Goal: Task Accomplishment & Management: Manage account settings

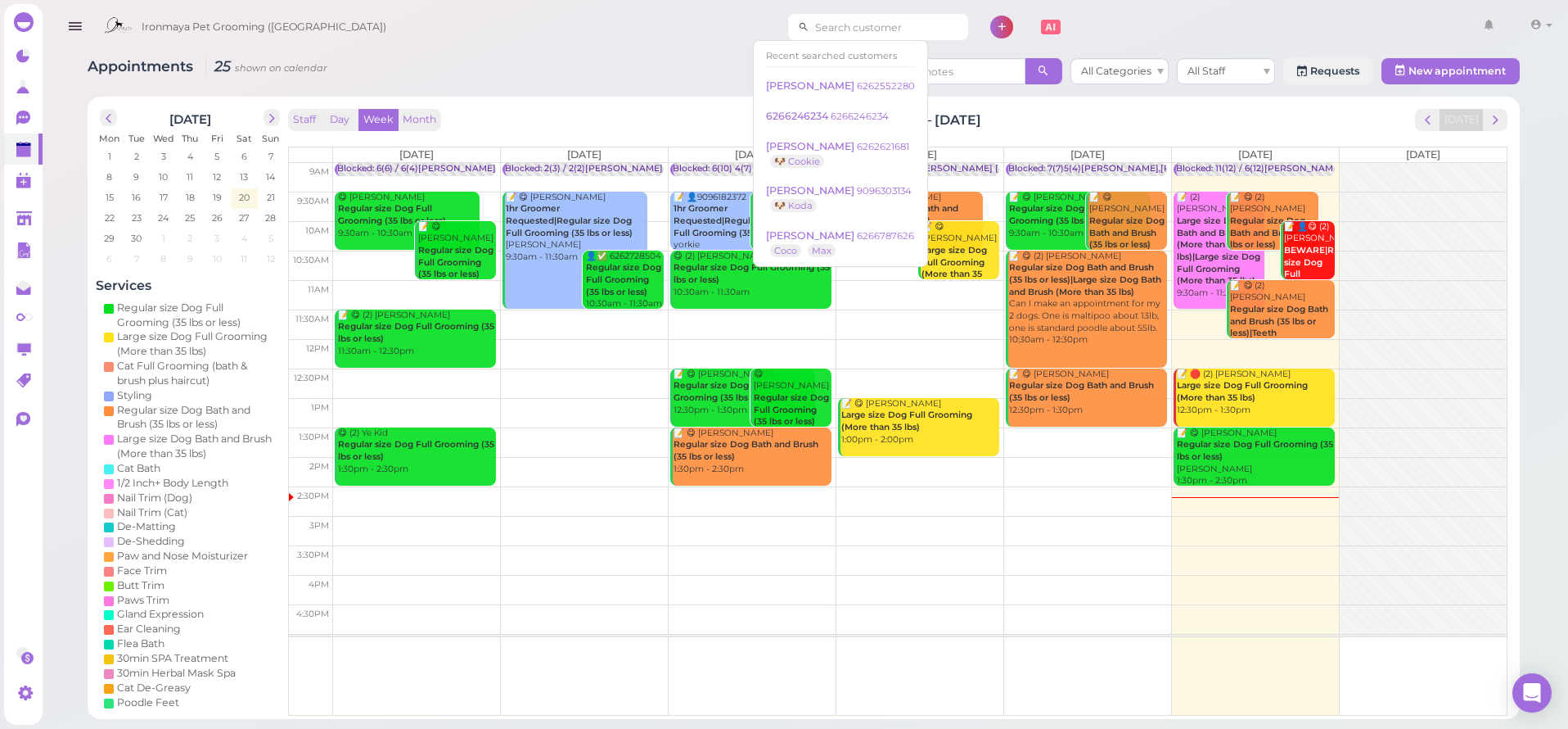
click at [836, 23] on input at bounding box center [889, 26] width 159 height 26
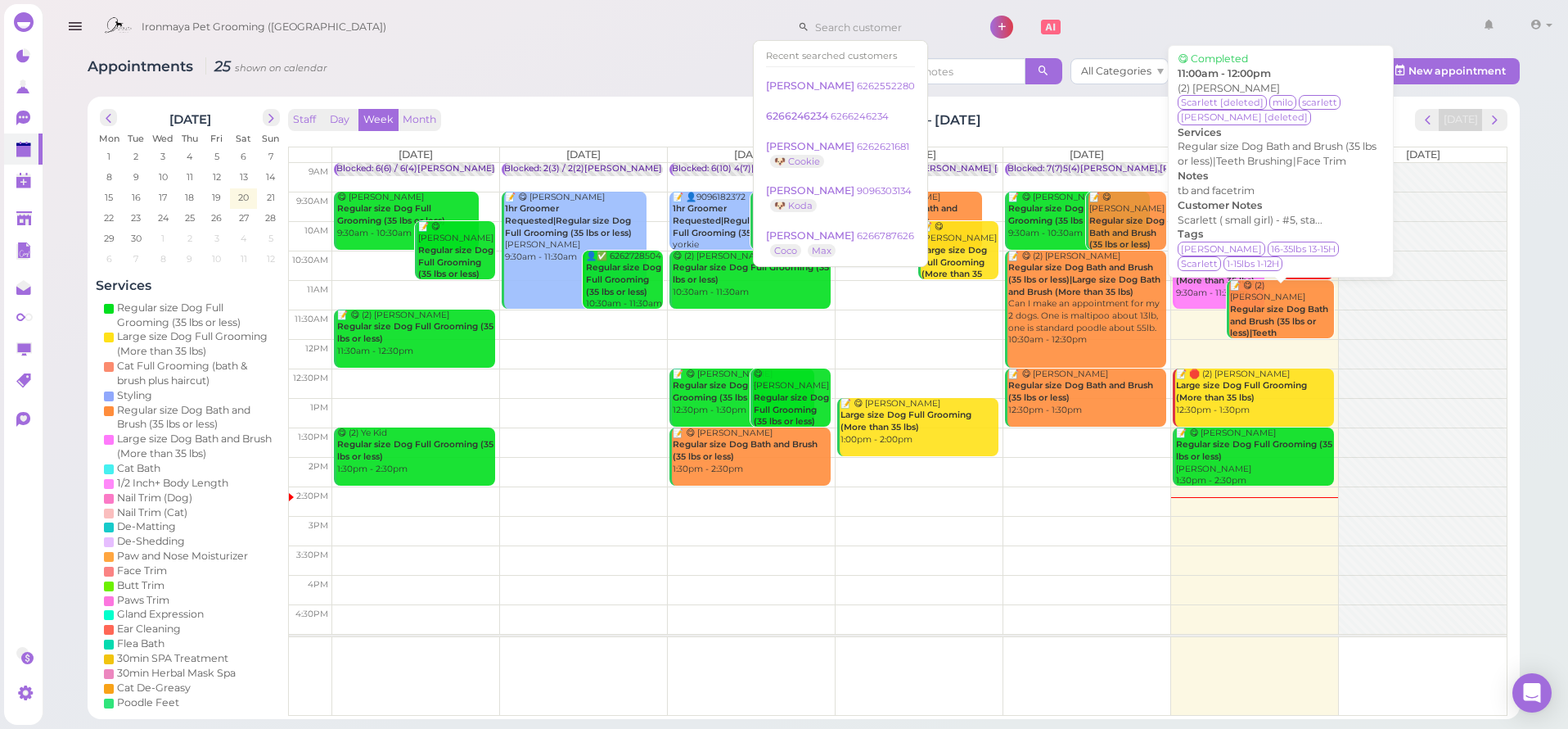
click at [1290, 308] on b "Regular size Dog Bath and Brush (35 lbs or less)|Teeth Brushing|Face Trim" at bounding box center [1279, 327] width 98 height 46
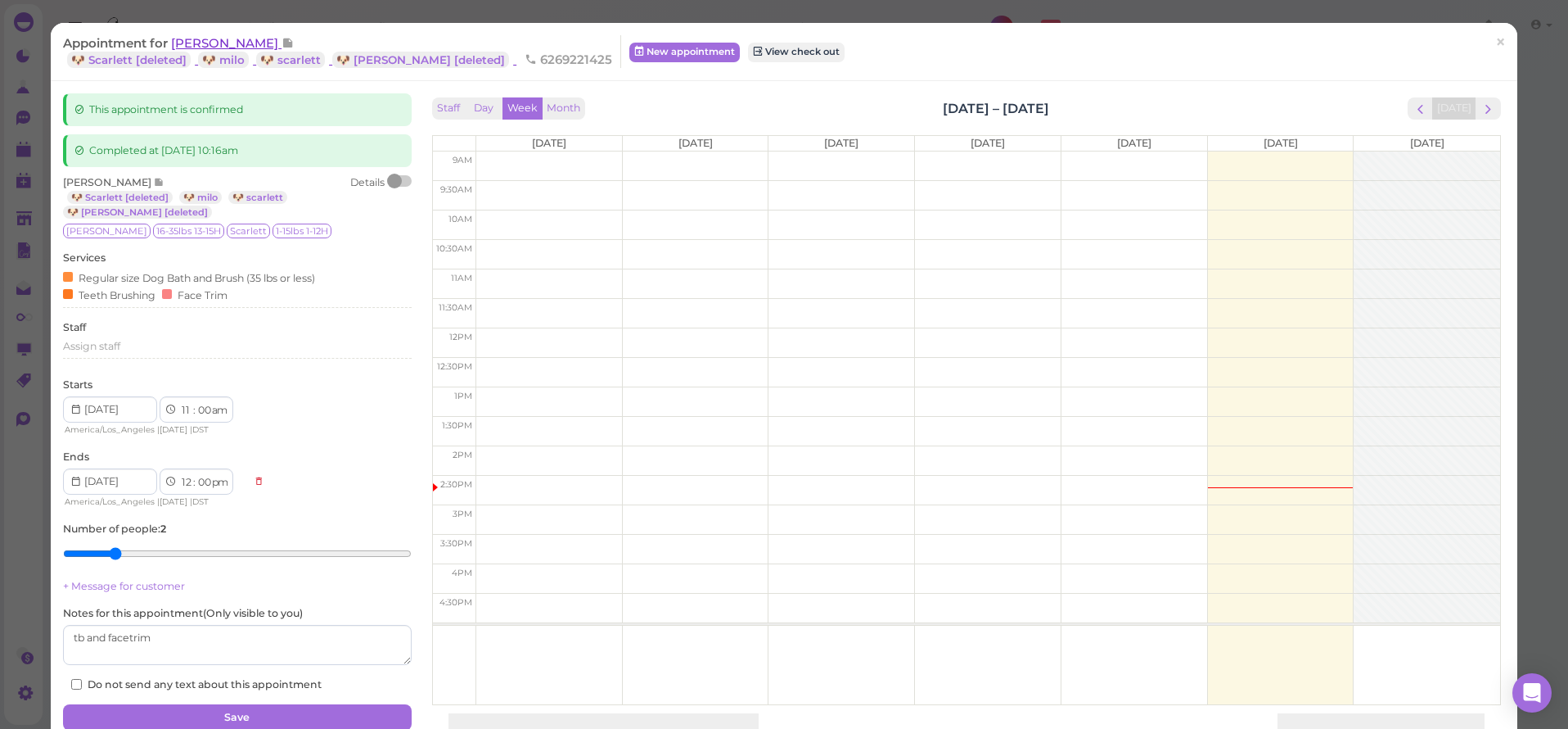
click at [219, 49] on span "[PERSON_NAME]" at bounding box center [226, 43] width 110 height 15
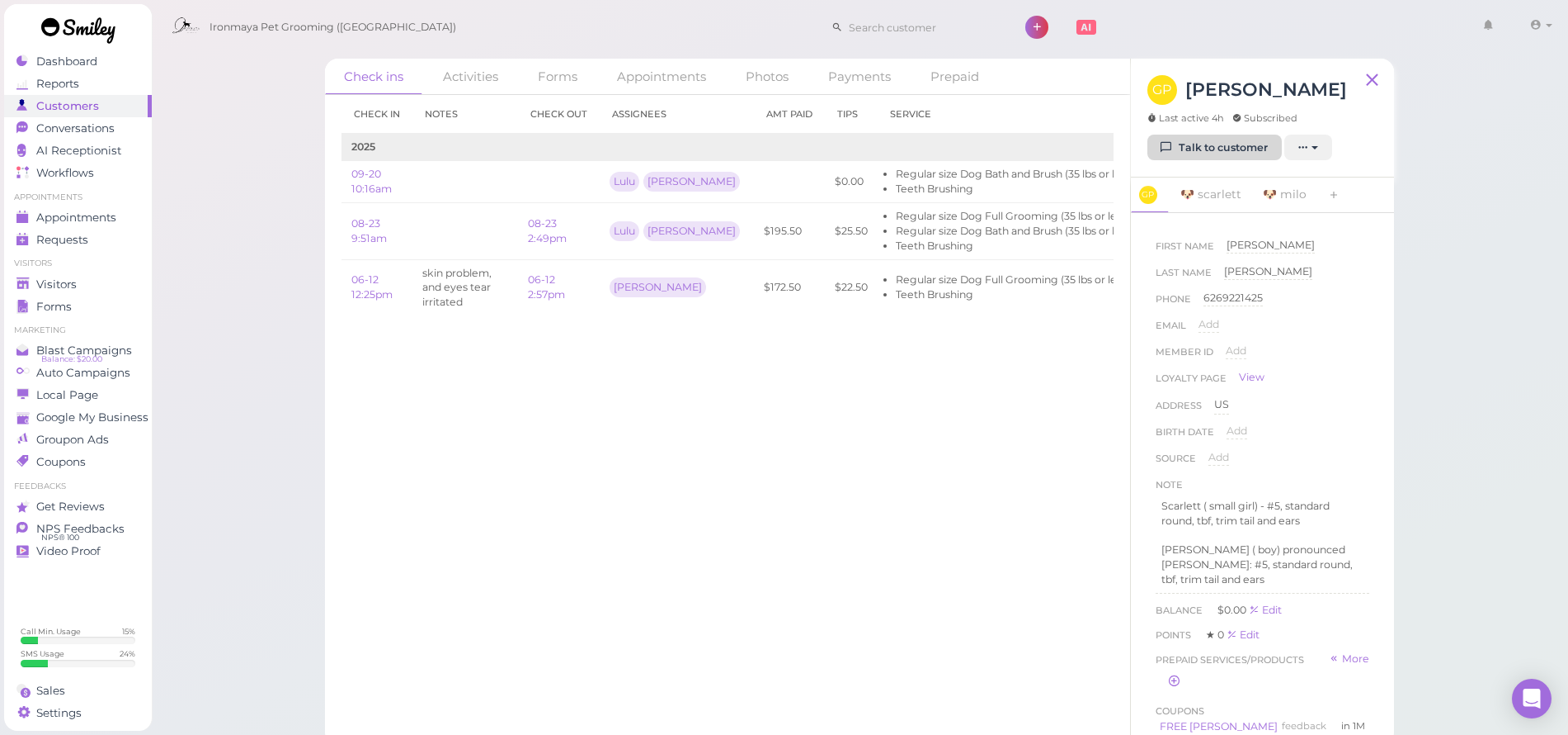
click at [1235, 142] on link "Talk to customer" at bounding box center [1215, 147] width 135 height 26
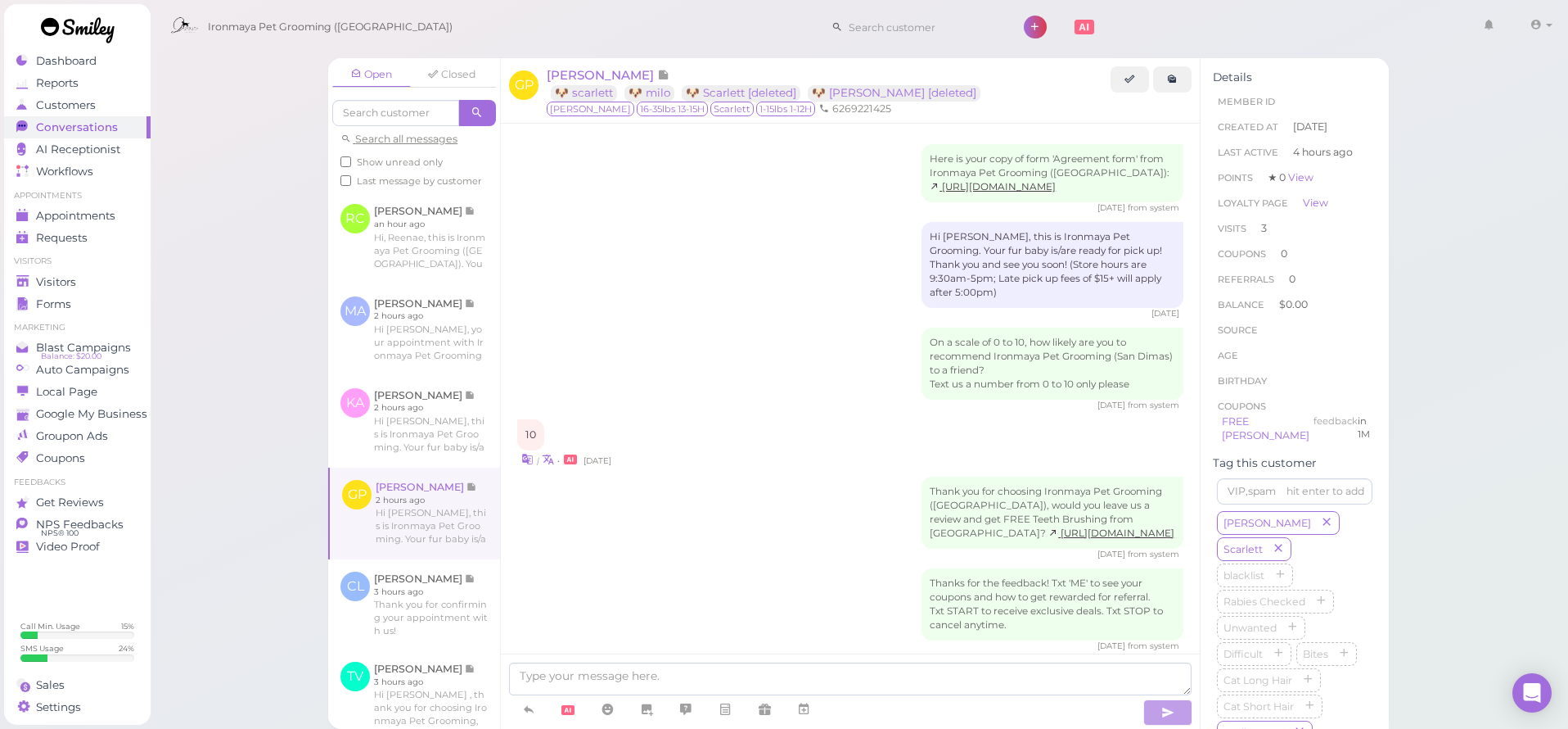
scroll to position [1829, 0]
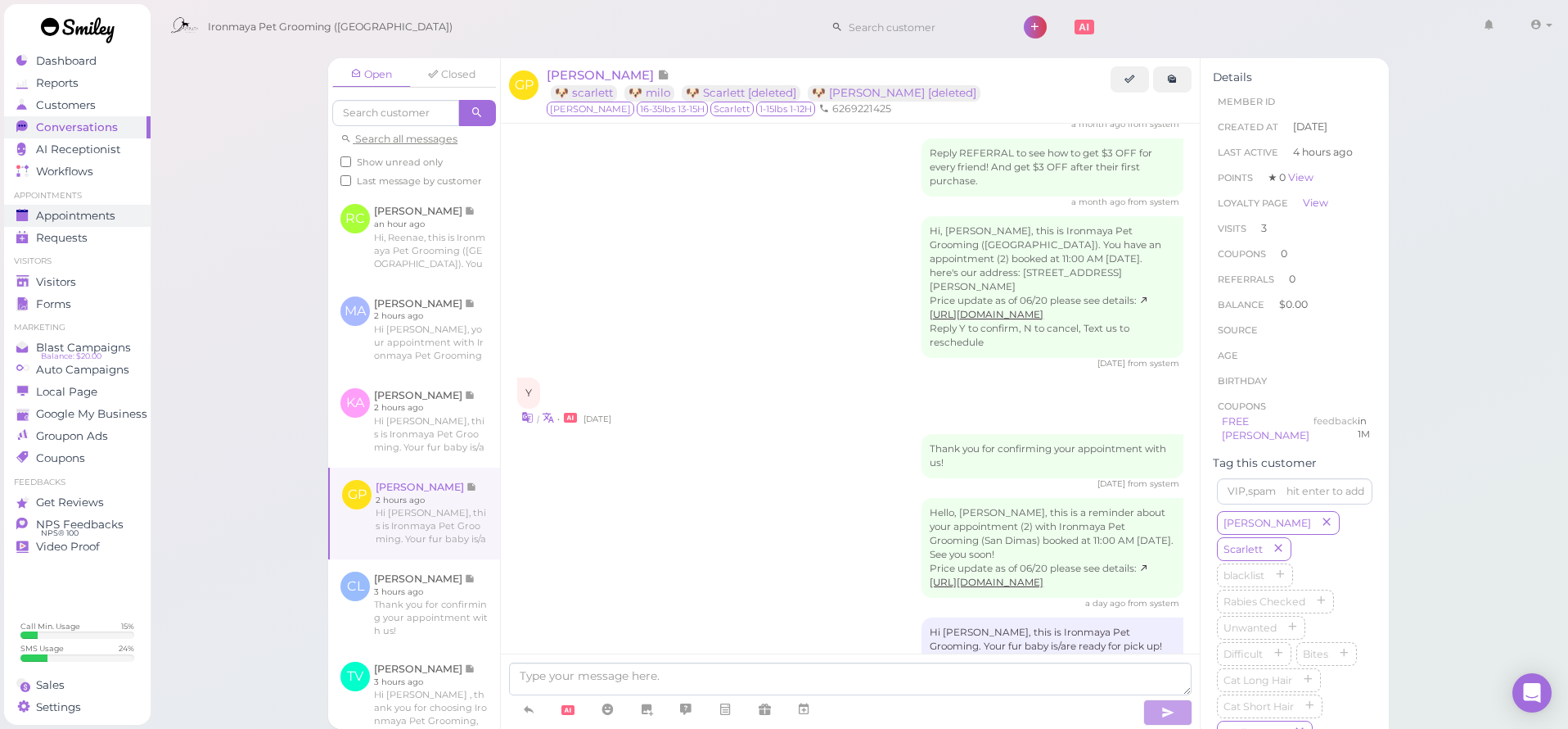
click at [97, 222] on span "Appointments" at bounding box center [75, 216] width 79 height 14
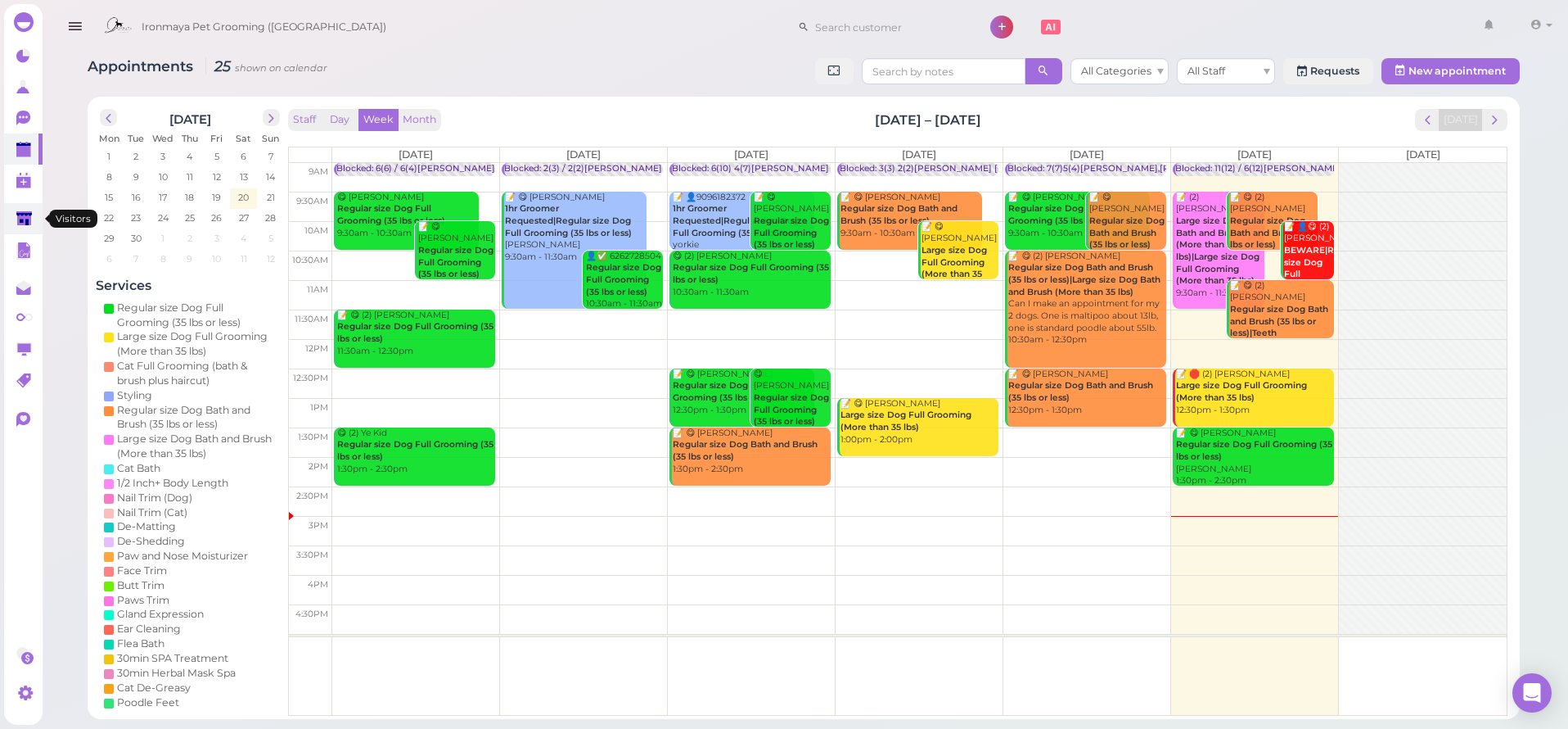
click at [9, 219] on link at bounding box center [23, 219] width 39 height 31
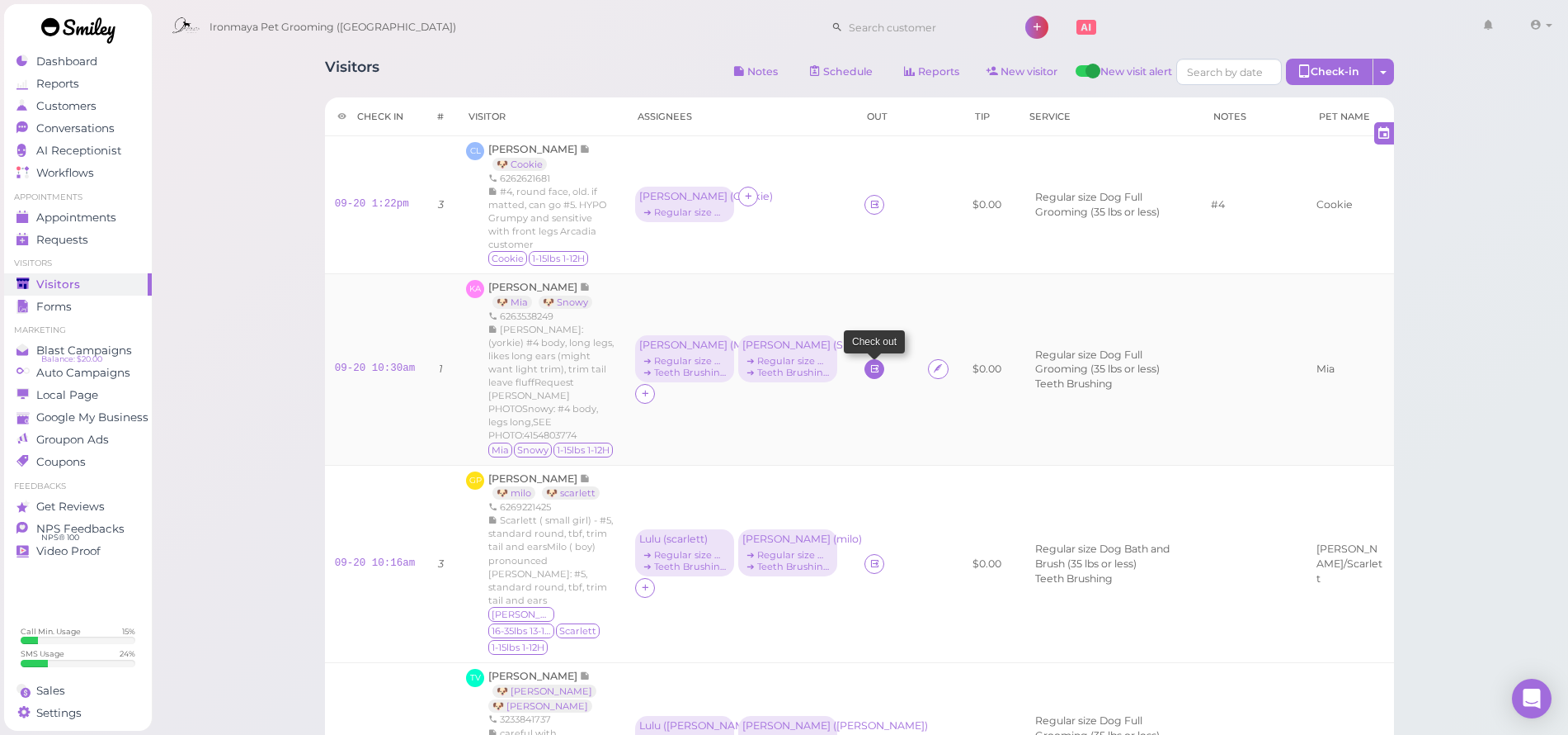
click at [869, 367] on icon at bounding box center [874, 368] width 11 height 13
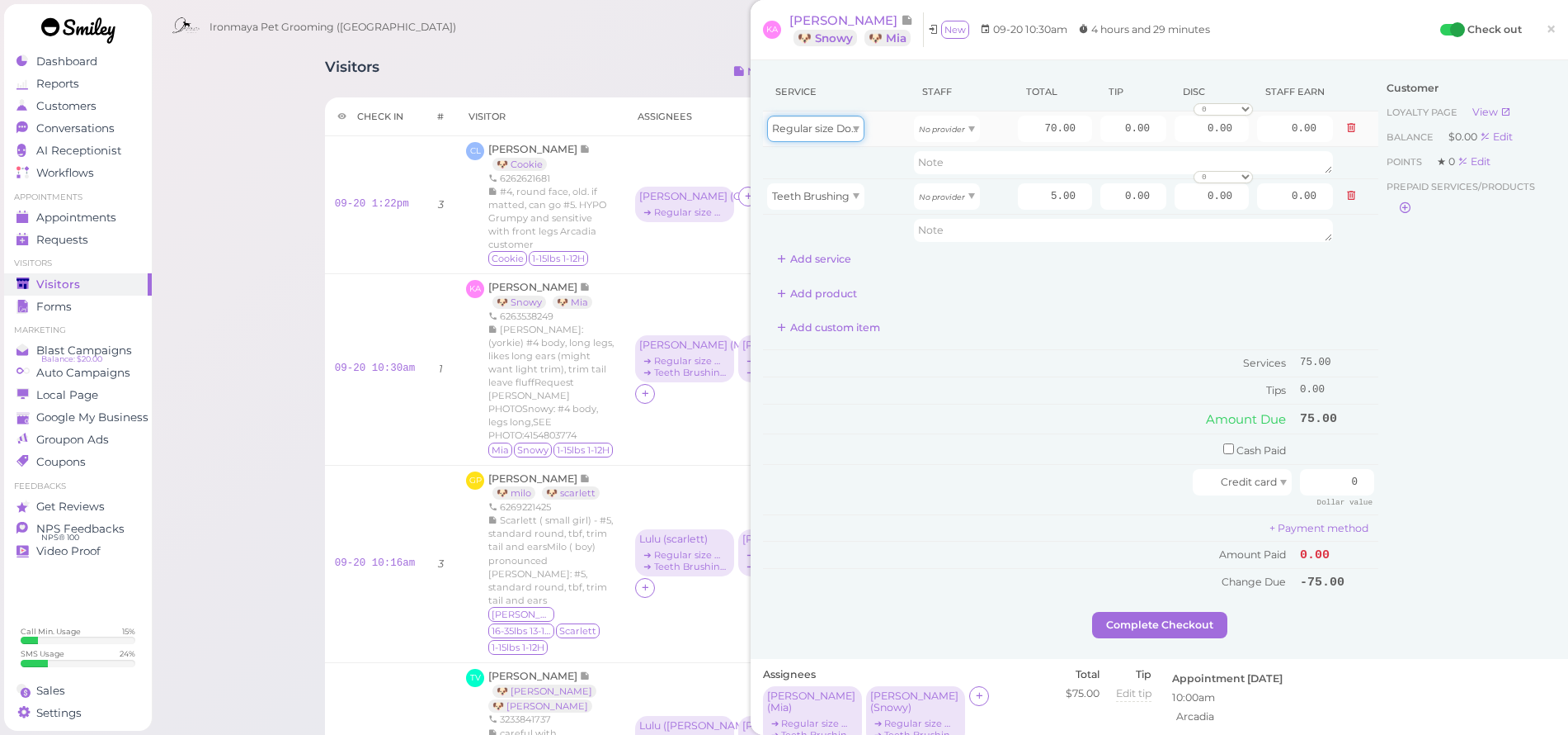
click at [786, 138] on div "Regular size Dog Full Grooming (35 lbs or less)" at bounding box center [816, 128] width 98 height 26
click at [888, 126] on div "Regular size Dog Full Grooming (35 lbs or less)" at bounding box center [836, 128] width 139 height 26
click at [960, 137] on div "No provider" at bounding box center [947, 128] width 66 height 26
drag, startPoint x: 938, startPoint y: 170, endPoint x: 989, endPoint y: 155, distance: 53.2
type input "30.10"
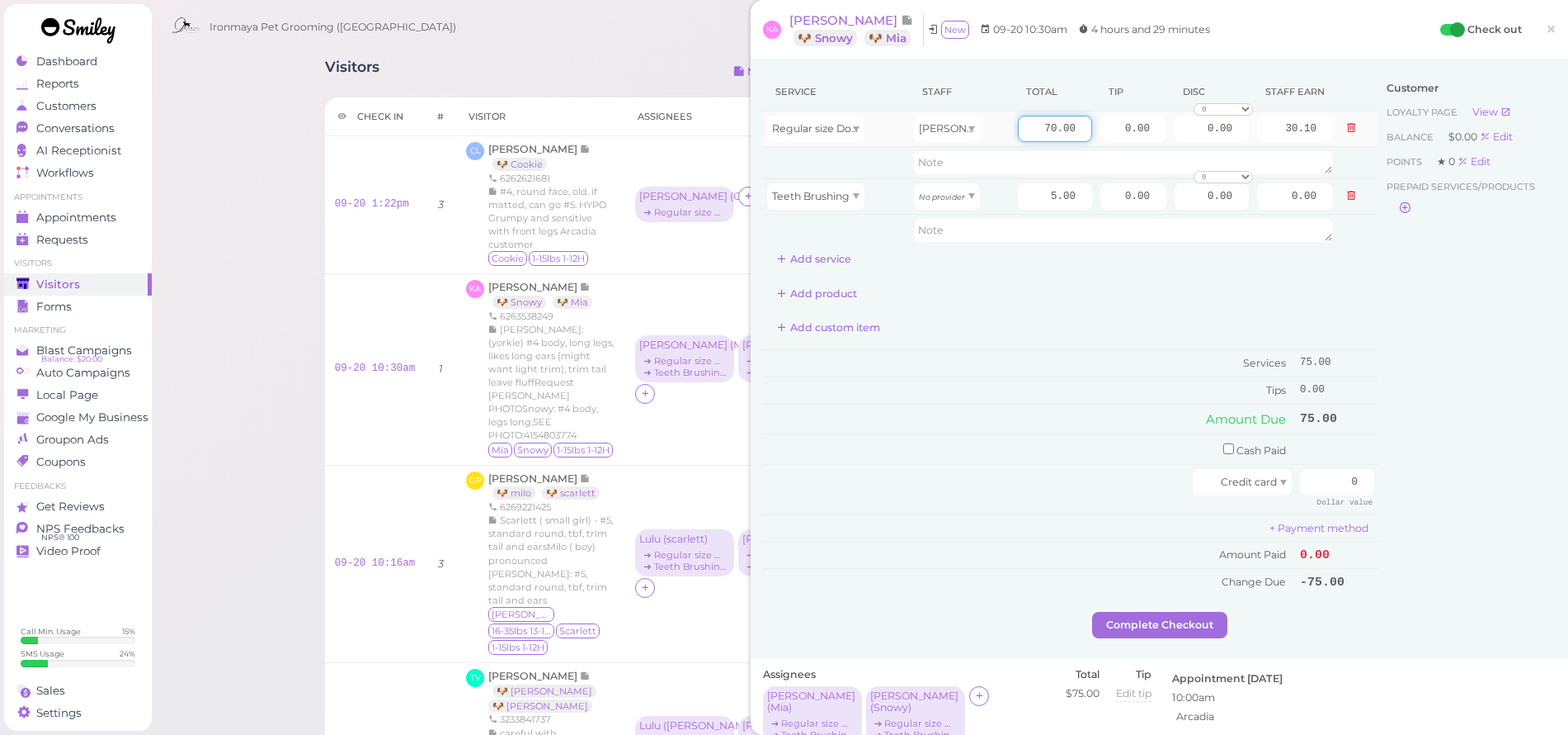
click at [1033, 130] on input "70.00" at bounding box center [1055, 128] width 74 height 26
type input "90"
type input "38.70"
click at [1277, 297] on div "Add product" at bounding box center [1070, 293] width 616 height 26
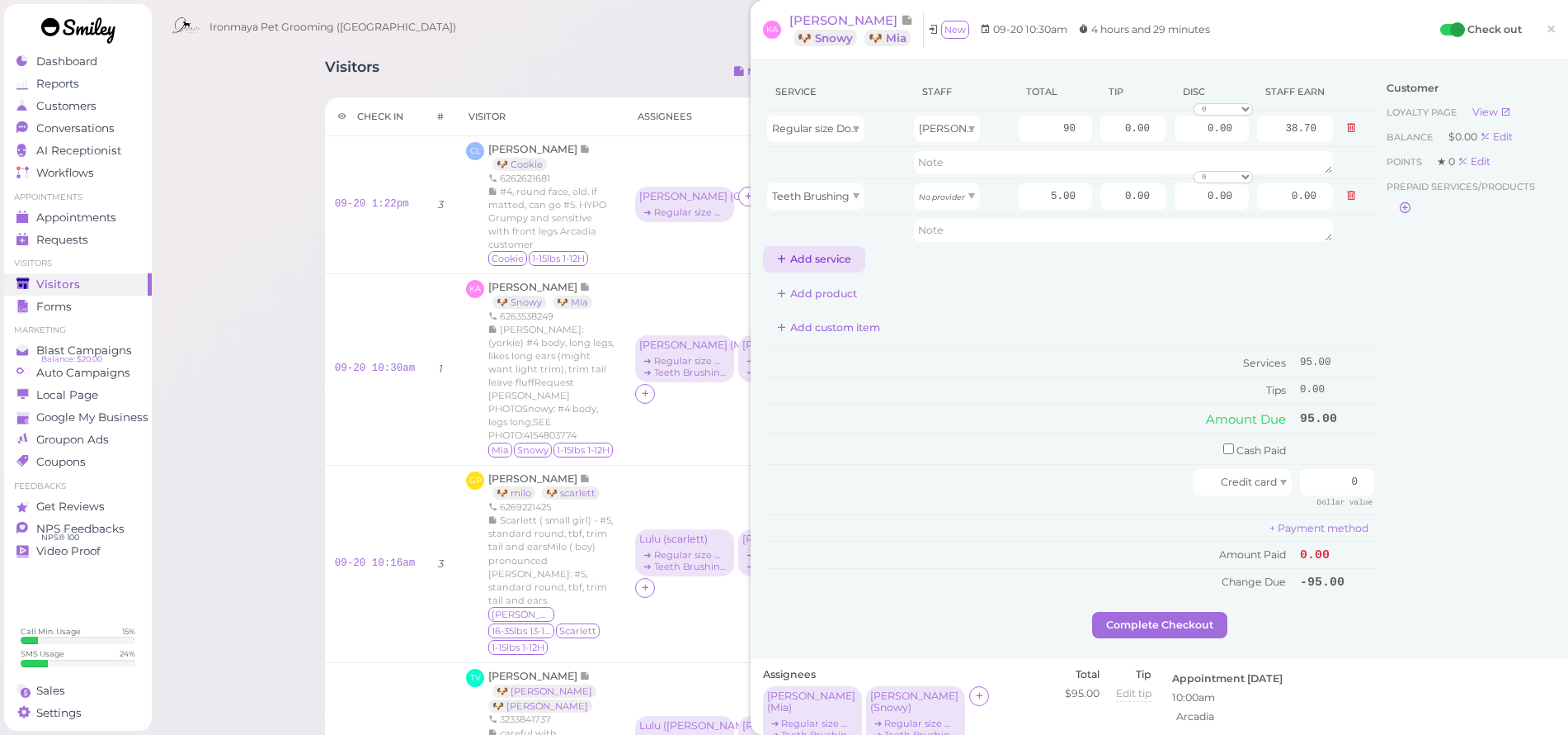
click at [815, 263] on button "Add service" at bounding box center [814, 259] width 102 height 26
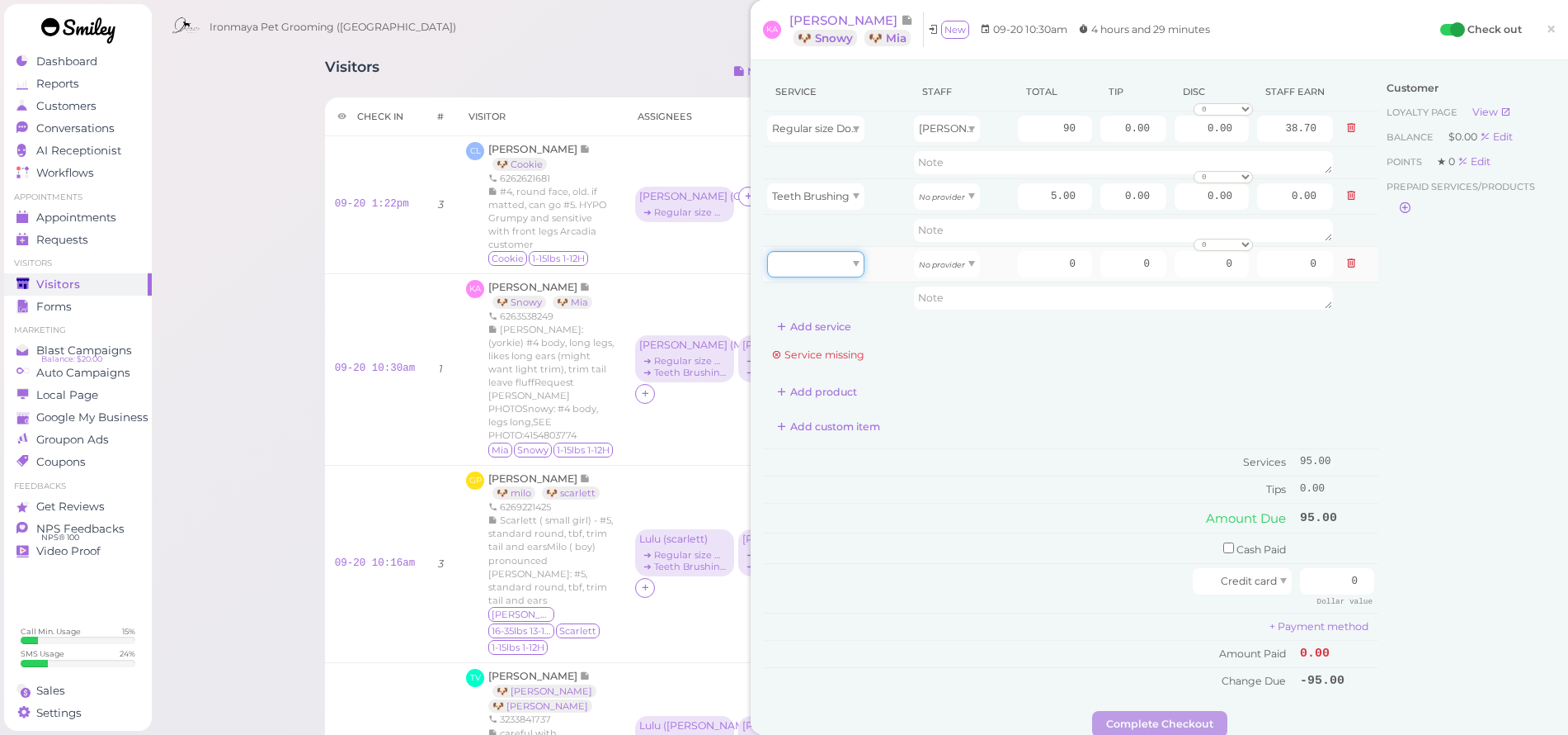
click at [819, 266] on div at bounding box center [816, 264] width 98 height 26
type input "70.00"
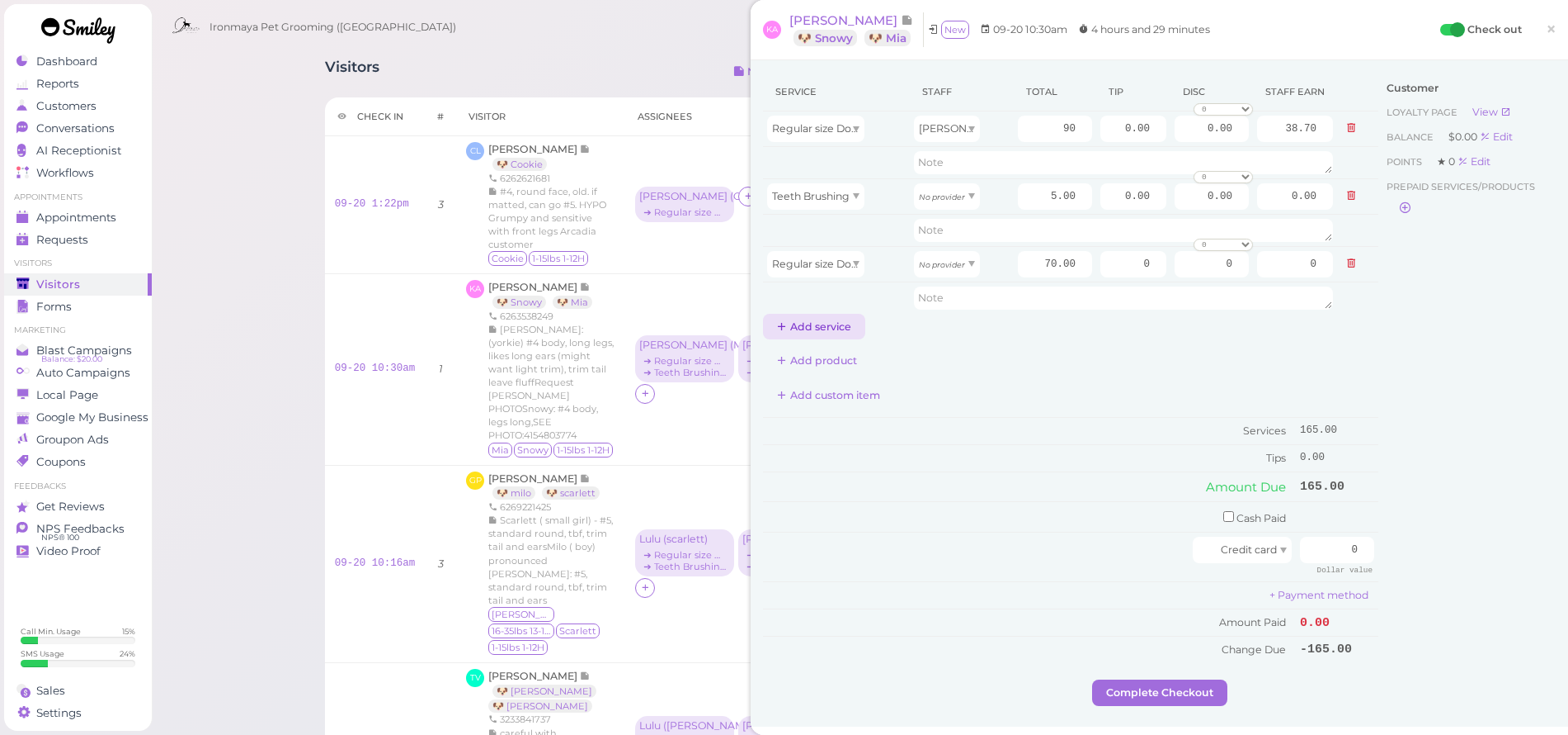
click at [822, 323] on button "Add service" at bounding box center [814, 326] width 102 height 26
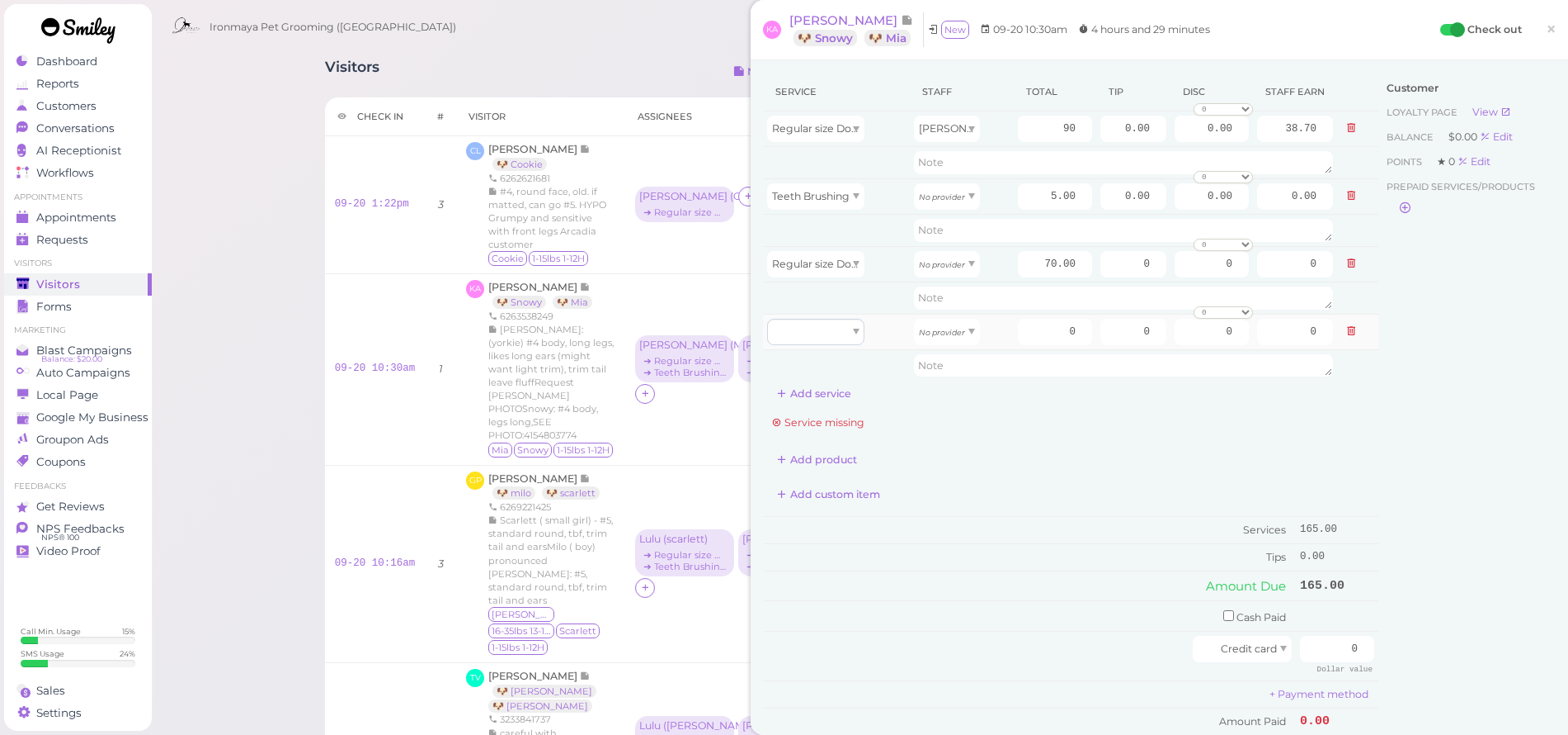
drag, startPoint x: 825, startPoint y: 349, endPoint x: 821, endPoint y: 337, distance: 12.6
click at [824, 347] on tbody "Regular size Dog Full Grooming (35 lbs or less) Ida 90 0.00 0.00 0 10% off 15% …" at bounding box center [1070, 246] width 616 height 269
click at [821, 337] on div at bounding box center [816, 331] width 98 height 26
type input "5.00"
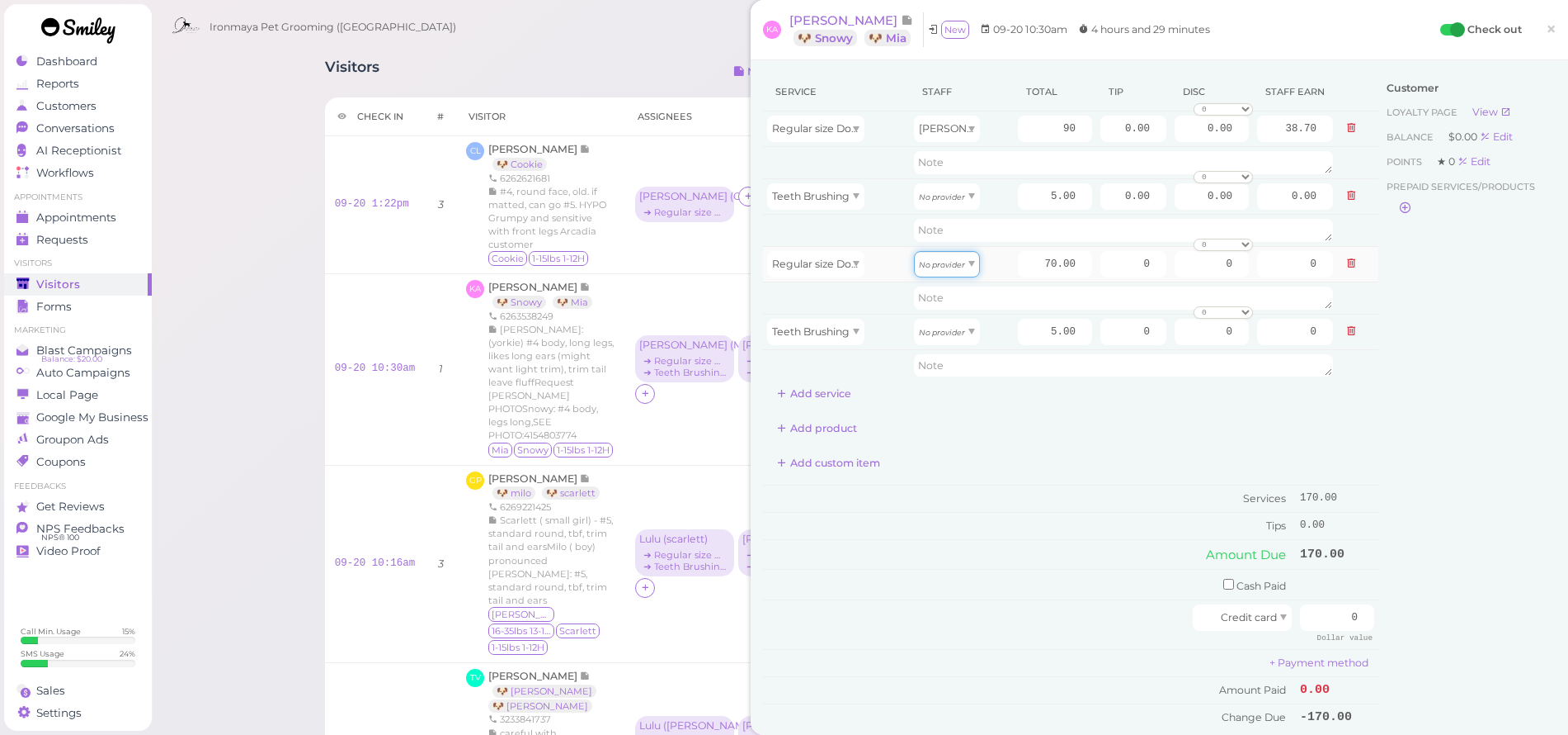
click at [958, 263] on div "No provider" at bounding box center [947, 264] width 66 height 26
type input "31.50"
click at [963, 189] on div "No provider" at bounding box center [947, 196] width 66 height 26
type input "2.15"
click at [959, 325] on div "No provider" at bounding box center [947, 331] width 66 height 26
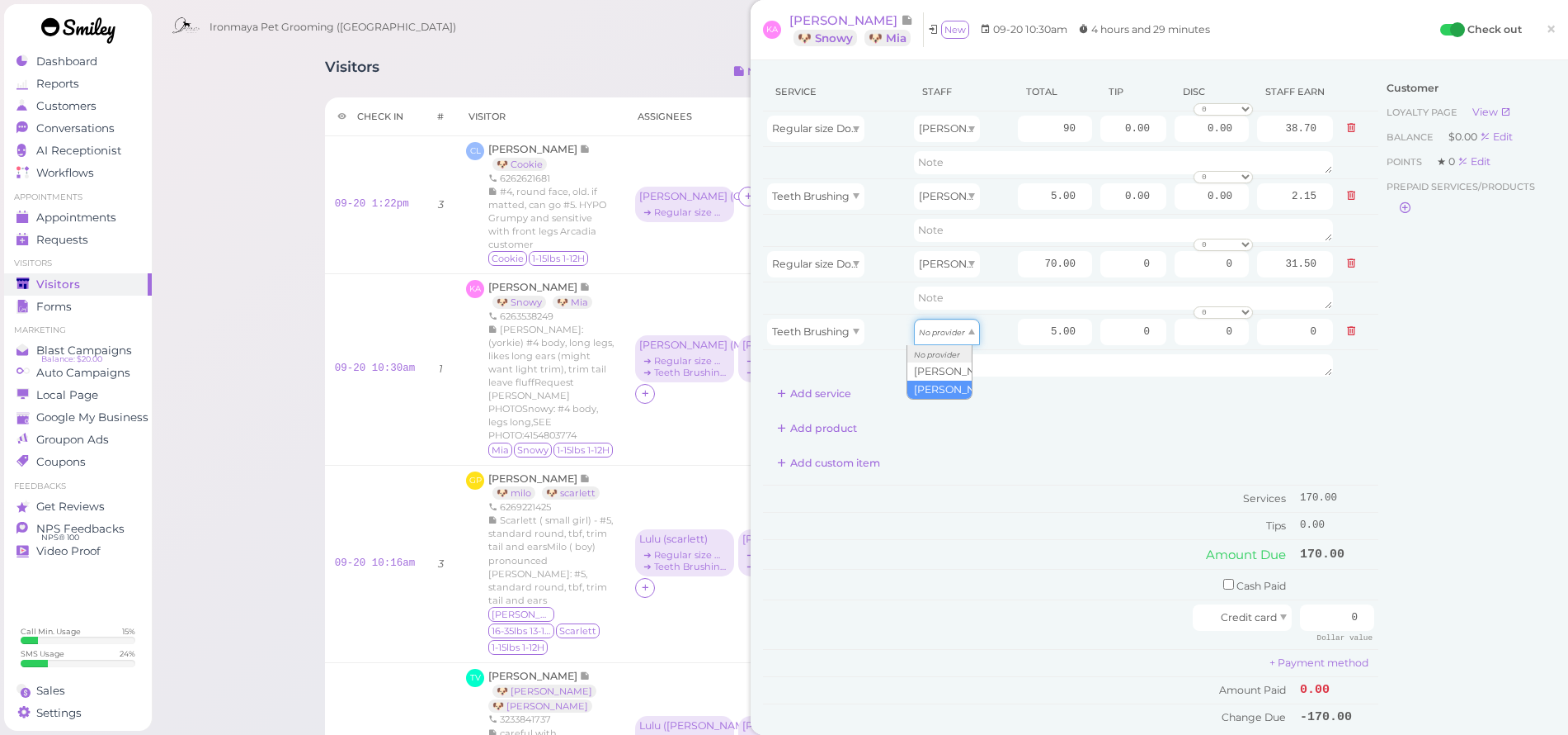
type input "2.25"
click at [1034, 266] on input "70.00" at bounding box center [1055, 264] width 74 height 26
type input "90"
type input "40.50"
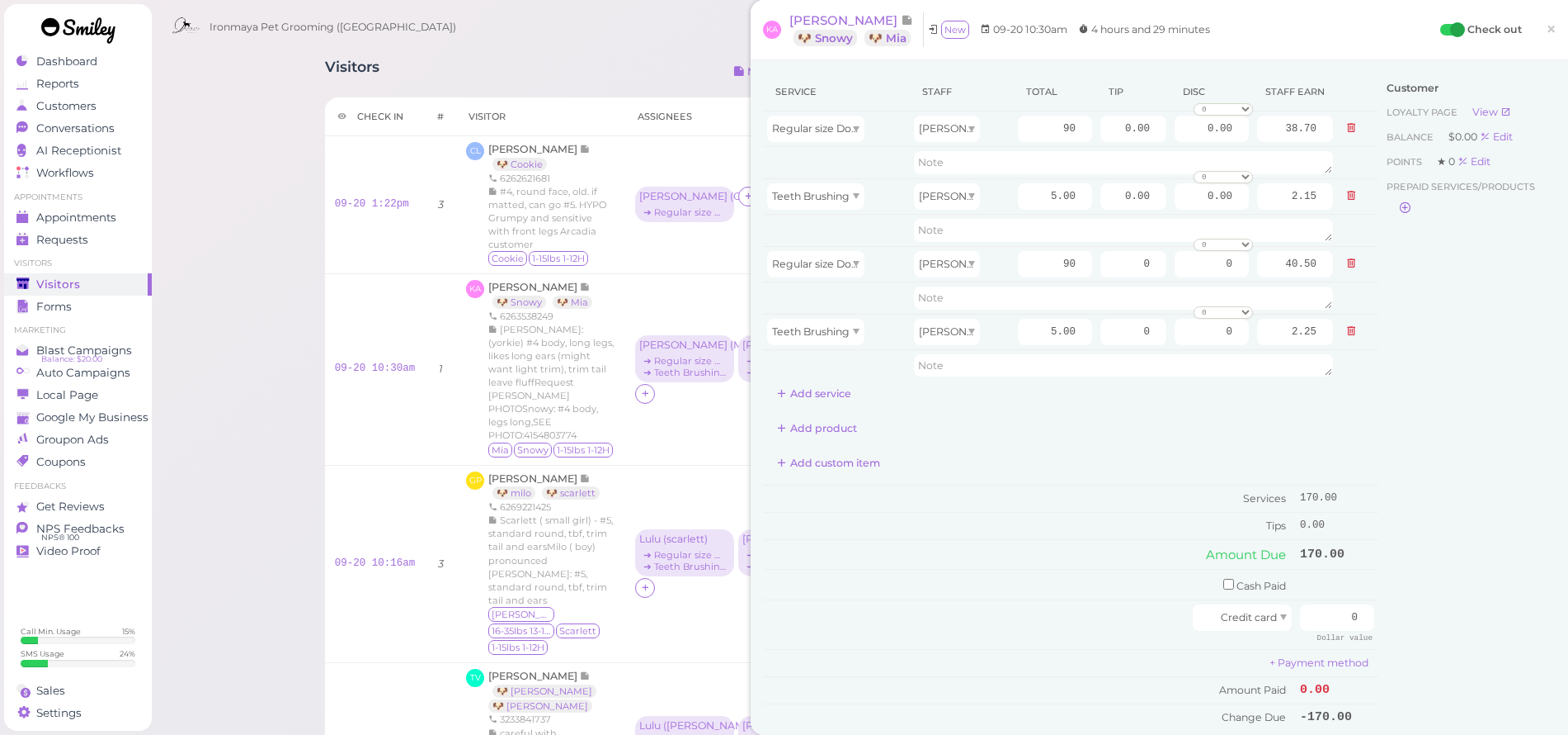
click at [1471, 457] on div "Customer Loyalty page View Balance $0.00 Edit Points ★ 0 Edit Prepaid services/…" at bounding box center [1467, 409] width 178 height 674
click at [1110, 134] on input "0.00" at bounding box center [1134, 128] width 66 height 26
drag, startPoint x: 1395, startPoint y: 573, endPoint x: 1370, endPoint y: 573, distance: 25.0
click at [1391, 570] on div "Customer Loyalty page View Balance $0.00 Edit Points ★ 0 Edit Prepaid services/…" at bounding box center [1467, 409] width 178 height 674
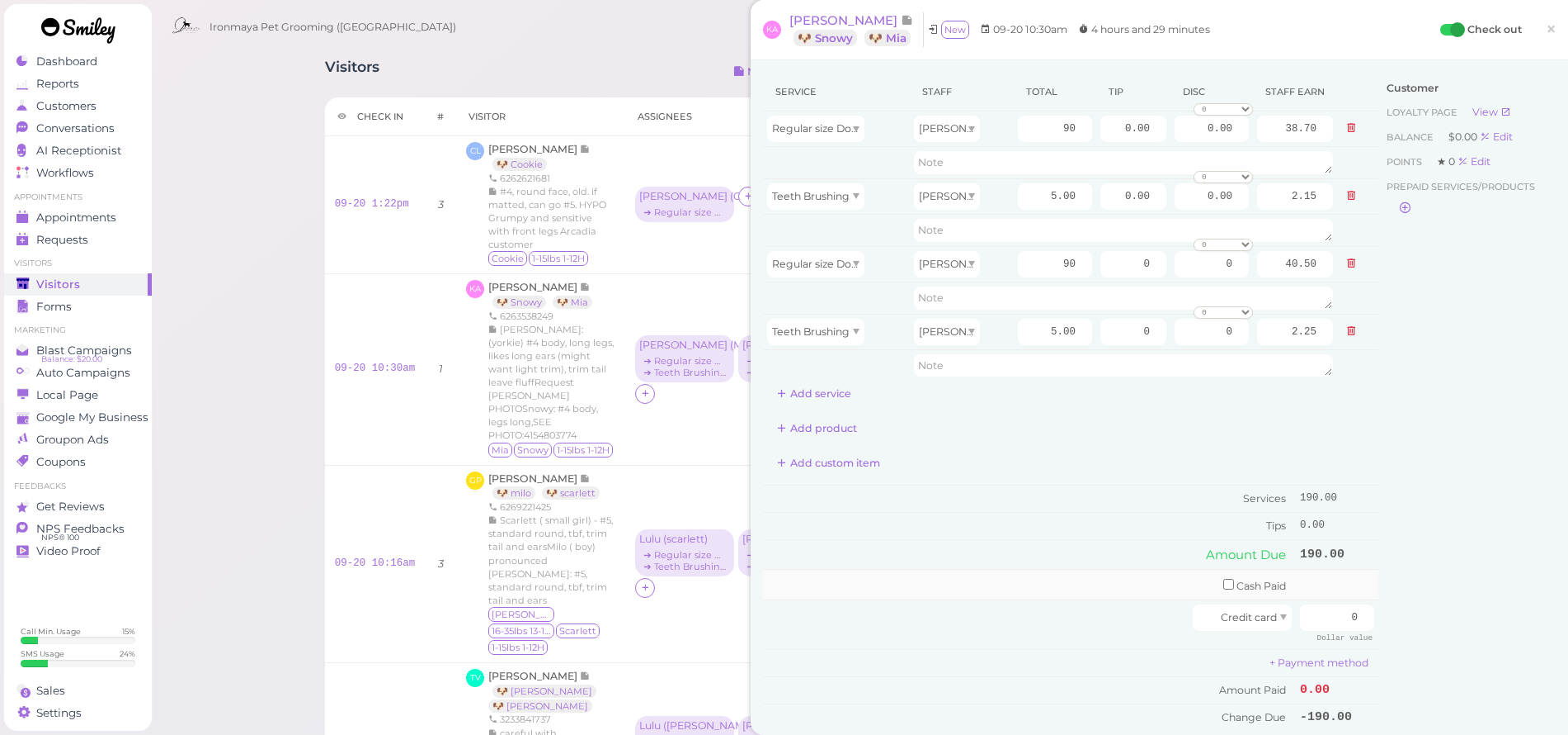
click at [1224, 580] on input "checkbox" at bounding box center [1228, 584] width 11 height 11
checkbox input "true"
click at [1317, 587] on input "0" at bounding box center [1338, 587] width 74 height 26
type input "200"
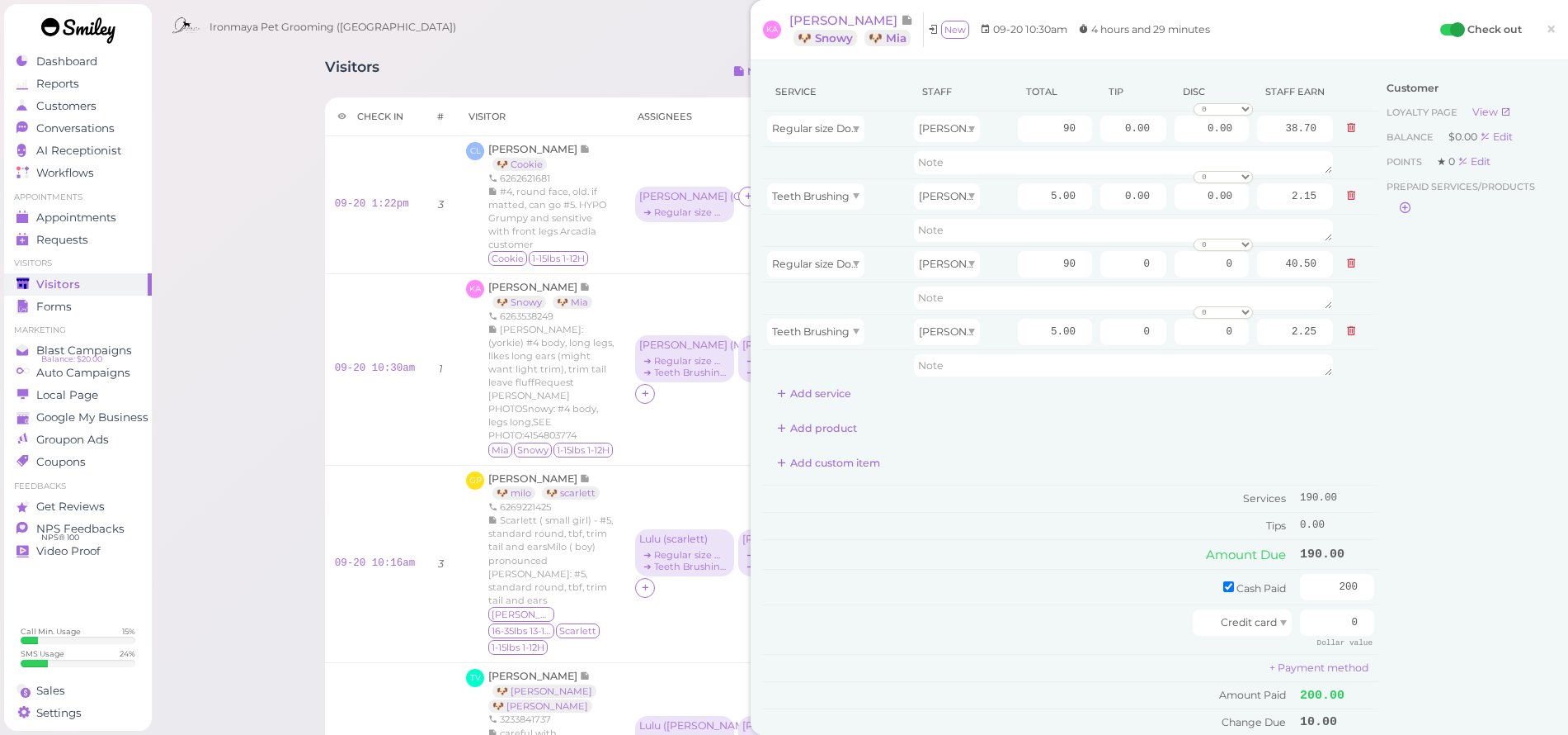
click at [1401, 586] on div "Customer Loyalty page View Balance $0.00 Edit Points ★ 0 Edit Prepaid services/…" at bounding box center [1467, 412] width 178 height 679
click at [1102, 127] on input "0.00" at bounding box center [1134, 128] width 66 height 26
type input "5"
click at [1122, 265] on input "0" at bounding box center [1134, 264] width 66 height 26
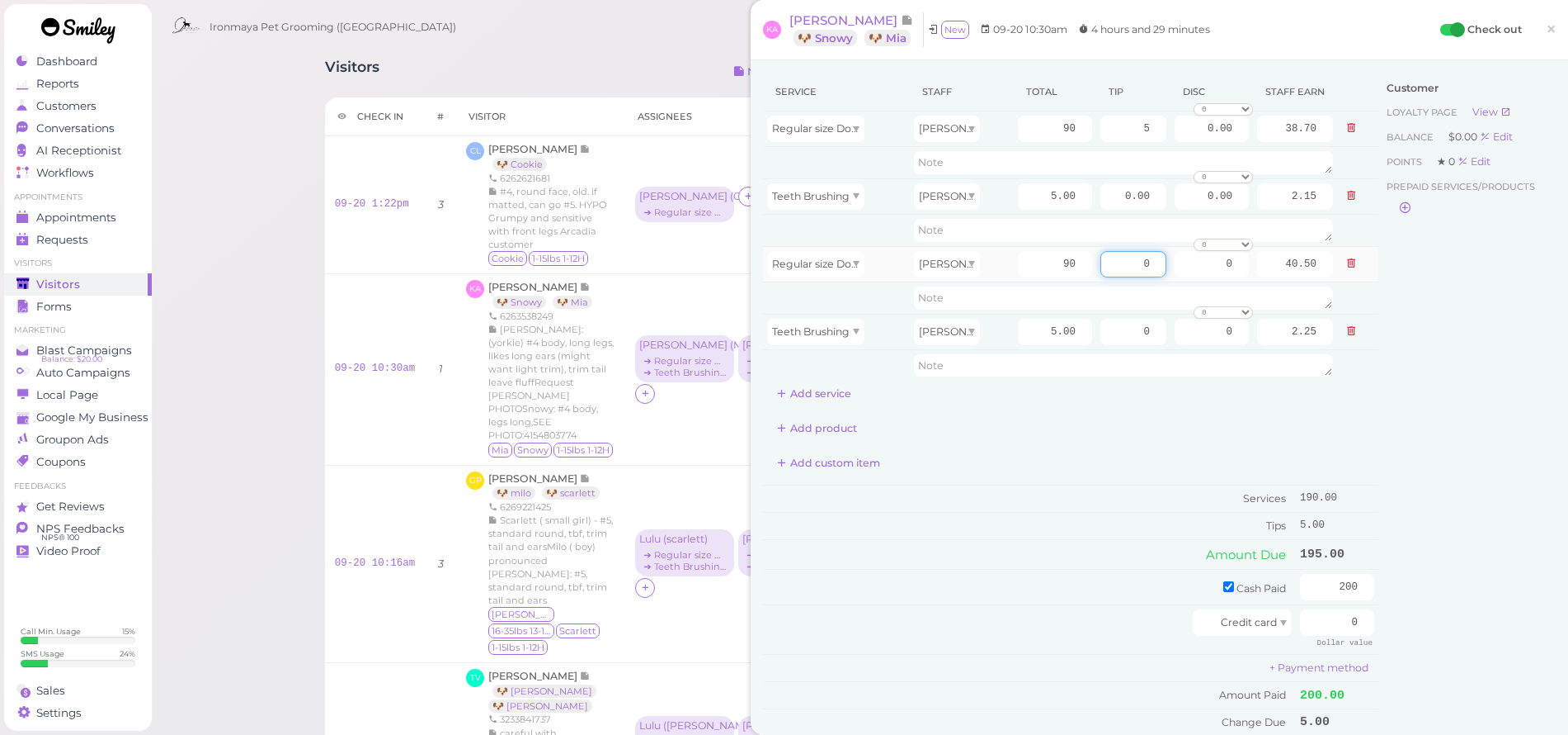
click at [1122, 265] on input "0" at bounding box center [1134, 264] width 66 height 26
type input "5"
click at [1387, 376] on div "Customer Loyalty page View Balance $0.00 Edit Points ★ 0 Edit Prepaid services/…" at bounding box center [1467, 412] width 178 height 679
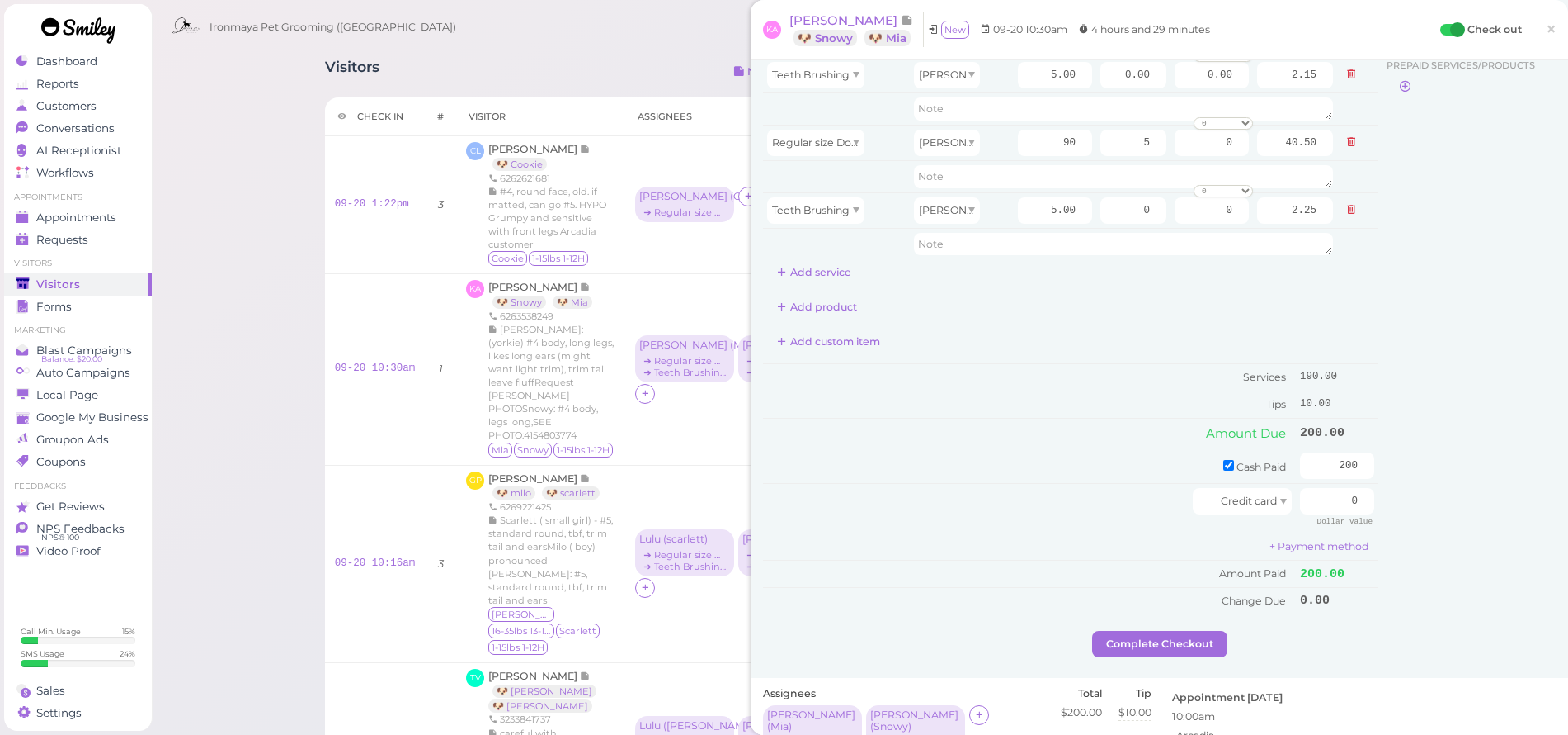
scroll to position [220, 0]
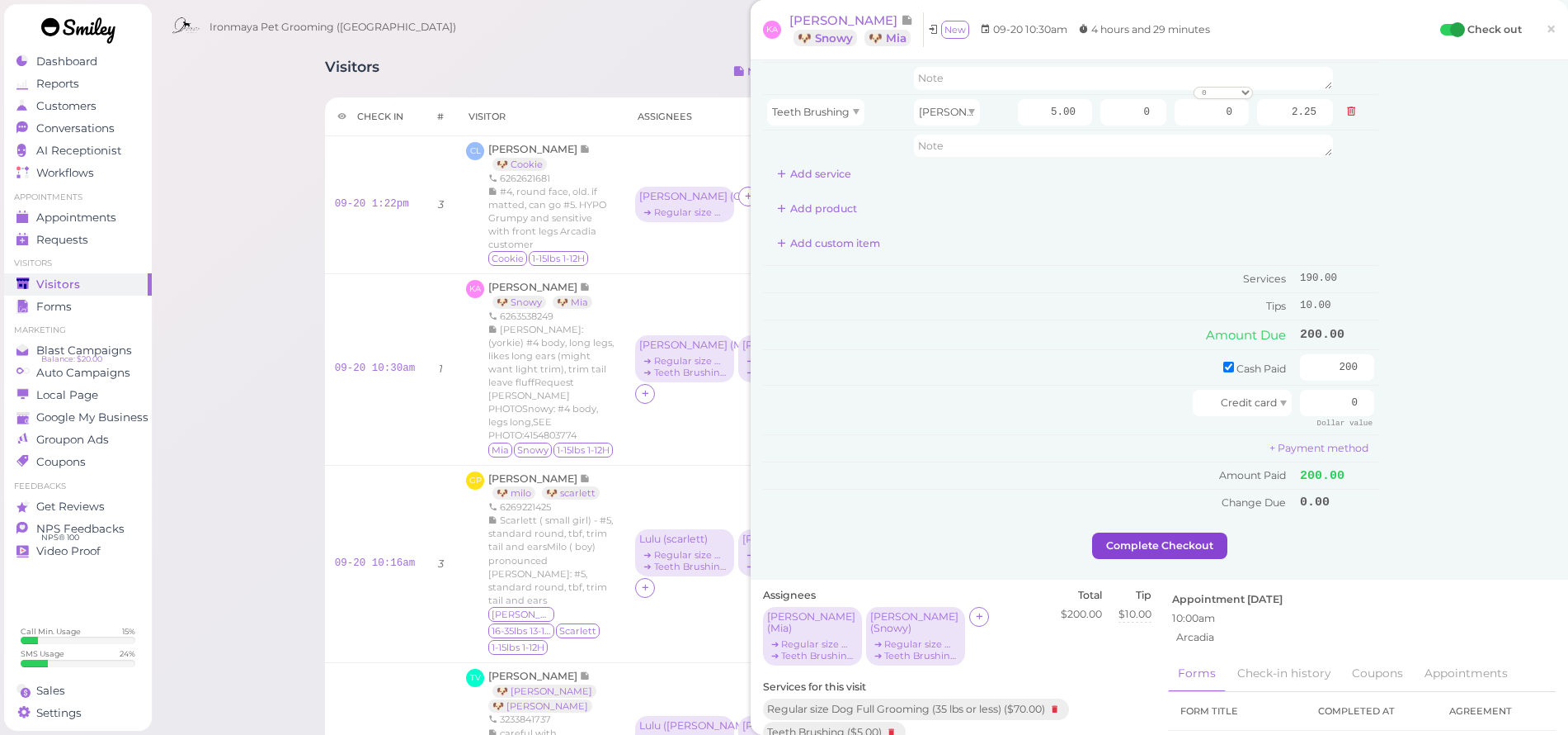
click at [1193, 532] on button "Complete Checkout" at bounding box center [1160, 545] width 136 height 26
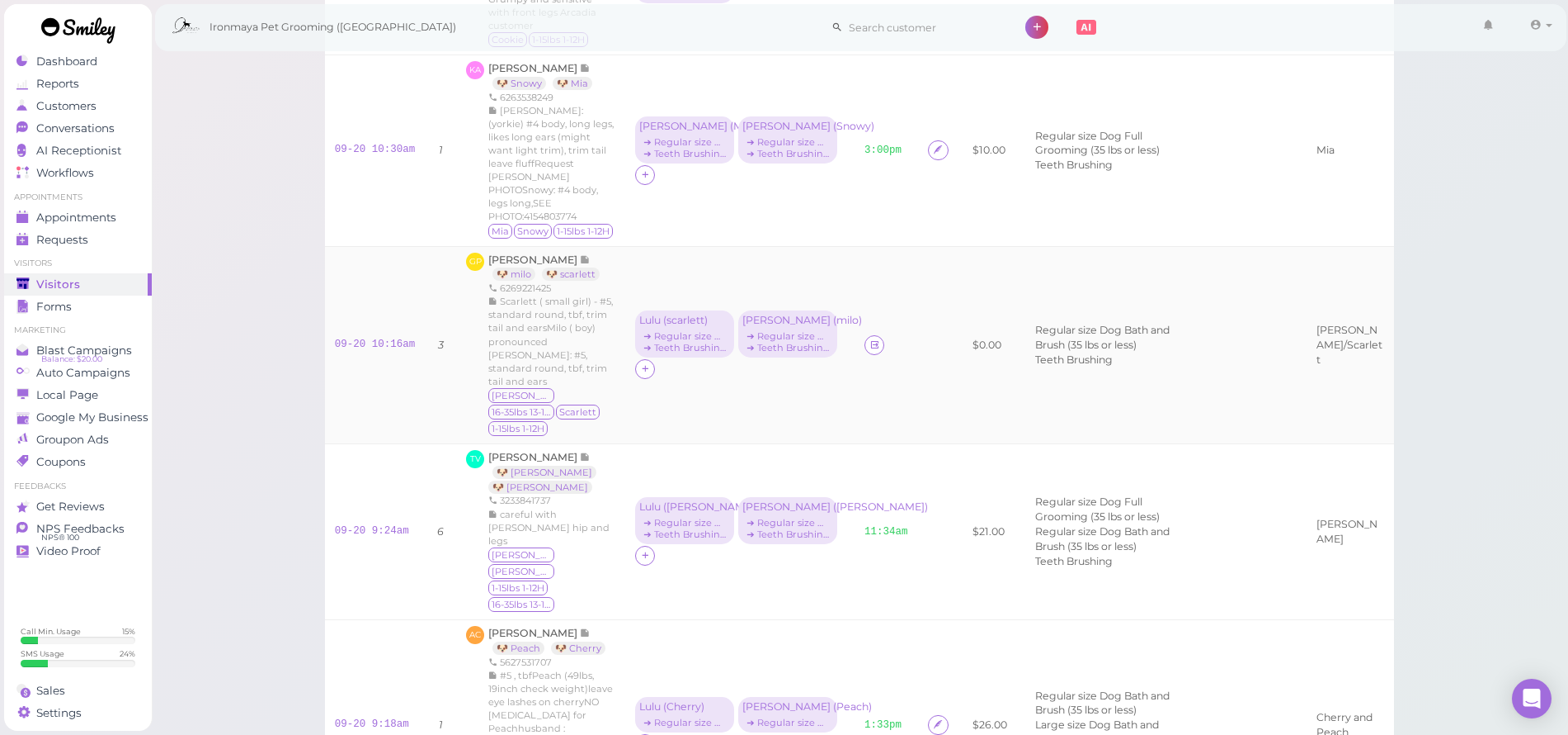
scroll to position [222, 0]
click at [869, 335] on icon at bounding box center [874, 341] width 11 height 13
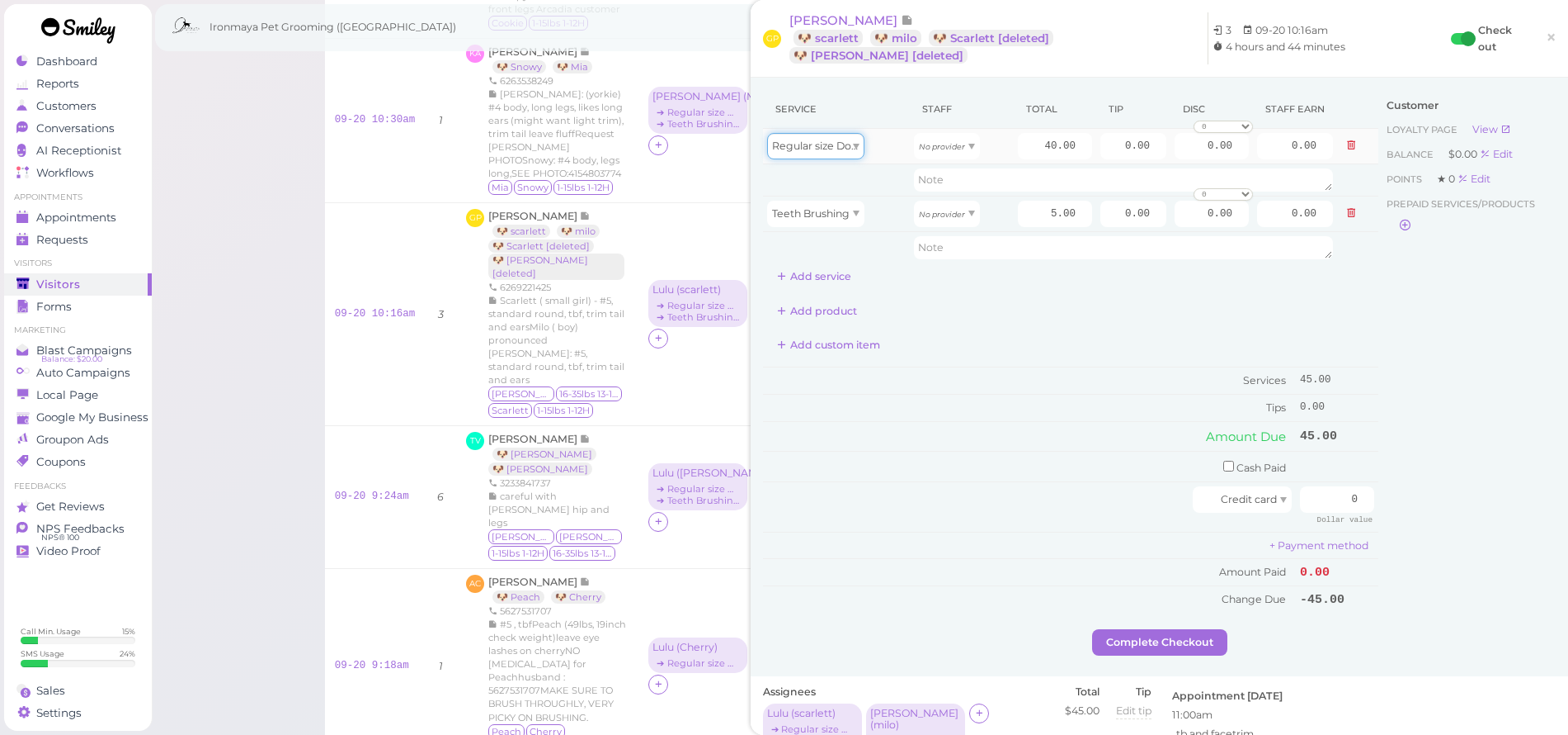
click at [854, 153] on div "Regular size Dog Bath and Brush (35 lbs or less)" at bounding box center [816, 145] width 98 height 26
click at [872, 158] on div "Regular size Dog Bath and Brush (35 lbs or less)" at bounding box center [836, 145] width 139 height 26
click at [853, 151] on span "Regular size Dog Bath and Brush (35 lbs or less)" at bounding box center [891, 145] width 238 height 13
click at [446, 1] on div "Ironmaya Pet Grooming (San Dimas) 1 Account" at bounding box center [861, 22] width 1420 height 46
click at [939, 157] on div "No provider" at bounding box center [947, 145] width 66 height 26
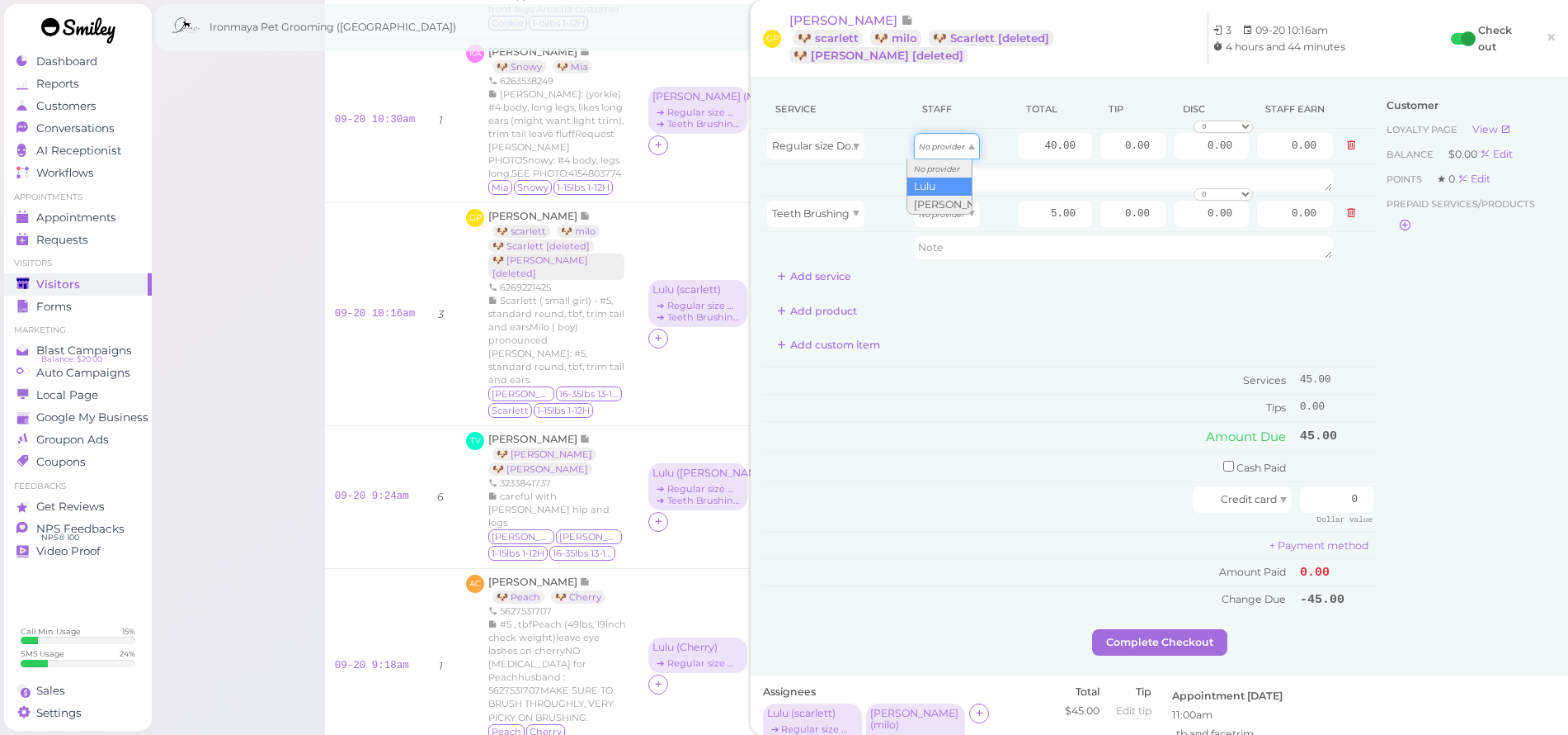
type input "17.20"
click at [1018, 151] on input "40.00" at bounding box center [1055, 145] width 74 height 26
click at [1018, 152] on input "40.00" at bounding box center [1055, 145] width 74 height 26
type input "45"
type input "19.35"
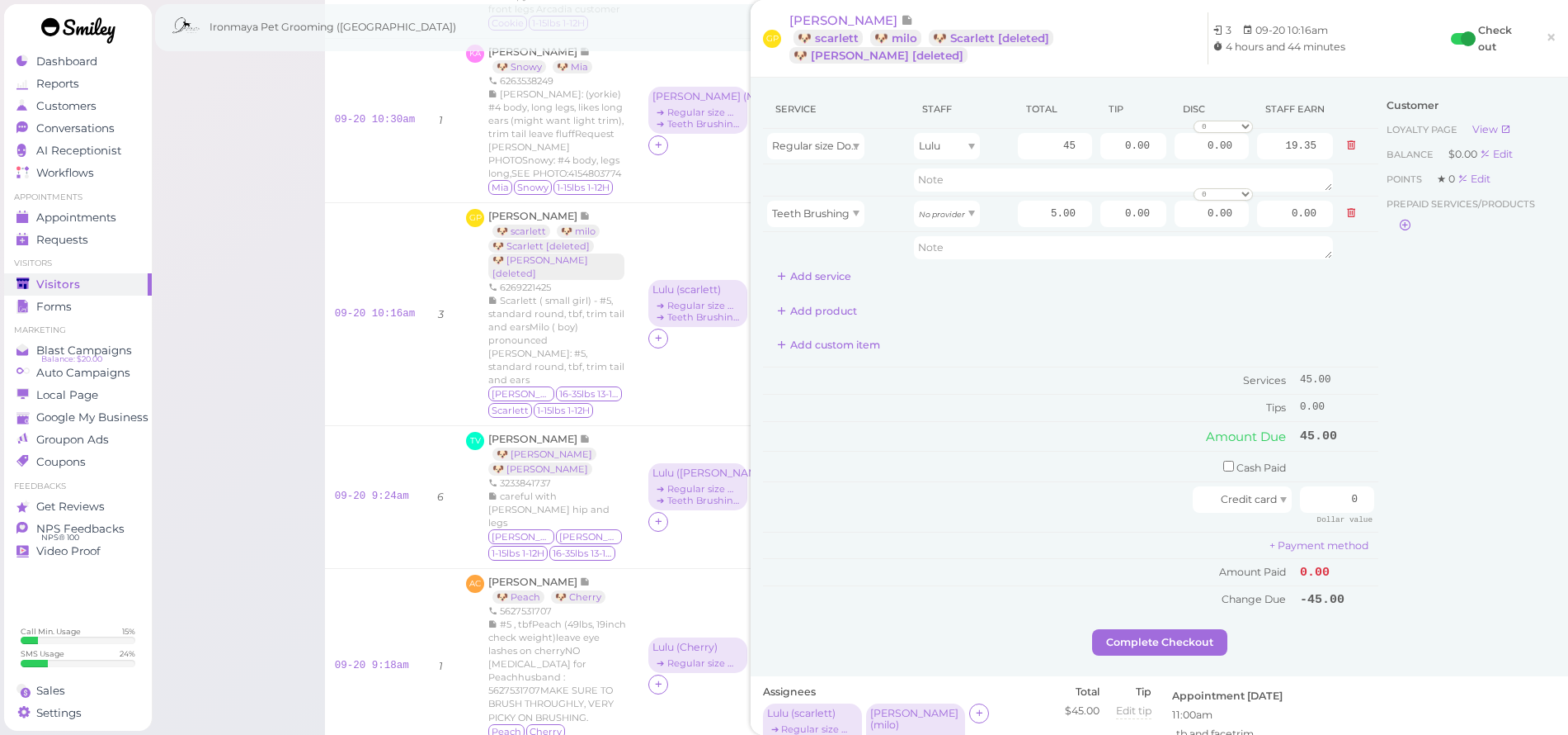
click at [1434, 294] on div "Customer Loyalty page View Balance $0.00 Edit Points ★ 0 Edit Prepaid services/…" at bounding box center [1467, 359] width 178 height 539
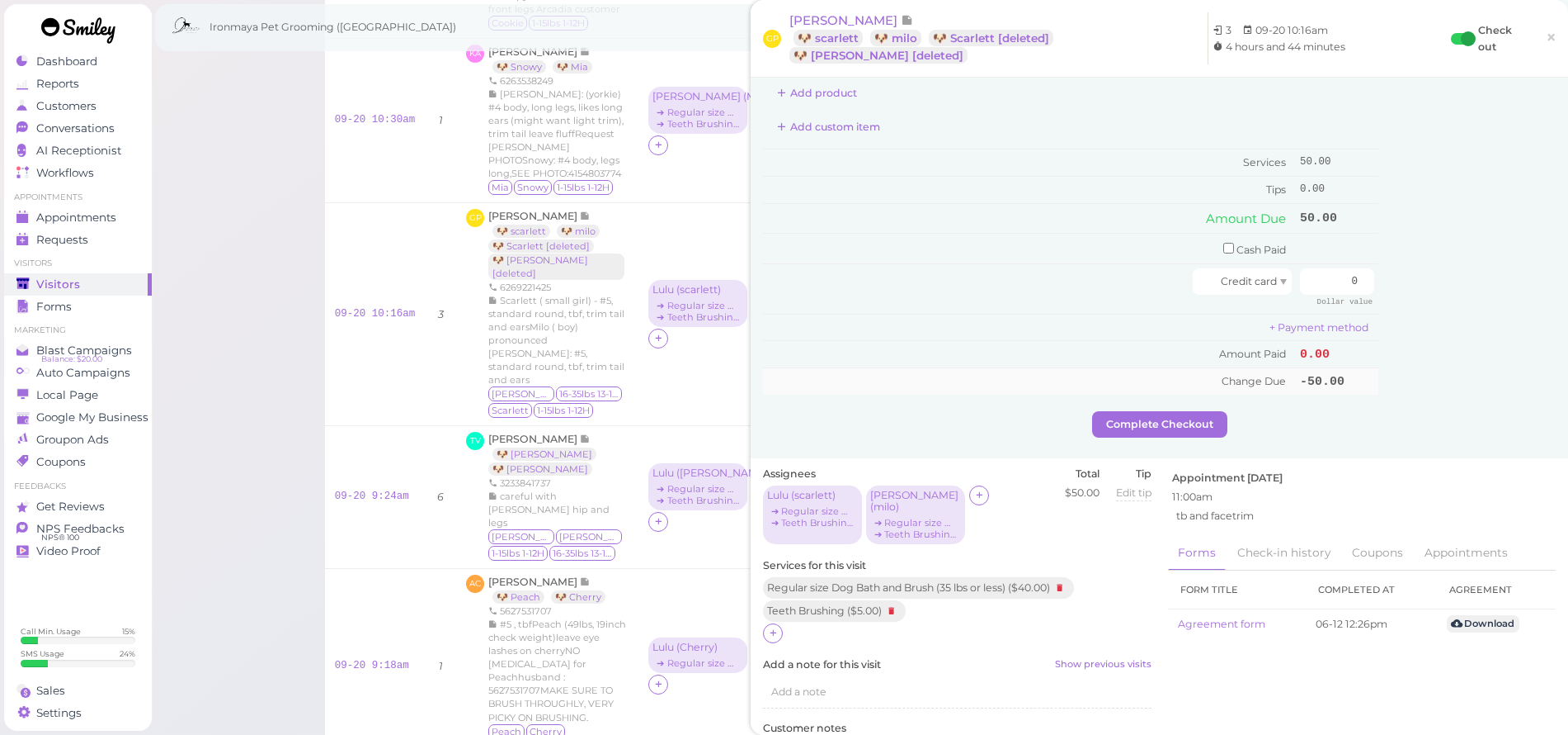
scroll to position [222, 0]
click at [764, 620] on div at bounding box center [773, 630] width 20 height 20
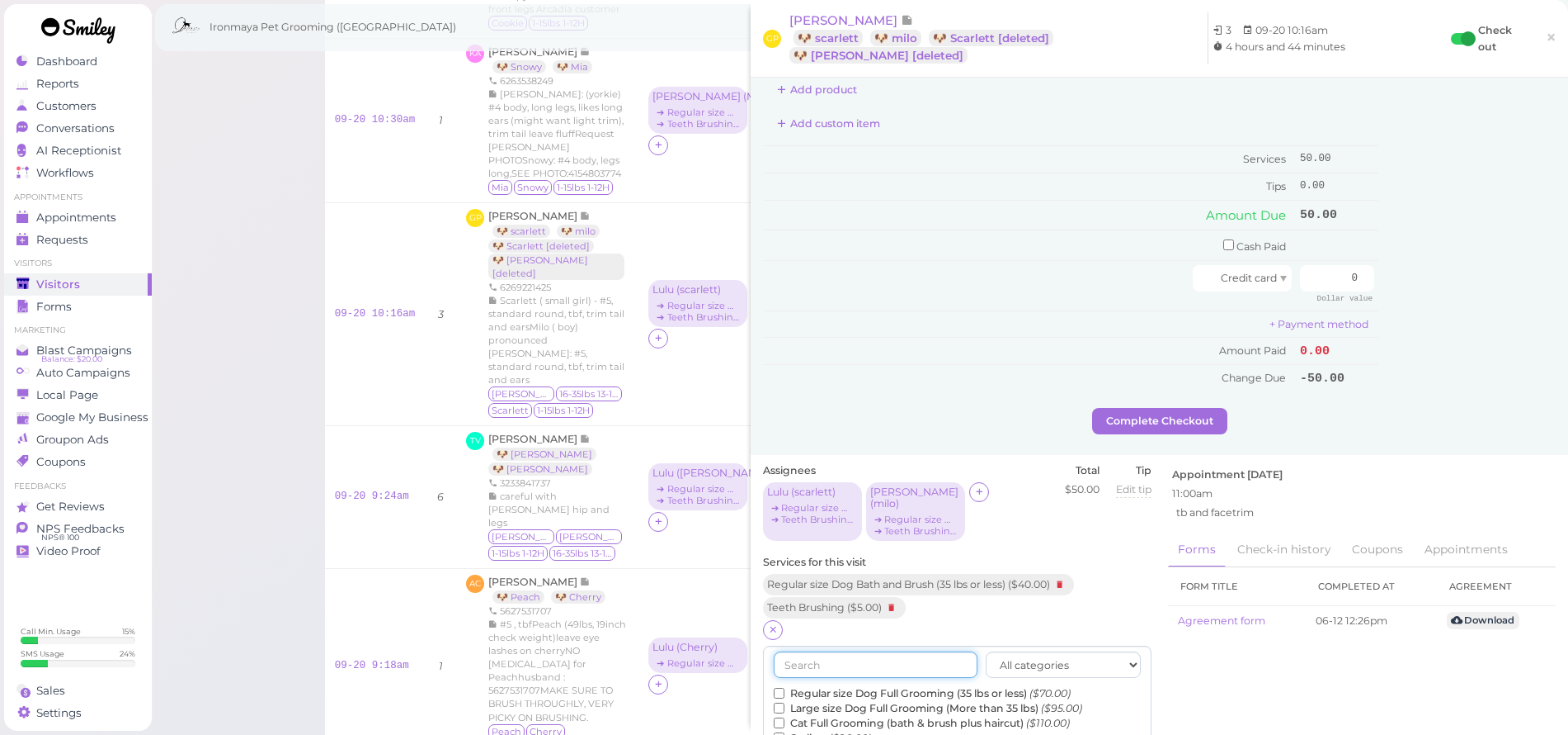
click at [813, 651] on input "text" at bounding box center [875, 664] width 204 height 26
type input "face"
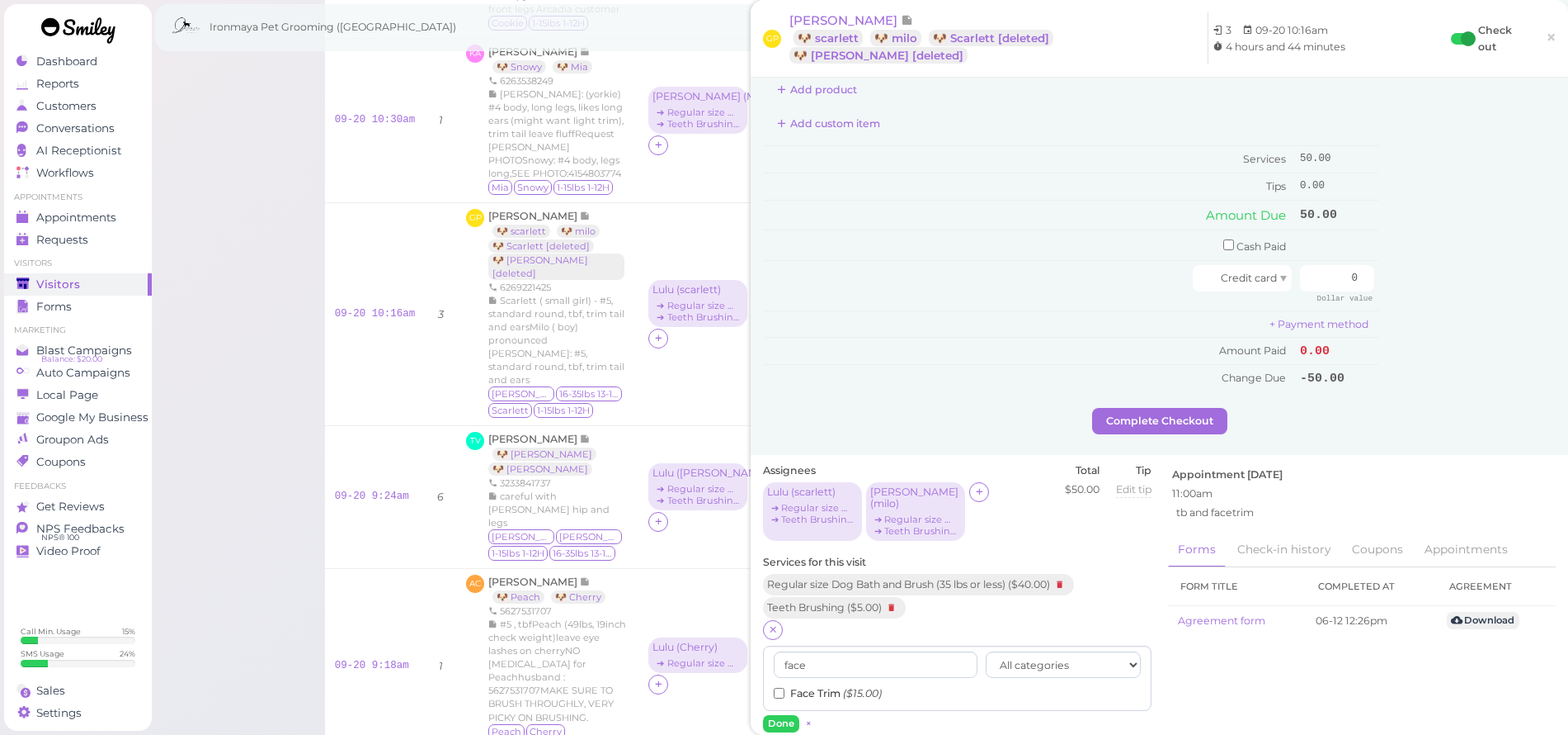
click at [804, 676] on div "face All categories Full Grooming Bath & Brush Add-ons Special Requests Ironmay…" at bounding box center [957, 677] width 388 height 65
click at [802, 686] on label "Face Trim ($15.00)" at bounding box center [827, 693] width 108 height 15
click at [784, 687] on input "Face Trim ($15.00)" at bounding box center [779, 692] width 11 height 11
click at [784, 715] on button "Done" at bounding box center [781, 723] width 36 height 18
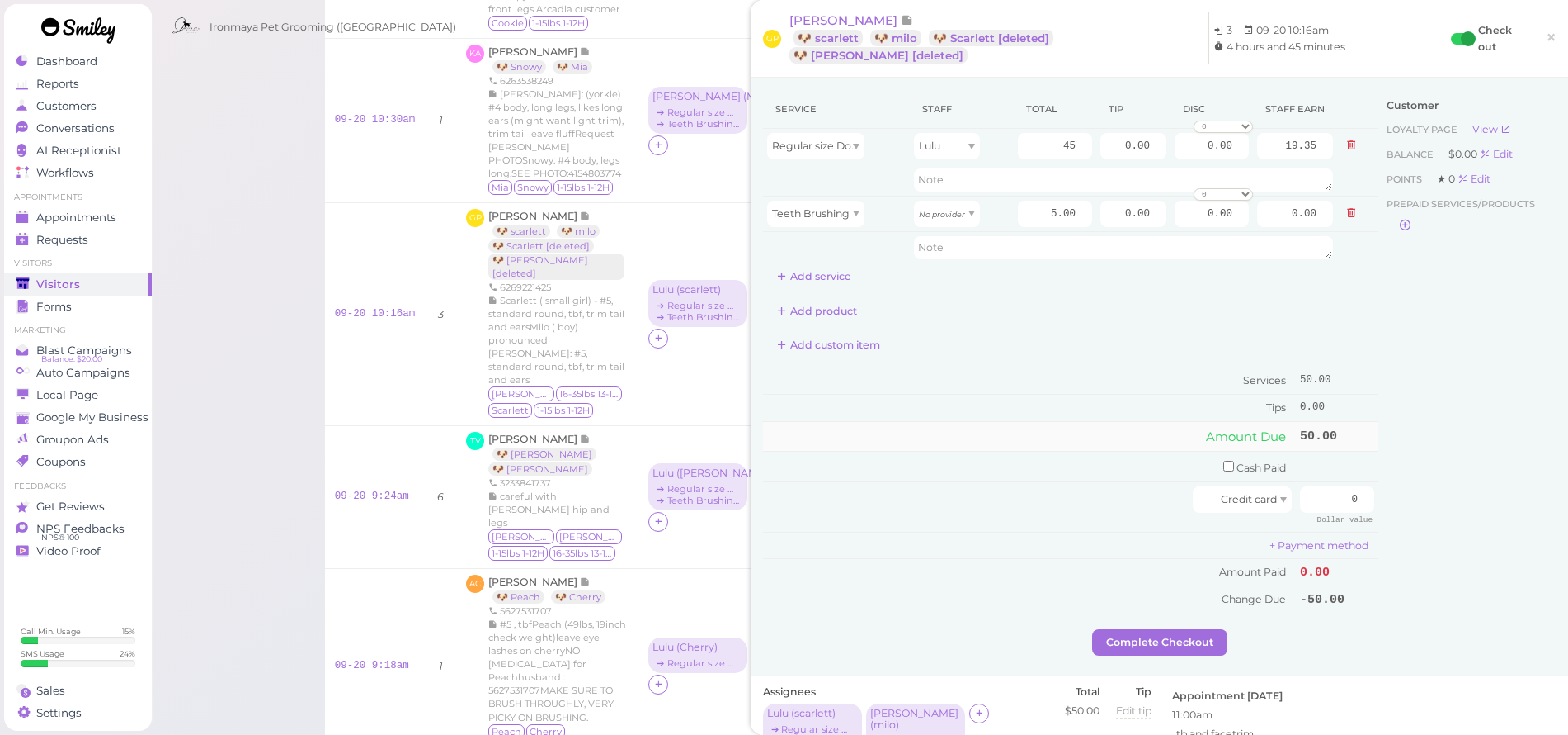
scroll to position [0, 0]
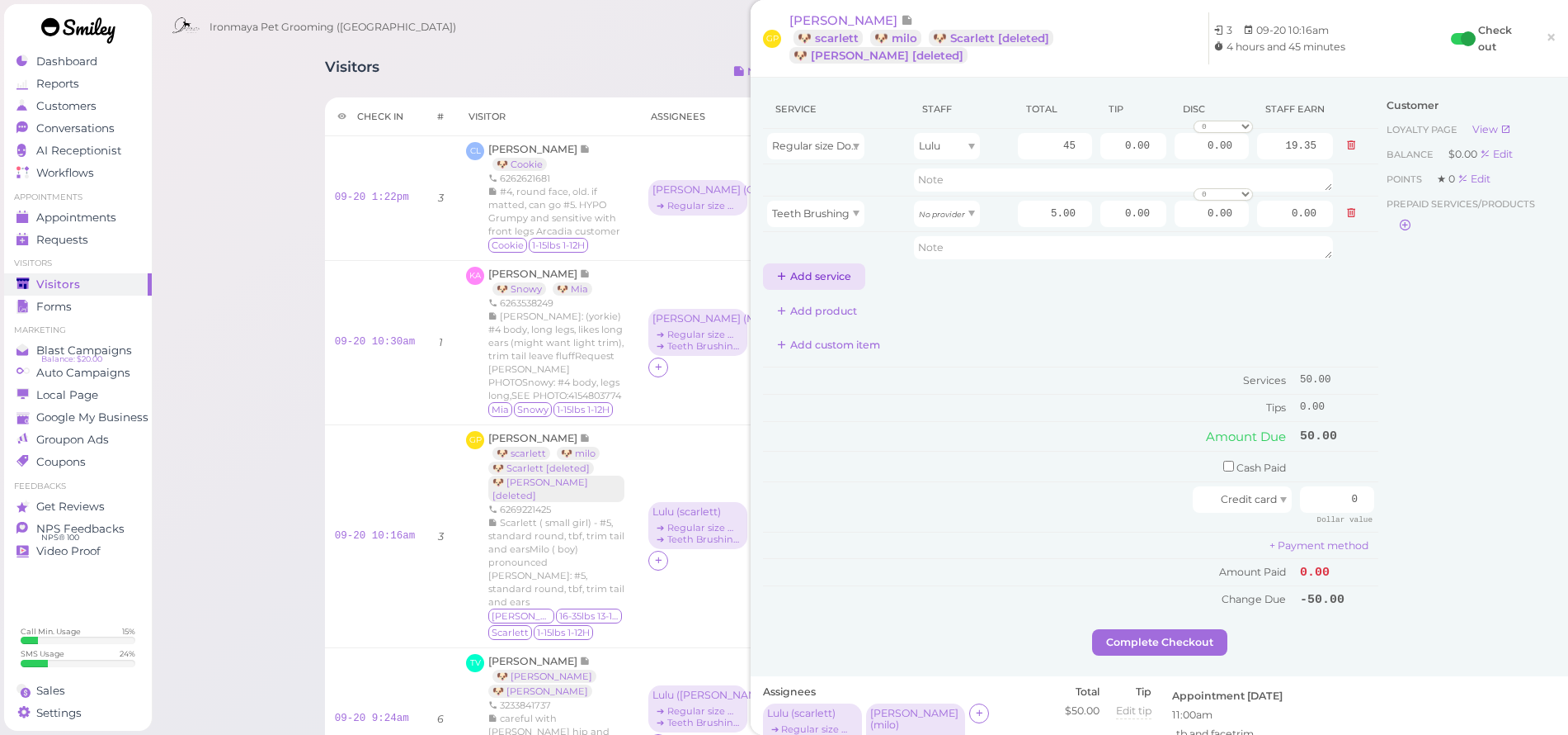
click at [845, 277] on button "Add service" at bounding box center [814, 276] width 102 height 26
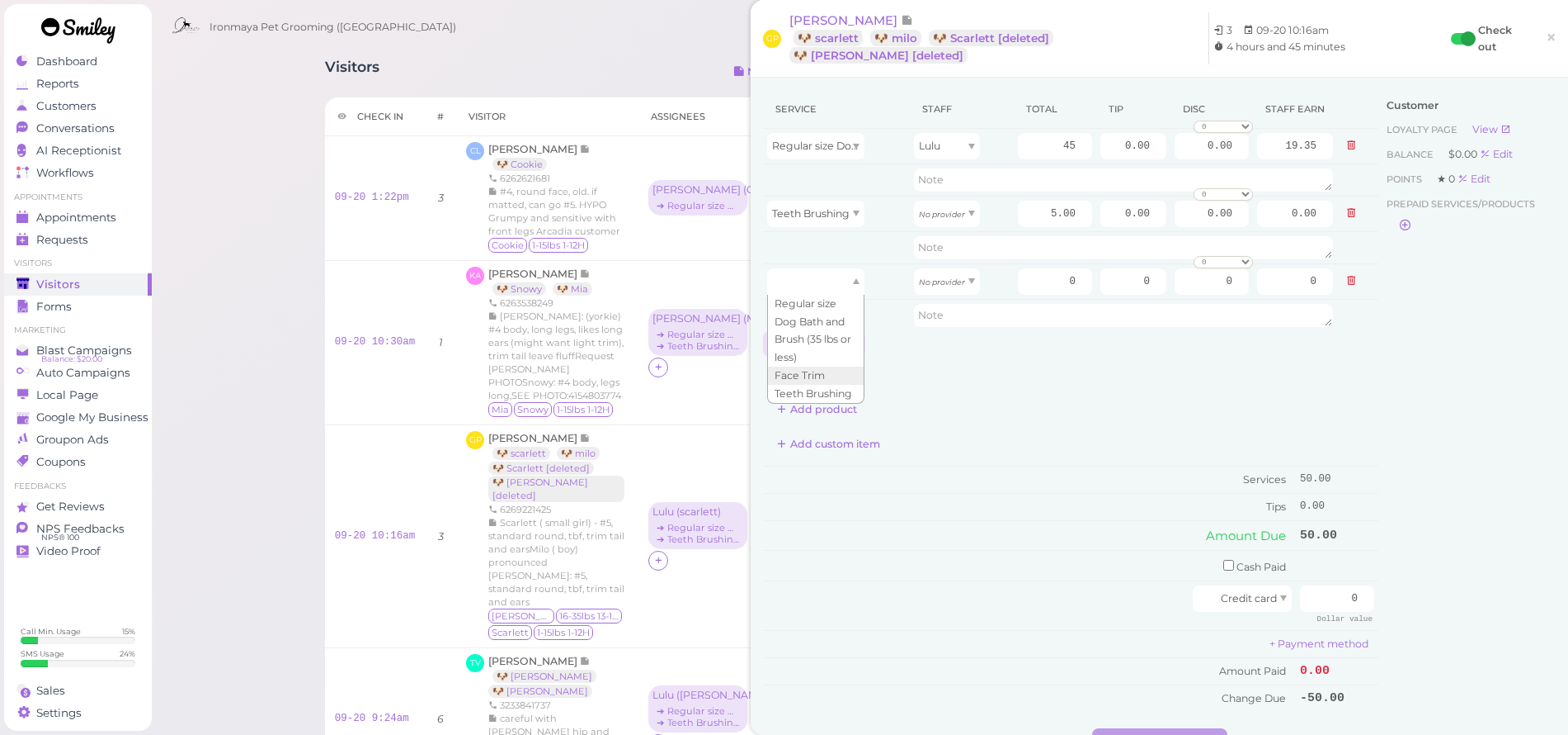
click at [845, 277] on div at bounding box center [816, 281] width 98 height 26
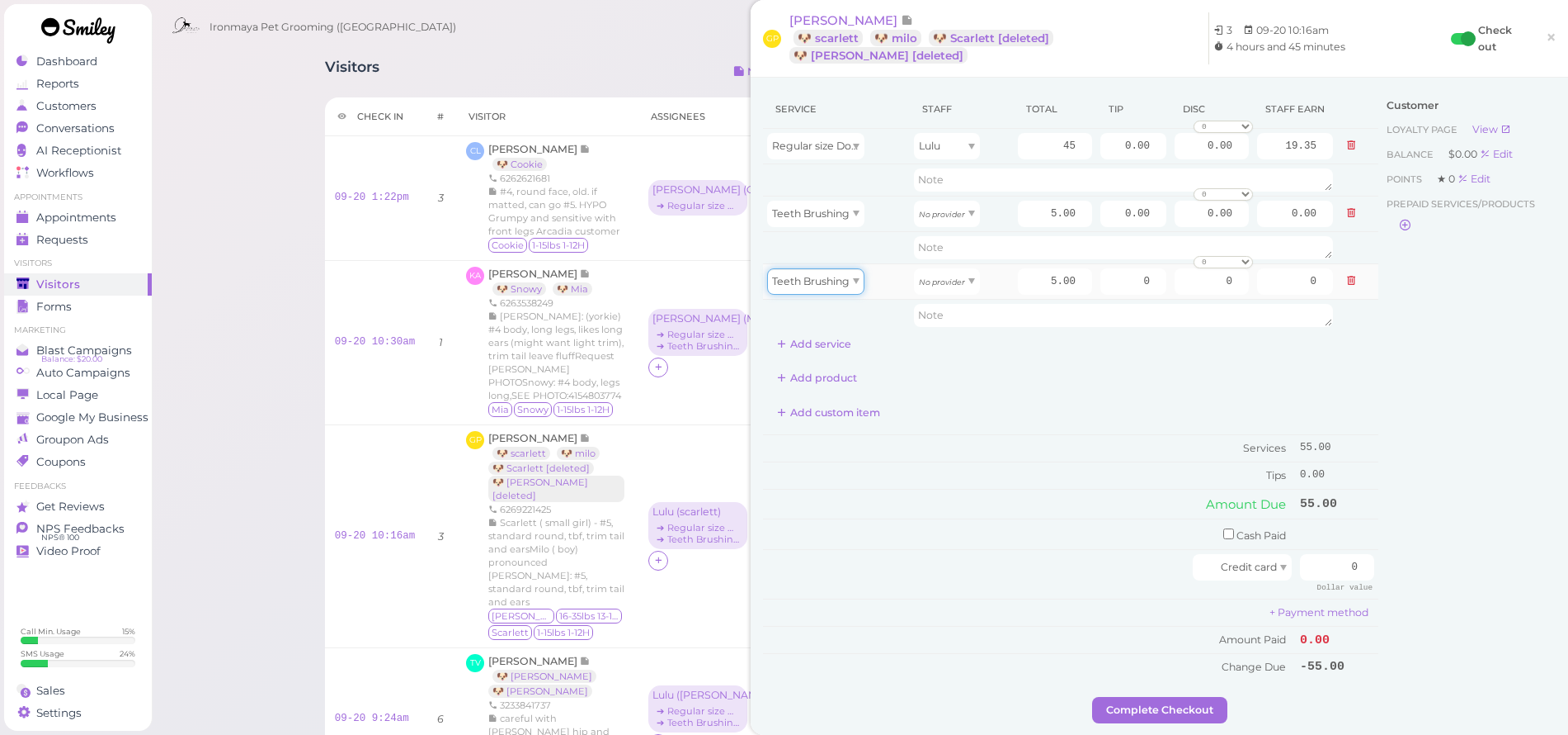
click at [835, 280] on span "Teeth Brushing" at bounding box center [810, 281] width 77 height 13
type input "15.00"
click at [961, 217] on div "No provider" at bounding box center [947, 213] width 66 height 26
type input "2.15"
click at [961, 271] on div "No provider" at bounding box center [947, 281] width 66 height 26
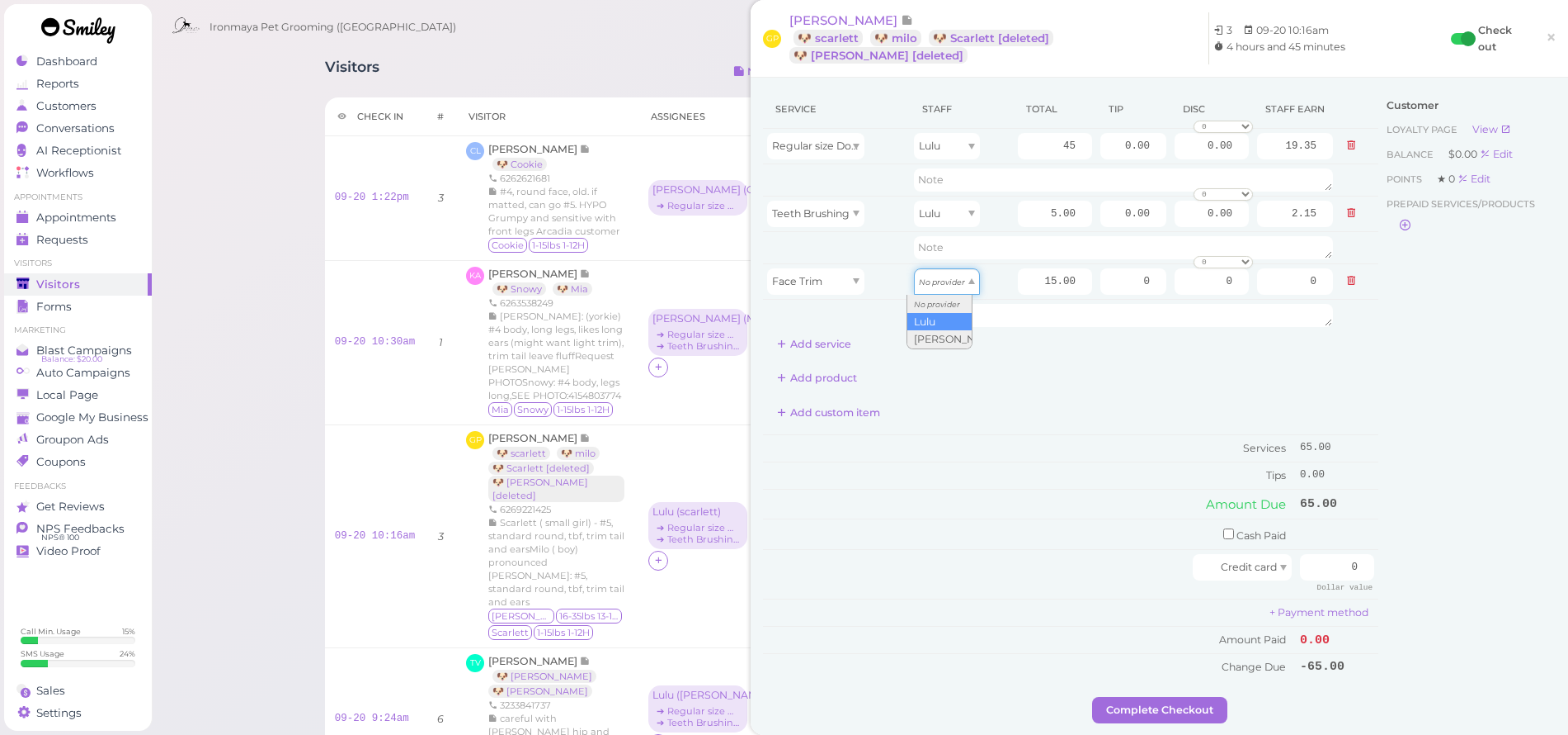
type input "6.45"
click at [1379, 412] on div "Customer Loyalty page View Balance $0.00 Edit Points ★ 0 Edit Prepaid services/…" at bounding box center [1467, 392] width 178 height 606
click at [276, 3] on div "Ironmaya Pet Grooming (San Dimas) 1 Account" at bounding box center [861, 22] width 1420 height 46
click at [1117, 143] on input "0.00" at bounding box center [1134, 145] width 66 height 26
click at [1117, 143] on input "0.00" at bounding box center [1134, 145] width 66 height 26
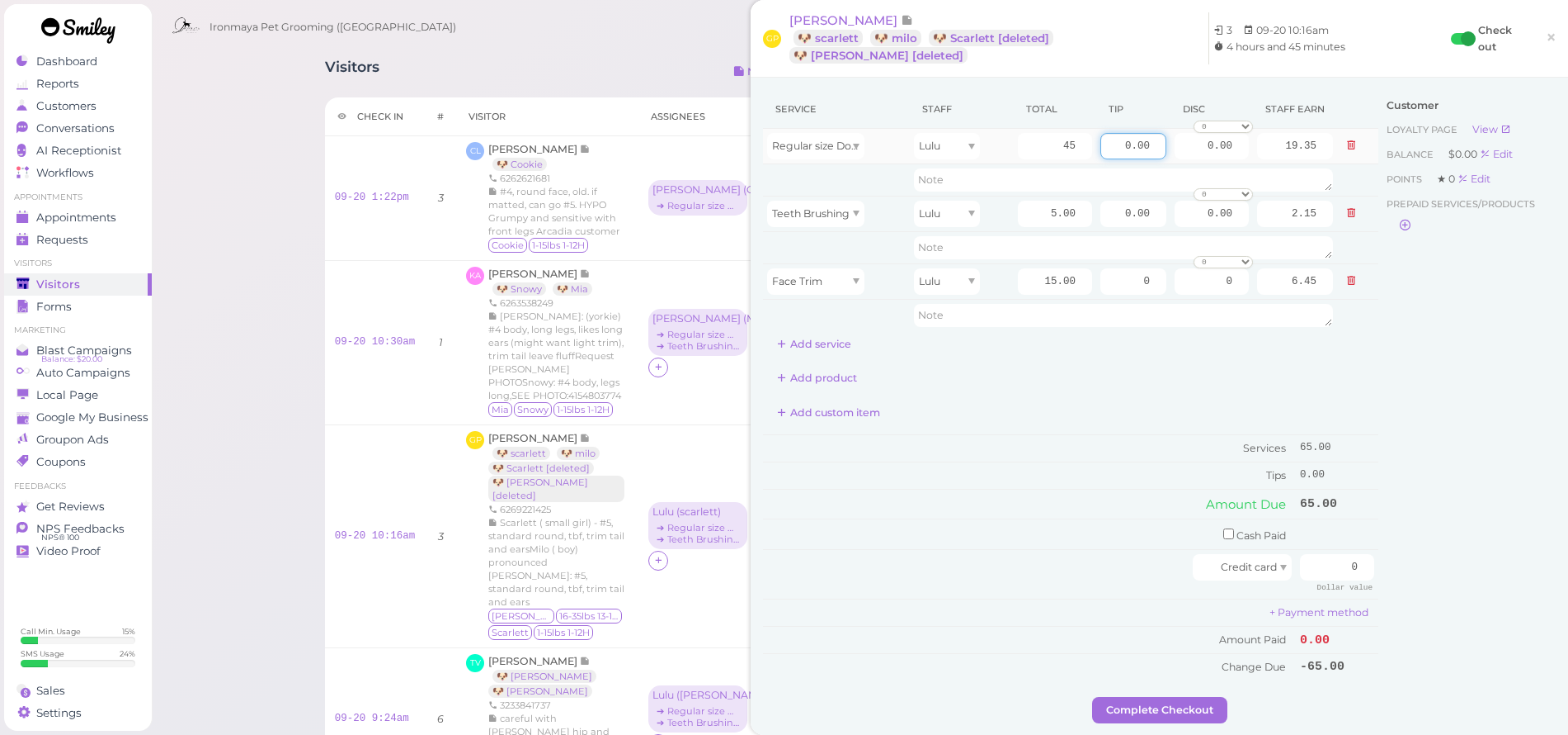
click at [1106, 145] on input "0.00" at bounding box center [1134, 145] width 66 height 26
type input "9.75"
click at [1439, 384] on div "Customer Loyalty page View Balance $0.00 Edit Points ★ 0 Edit Prepaid services/…" at bounding box center [1467, 392] width 178 height 606
click at [814, 332] on button "Add service" at bounding box center [814, 344] width 102 height 26
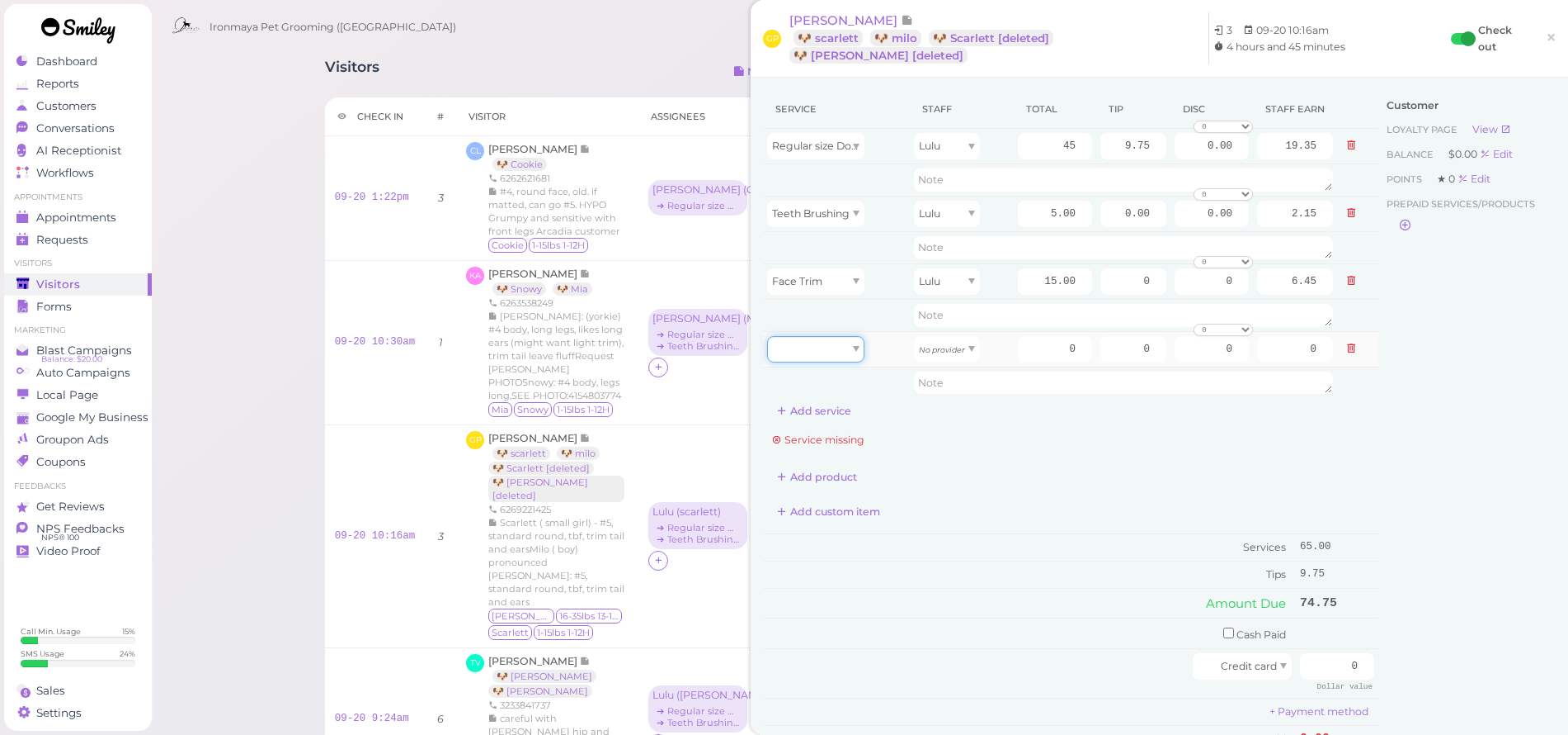
click at [817, 352] on div at bounding box center [816, 348] width 98 height 26
type input "40.00"
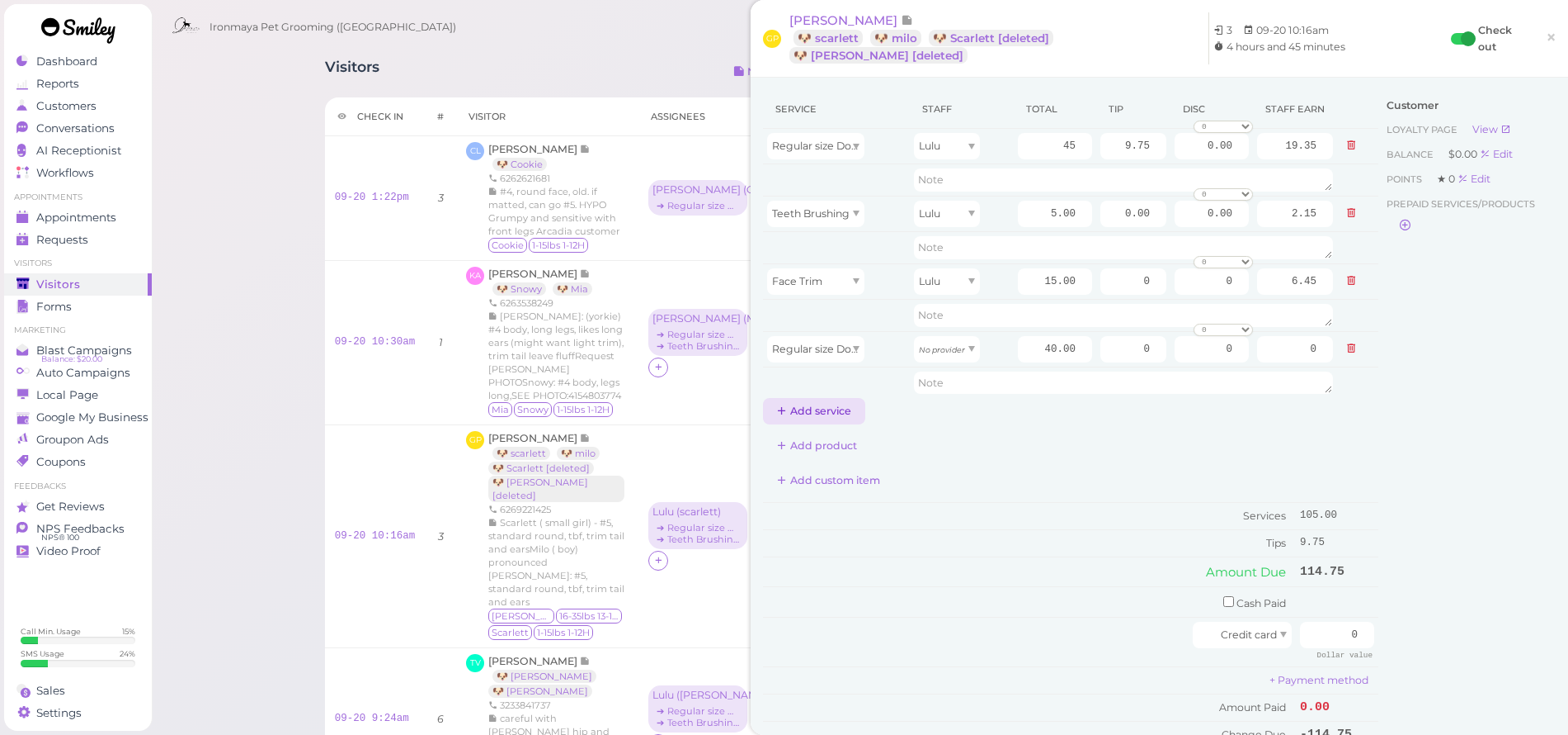
click at [824, 412] on button "Add service" at bounding box center [814, 411] width 102 height 26
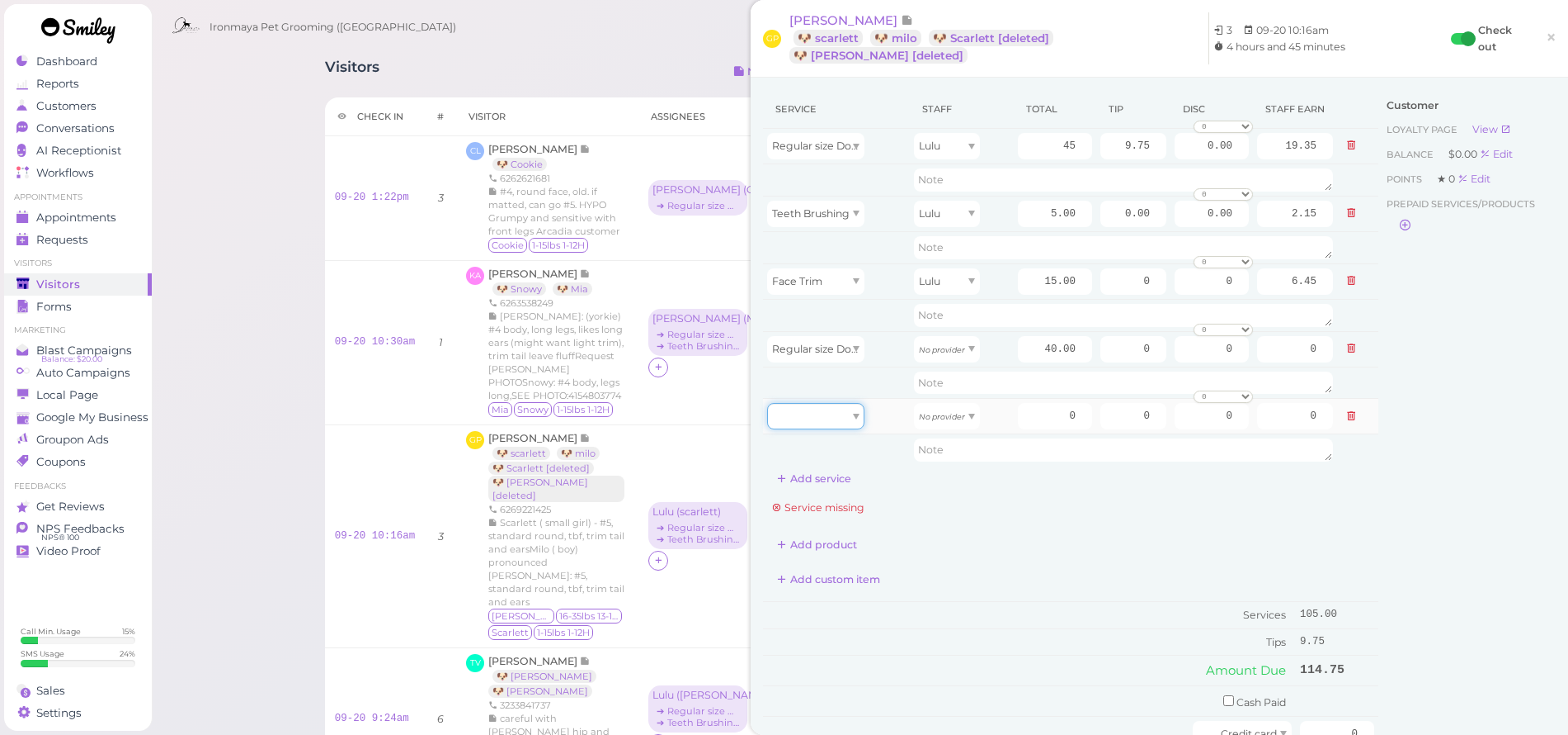
click at [820, 410] on div at bounding box center [816, 416] width 98 height 26
type input "15.00"
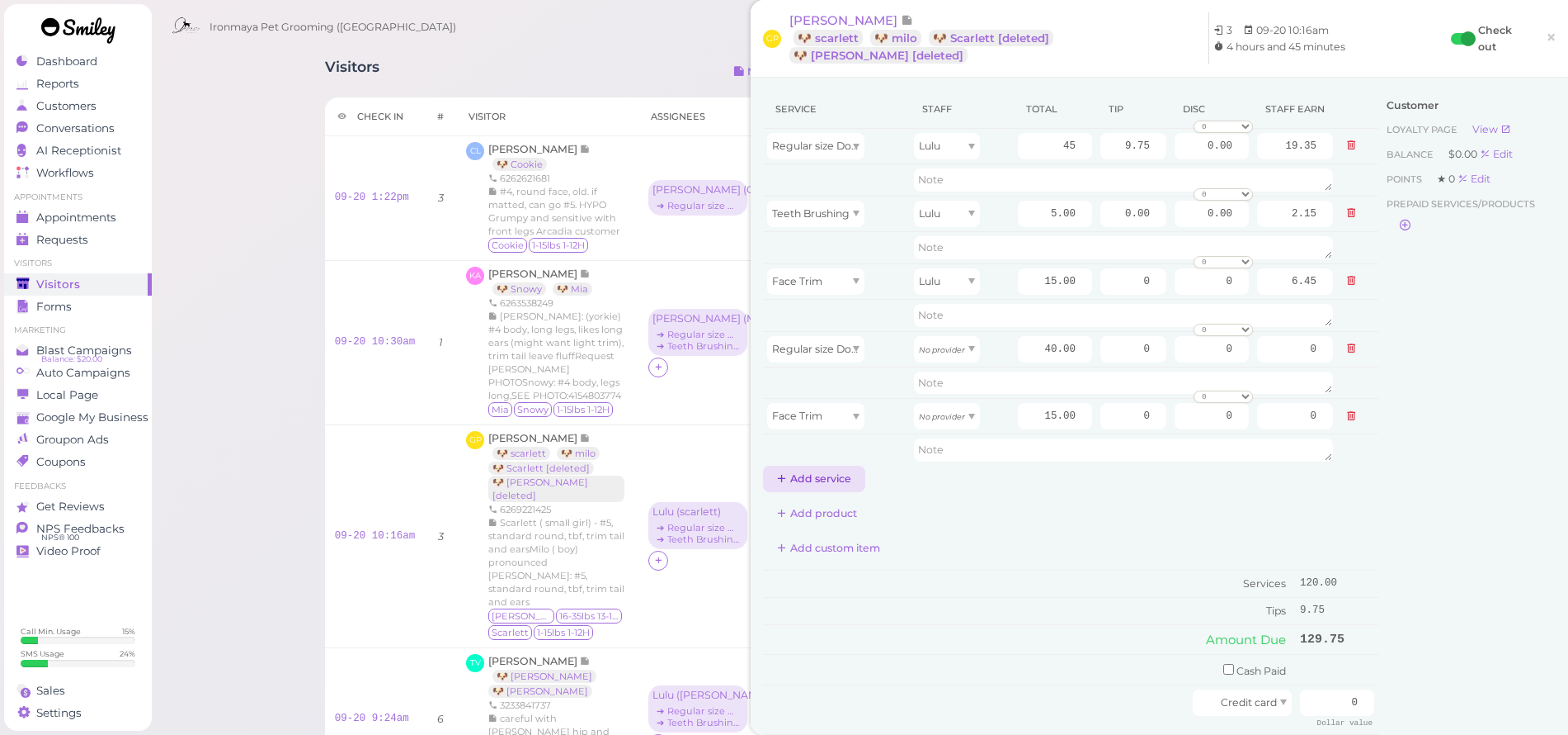
click at [811, 479] on button "Add service" at bounding box center [814, 478] width 102 height 26
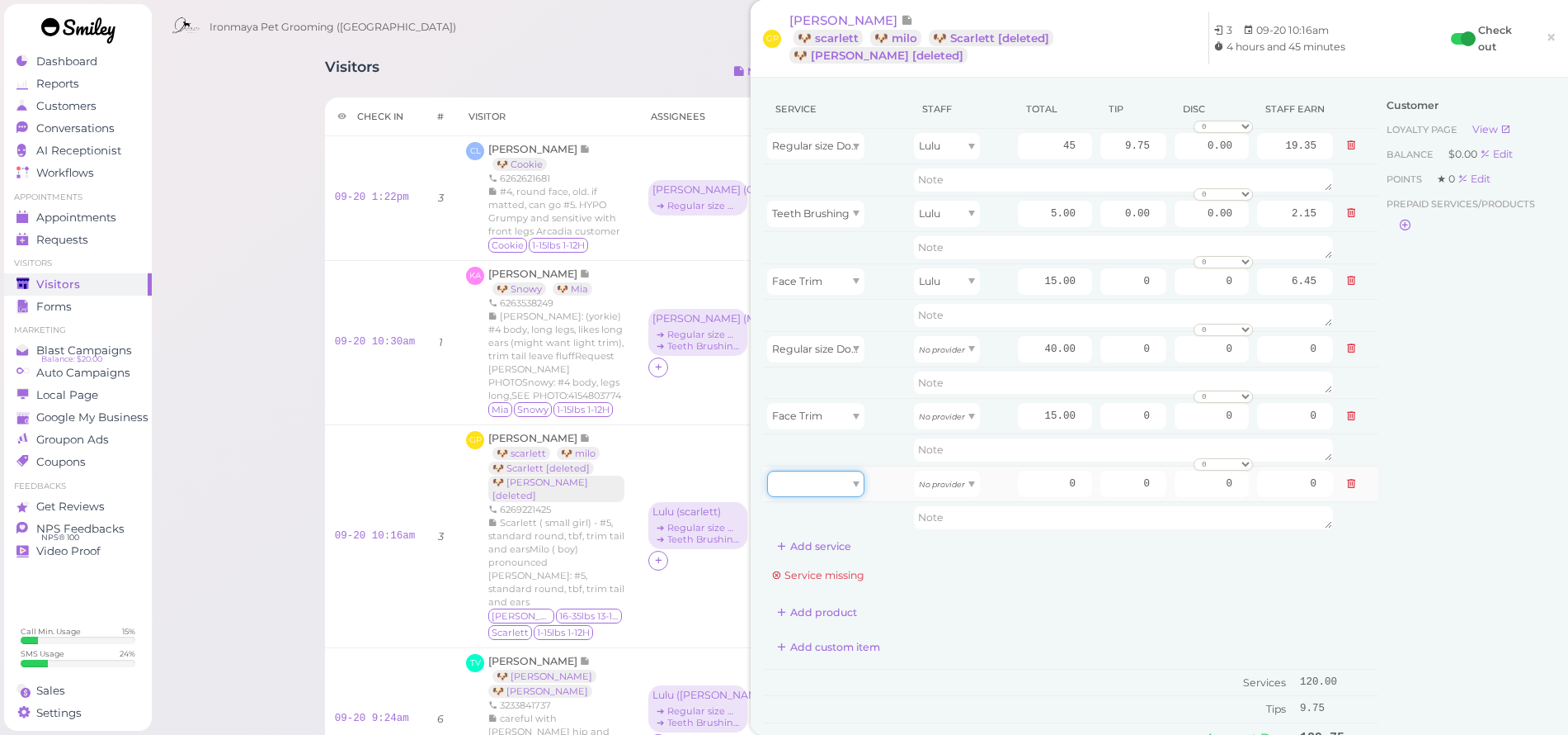
click at [816, 492] on div at bounding box center [816, 483] width 98 height 26
type input "5.00"
click at [951, 350] on icon "No provider" at bounding box center [942, 348] width 46 height 9
type input "18.00"
click at [958, 414] on div "No provider" at bounding box center [947, 416] width 66 height 26
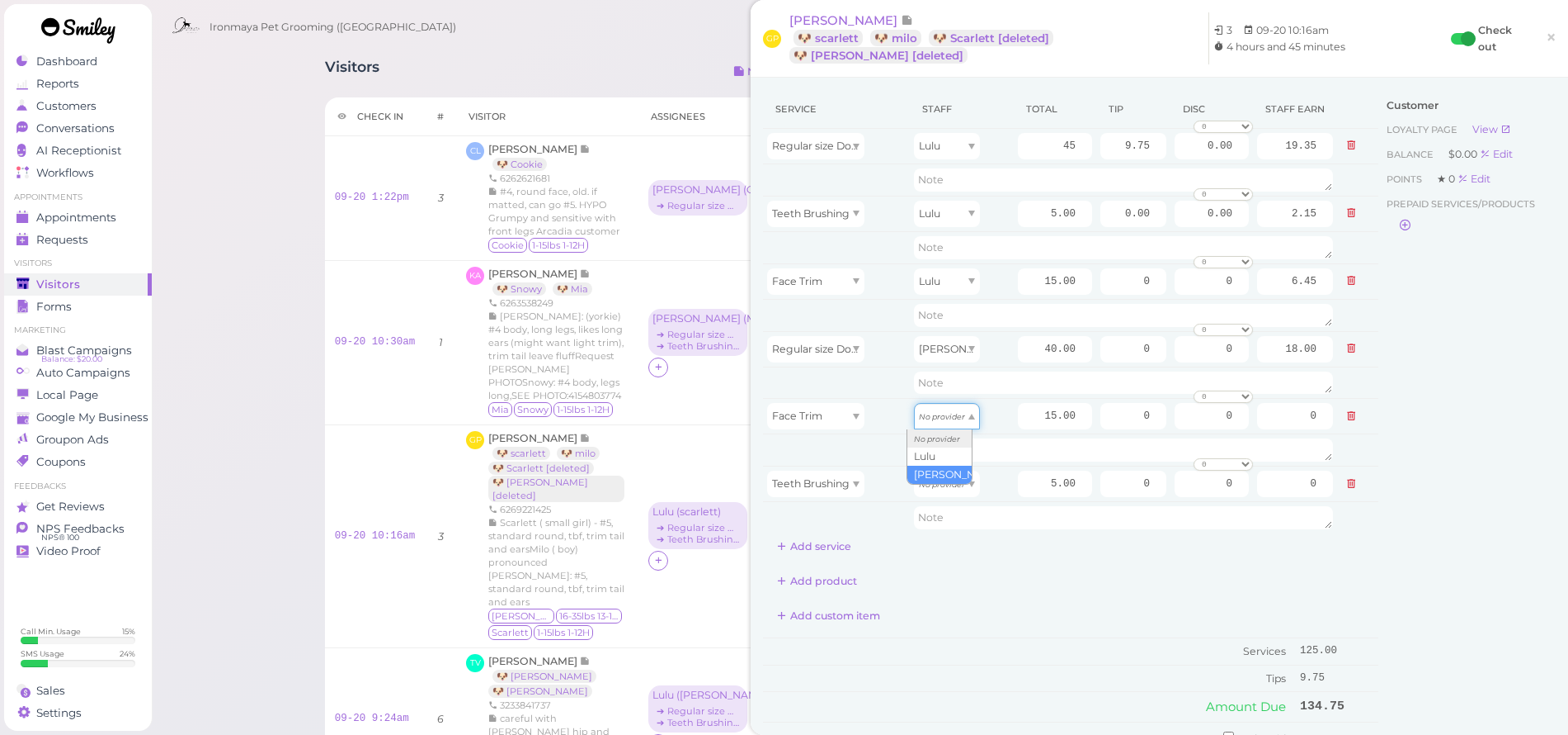
type input "6.75"
click at [963, 495] on div "No provider" at bounding box center [947, 483] width 66 height 26
type input "2.25"
click at [1018, 339] on input "40.00" at bounding box center [1055, 348] width 74 height 26
click at [1018, 338] on input "40.00" at bounding box center [1055, 348] width 74 height 26
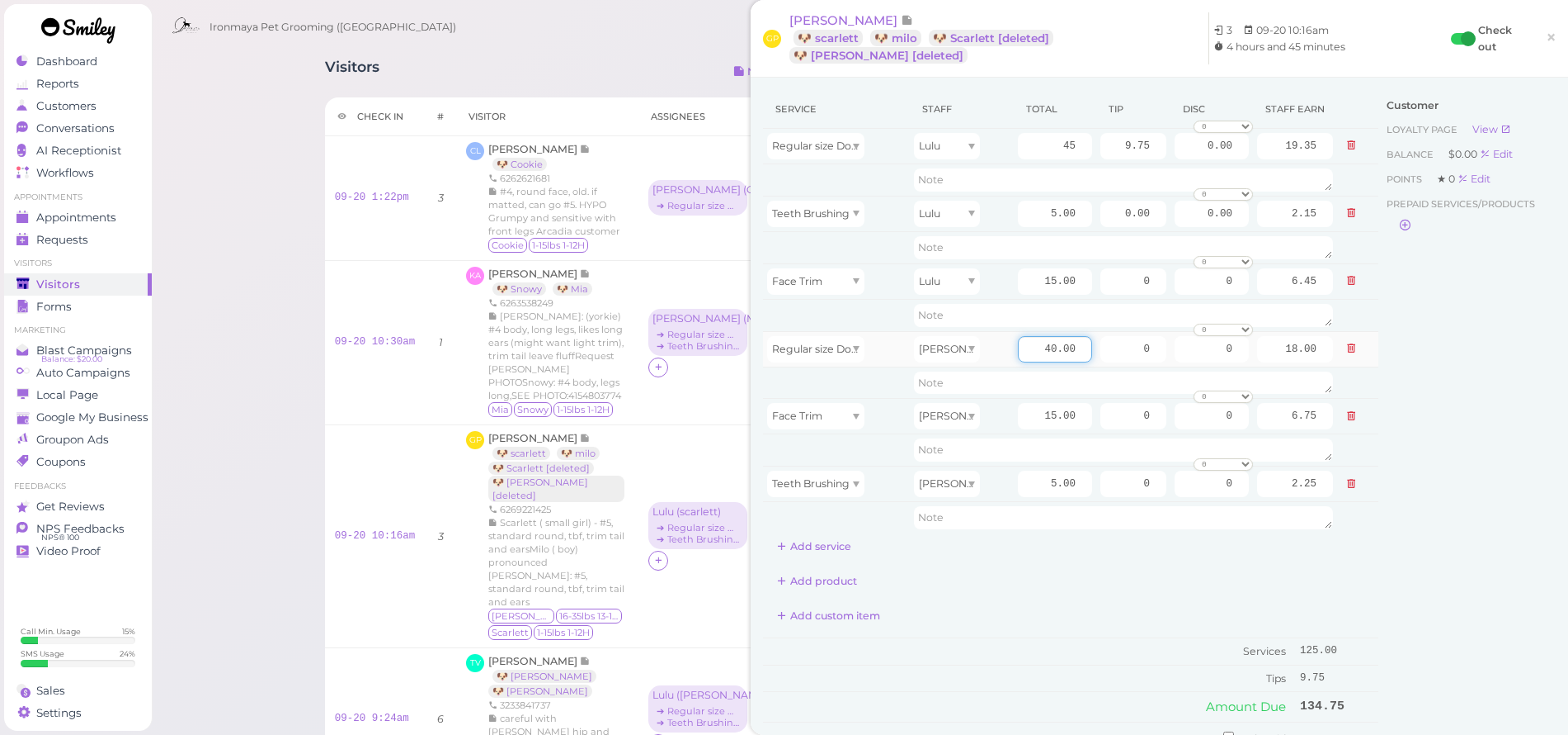
click at [1018, 338] on input "40.00" at bounding box center [1055, 348] width 74 height 26
type input "55"
type input "24.75"
click at [1397, 454] on div "Customer Loyalty page View Balance $0.00 Edit Points ★ 0 Edit Prepaid services/…" at bounding box center [1467, 494] width 178 height 809
click at [1107, 347] on input "0" at bounding box center [1134, 348] width 66 height 26
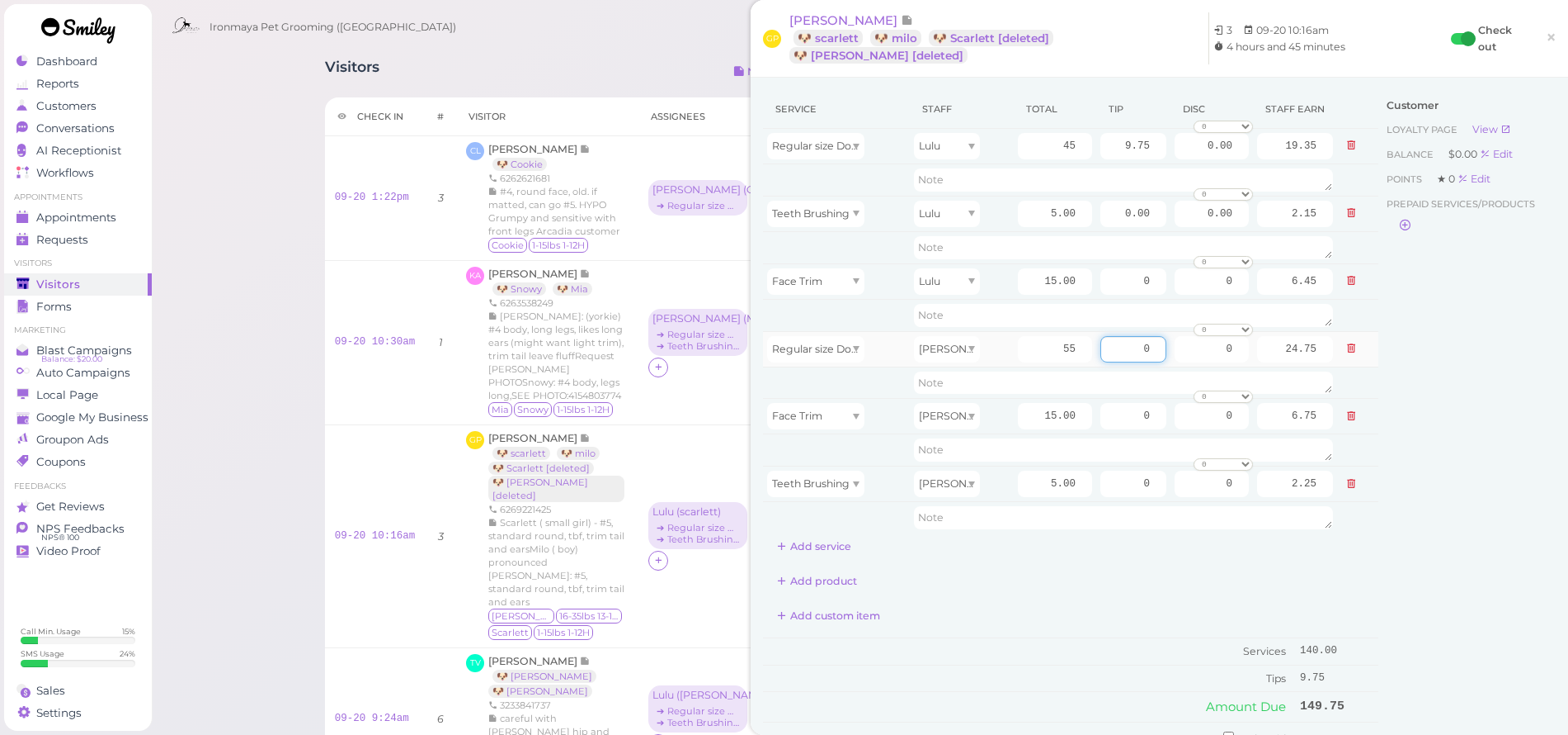
click at [1107, 347] on input "0" at bounding box center [1134, 348] width 66 height 26
type input "11.25"
click at [1408, 437] on div "Customer Loyalty page View Balance $0.00 Edit Points ★ 0 Edit Prepaid services/…" at bounding box center [1467, 494] width 178 height 809
click at [1408, 440] on div "Customer Loyalty page View Balance $0.00 Edit Points ★ 0 Edit Prepaid services/…" at bounding box center [1467, 494] width 178 height 809
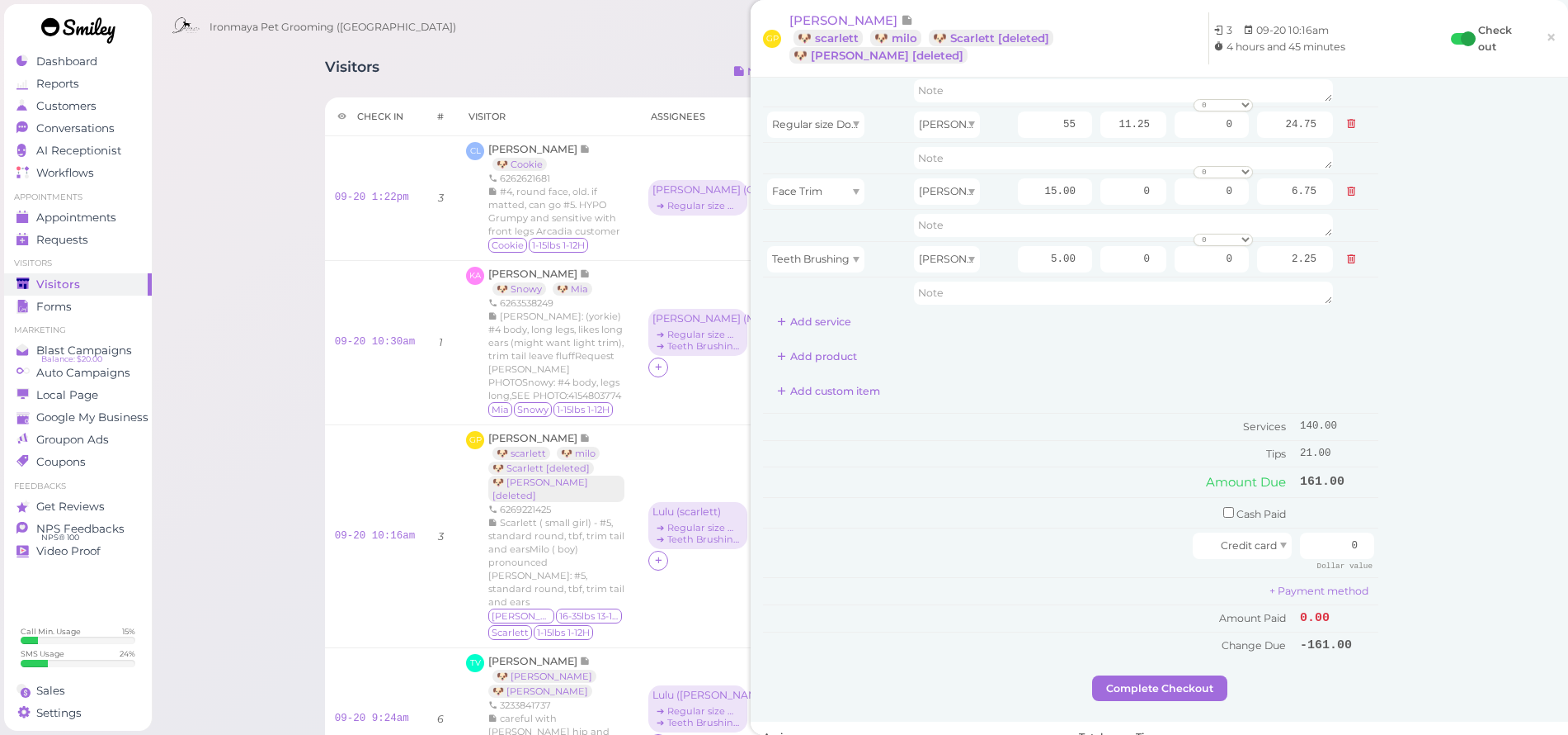
scroll to position [329, 0]
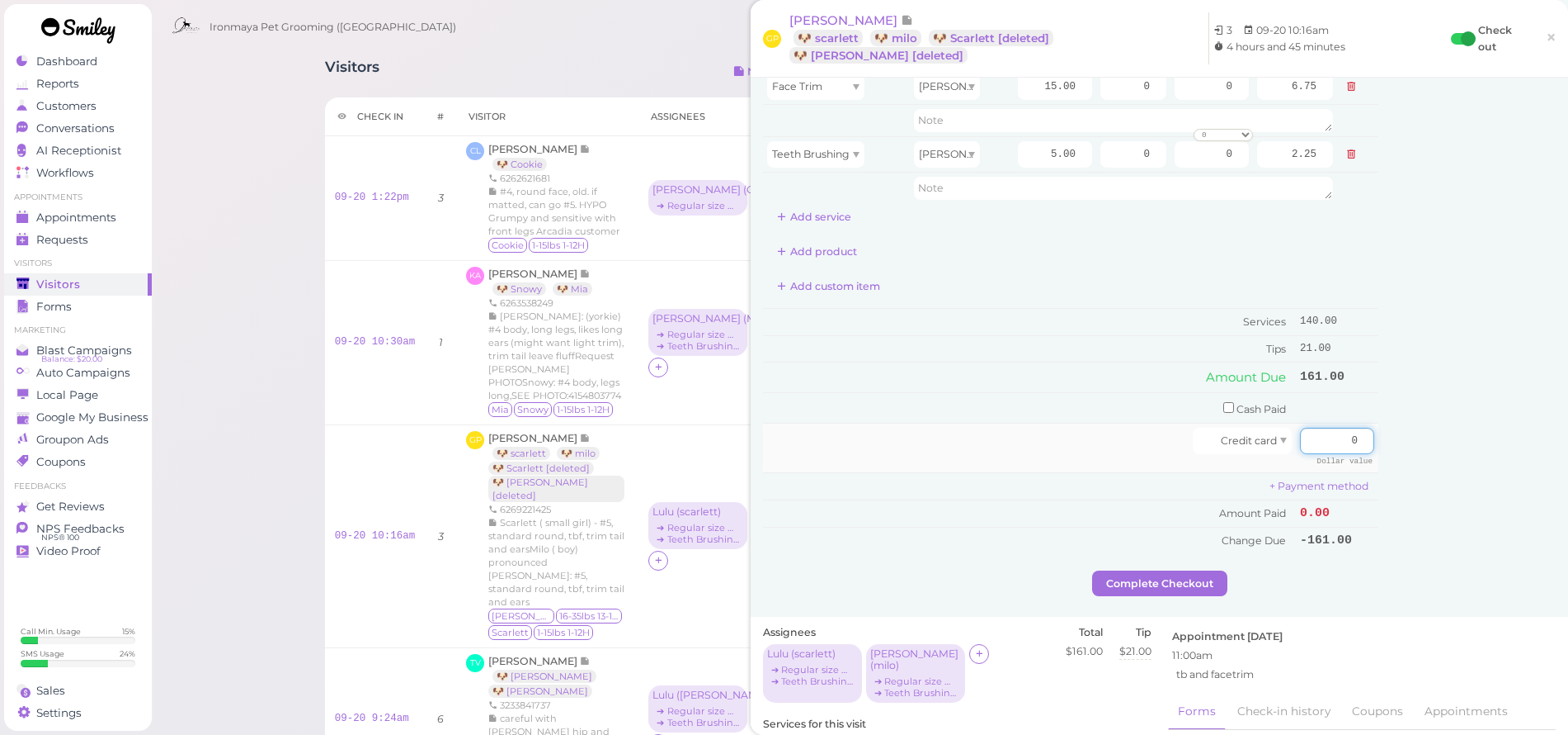
click at [1307, 434] on input "0" at bounding box center [1338, 440] width 74 height 26
type input "161"
click at [1401, 510] on div "Customer Loyalty page View Balance $0.00 Edit Points ★ 0 Edit Prepaid services/…" at bounding box center [1467, 165] width 178 height 809
click at [1214, 573] on button "Complete Checkout" at bounding box center [1160, 583] width 136 height 26
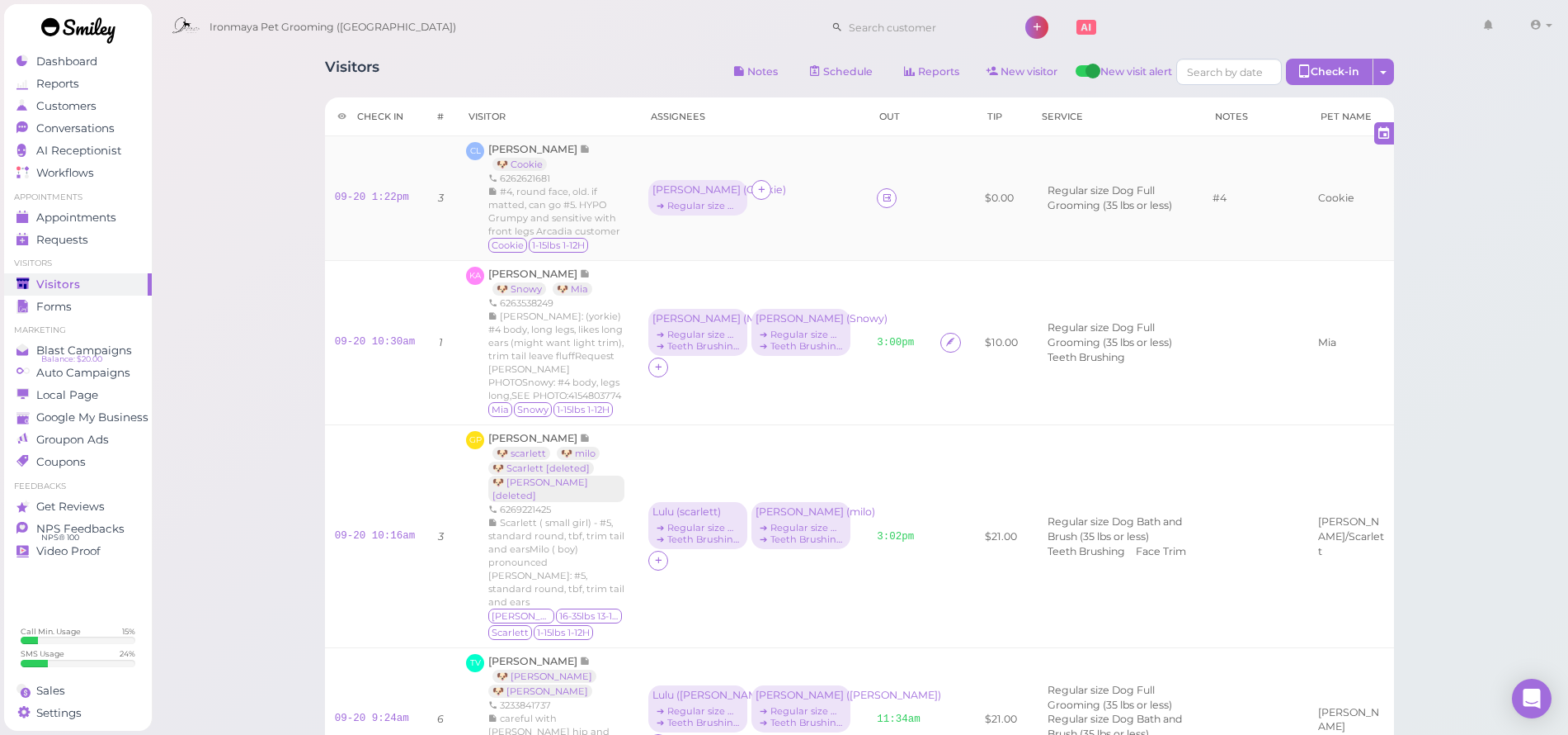
click at [520, 155] on div "Cindy Lin 🐶 Cookie 6262621681 #4, round face, old. if matted, can go #5. HYPO G…" at bounding box center [559, 197] width 141 height 112
click at [518, 150] on span "Cindy Lin" at bounding box center [535, 148] width 92 height 13
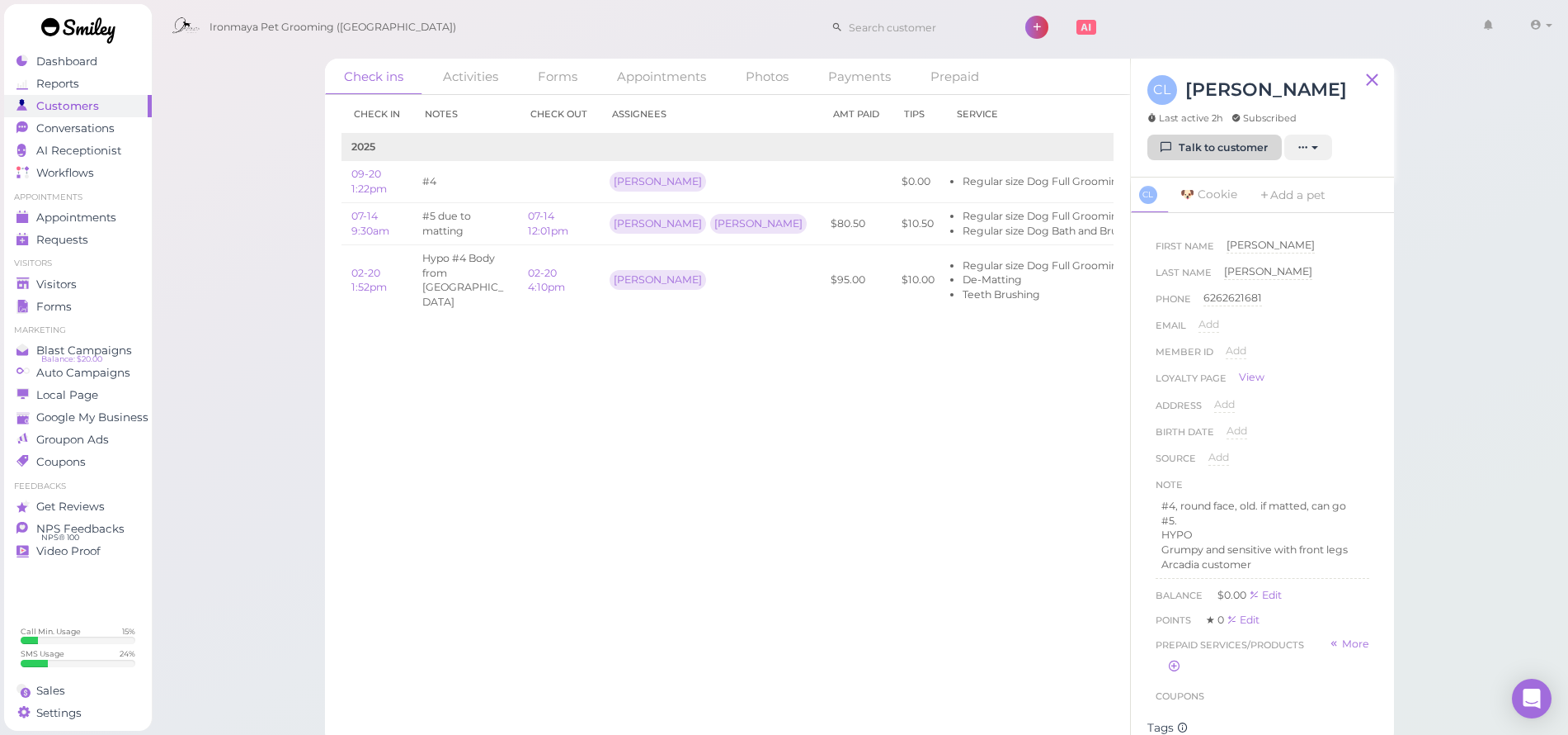
click at [1199, 156] on link "Talk to customer" at bounding box center [1215, 147] width 135 height 26
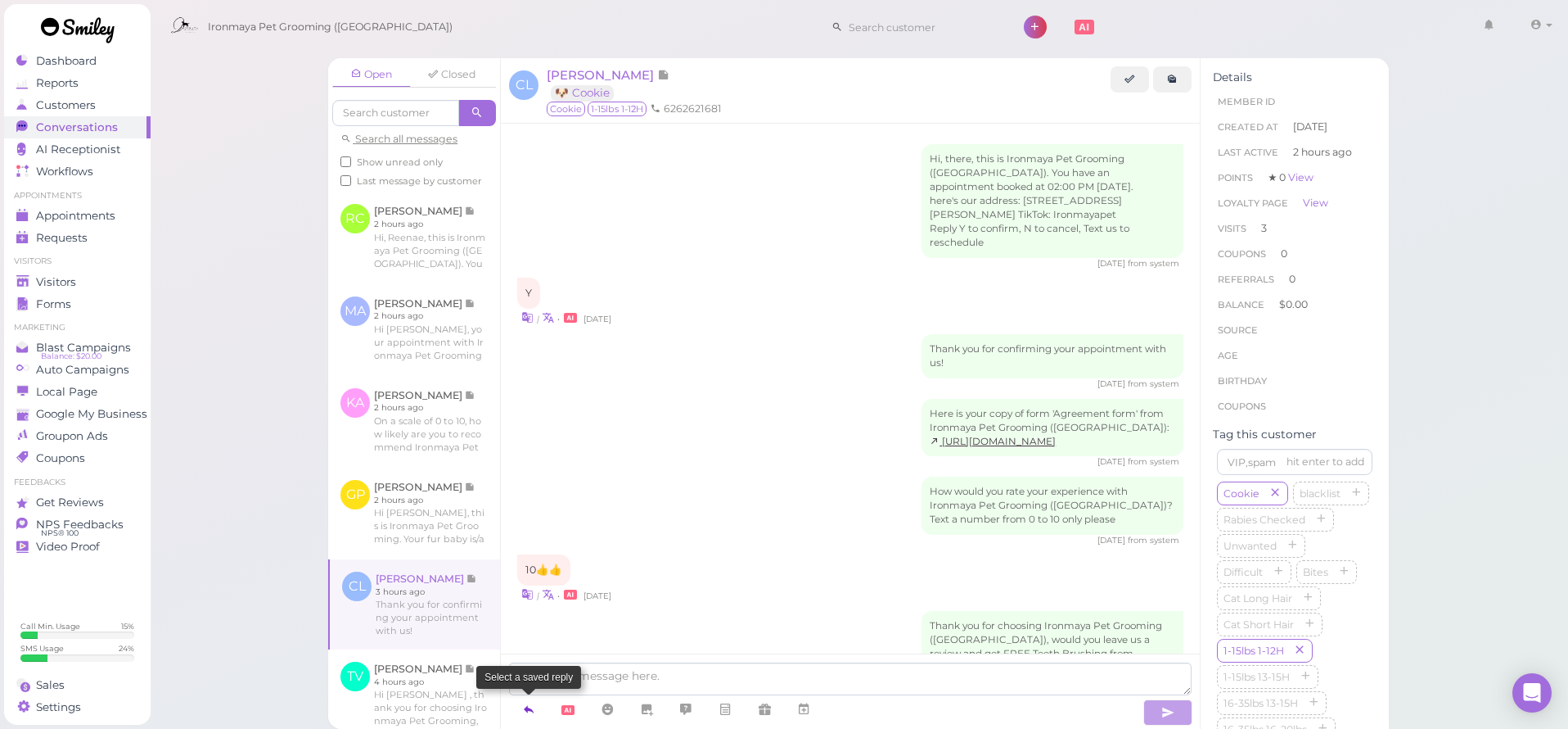
scroll to position [1875, 0]
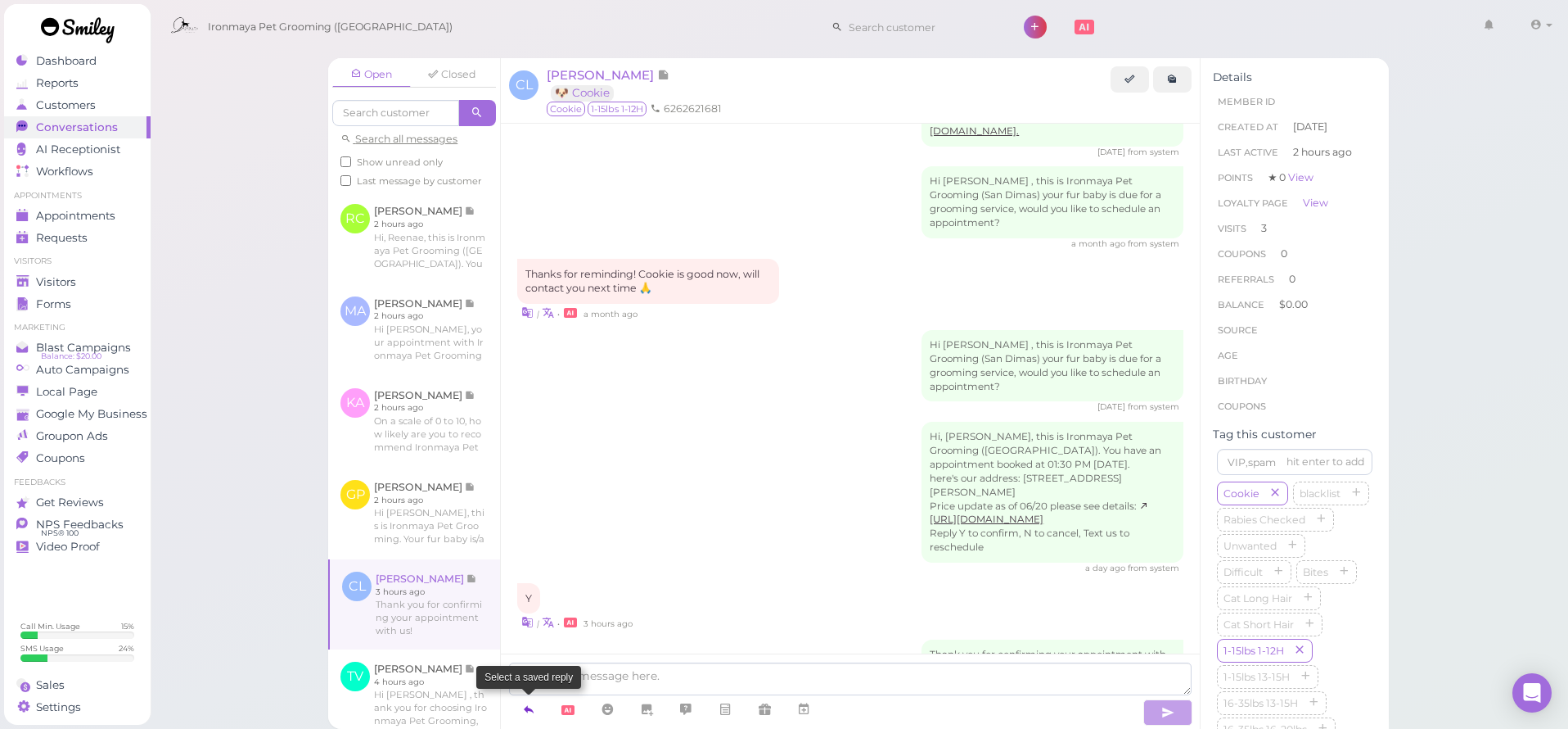
click at [515, 714] on link at bounding box center [528, 710] width 40 height 29
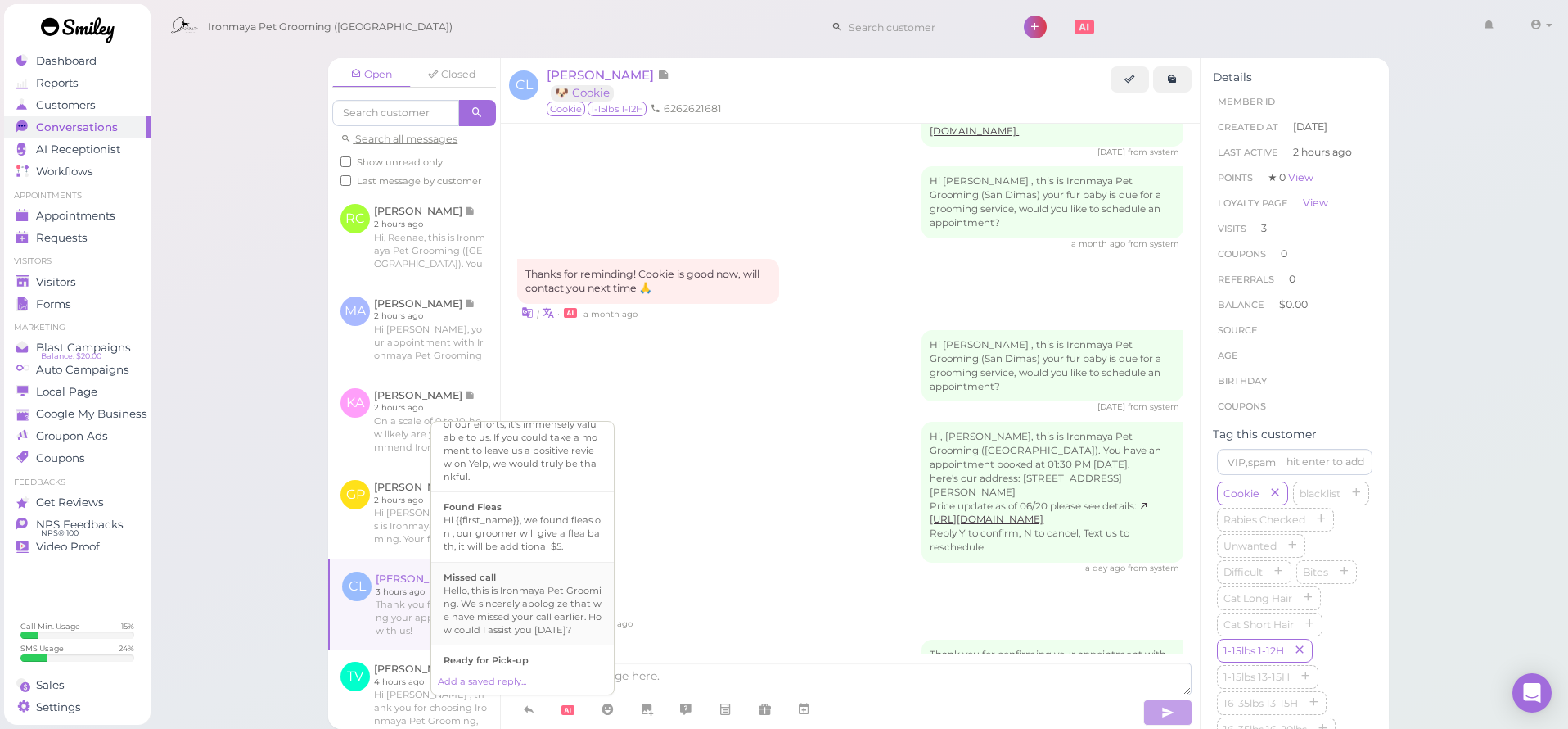
scroll to position [404, 0]
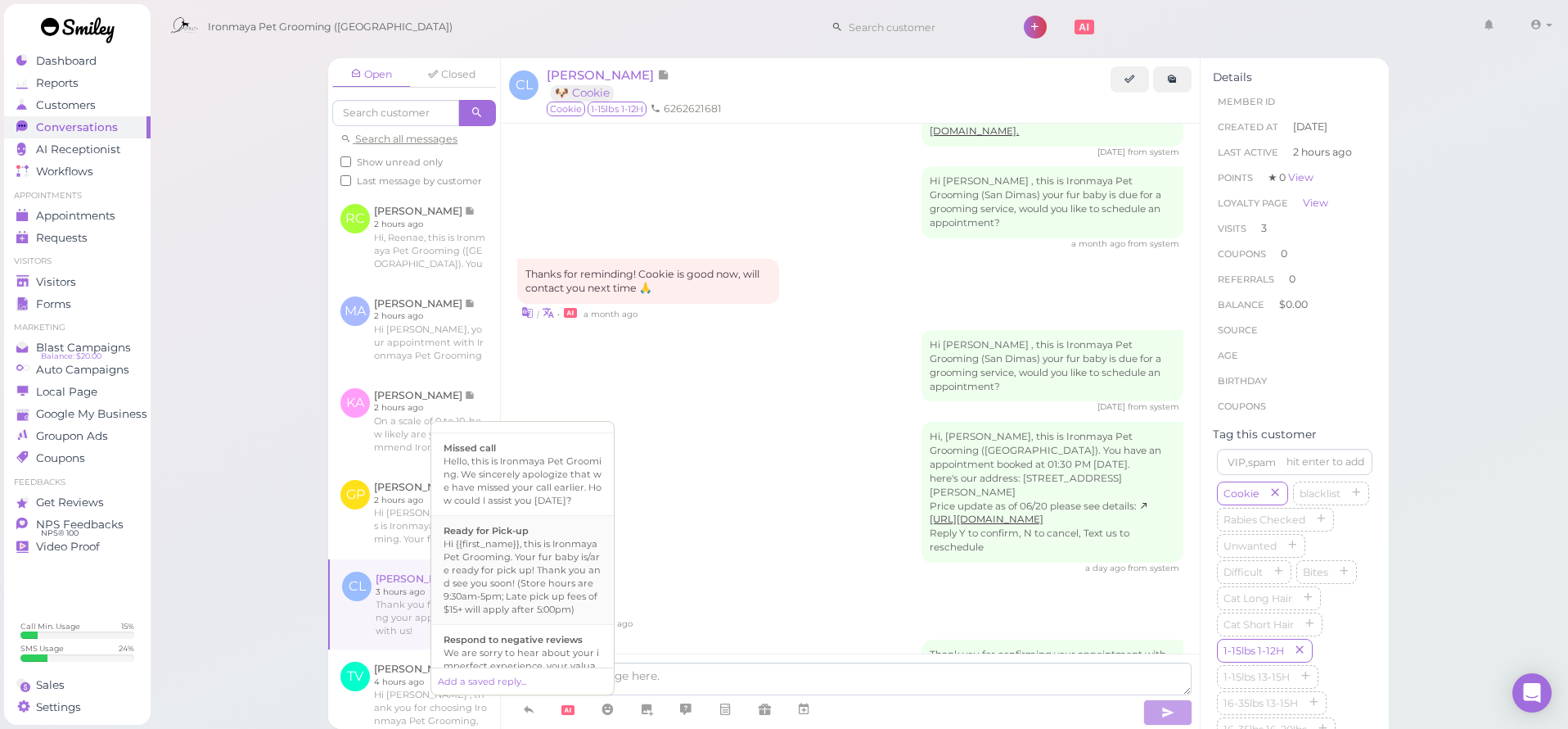
click at [558, 588] on div "Hi {{first_name}}, this is Ironmaya Pet Grooming. Your fur baby is/are ready fo…" at bounding box center [522, 576] width 158 height 78
type textarea "Hi {{first_name}}, this is Ironmaya Pet Grooming. Your fur baby is/are ready fo…"
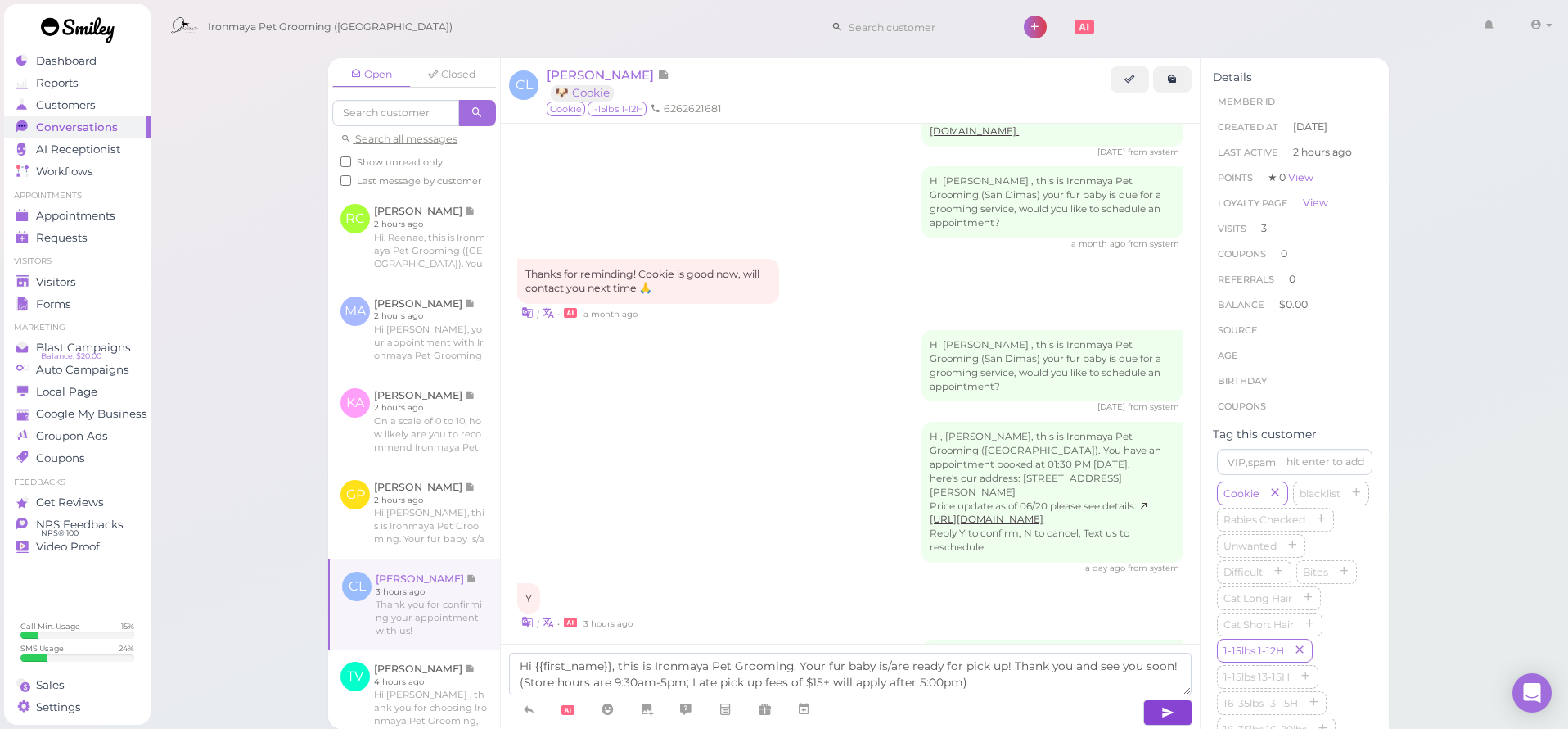
click at [1151, 706] on button "button" at bounding box center [1167, 712] width 49 height 26
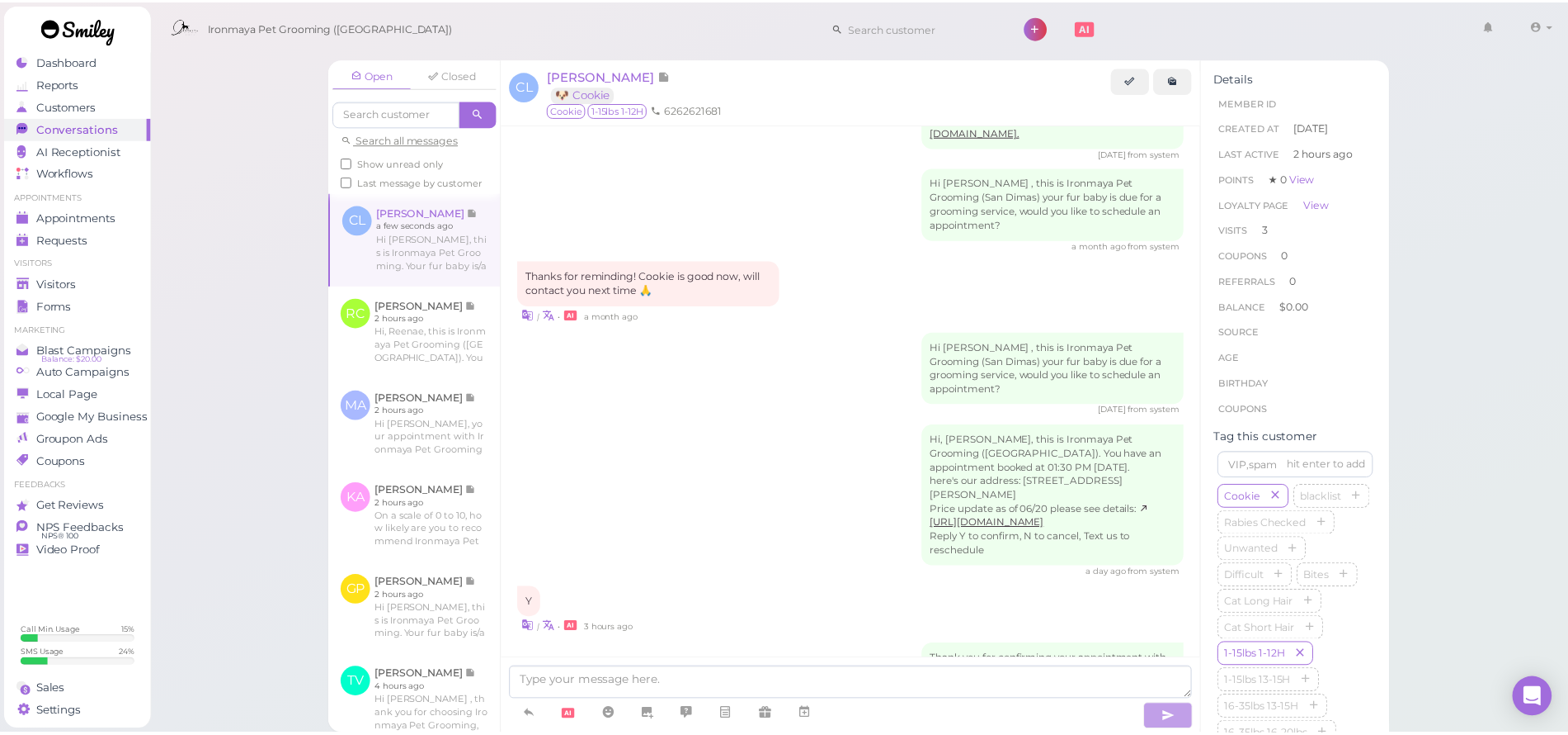
scroll to position [1969, 0]
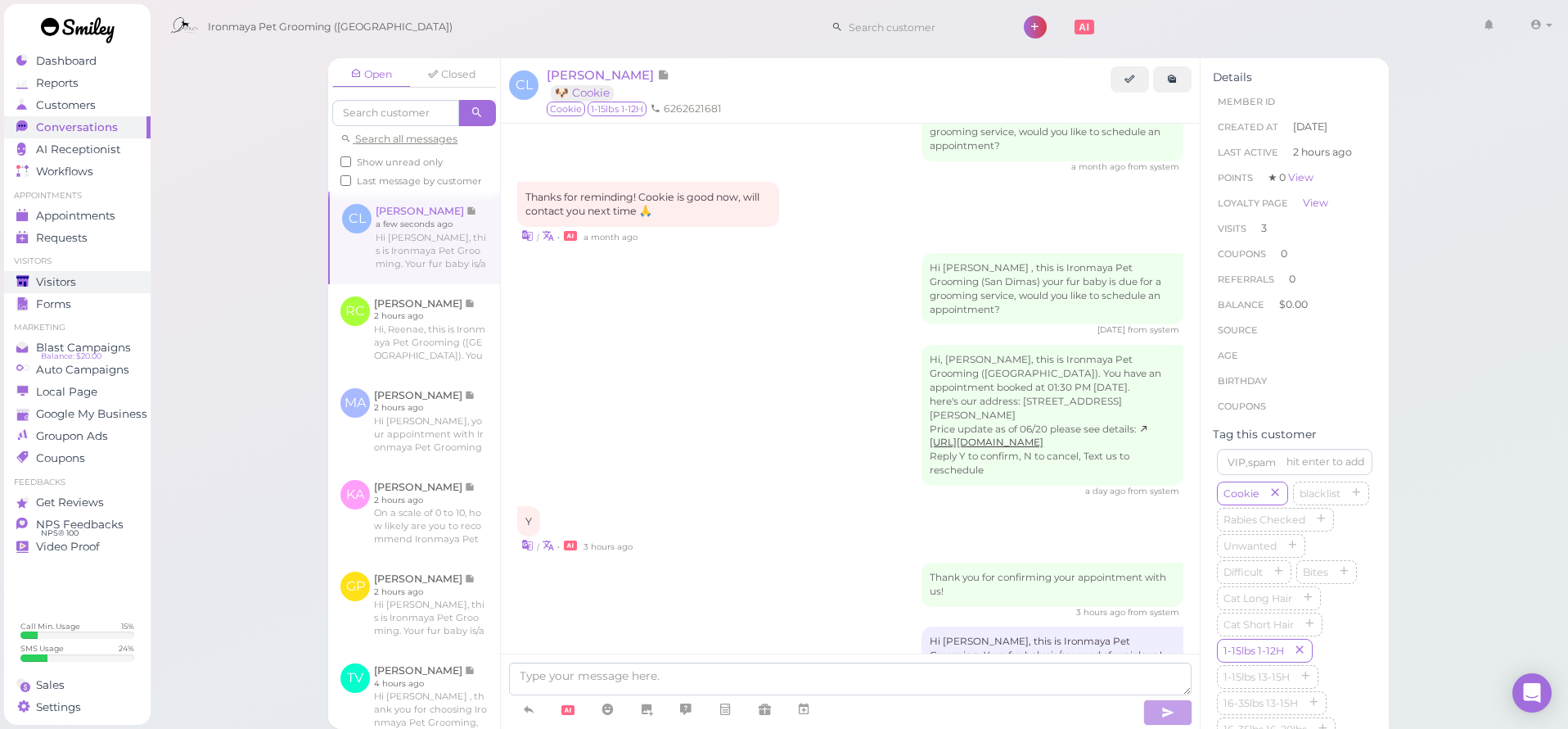
click at [100, 279] on div "Visitors" at bounding box center [75, 282] width 118 height 14
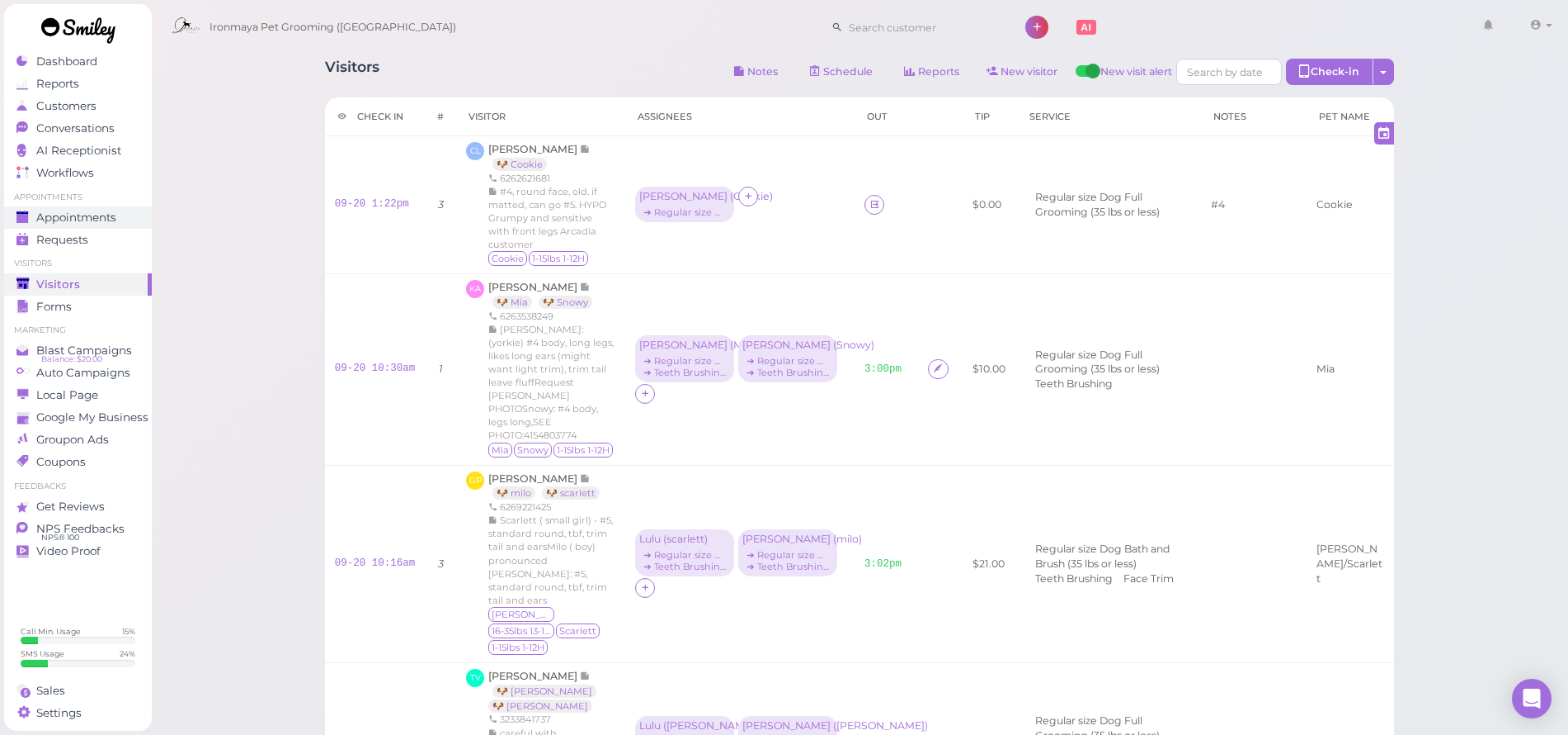
click at [109, 215] on span "Appointments" at bounding box center [76, 218] width 80 height 14
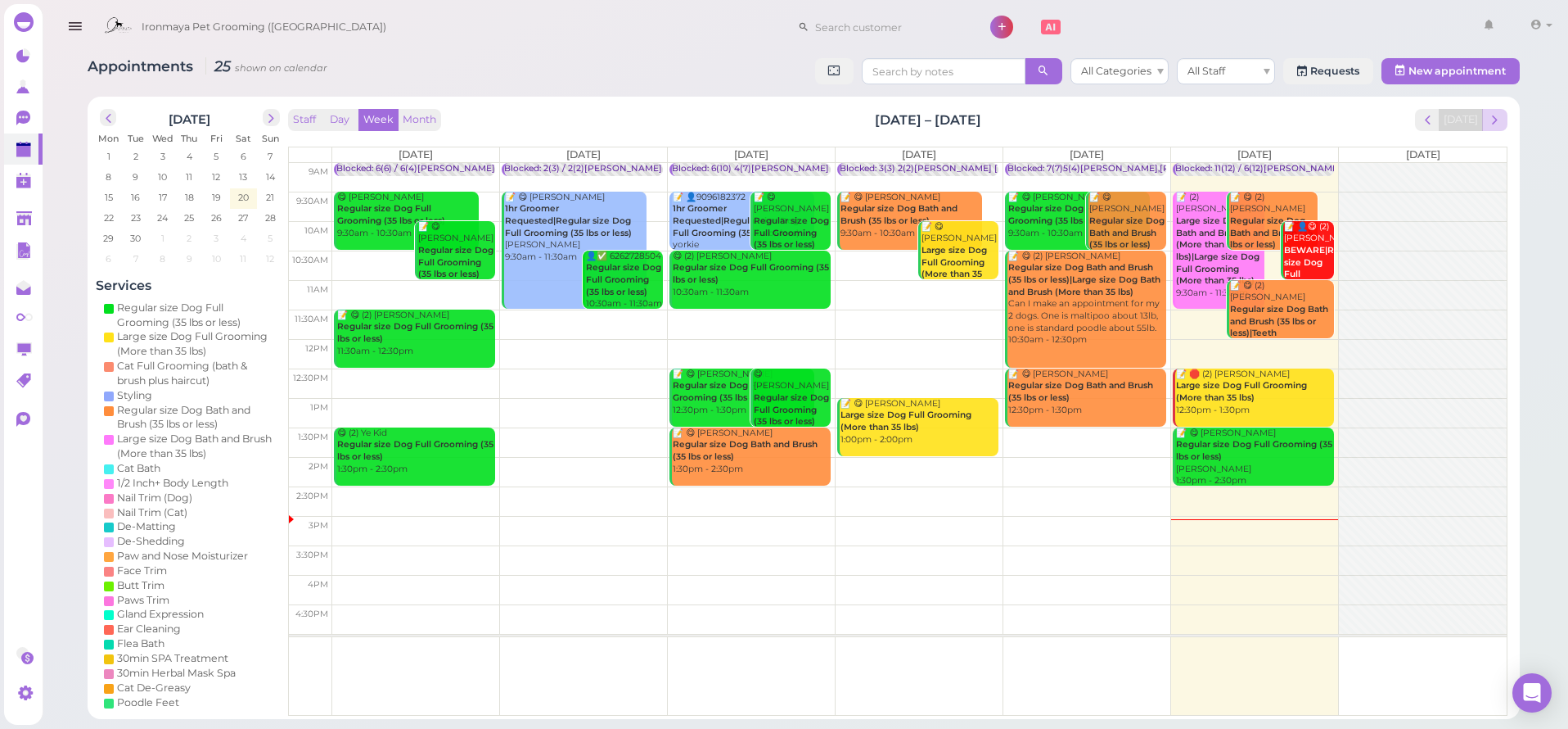
click at [1493, 113] on span "next" at bounding box center [1494, 120] width 15 height 15
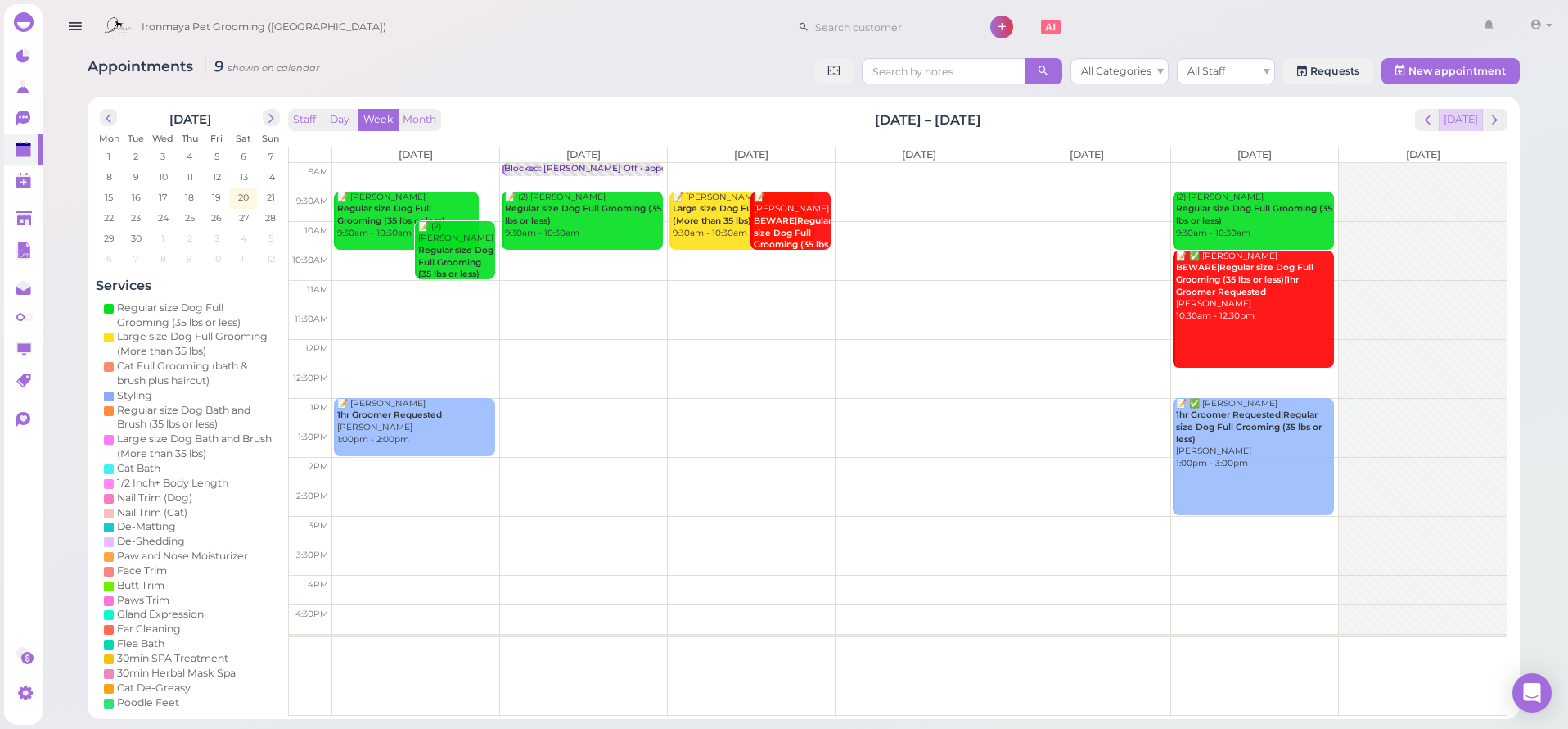
click at [1474, 130] on button "[DATE]" at bounding box center [1461, 119] width 45 height 22
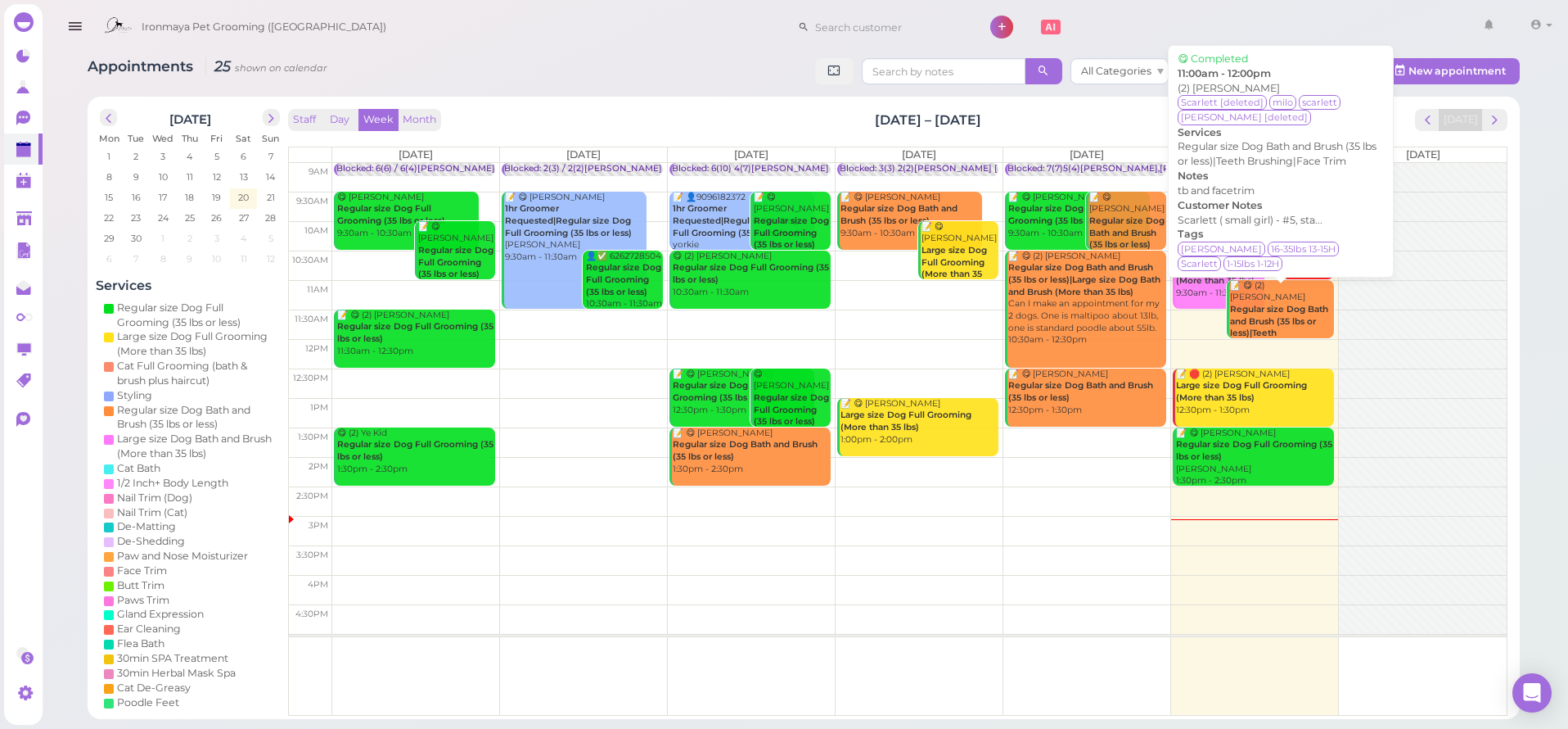
click at [1307, 305] on b "Regular size Dog Bath and Brush (35 lbs or less)|Teeth Brushing|Face Trim" at bounding box center [1279, 327] width 98 height 46
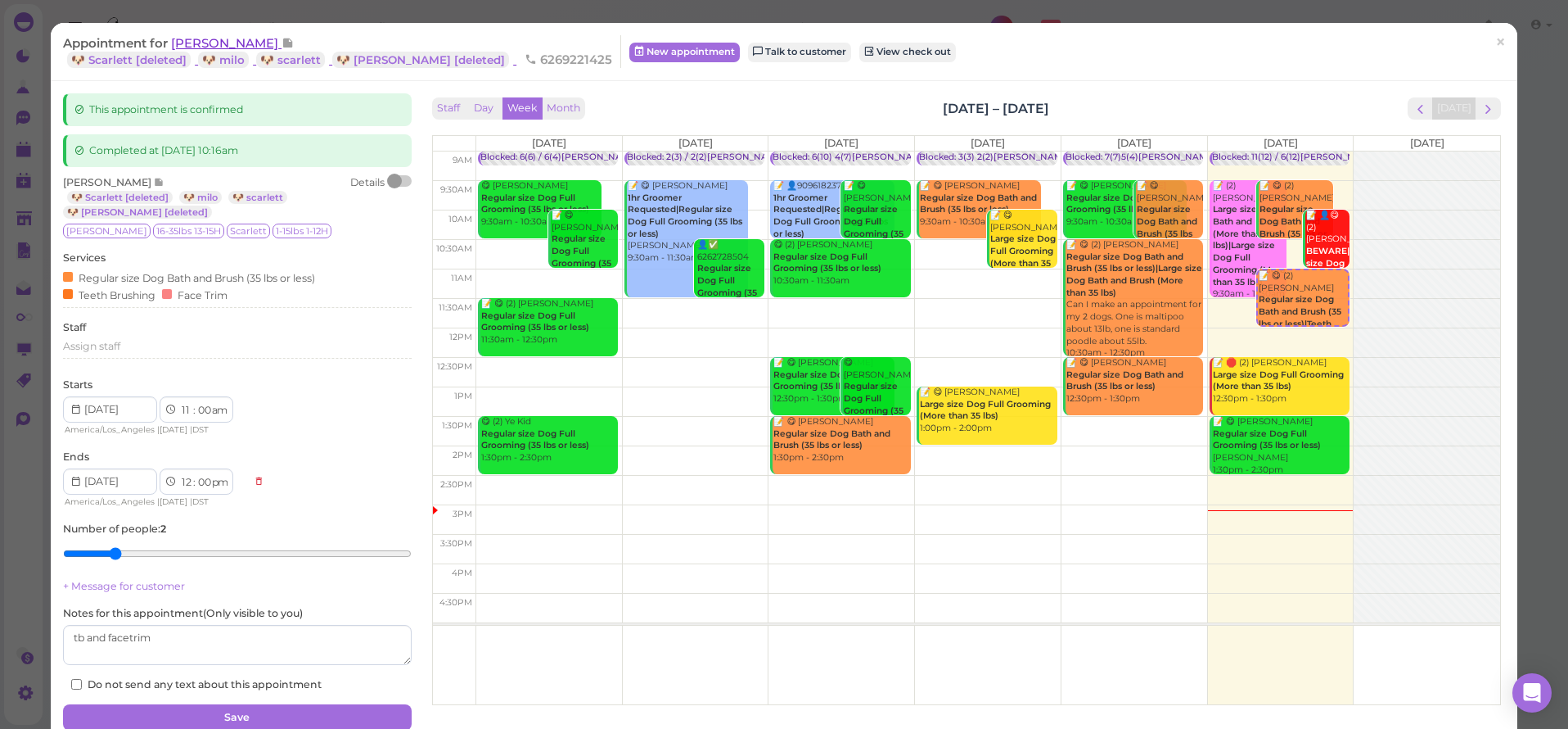
click at [226, 35] on span "Gabriel Padilla" at bounding box center [226, 43] width 110 height 15
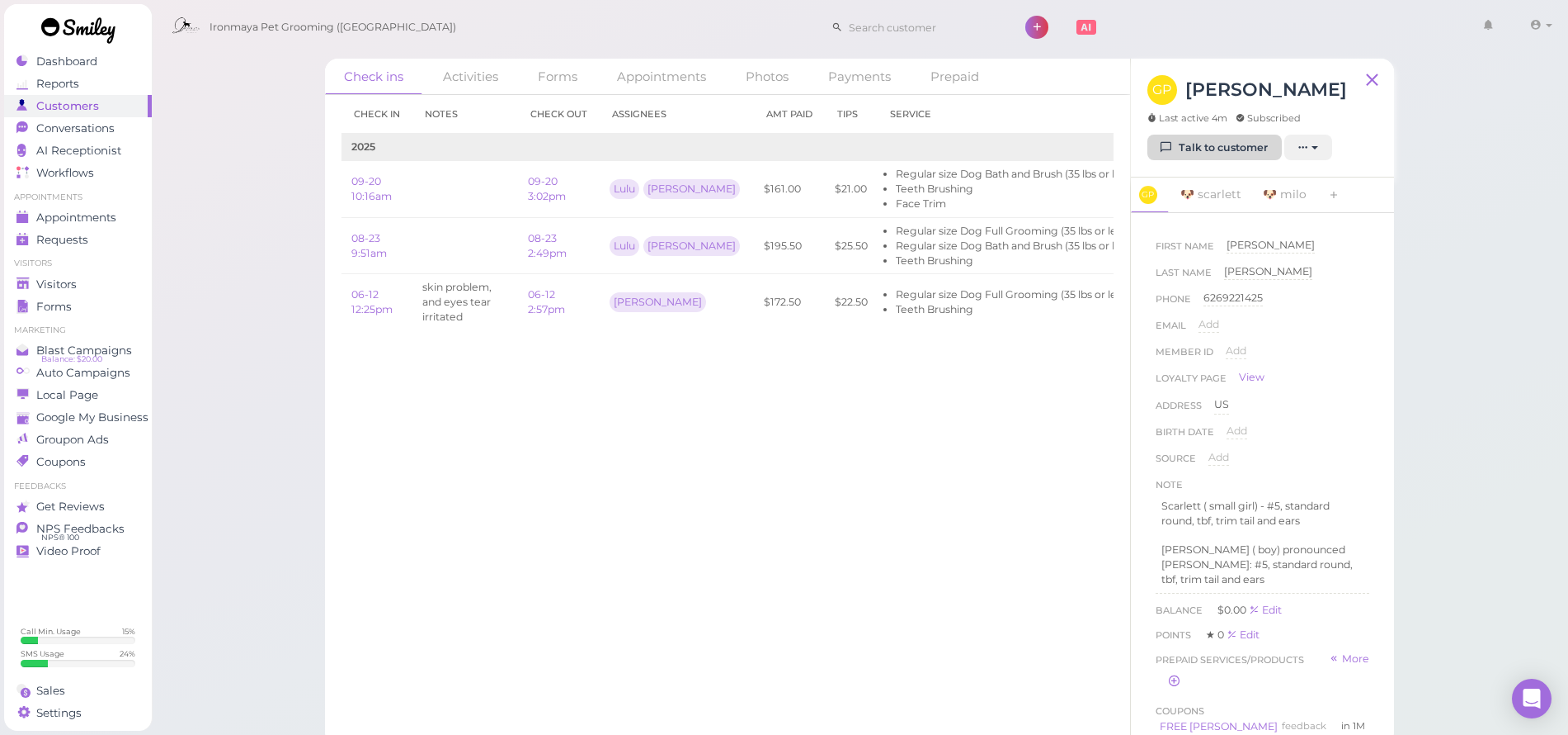
click at [1175, 150] on link "Talk to customer" at bounding box center [1215, 147] width 135 height 26
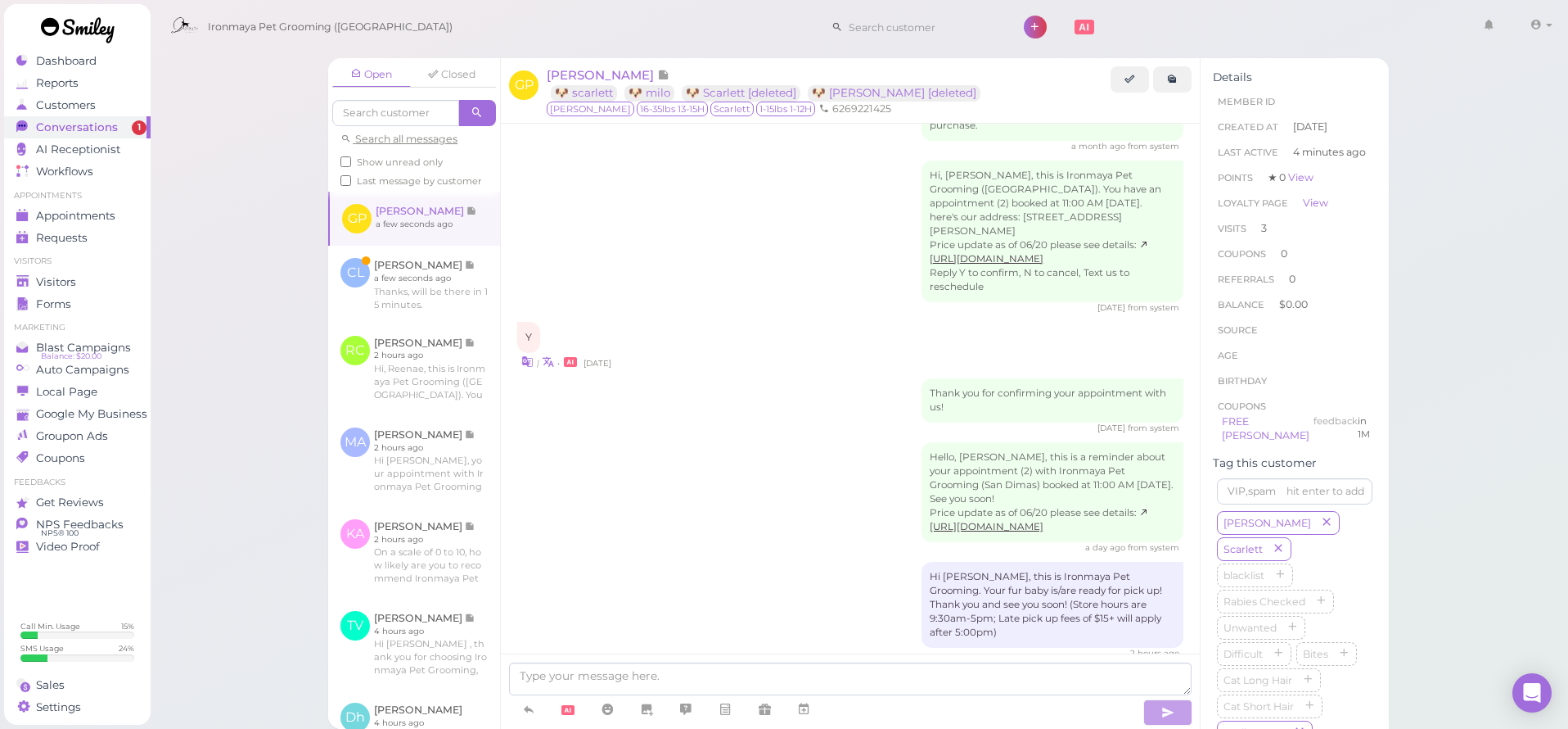
scroll to position [1969, 0]
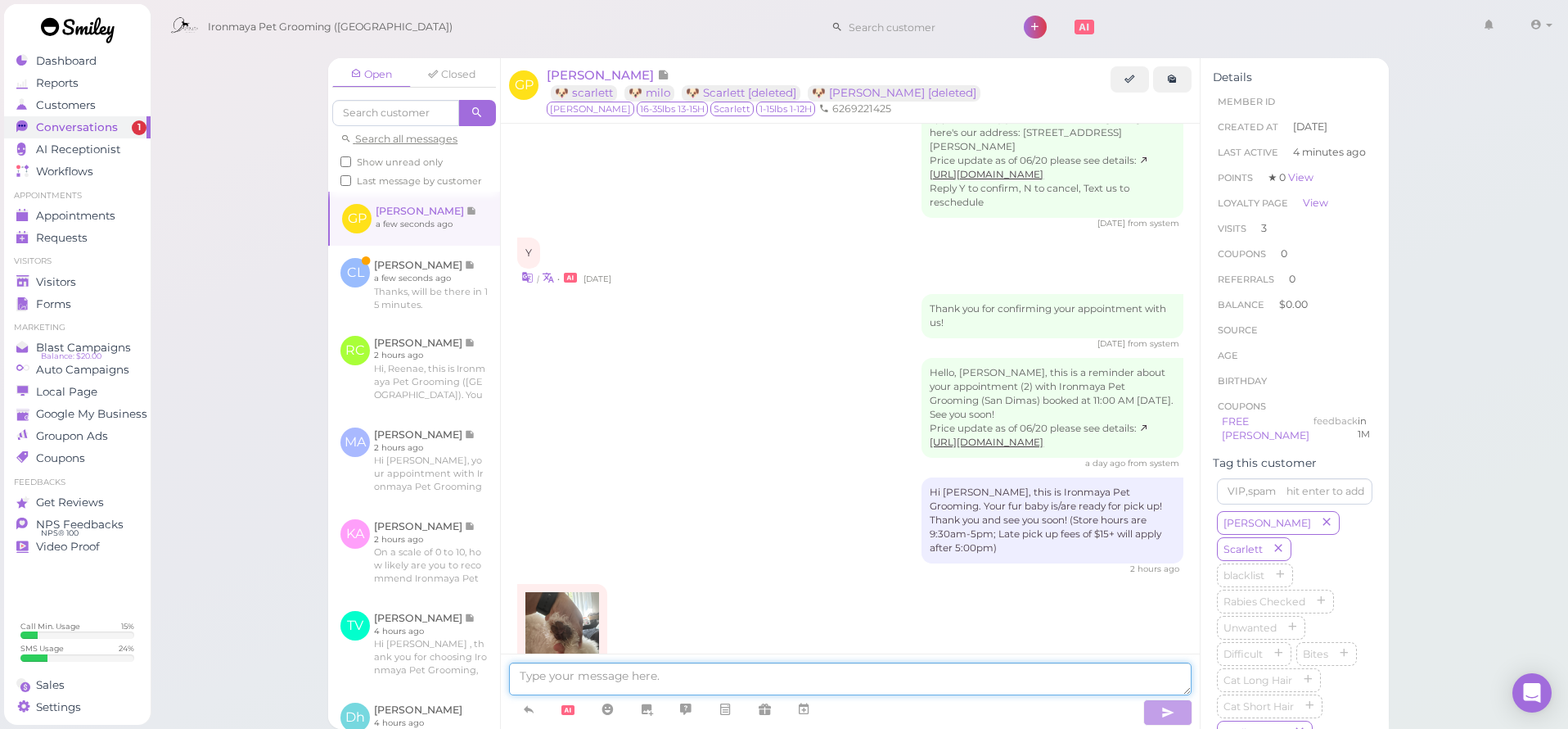
click at [689, 670] on textarea at bounding box center [850, 679] width 682 height 33
type textarea "T"
click at [585, 592] on img at bounding box center [562, 640] width 74 height 98
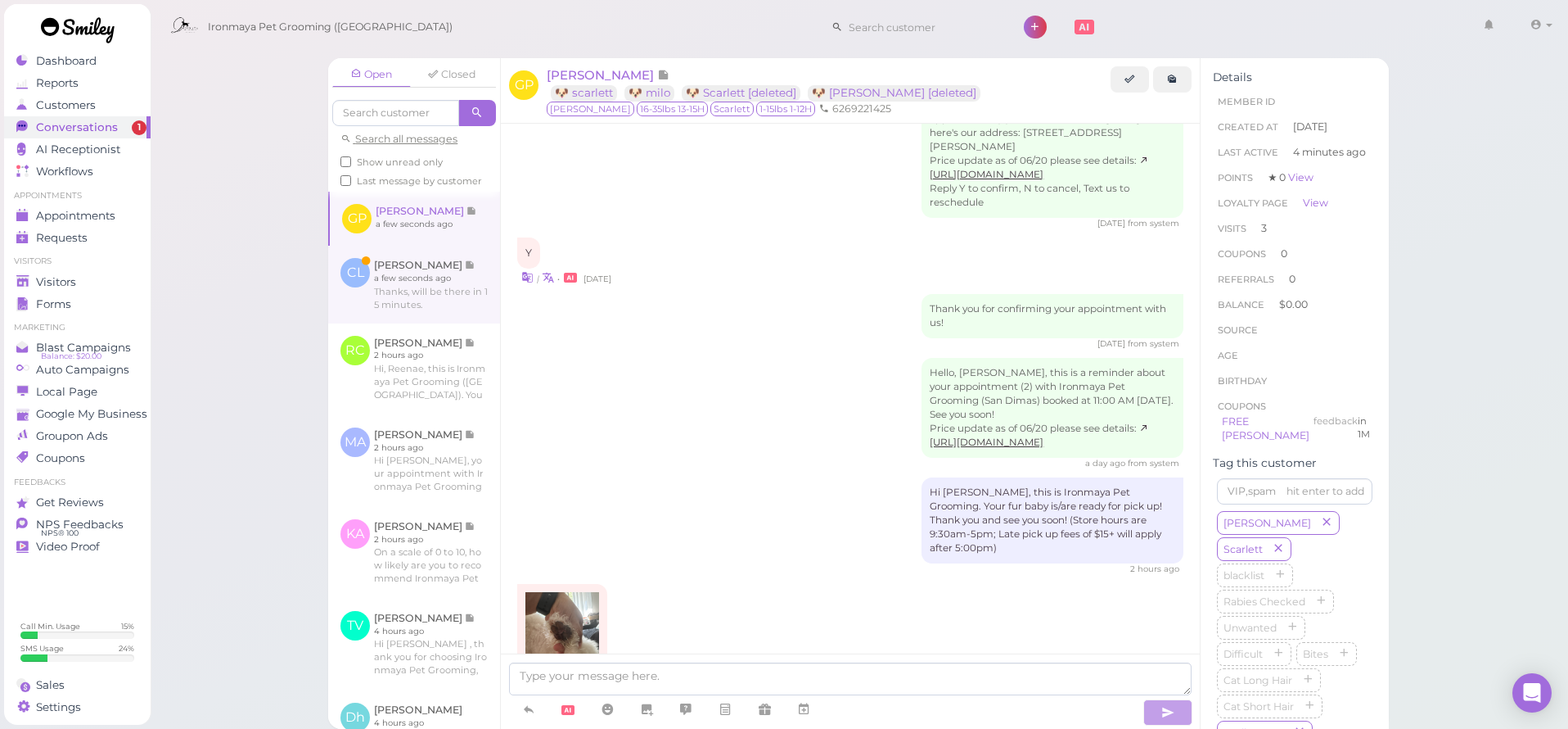
click at [376, 290] on link at bounding box center [414, 284] width 172 height 76
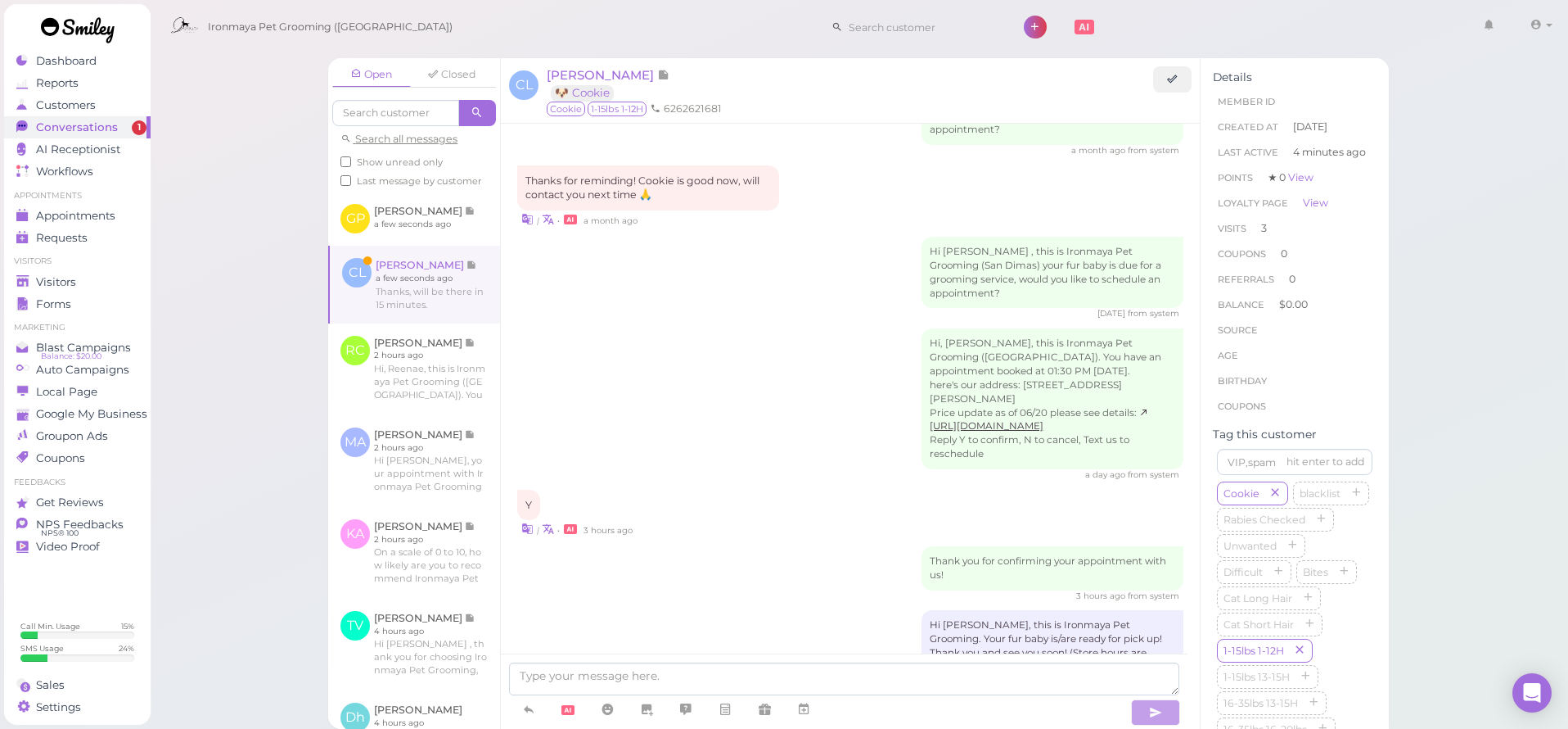
scroll to position [2020, 0]
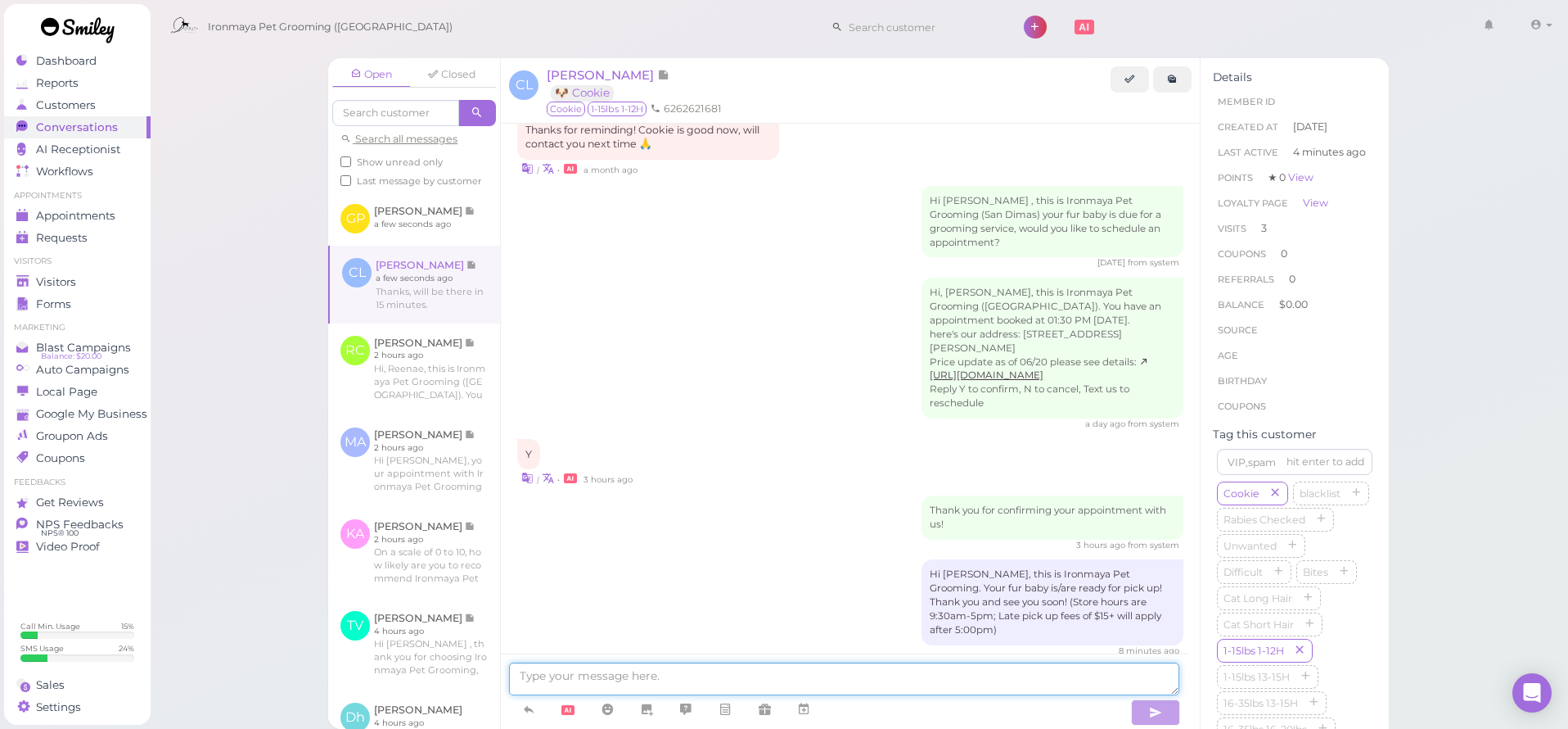
click at [663, 689] on textarea at bounding box center [844, 679] width 671 height 33
type textarea "Thank you :)"
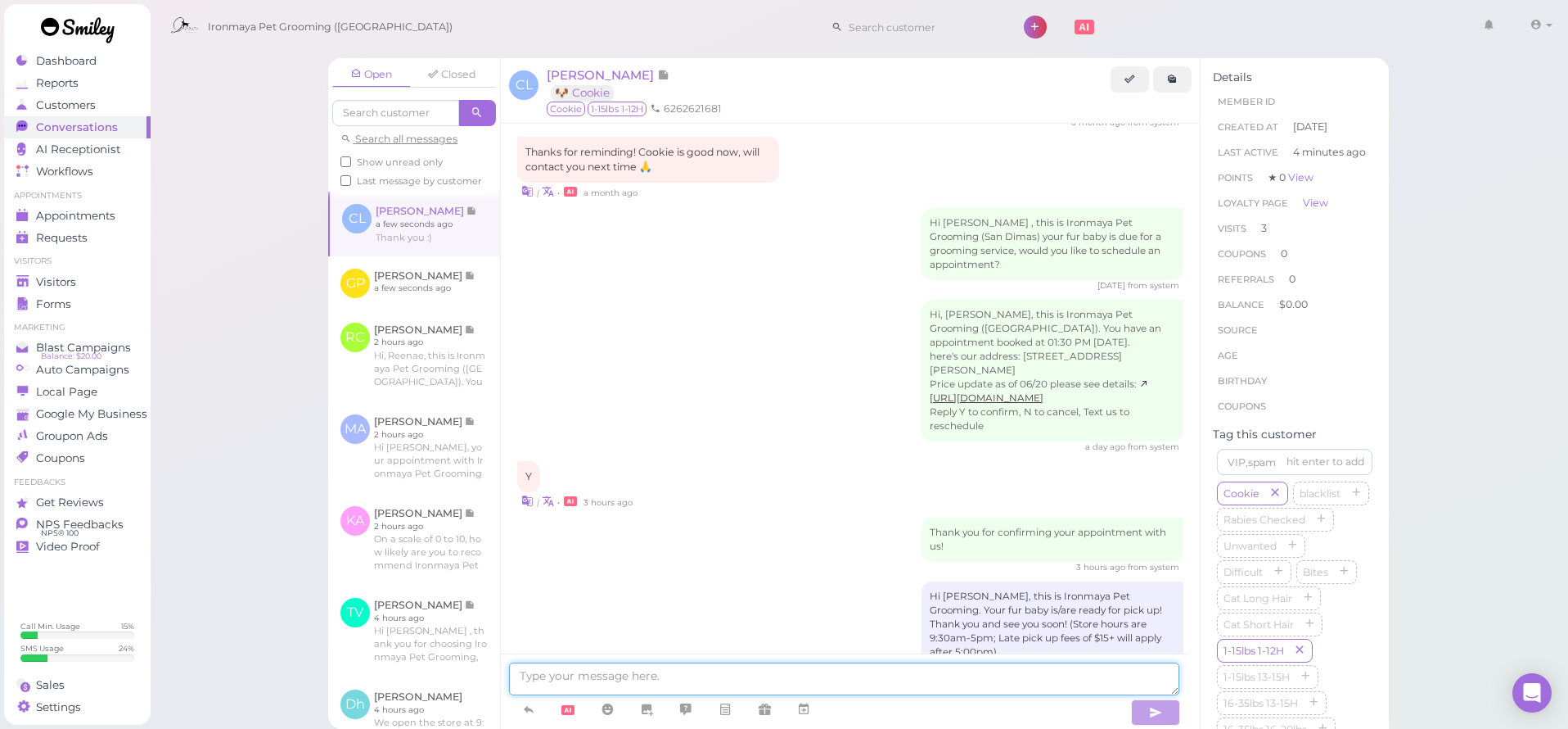
scroll to position [2080, 0]
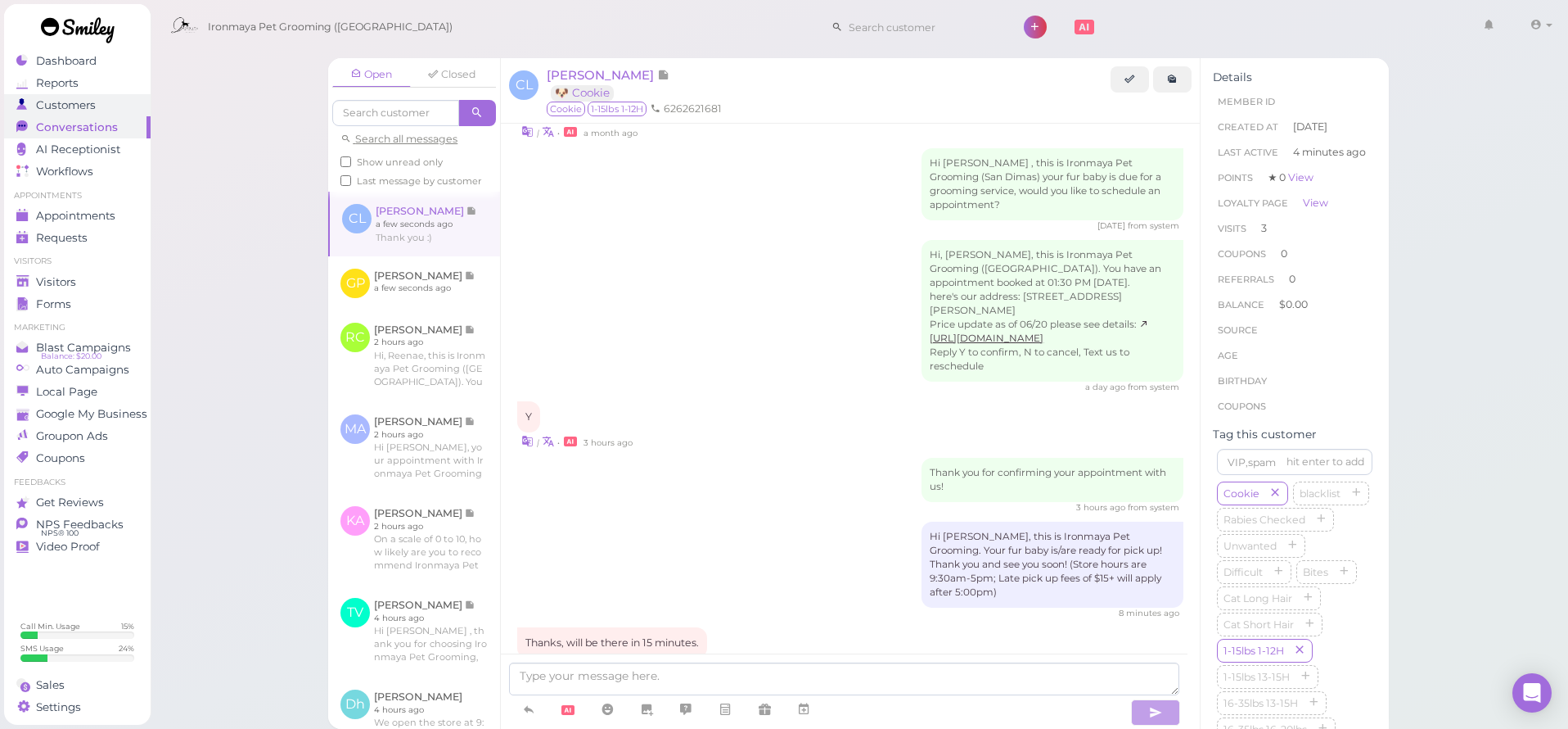
click at [90, 108] on span "Customers" at bounding box center [66, 105] width 60 height 14
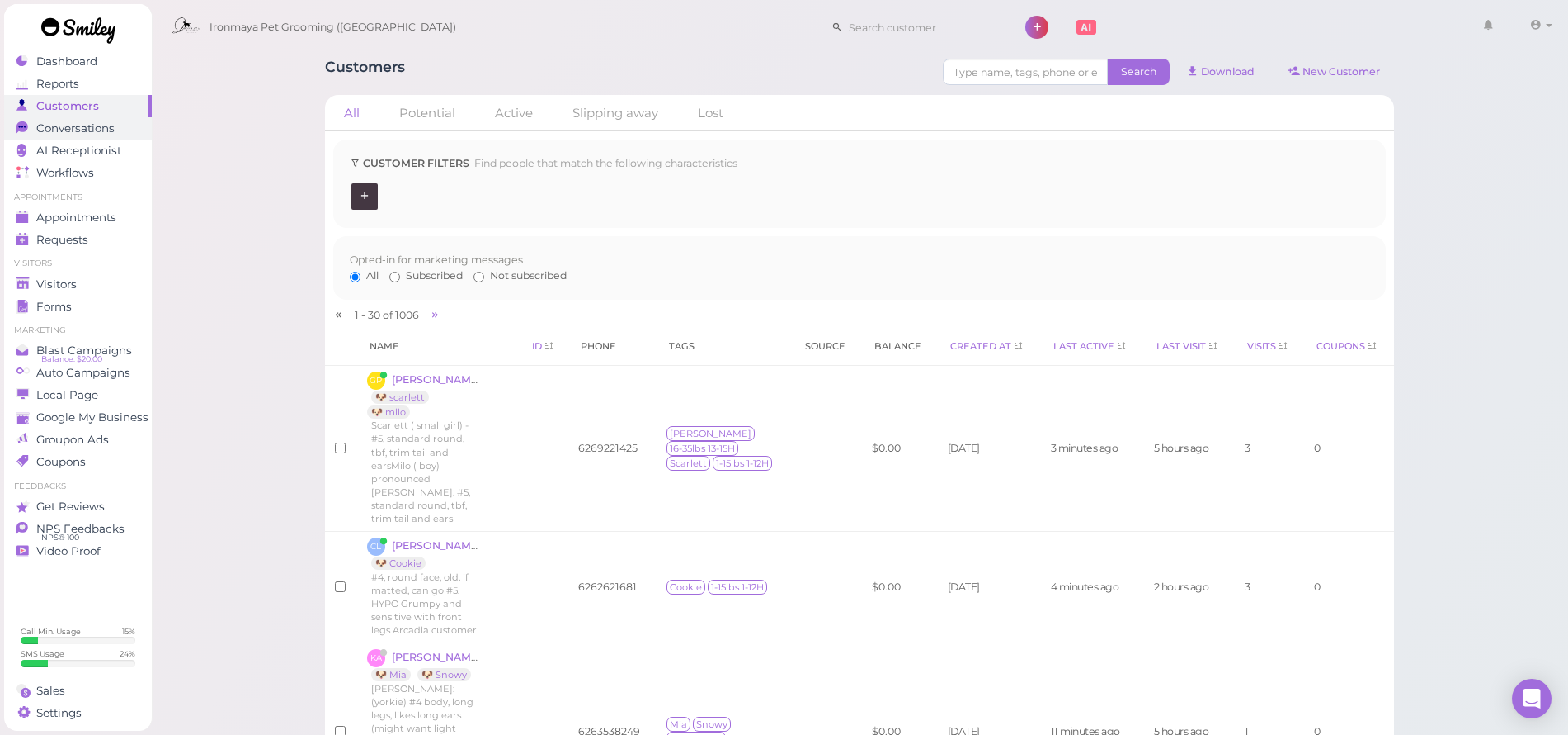
click at [110, 125] on span "Conversations" at bounding box center [75, 128] width 78 height 14
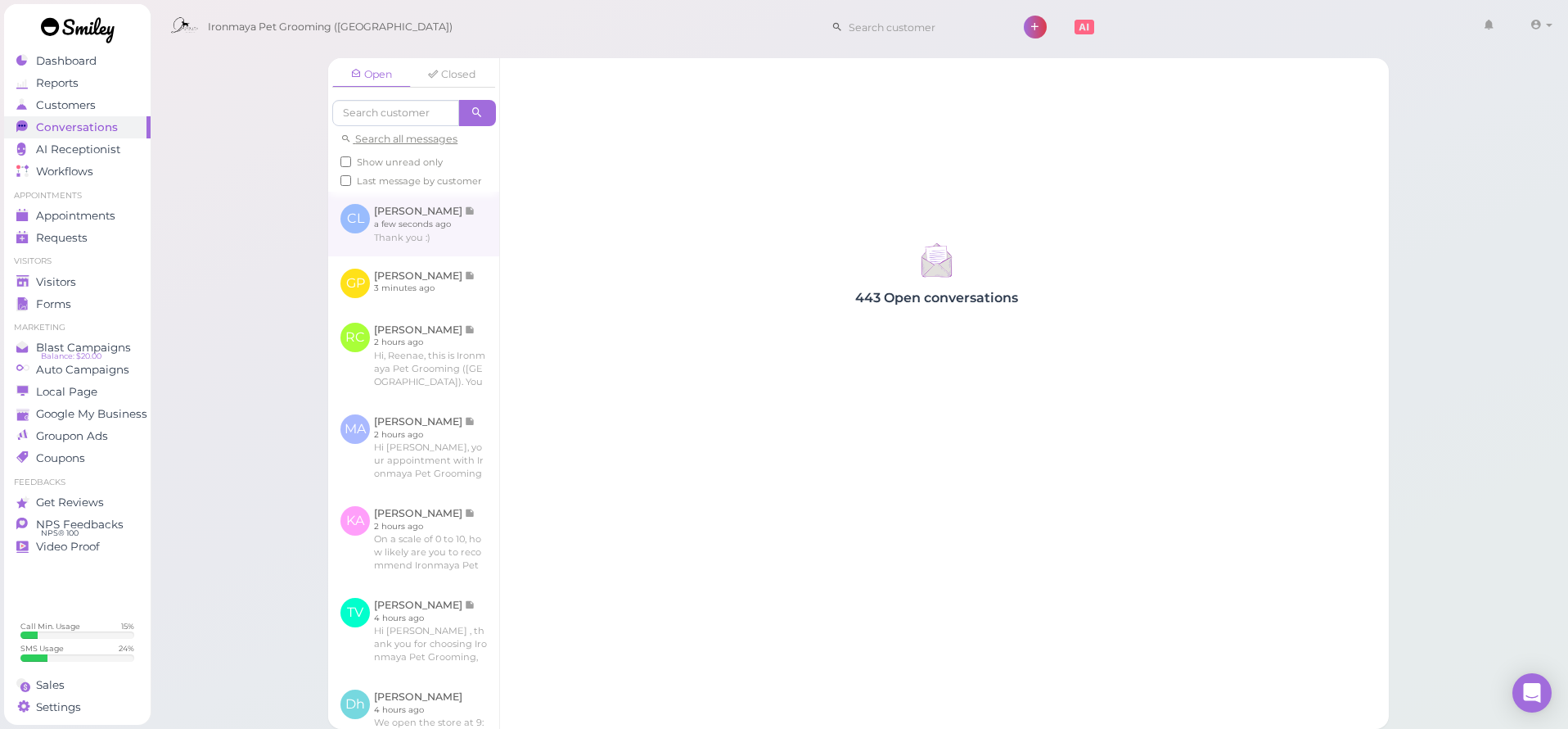
click at [369, 256] on link at bounding box center [413, 224] width 171 height 64
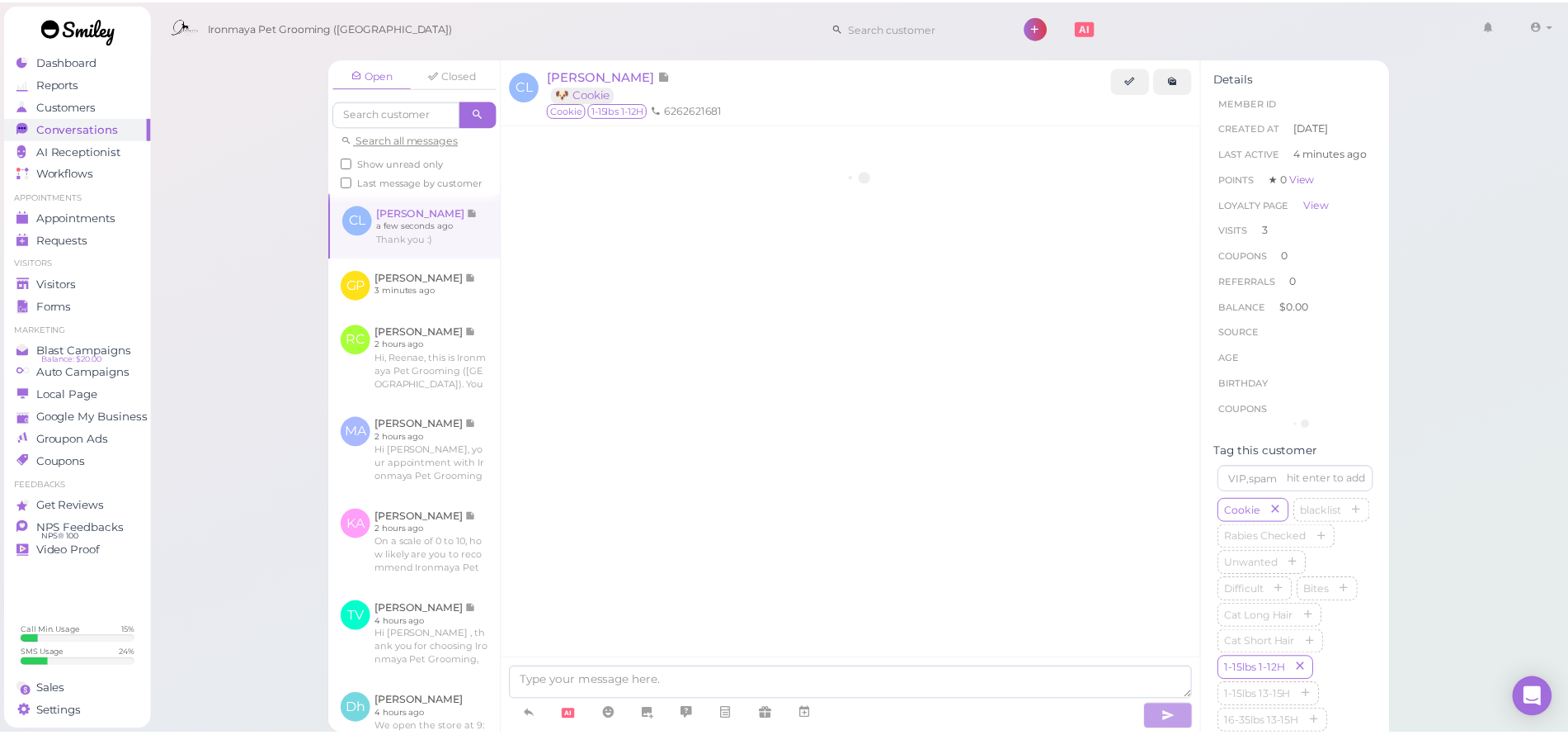
scroll to position [2108, 0]
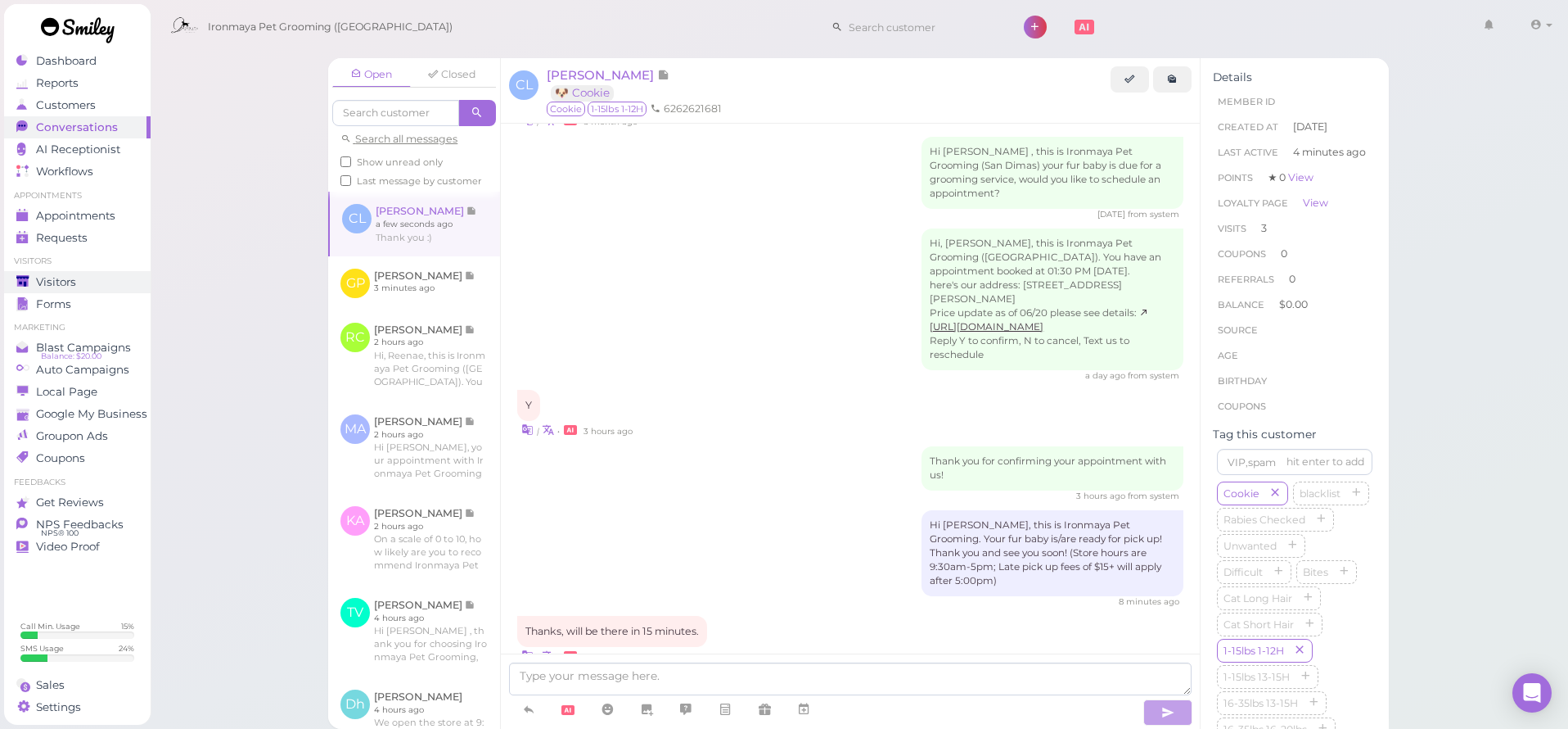
click at [104, 282] on div "Visitors" at bounding box center [75, 282] width 118 height 14
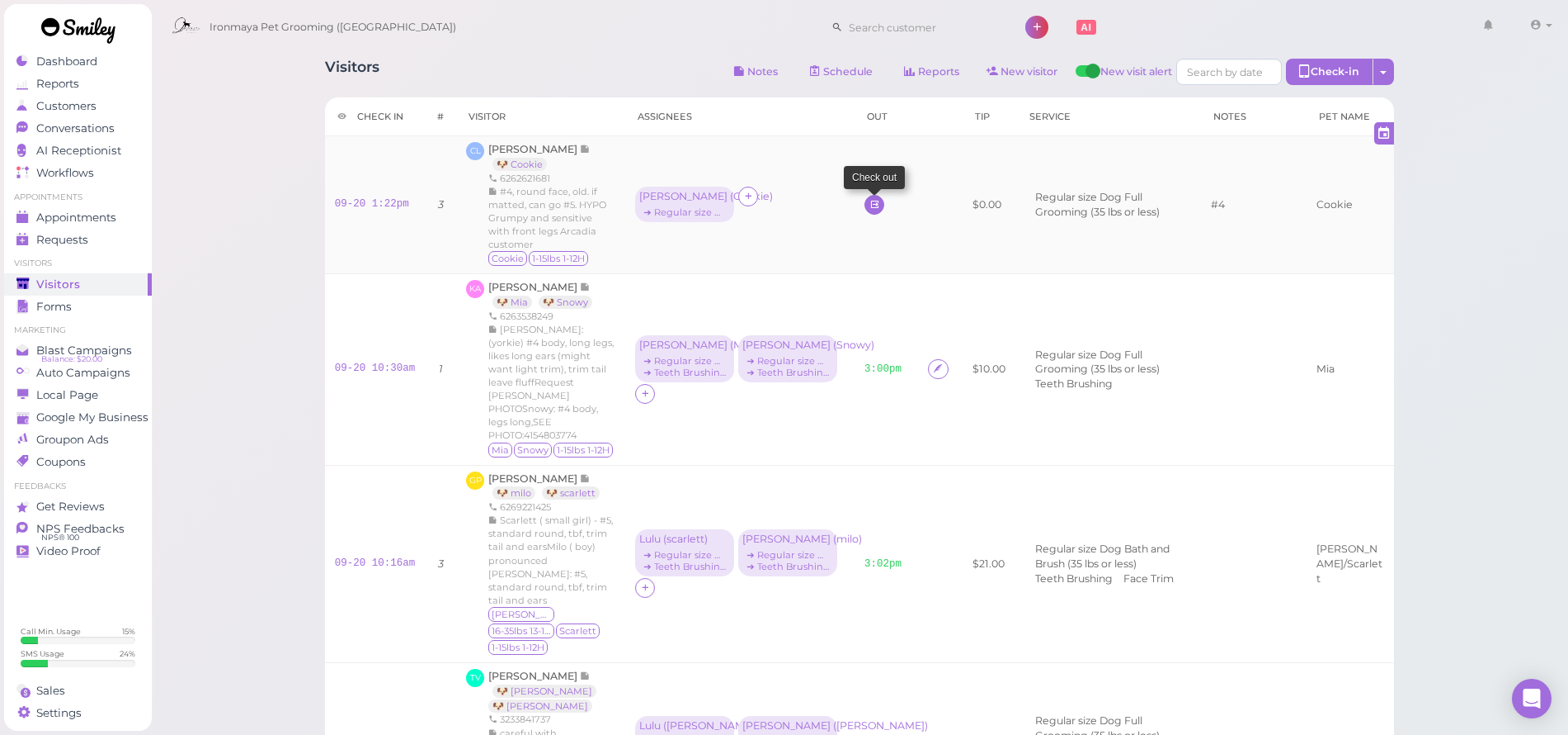
click at [869, 208] on icon at bounding box center [874, 204] width 11 height 13
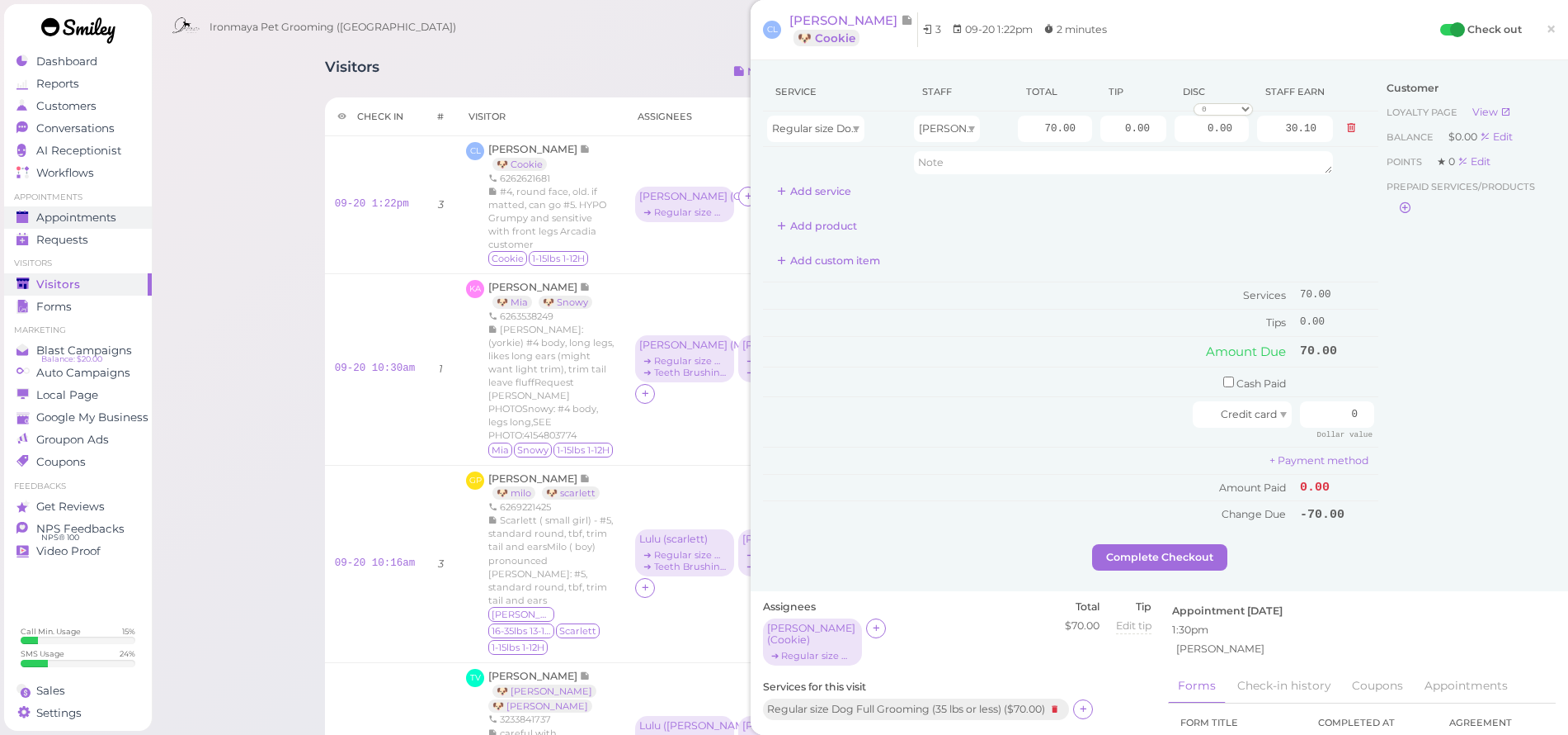
click at [88, 206] on link "Appointments" at bounding box center [77, 217] width 147 height 22
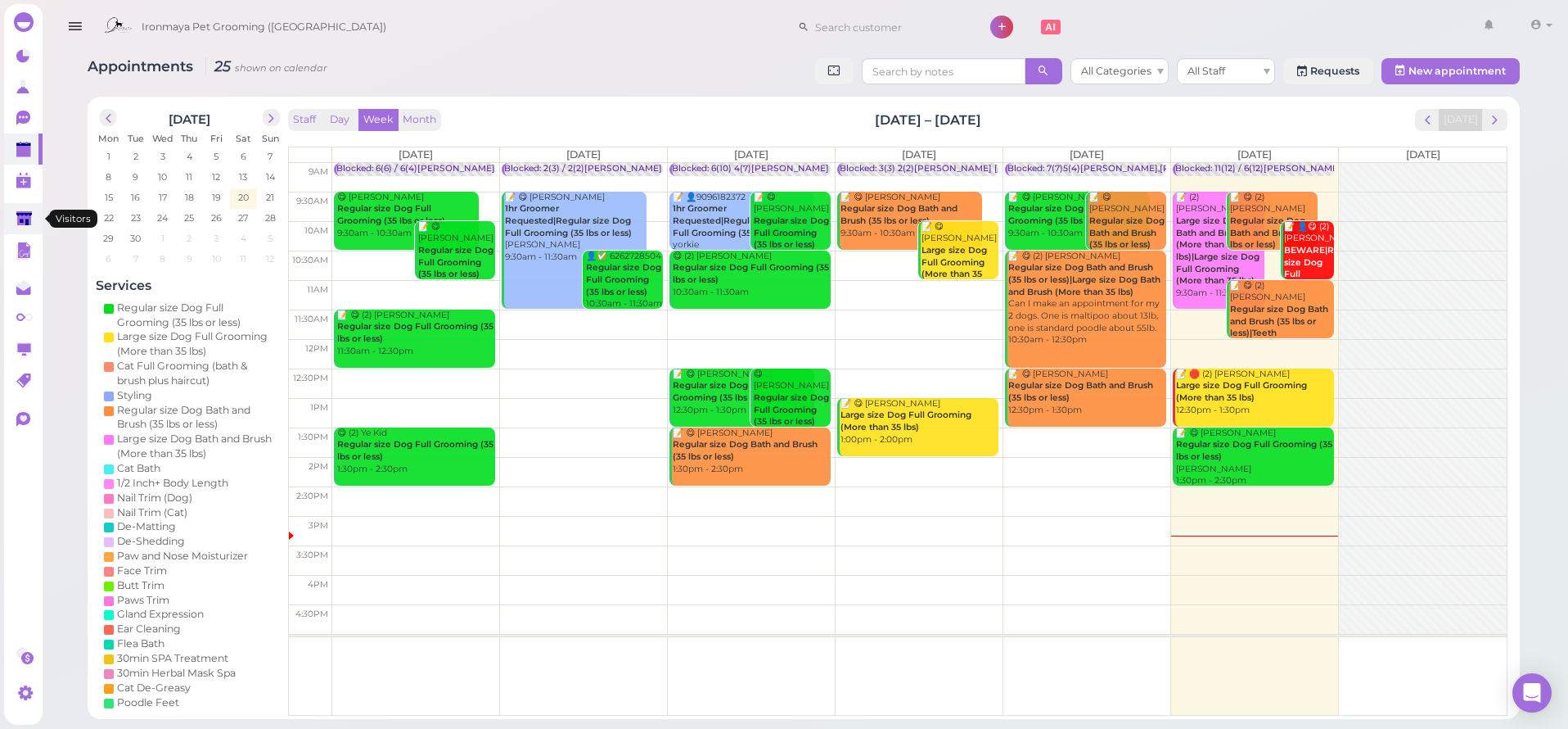
click at [29, 216] on polygon at bounding box center [24, 218] width 15 height 14
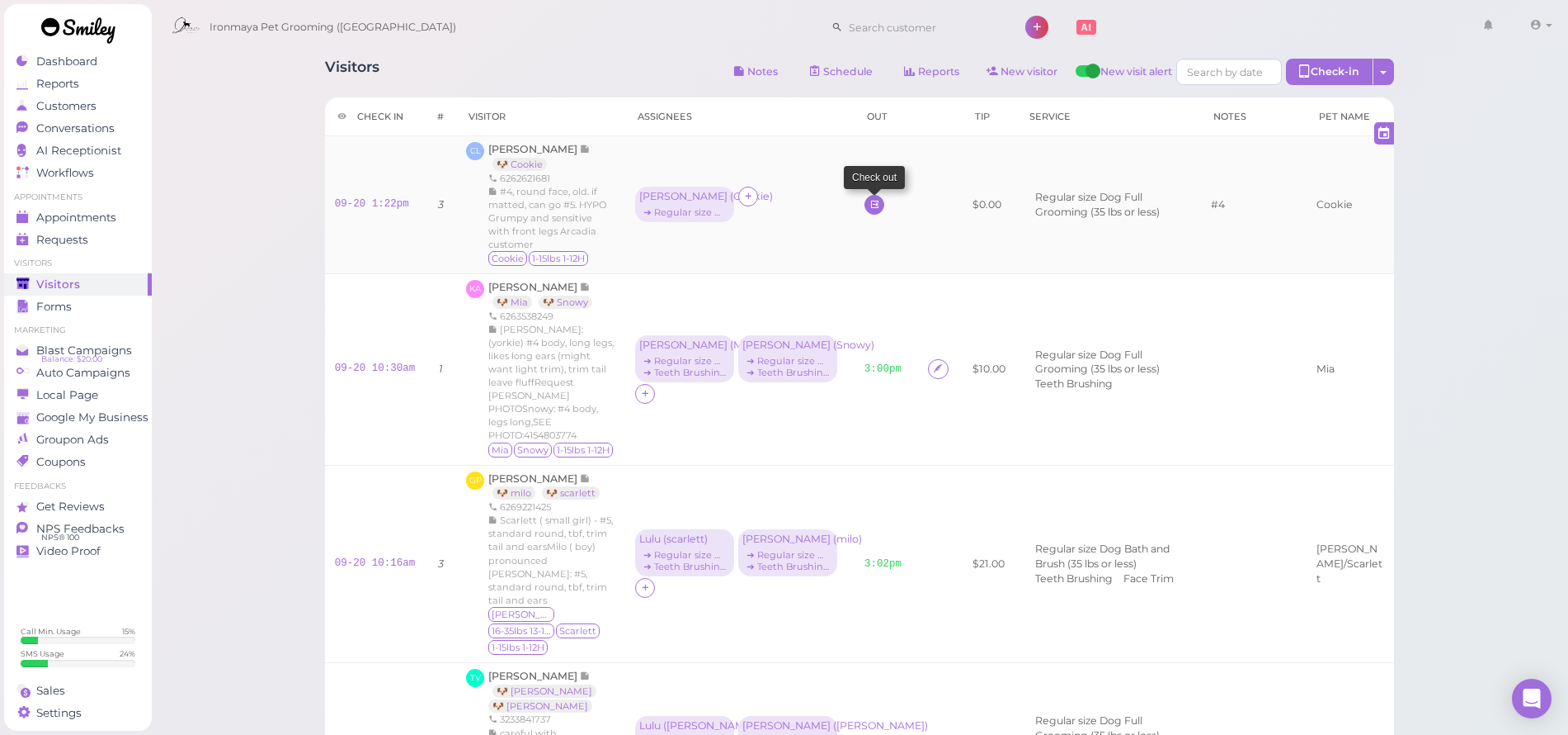
click at [869, 207] on icon at bounding box center [874, 204] width 11 height 13
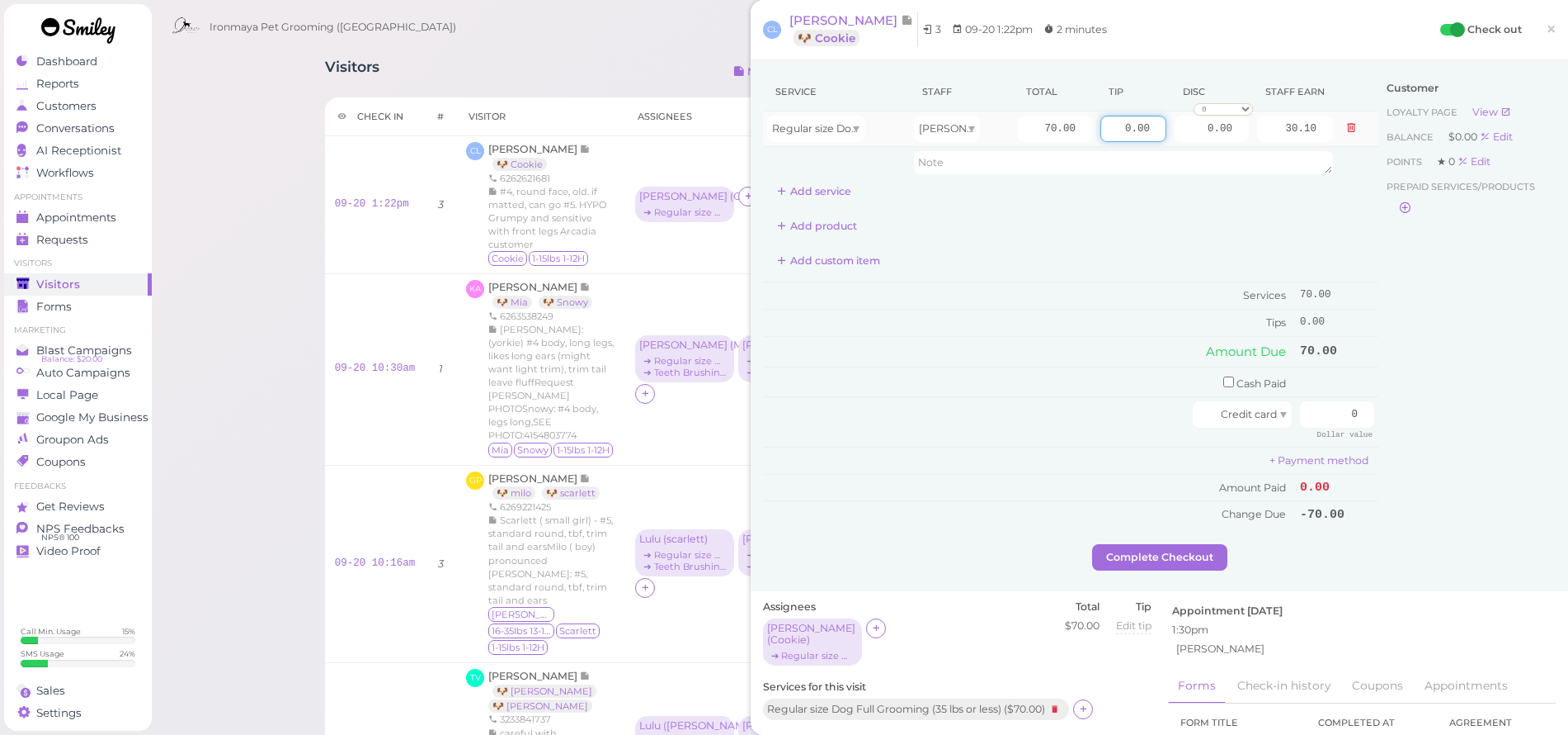
click at [1115, 131] on input "0.00" at bounding box center [1134, 128] width 66 height 26
type input "7"
click at [1357, 291] on td "70.00" at bounding box center [1337, 296] width 83 height 27
click at [1319, 416] on input "0" at bounding box center [1338, 414] width 74 height 26
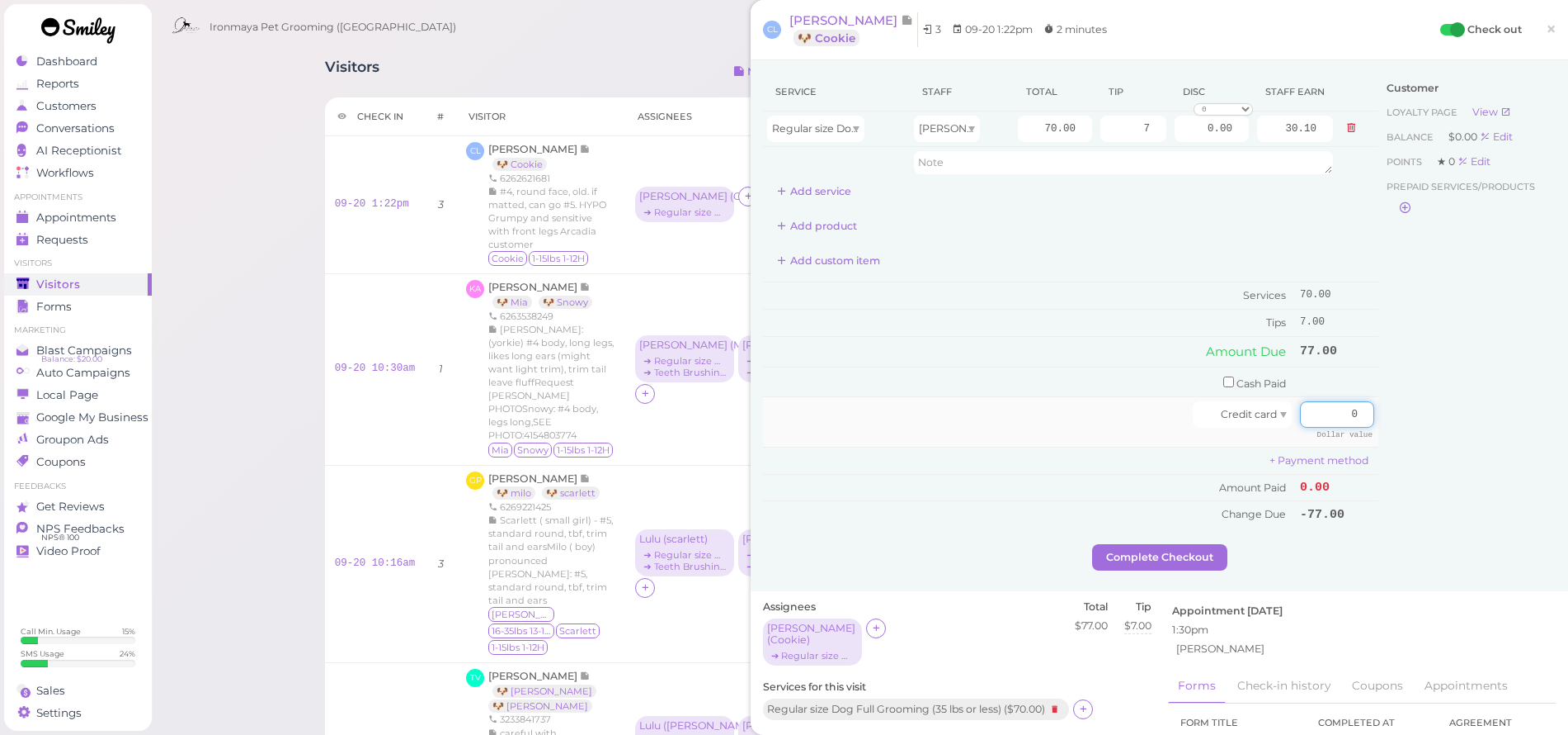
click at [1318, 416] on input "0" at bounding box center [1338, 414] width 74 height 26
type input "77"
drag, startPoint x: 1402, startPoint y: 450, endPoint x: 1382, endPoint y: 470, distance: 28.3
click at [1402, 450] on div "Customer Loyalty page View Balance $0.00 Edit Points ★ 0 Edit Prepaid services/…" at bounding box center [1467, 307] width 178 height 471
click at [1212, 545] on button "Complete Checkout" at bounding box center [1160, 556] width 136 height 26
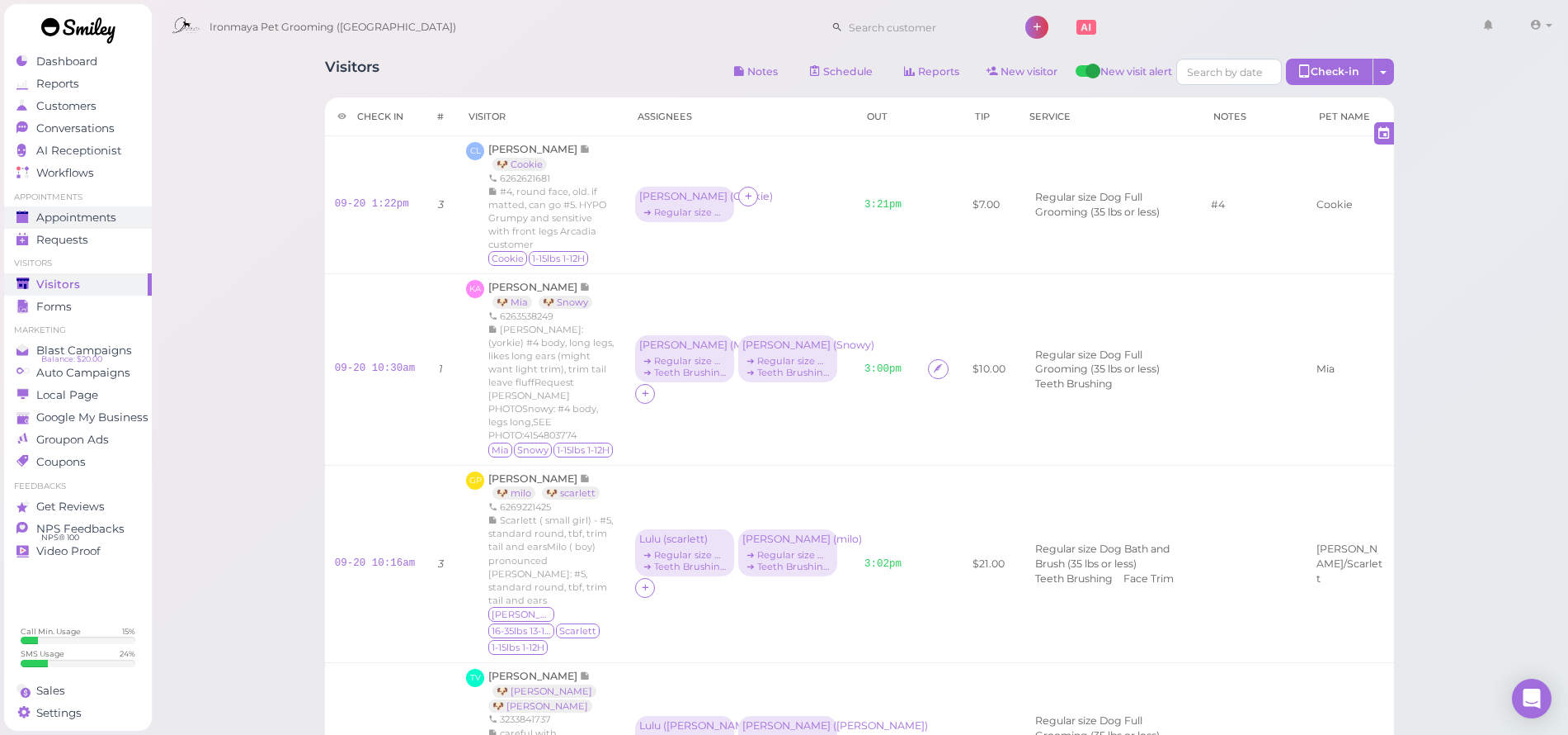
click at [84, 223] on span "Appointments" at bounding box center [76, 218] width 80 height 14
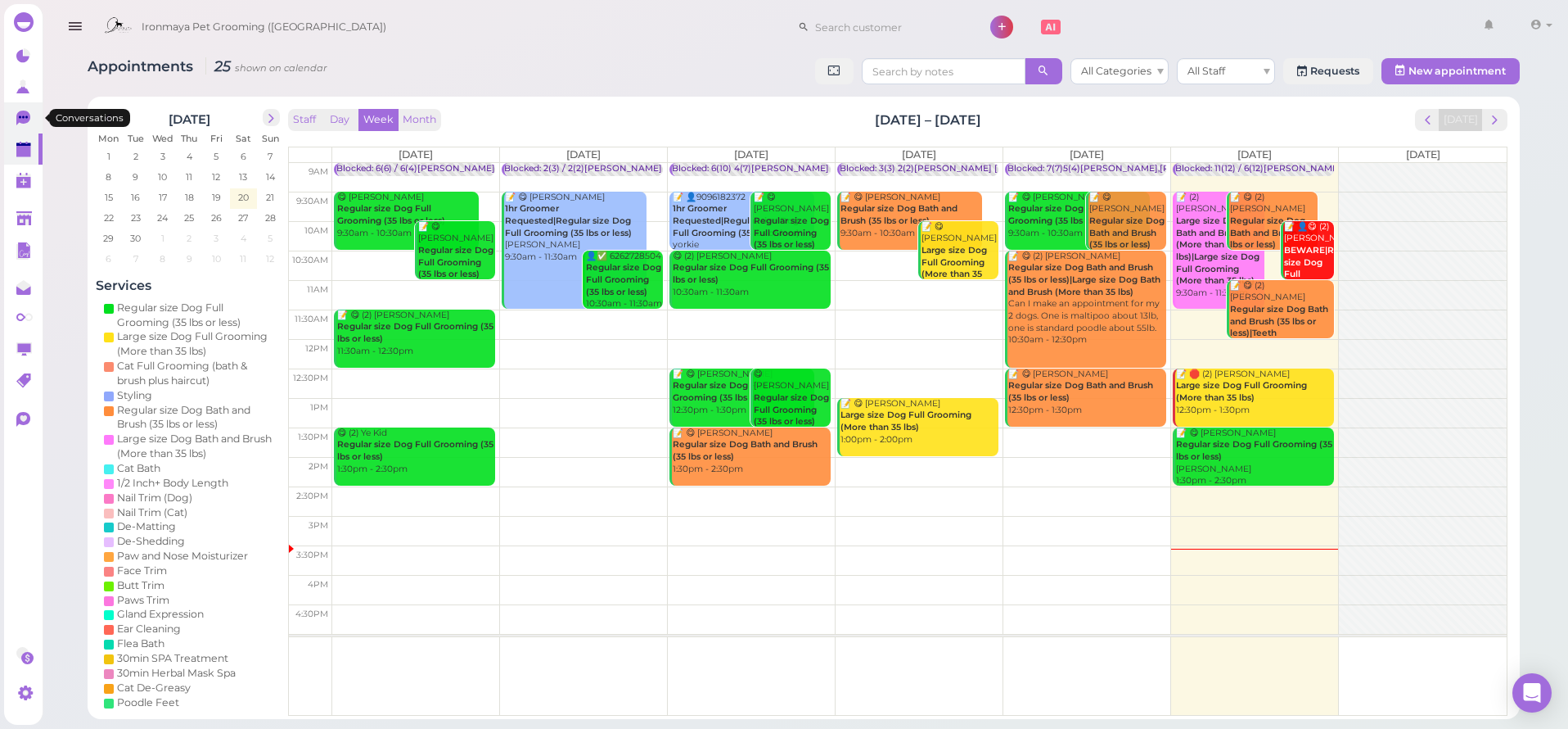
click at [20, 127] on icon at bounding box center [25, 119] width 17 height 17
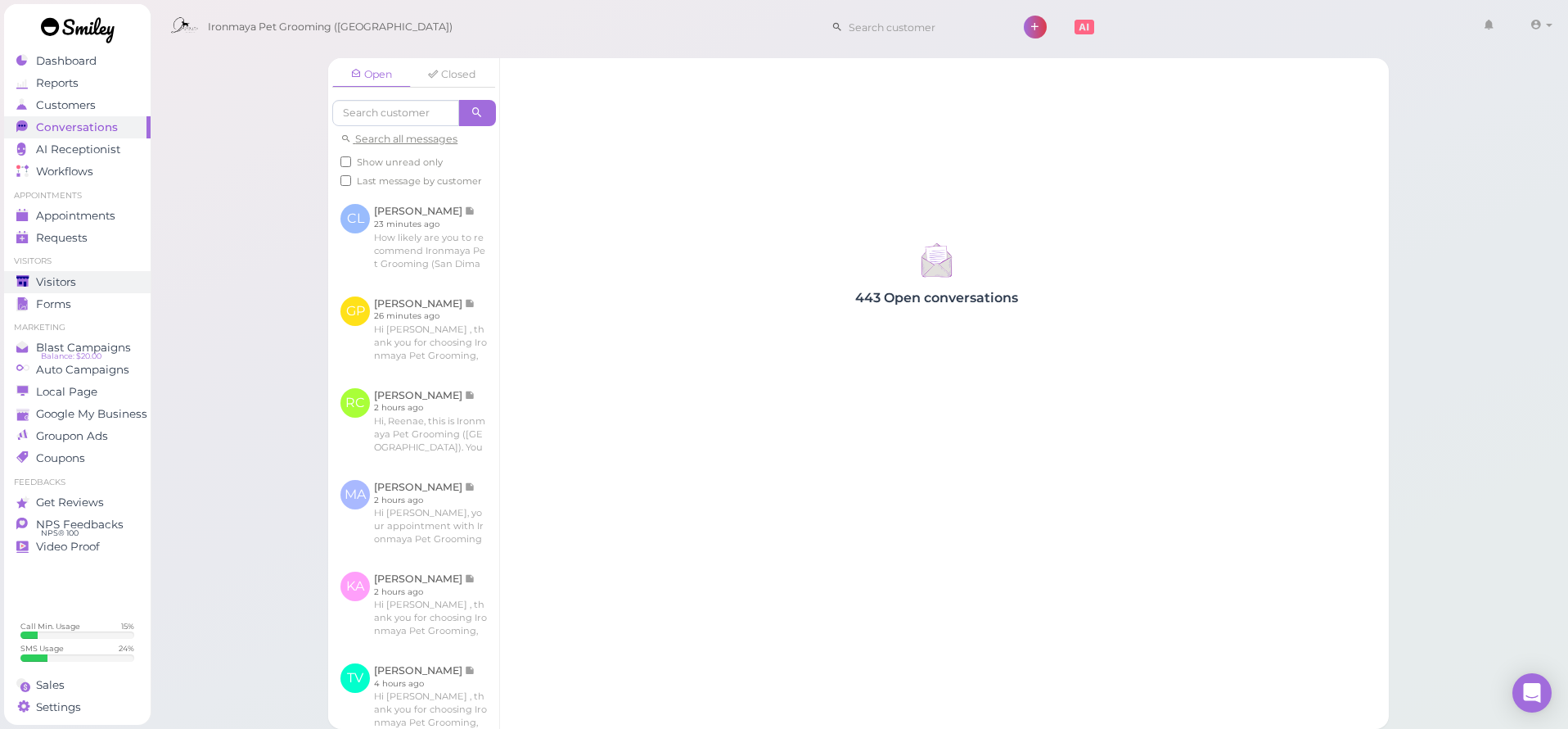
click at [68, 284] on span "Visitors" at bounding box center [55, 282] width 40 height 14
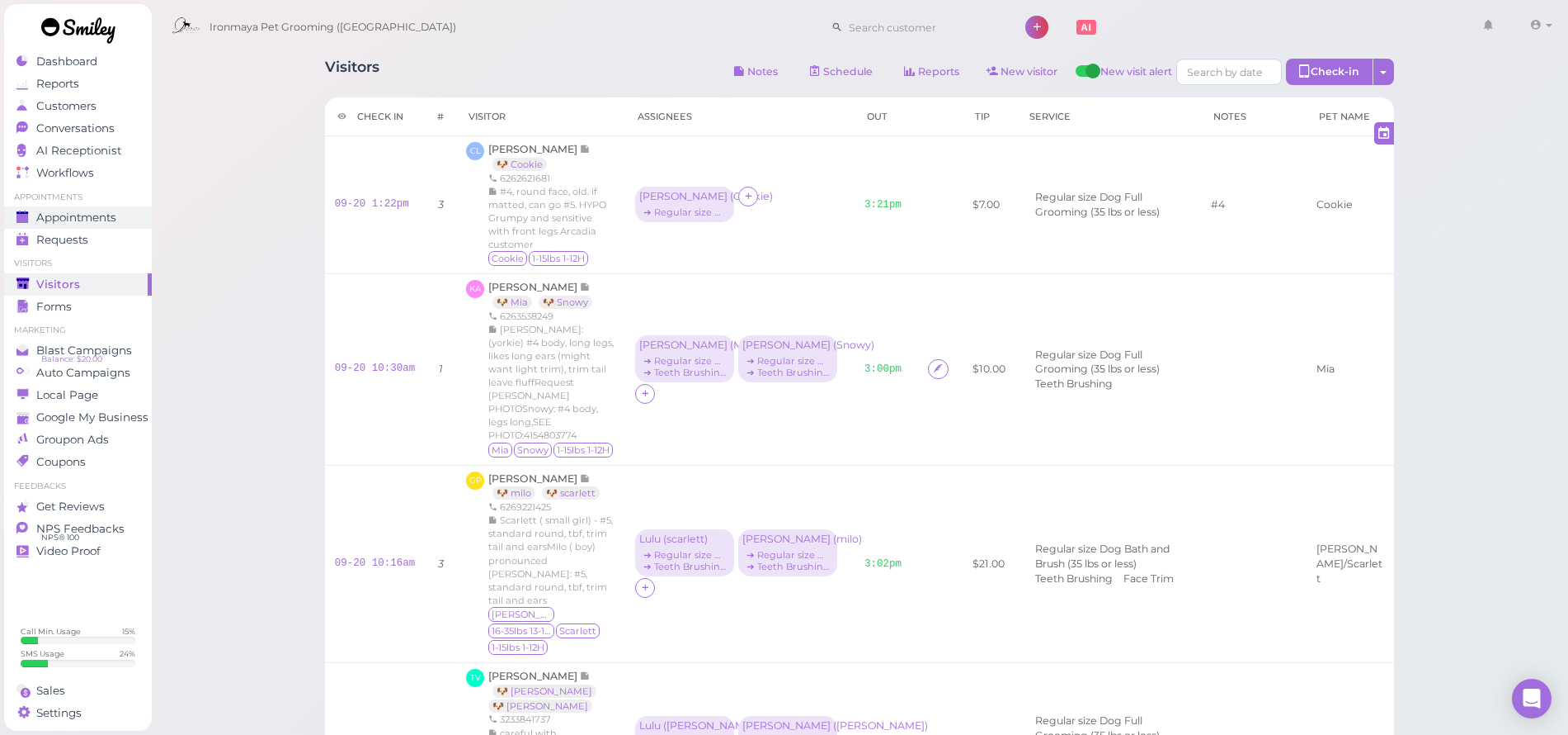
click at [96, 222] on span "Appointments" at bounding box center [76, 218] width 80 height 14
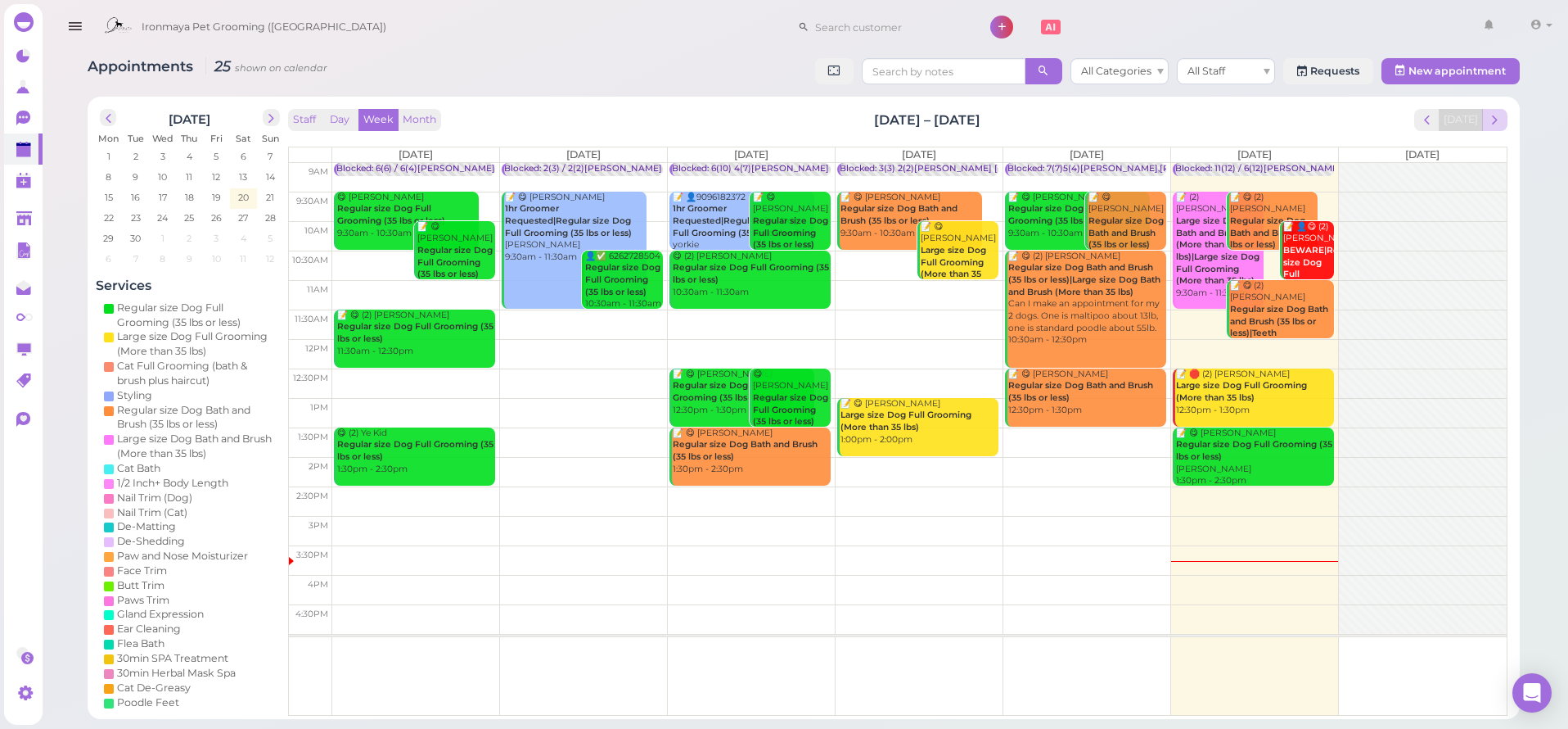
click at [1490, 114] on span "next" at bounding box center [1494, 120] width 15 height 15
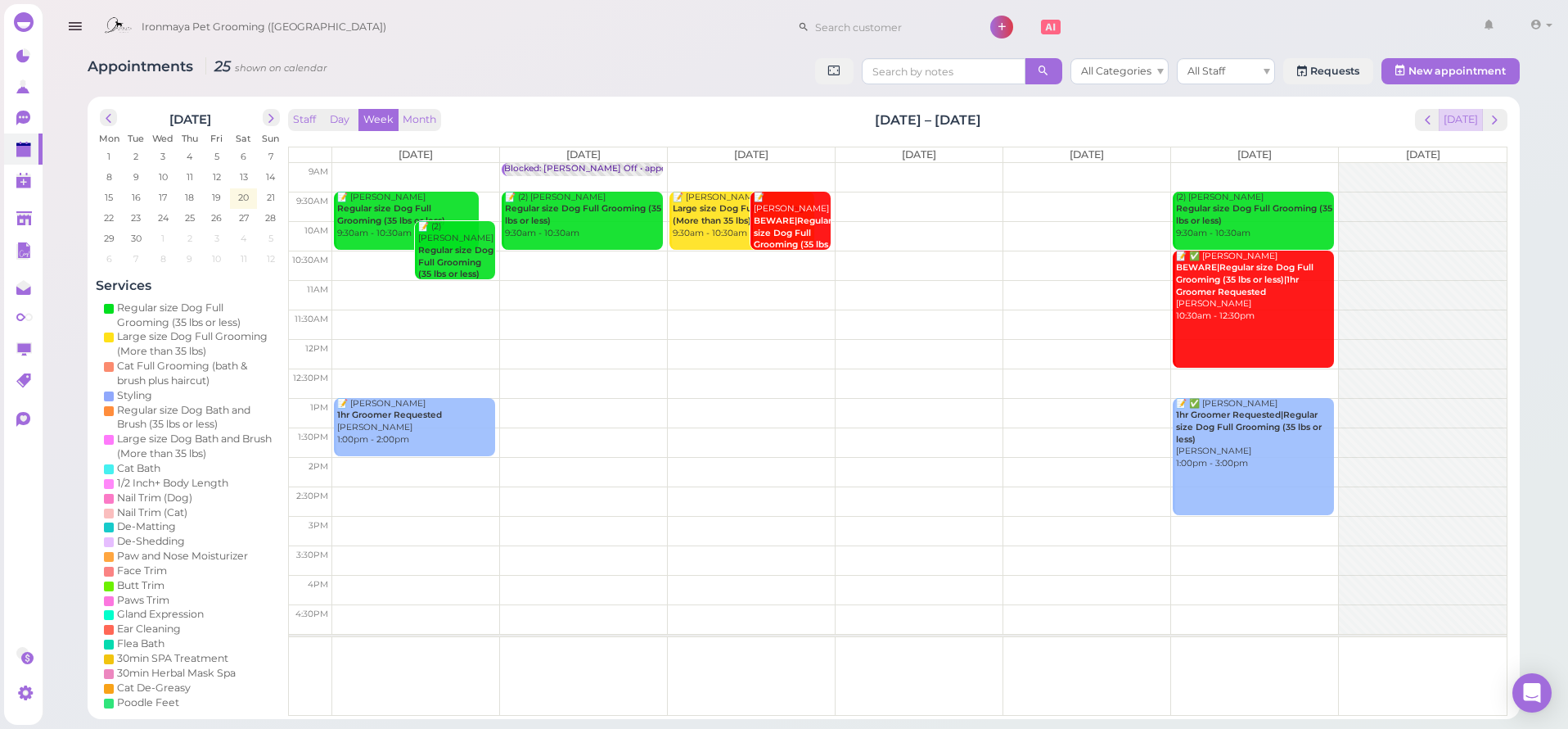
click at [1466, 114] on button "[DATE]" at bounding box center [1461, 119] width 45 height 22
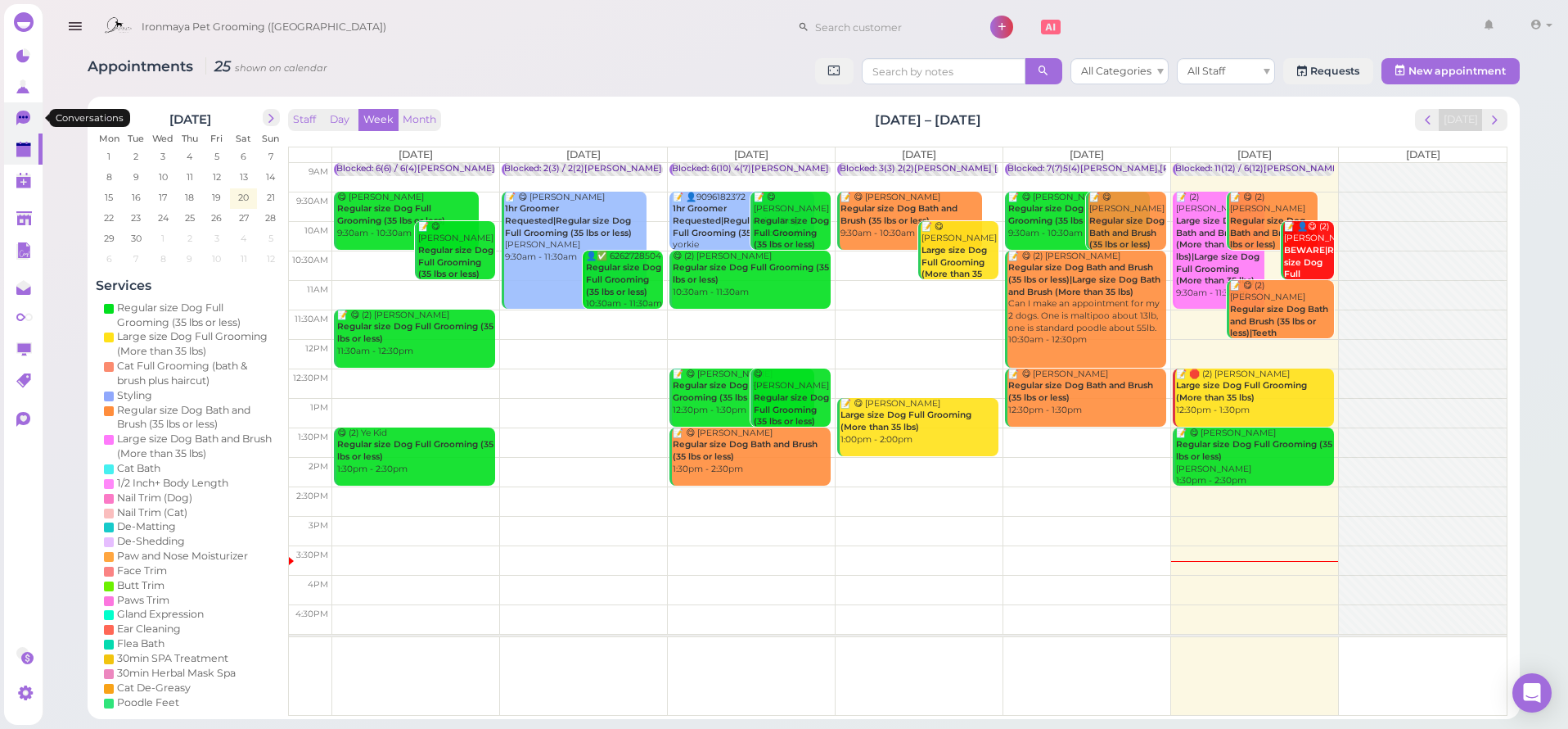
click at [8, 119] on link "0" at bounding box center [23, 118] width 39 height 31
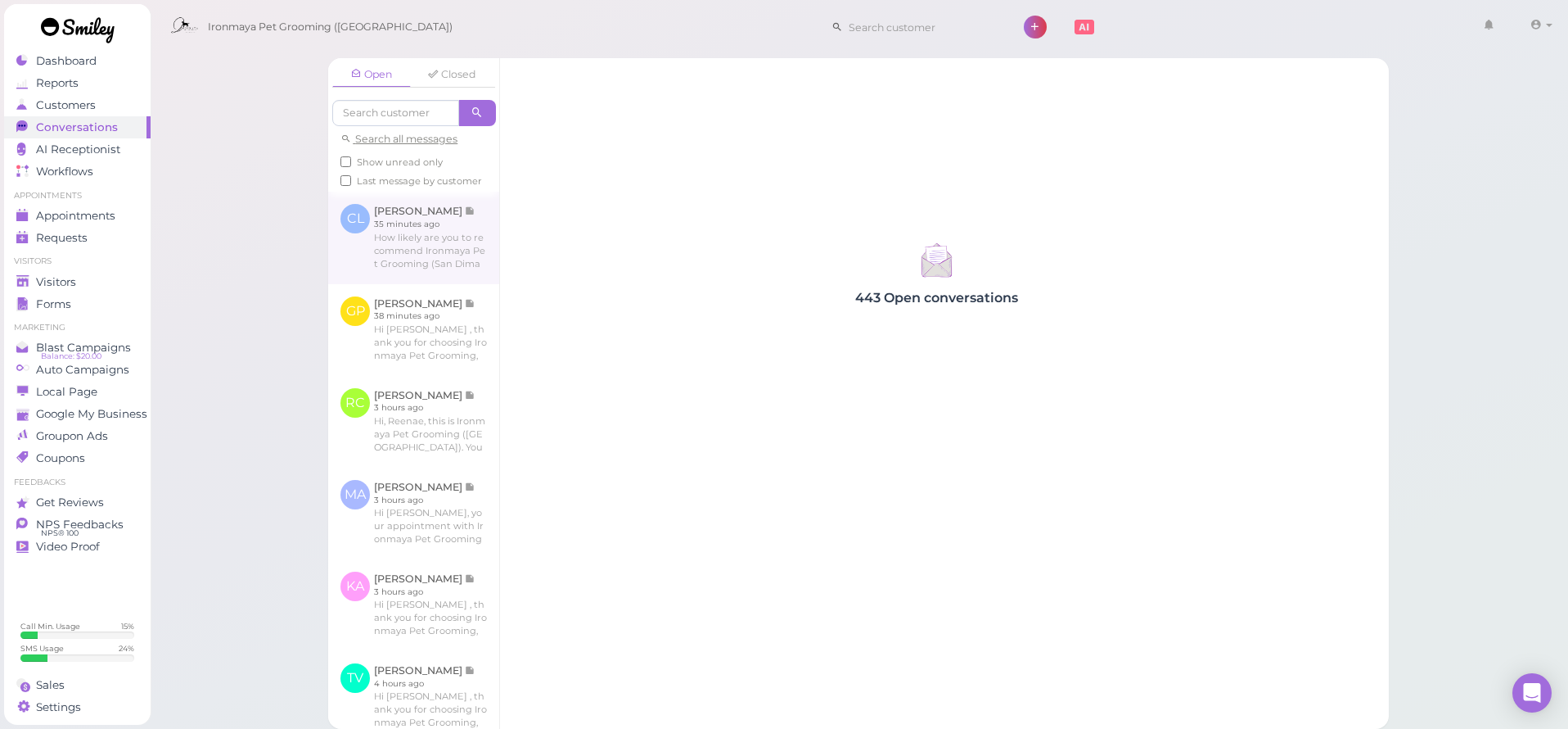
click at [373, 279] on link at bounding box center [413, 237] width 171 height 92
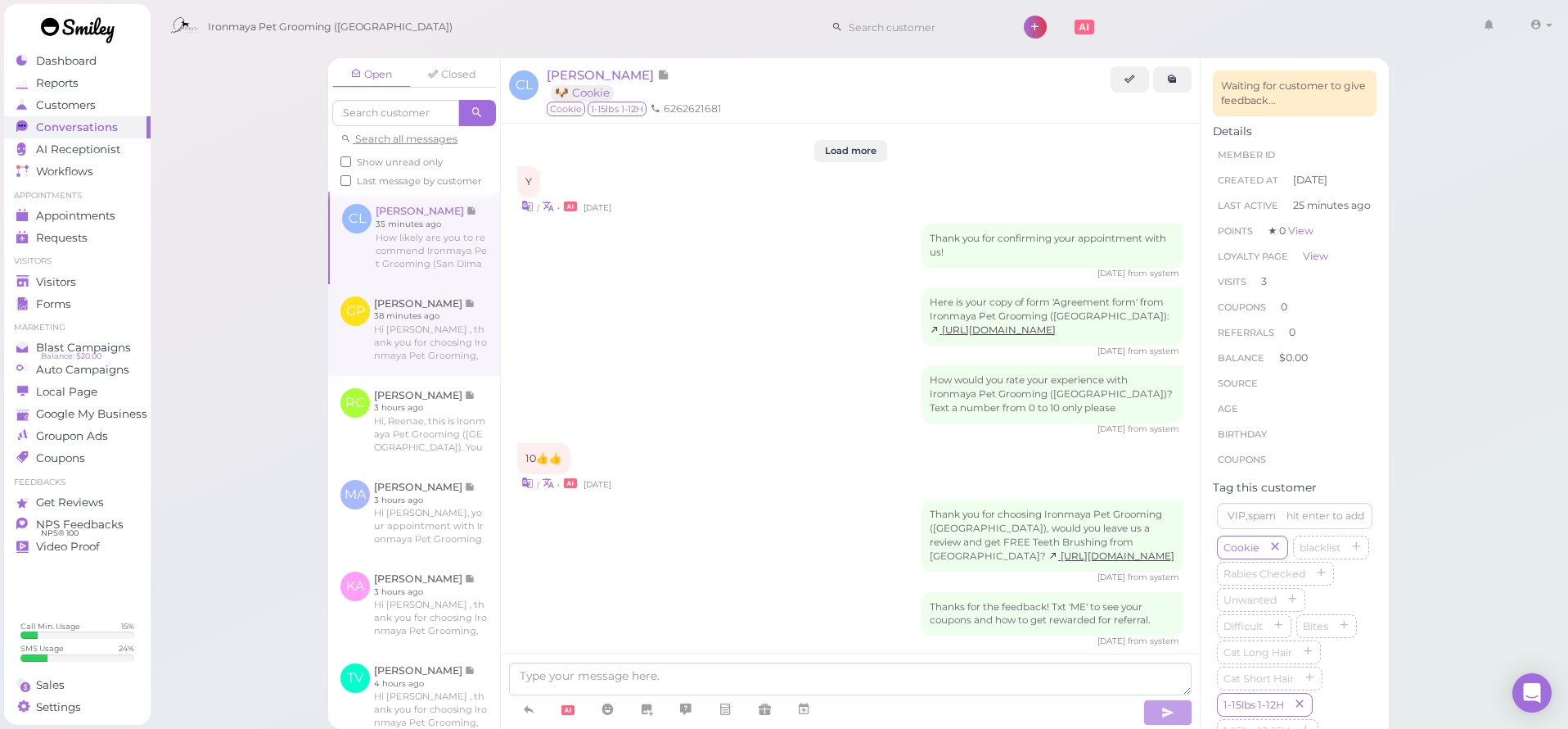
scroll to position [2038, 0]
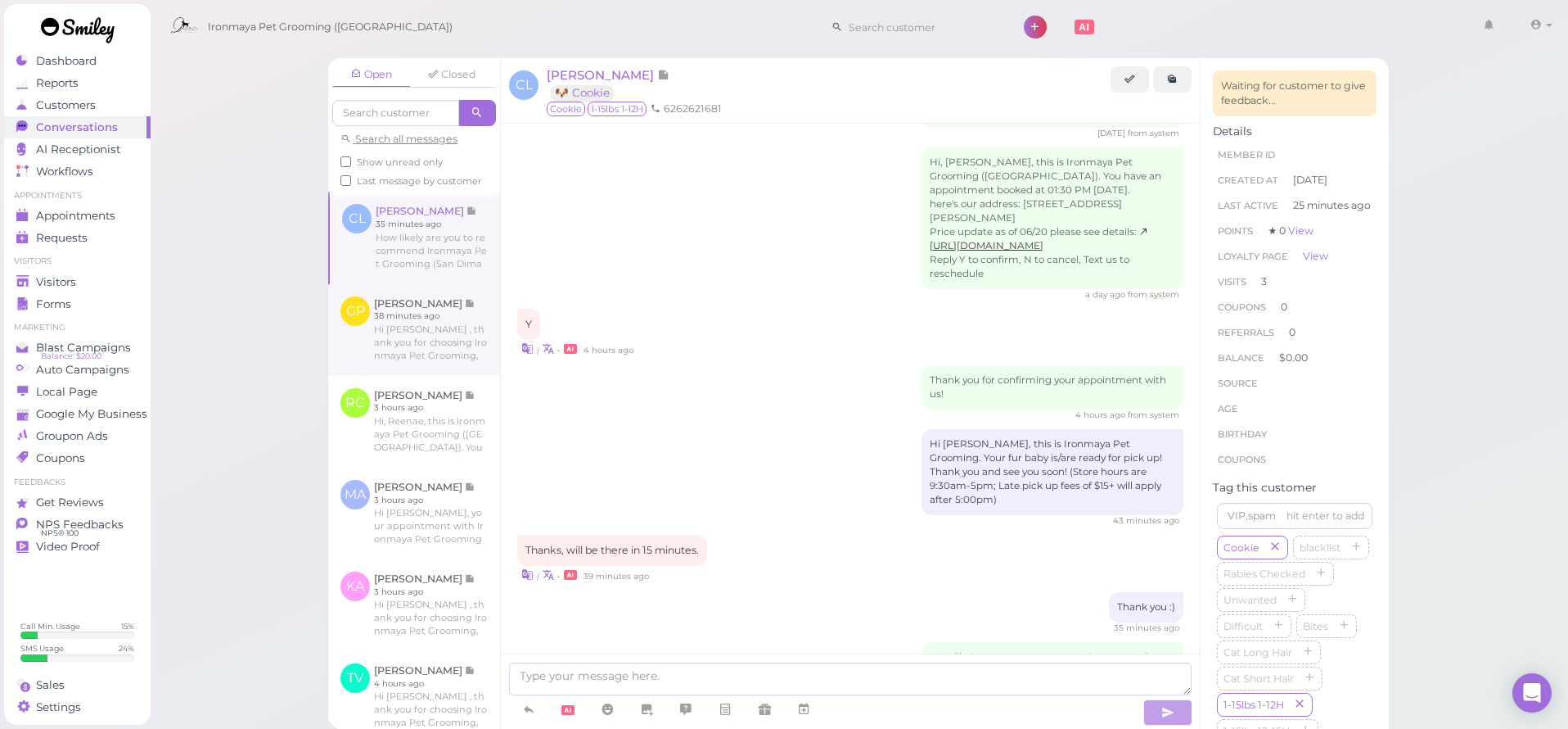
click at [388, 318] on link at bounding box center [414, 329] width 172 height 92
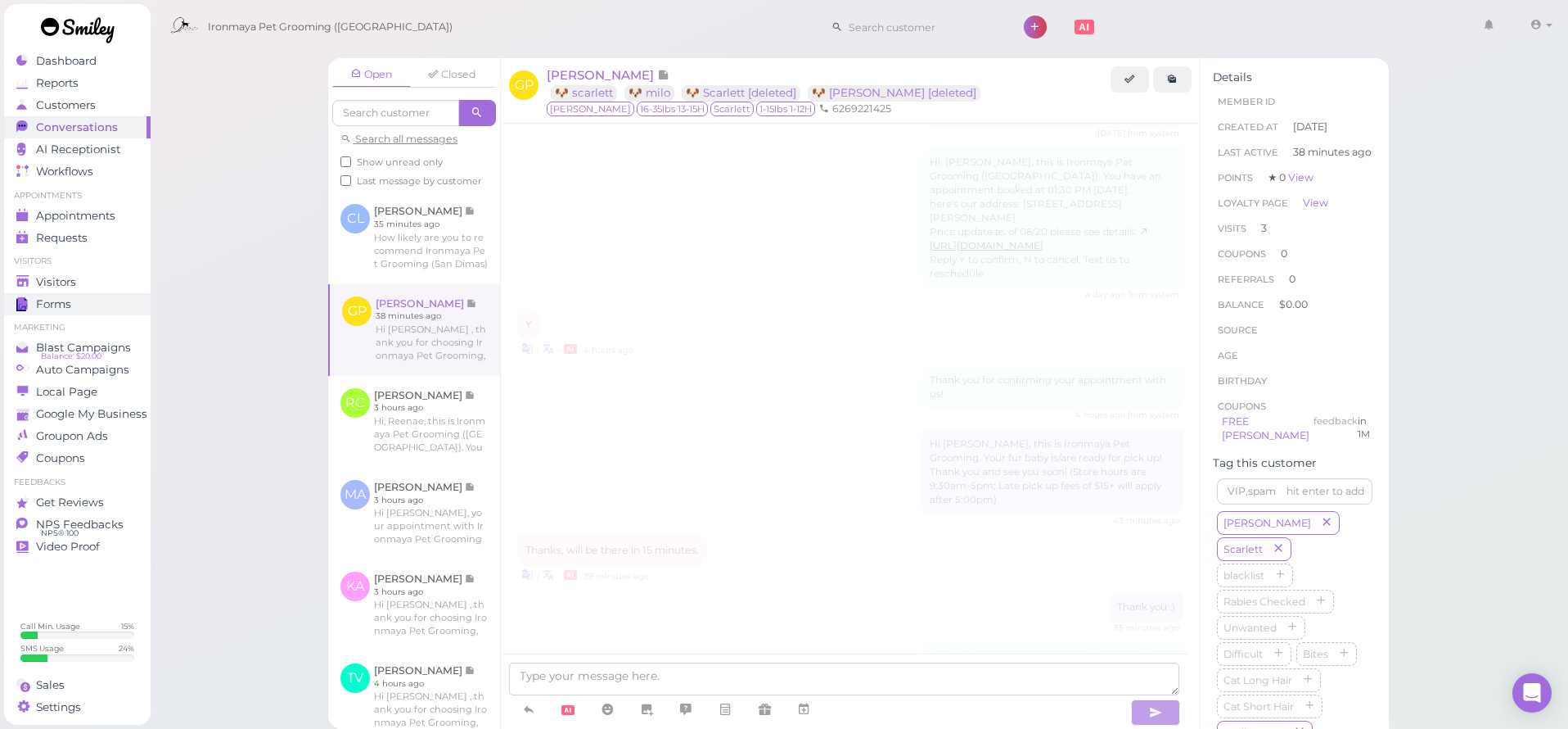
scroll to position [2162, 0]
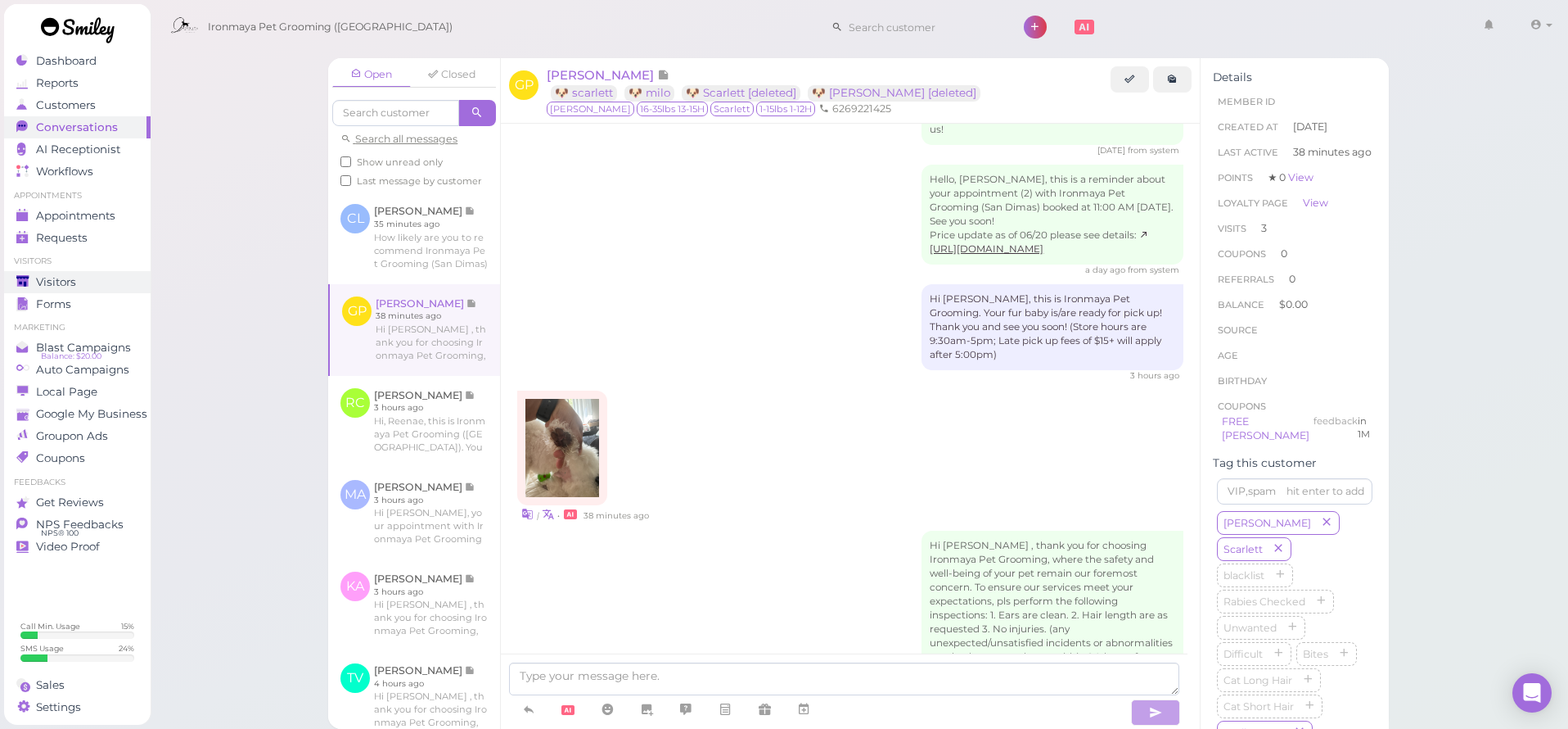
click at [101, 282] on div "Visitors" at bounding box center [75, 282] width 118 height 14
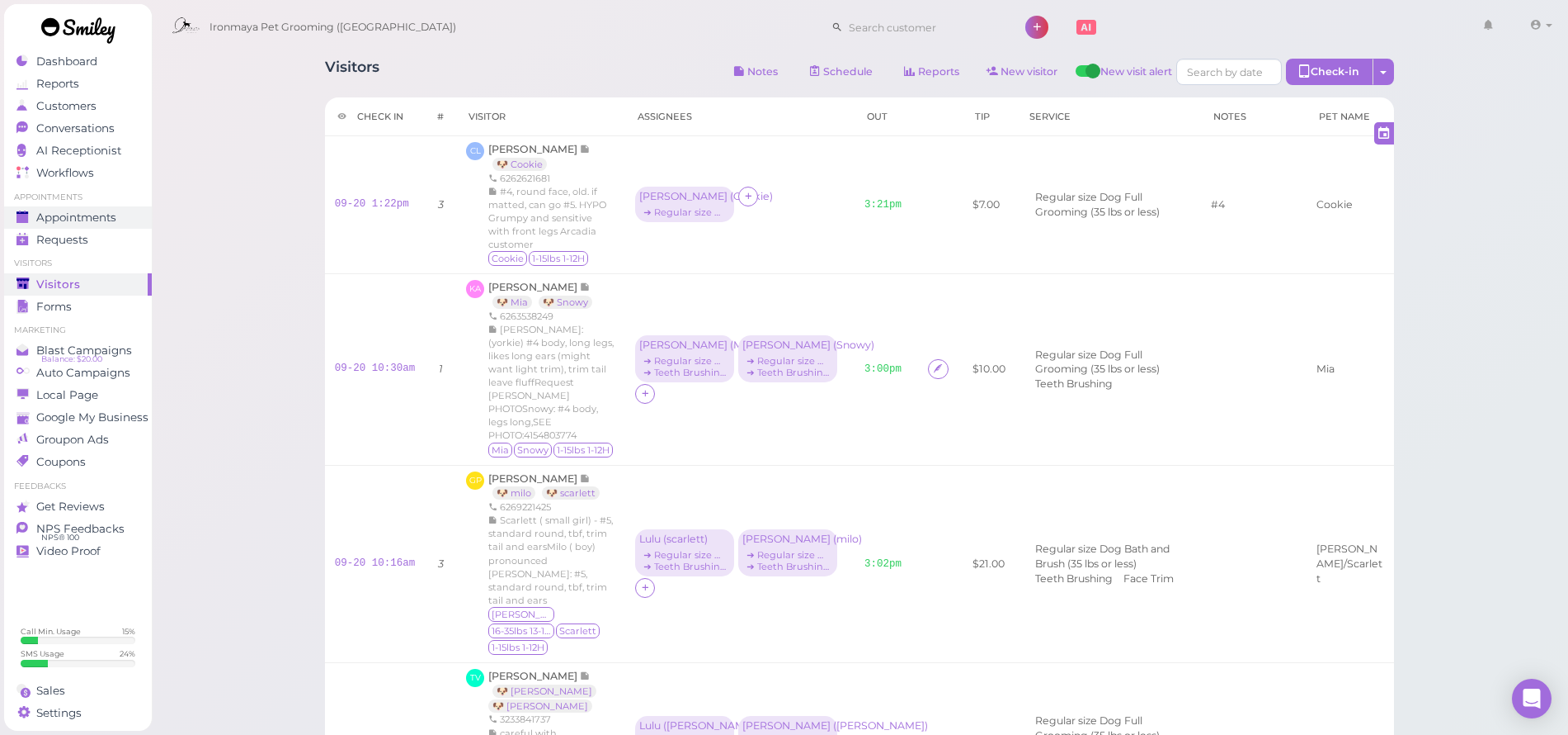
click at [99, 226] on link "Appointments" at bounding box center [77, 217] width 147 height 22
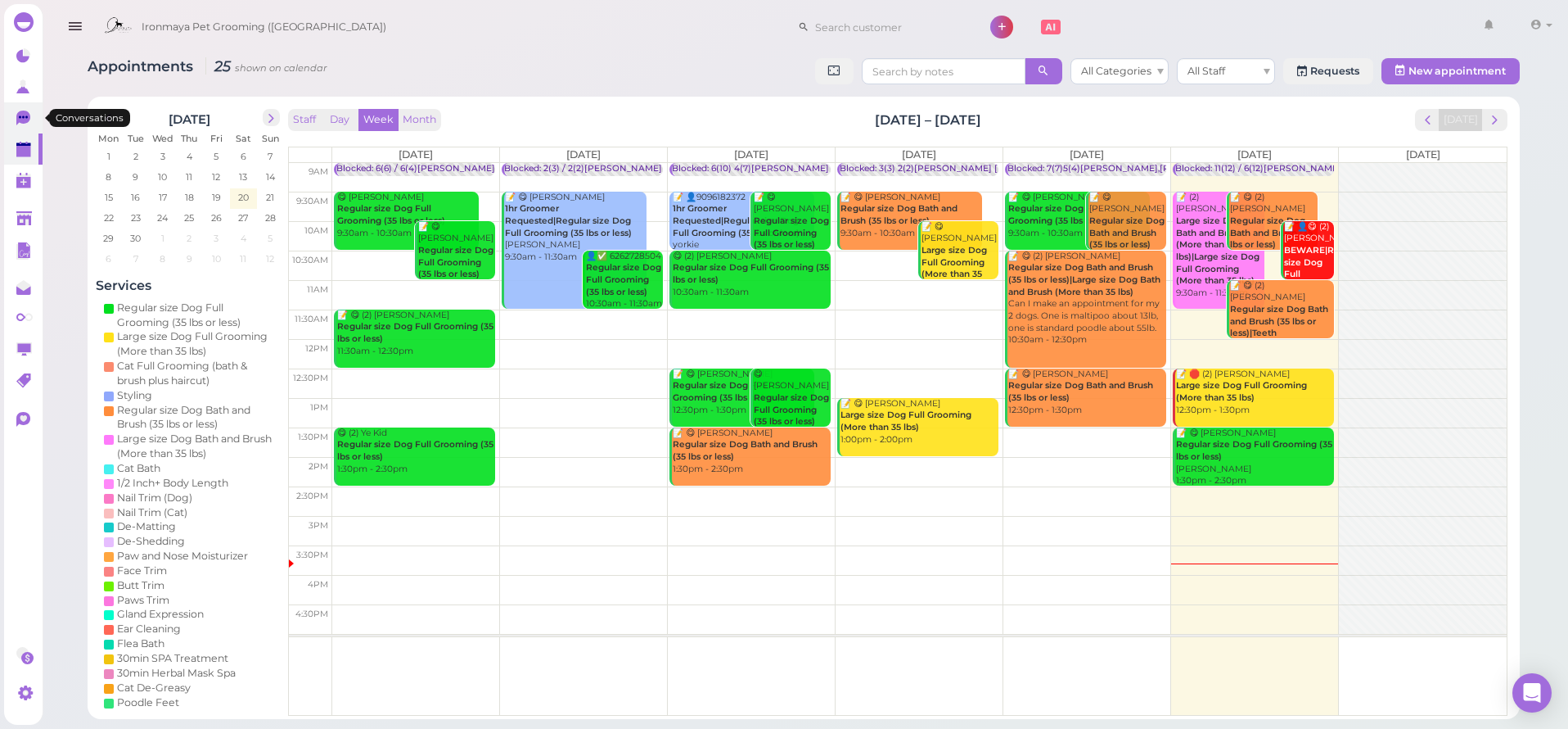
click at [30, 120] on icon at bounding box center [25, 119] width 17 height 17
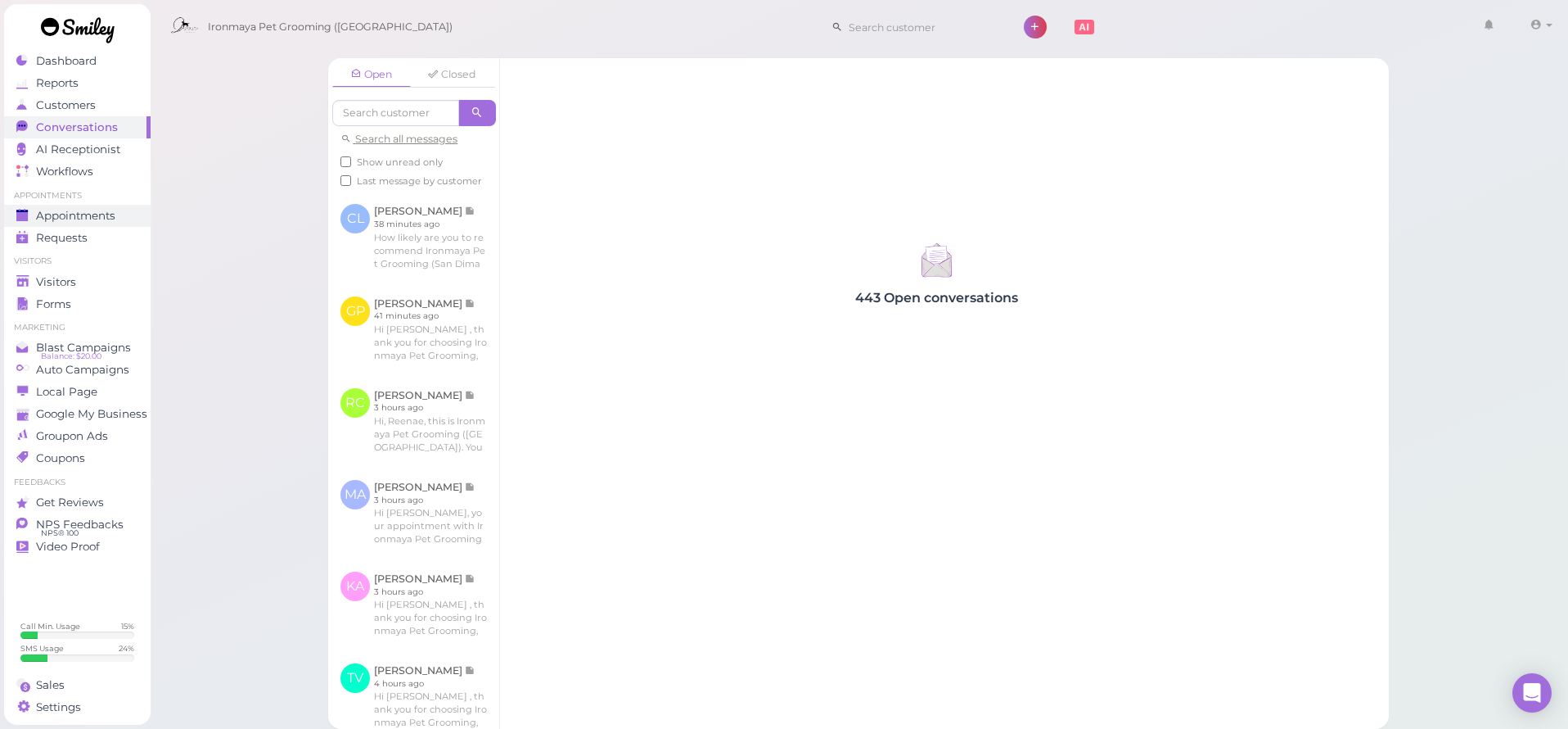
click at [80, 209] on span "Appointments" at bounding box center [75, 216] width 79 height 14
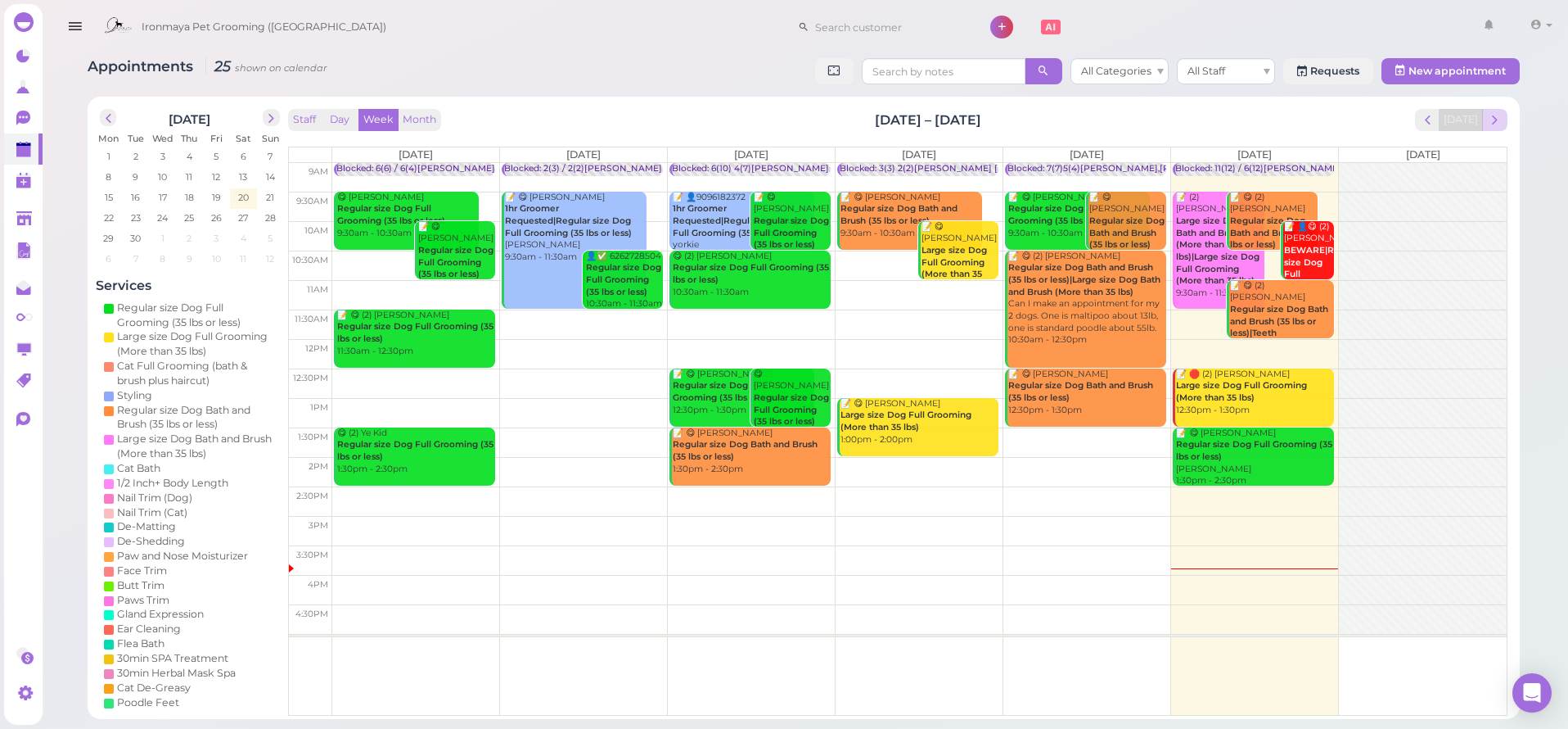
click at [1497, 123] on span "next" at bounding box center [1494, 120] width 15 height 15
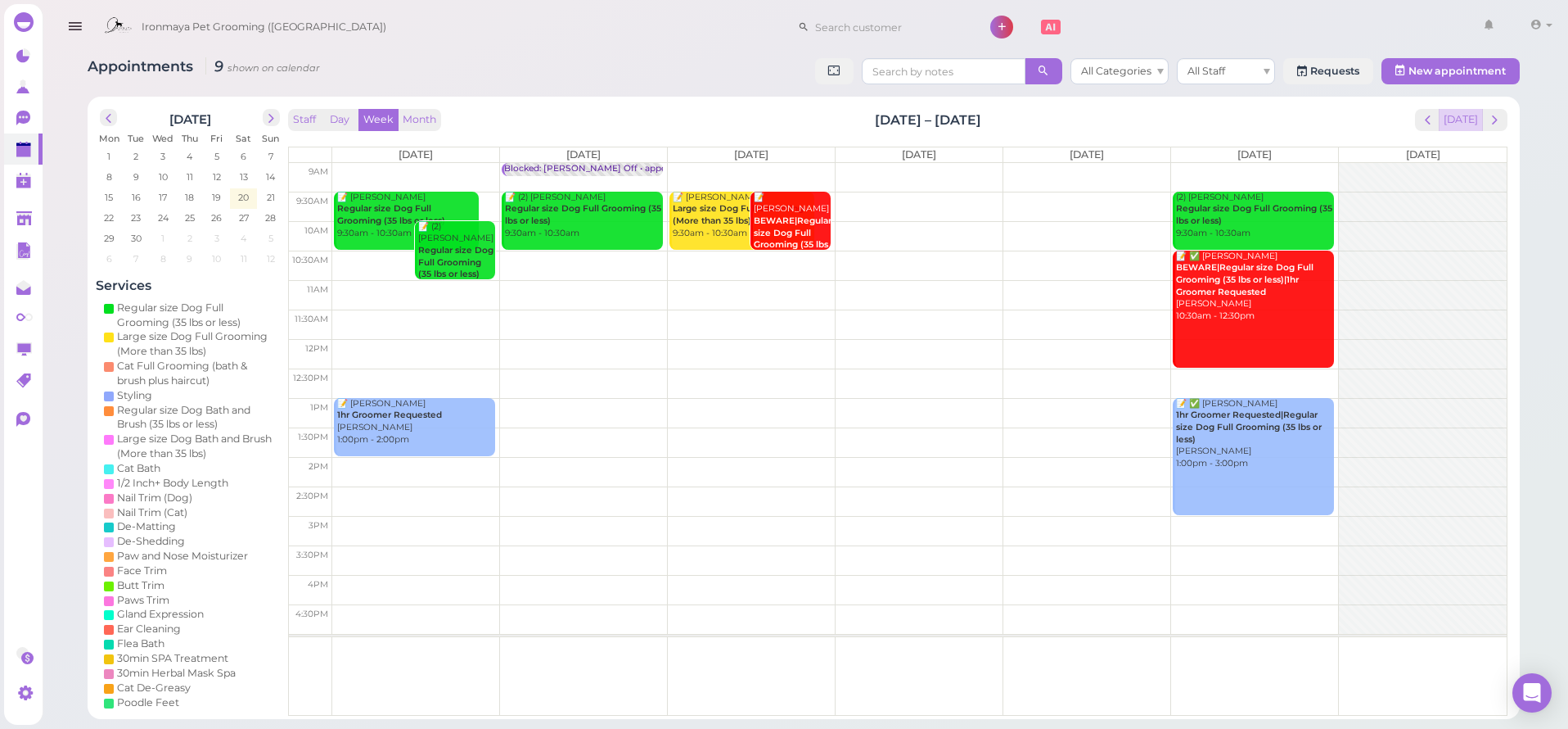
click at [1467, 113] on button "[DATE]" at bounding box center [1461, 119] width 45 height 22
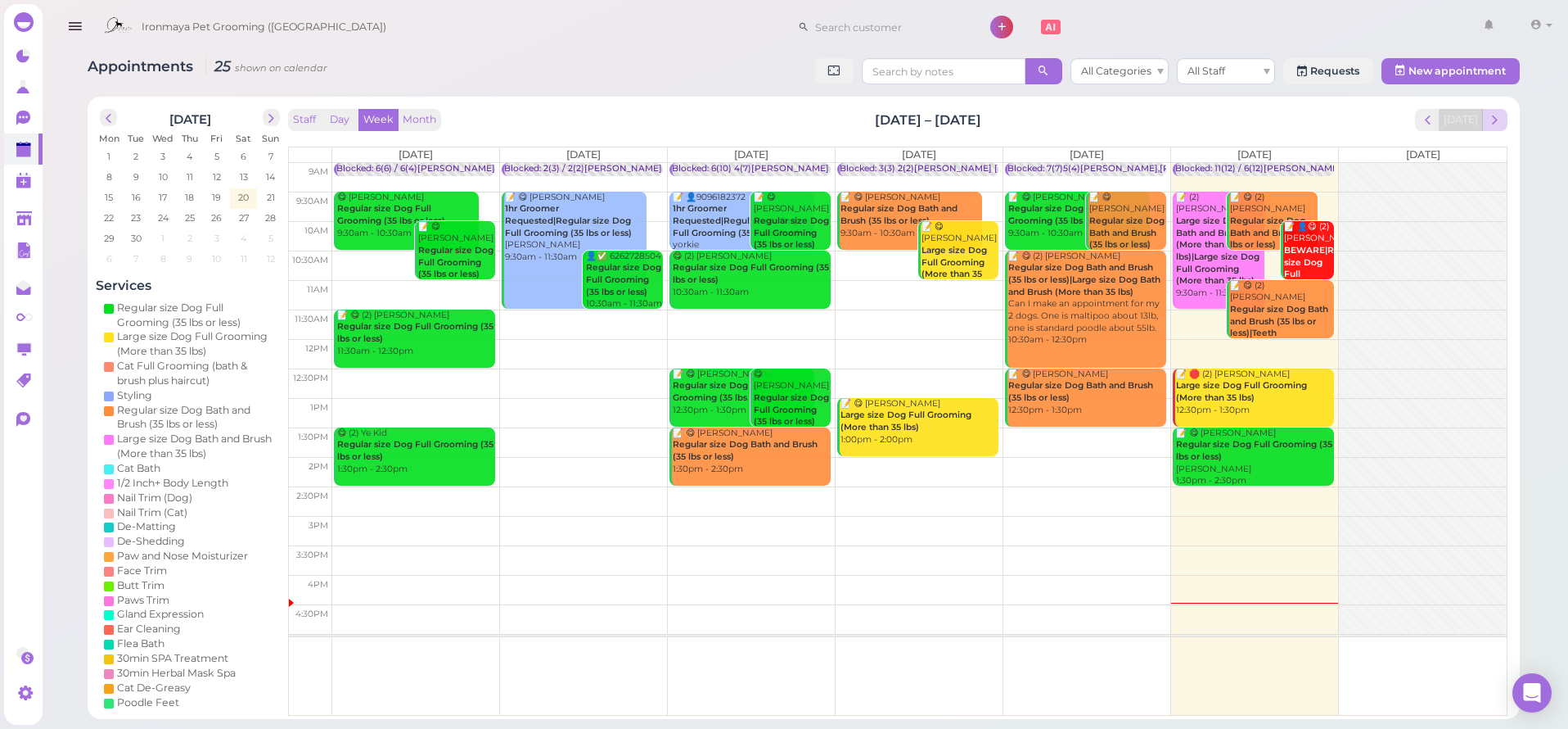
click at [1484, 113] on button "next" at bounding box center [1494, 119] width 25 height 22
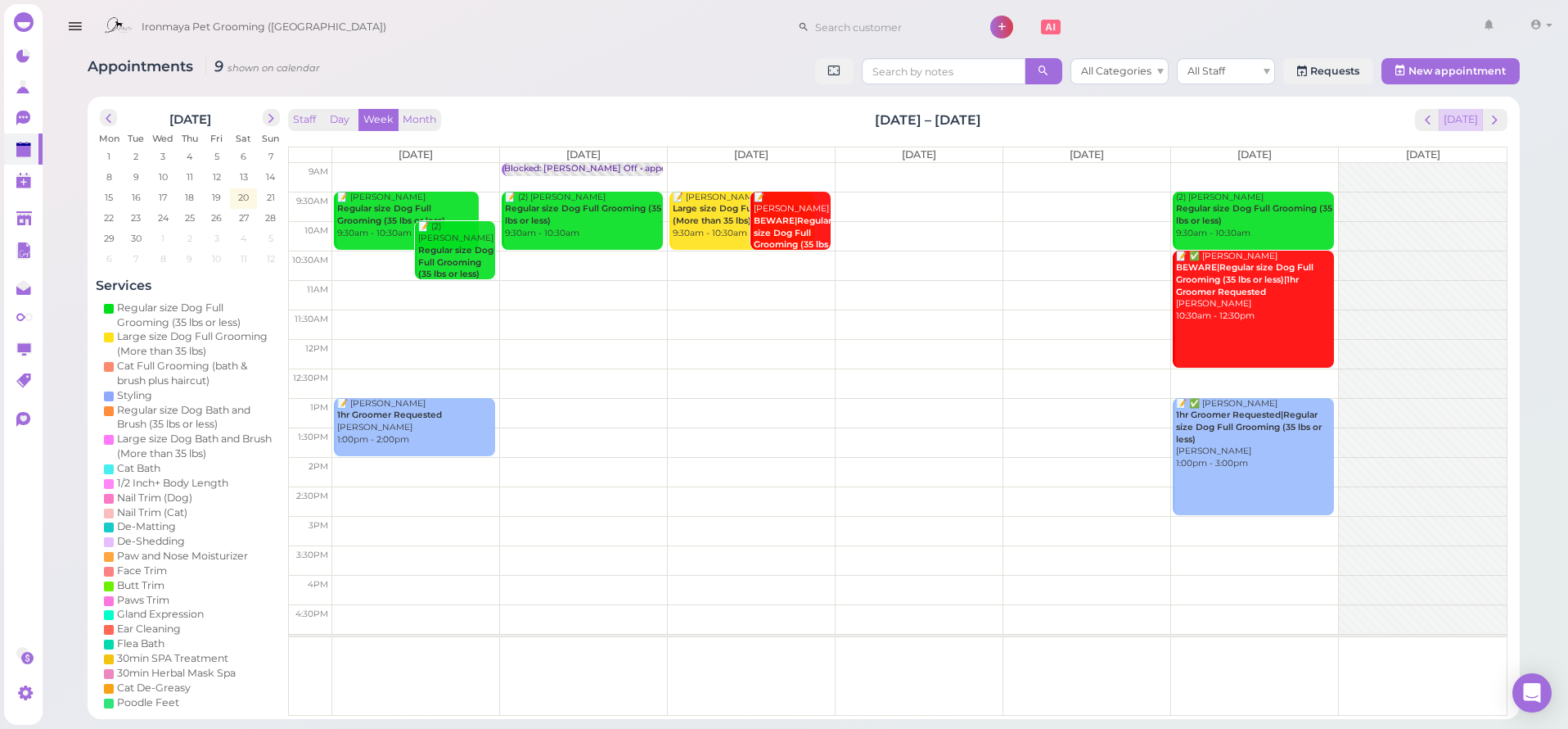
click at [1478, 115] on button "[DATE]" at bounding box center [1461, 119] width 45 height 22
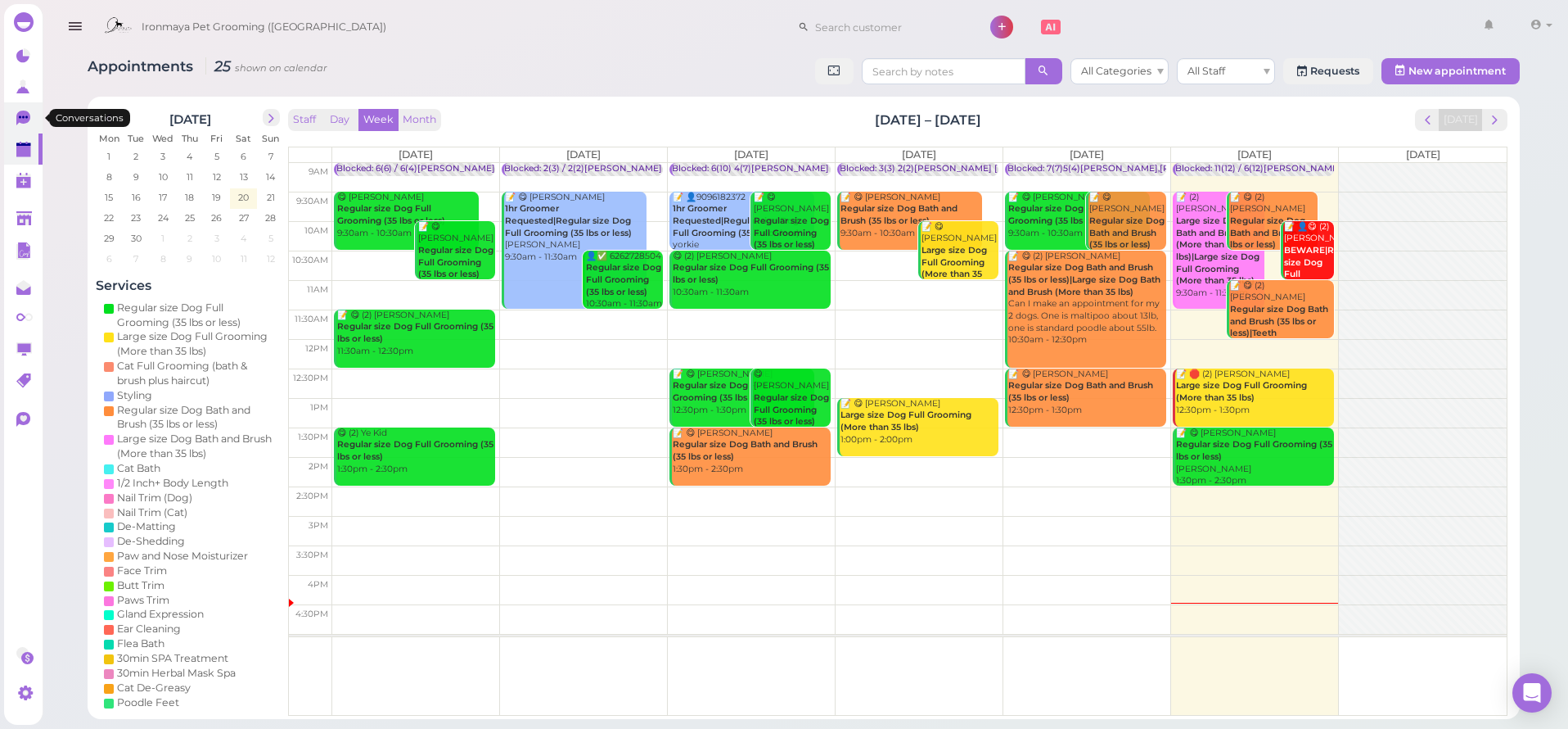
click at [6, 121] on link "0" at bounding box center [23, 118] width 39 height 31
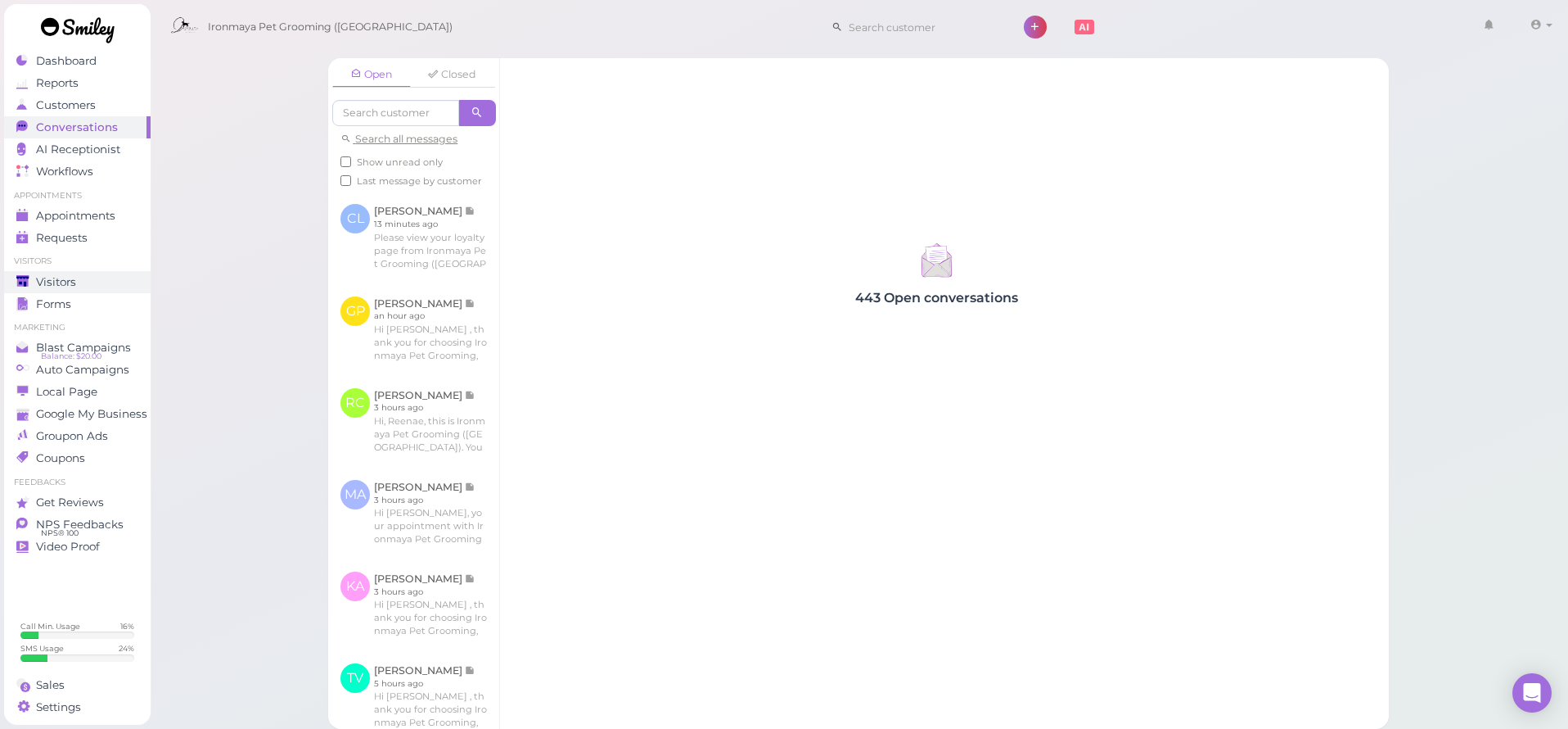
click at [98, 282] on div "Visitors" at bounding box center [75, 282] width 118 height 14
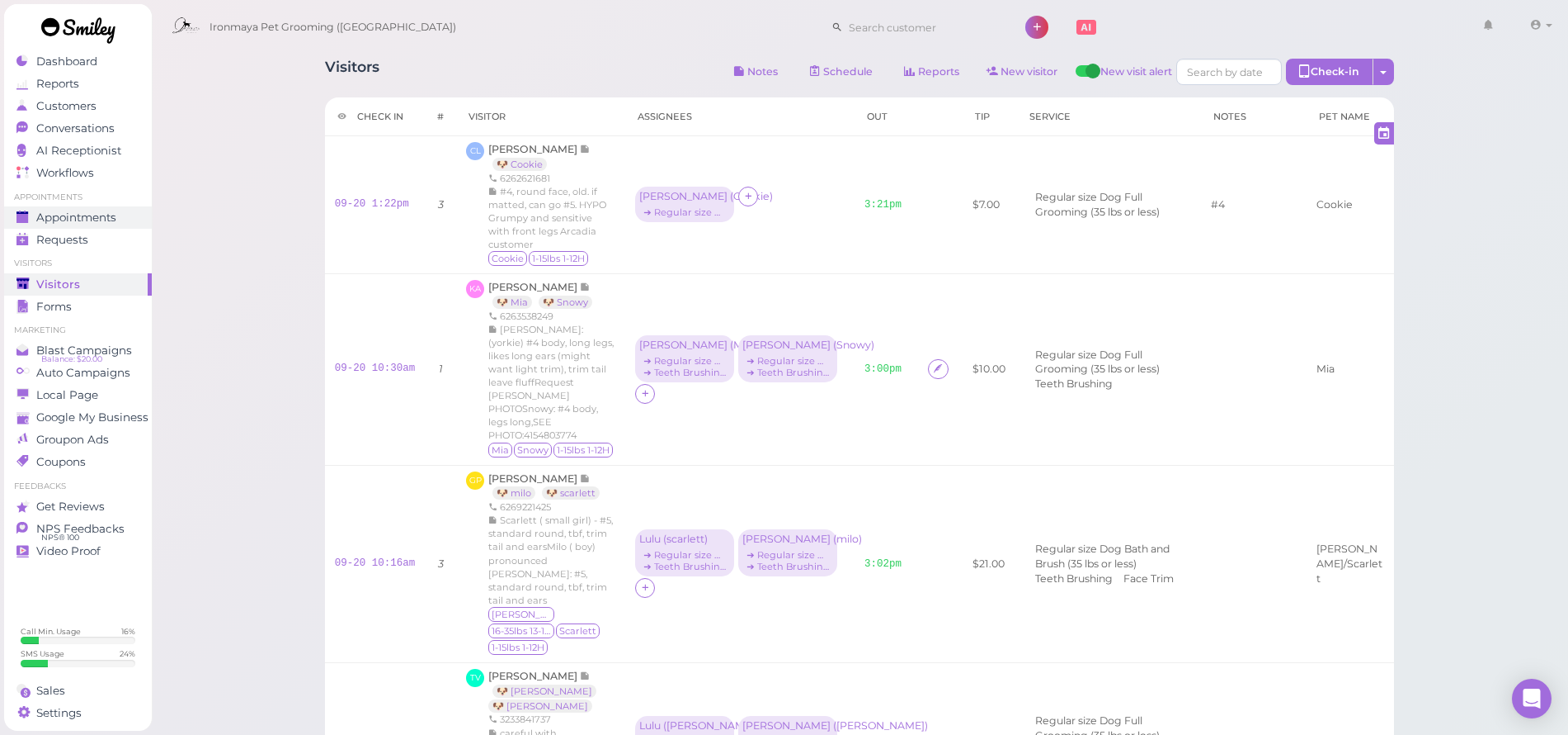
click at [128, 211] on div "Appointments" at bounding box center [76, 218] width 119 height 14
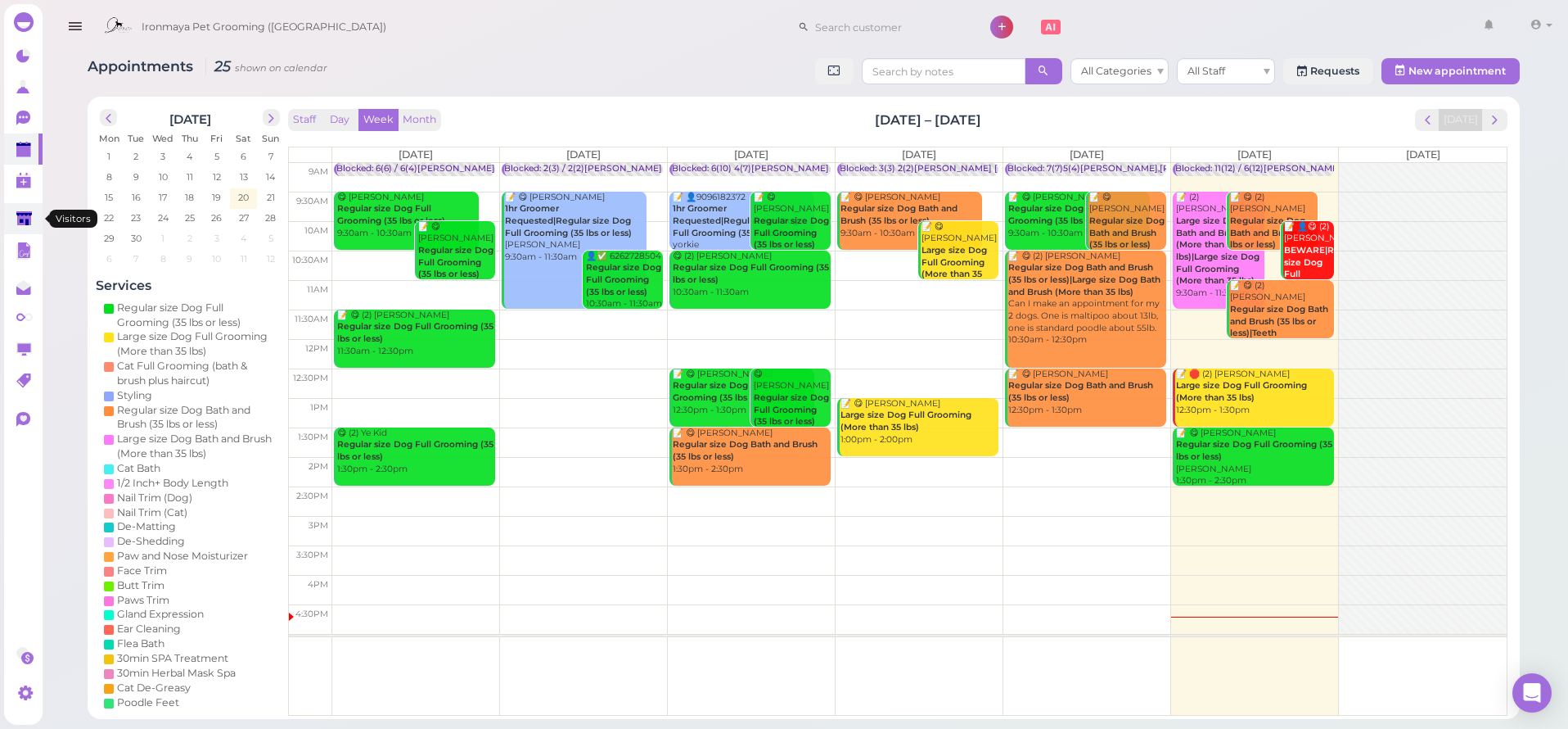
click at [24, 215] on polygon at bounding box center [24, 218] width 15 height 14
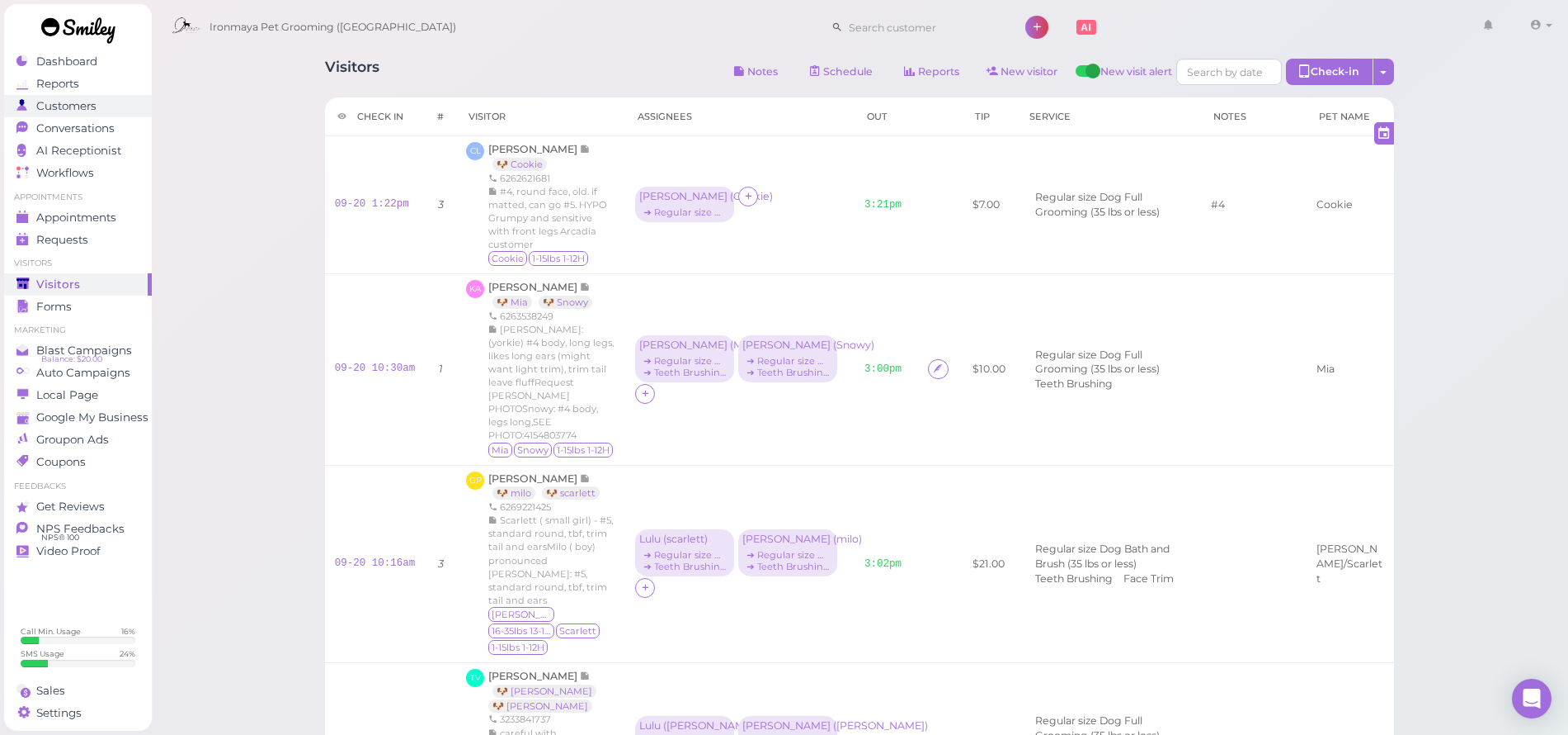
click at [100, 108] on div "Customers" at bounding box center [76, 105] width 119 height 14
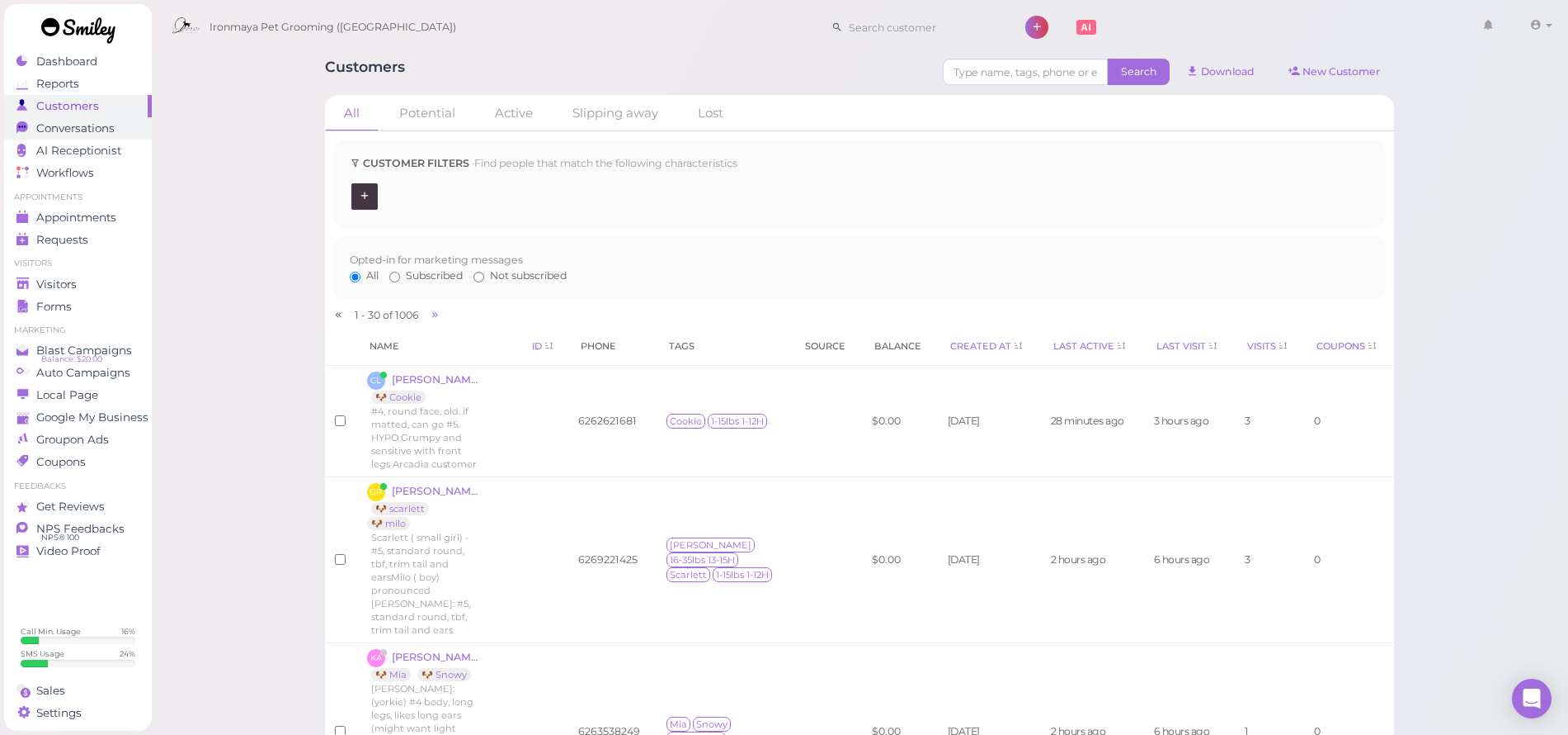
click at [88, 127] on span "Conversations" at bounding box center [75, 128] width 78 height 14
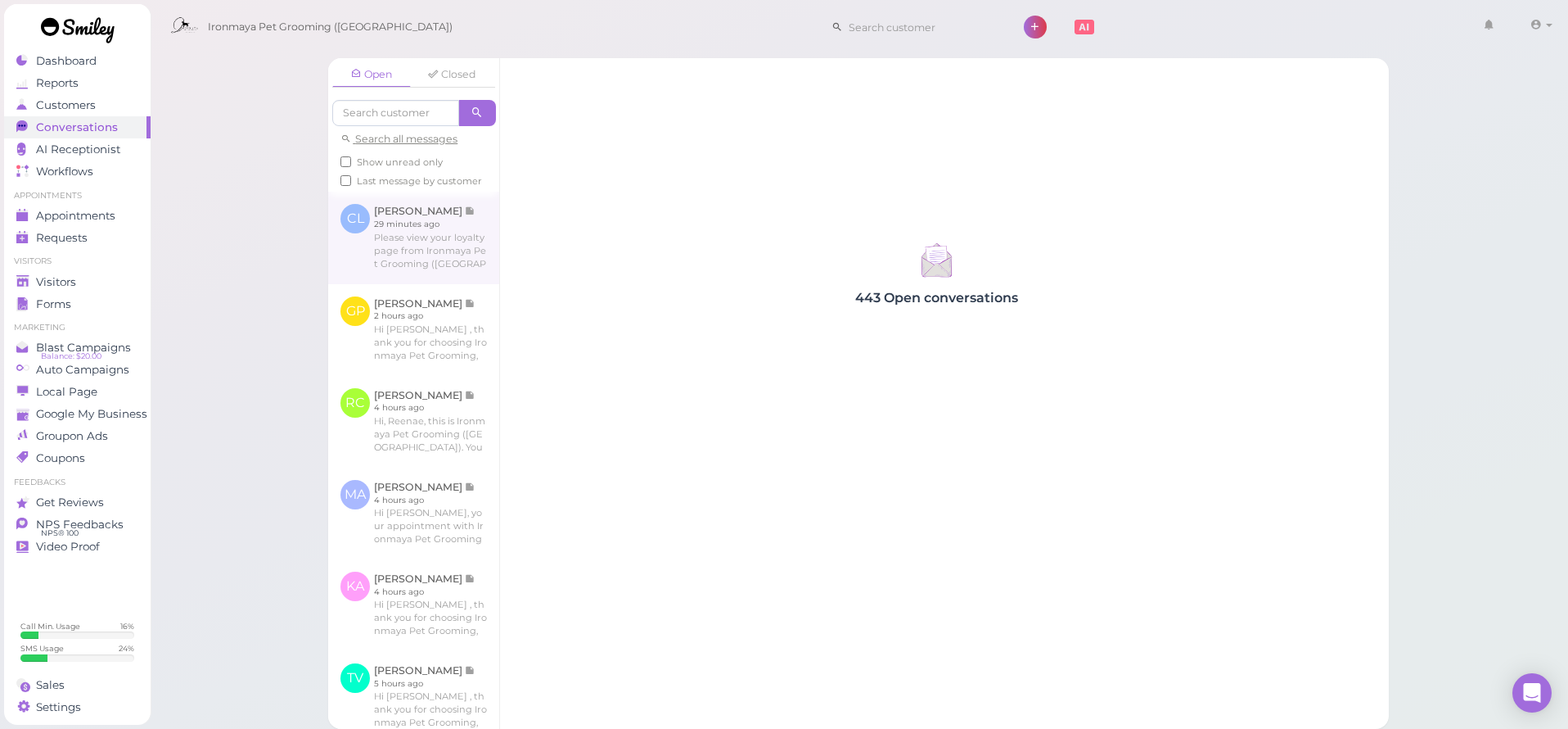
click at [389, 229] on link at bounding box center [413, 237] width 171 height 92
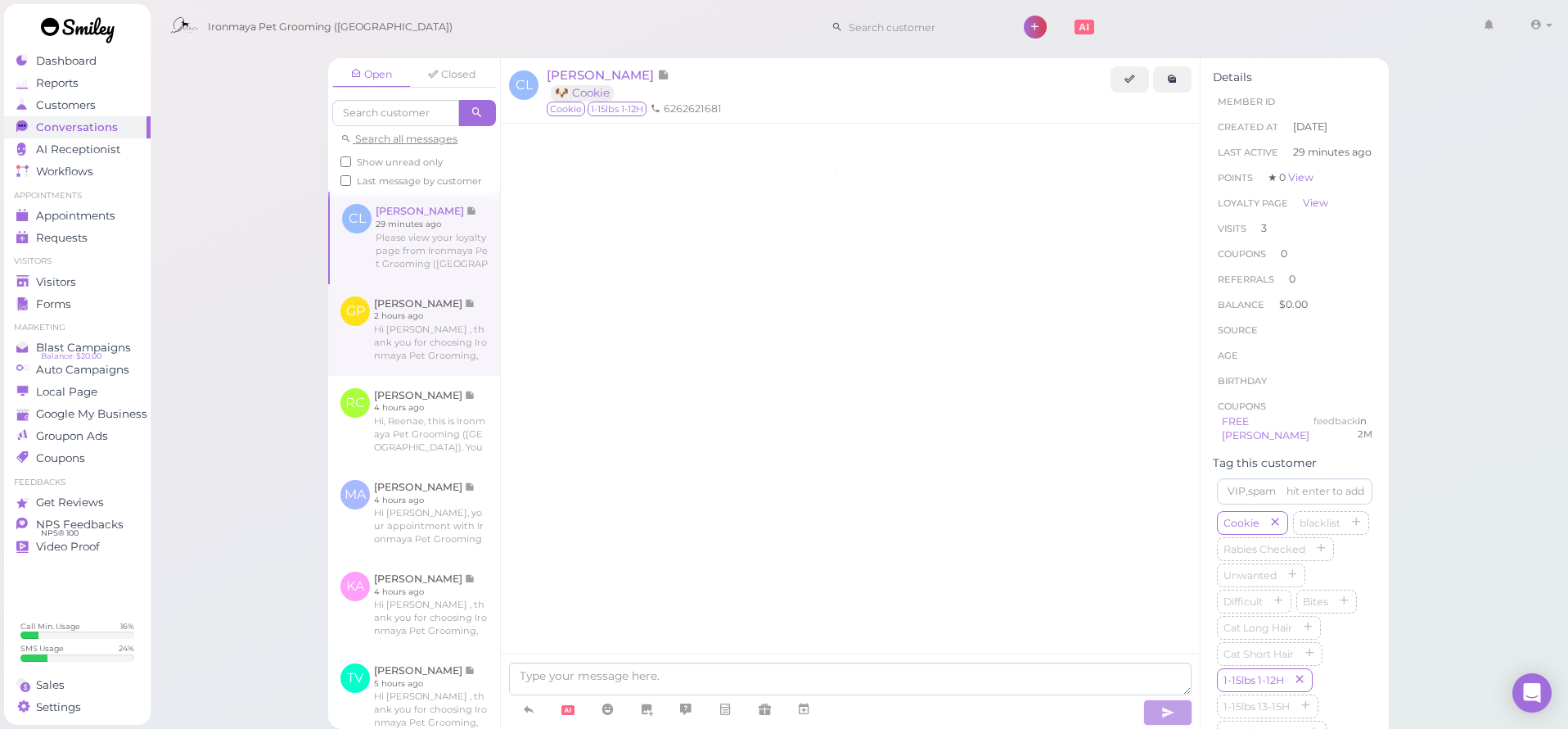
scroll to position [2064, 0]
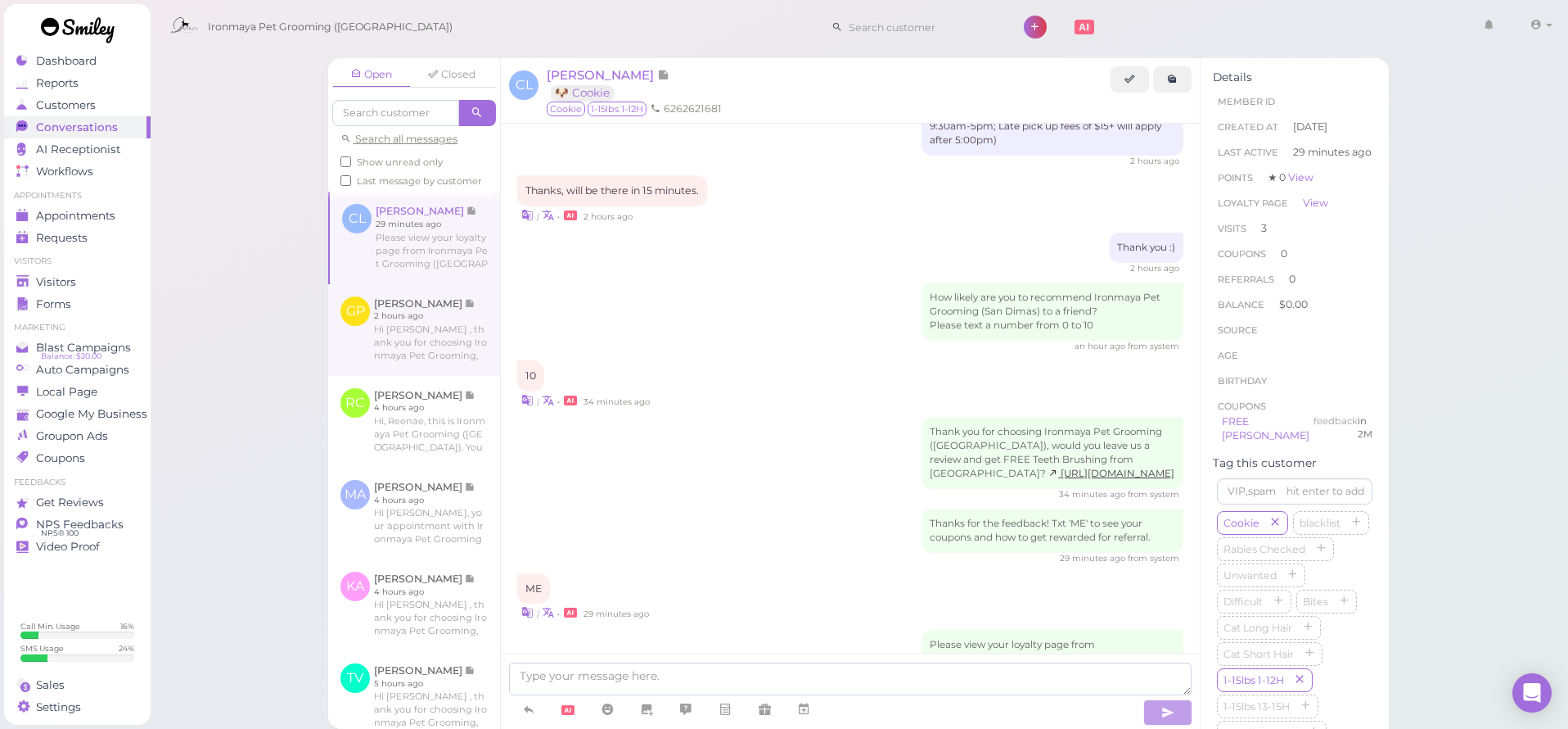
click at [418, 326] on link at bounding box center [414, 329] width 172 height 92
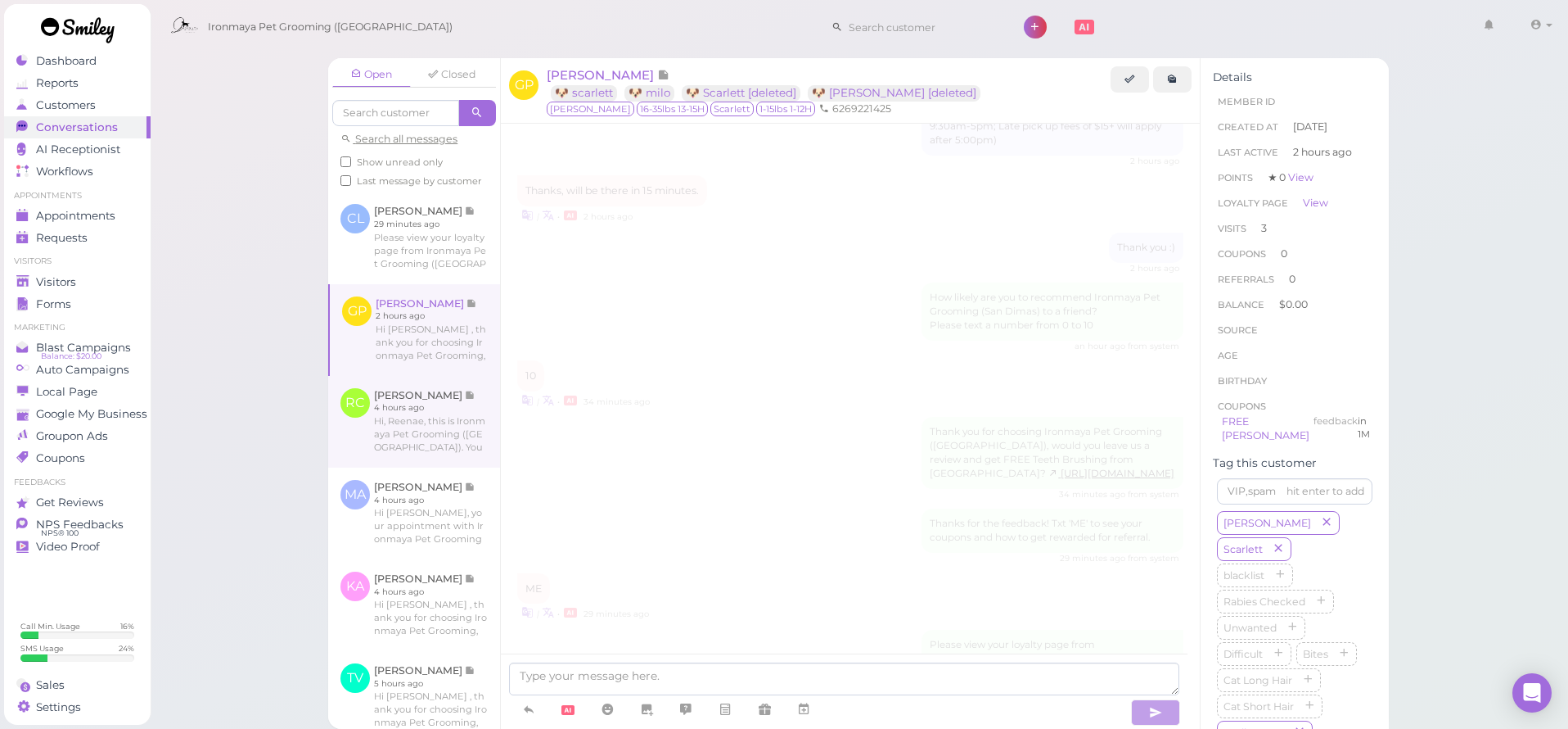
scroll to position [2078, 0]
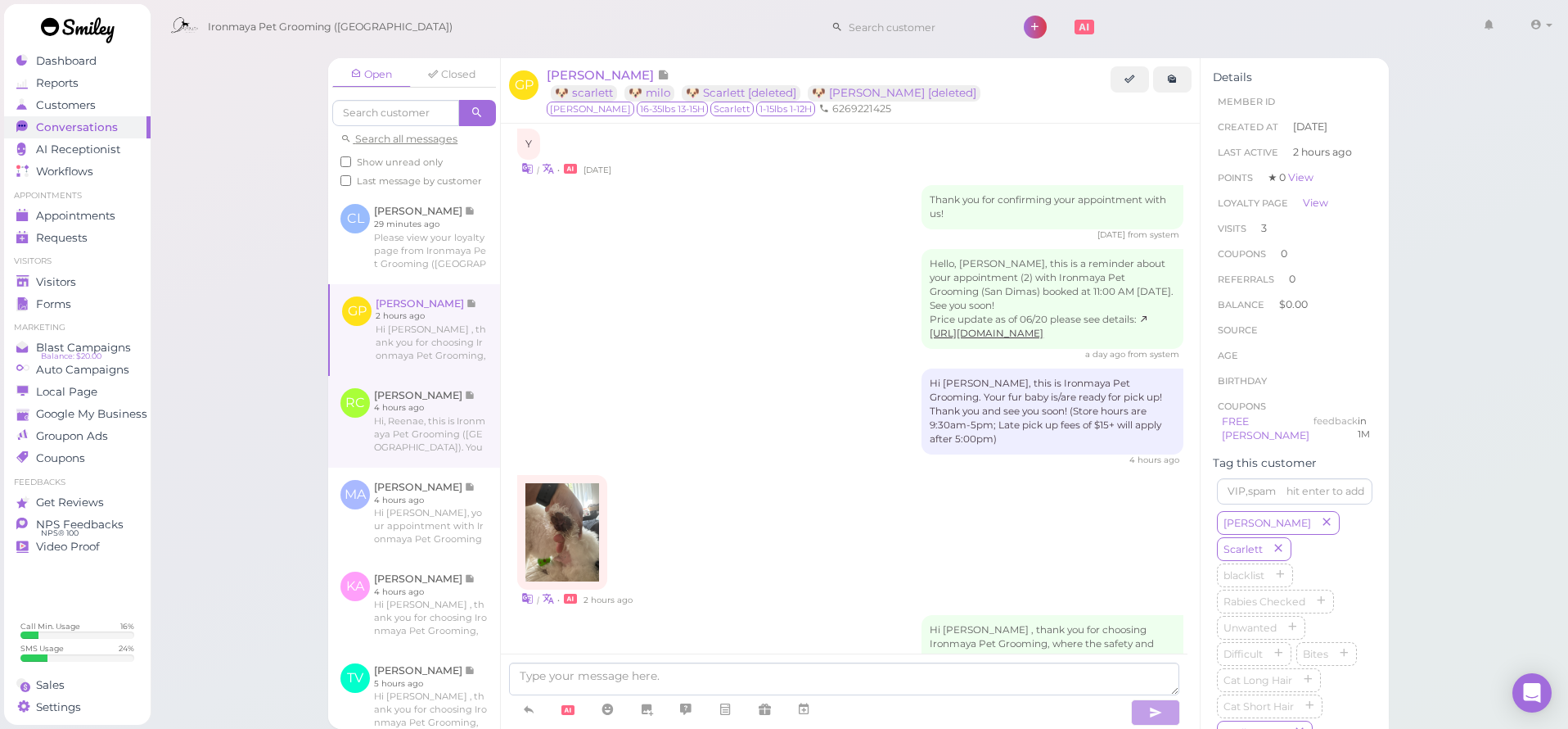
click at [431, 412] on link at bounding box center [414, 421] width 172 height 92
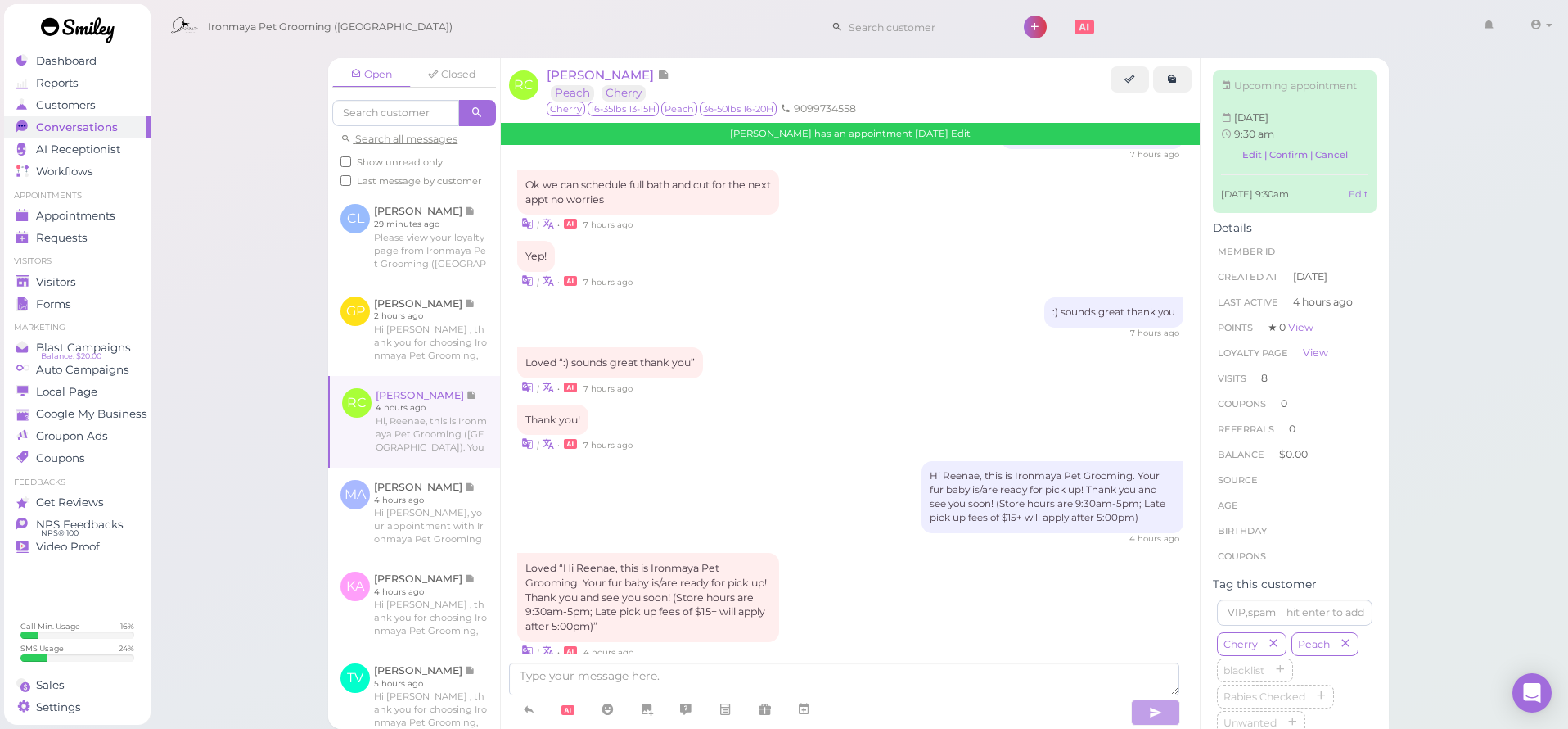
scroll to position [2209, 0]
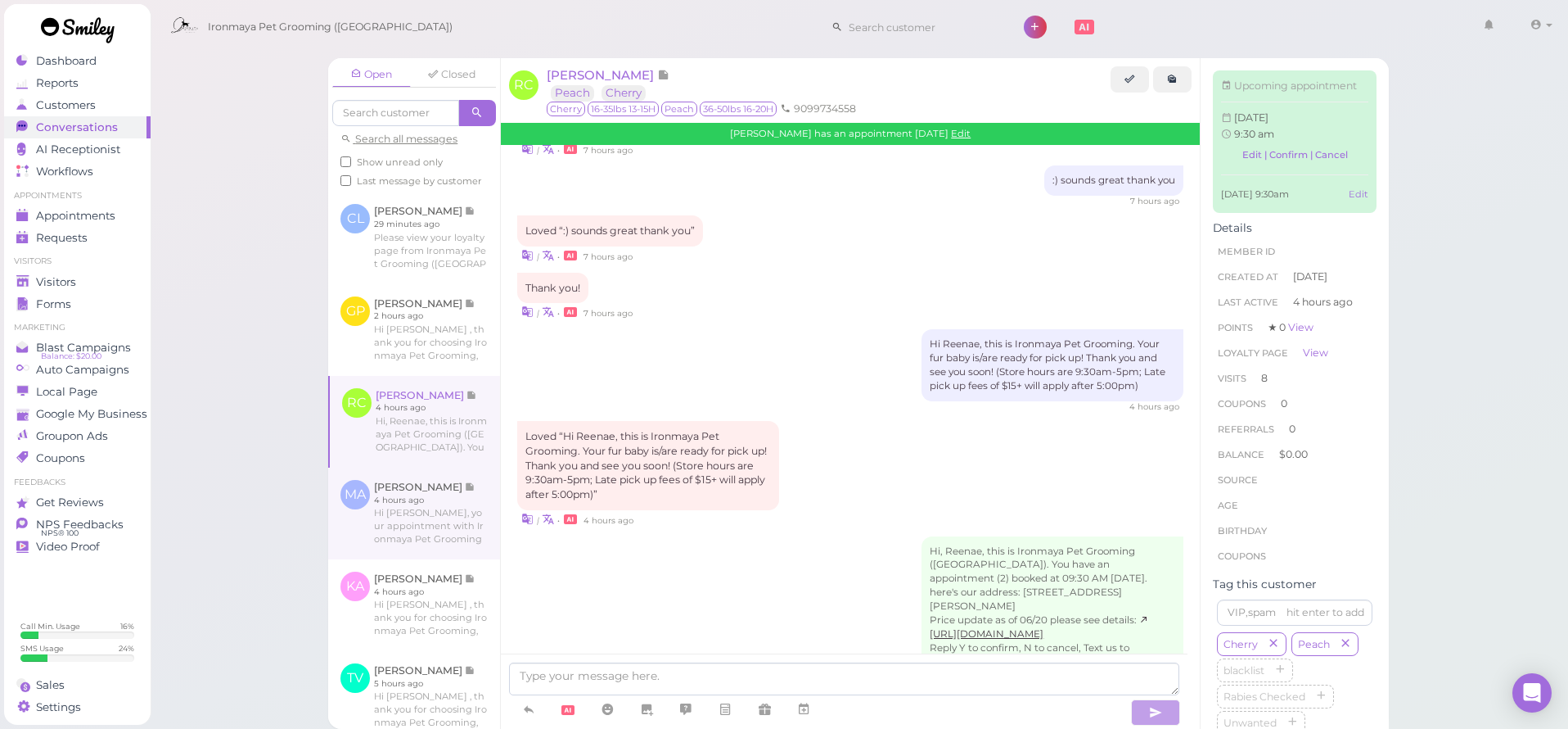
click at [411, 512] on link at bounding box center [414, 513] width 172 height 92
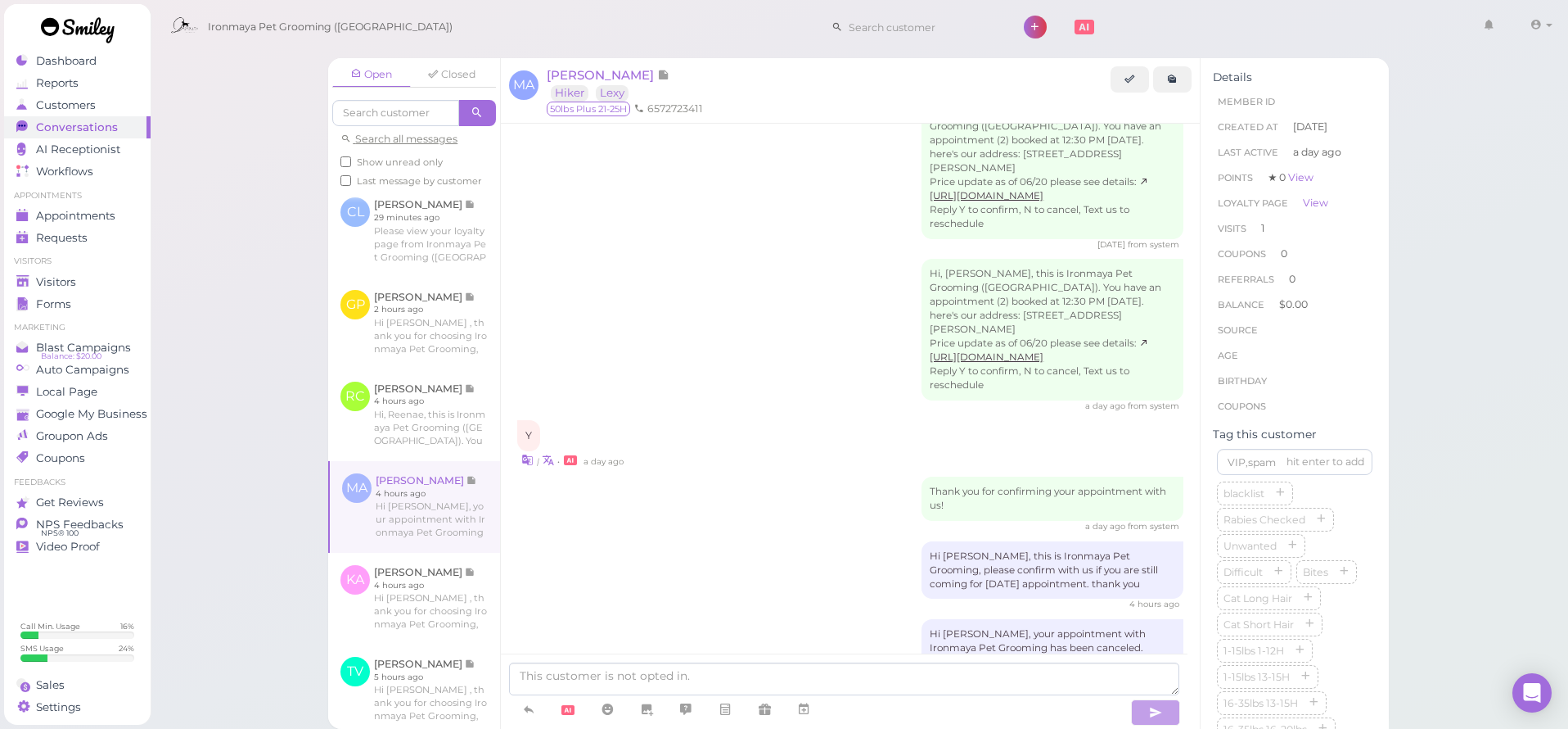
scroll to position [21, 0]
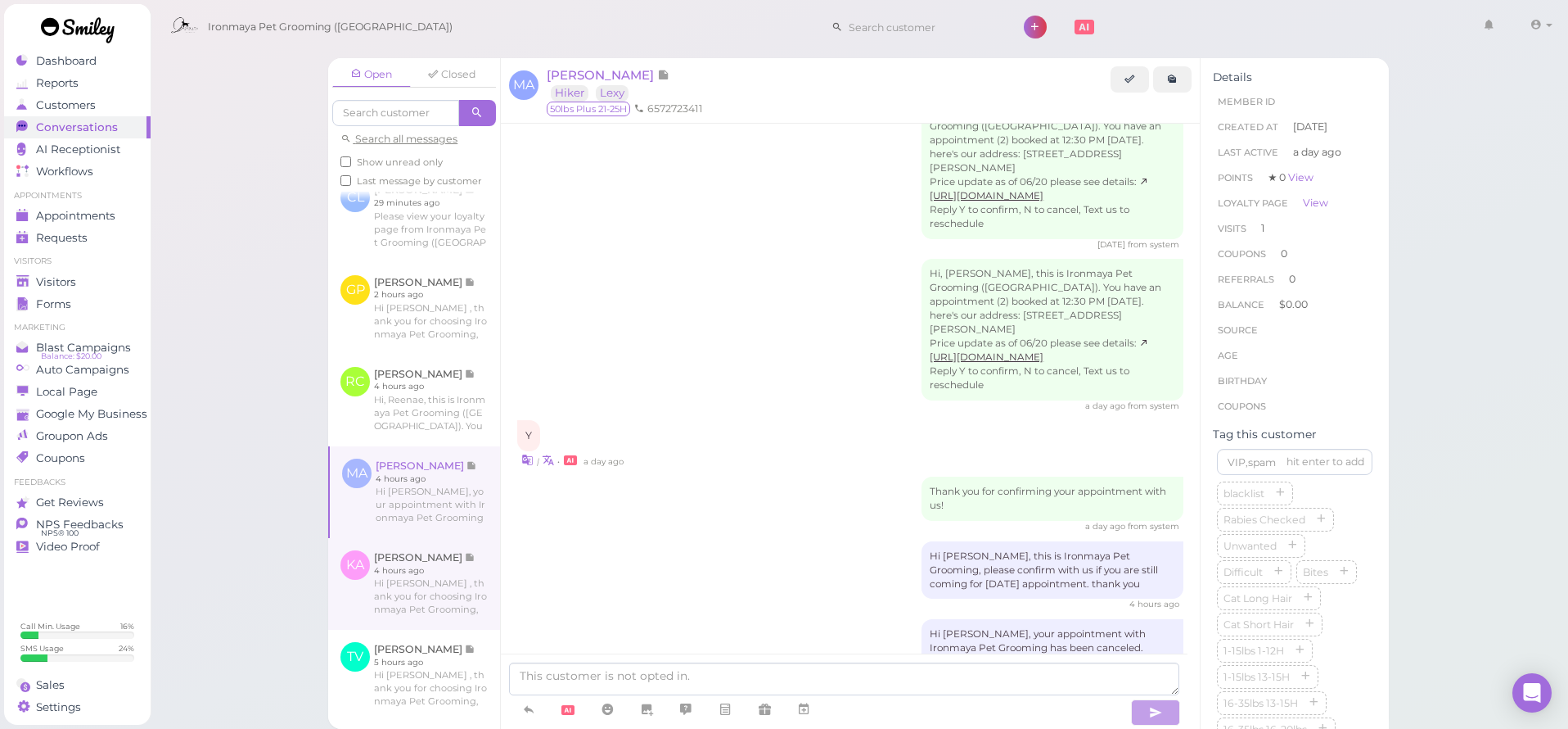
click at [423, 612] on link at bounding box center [414, 584] width 172 height 92
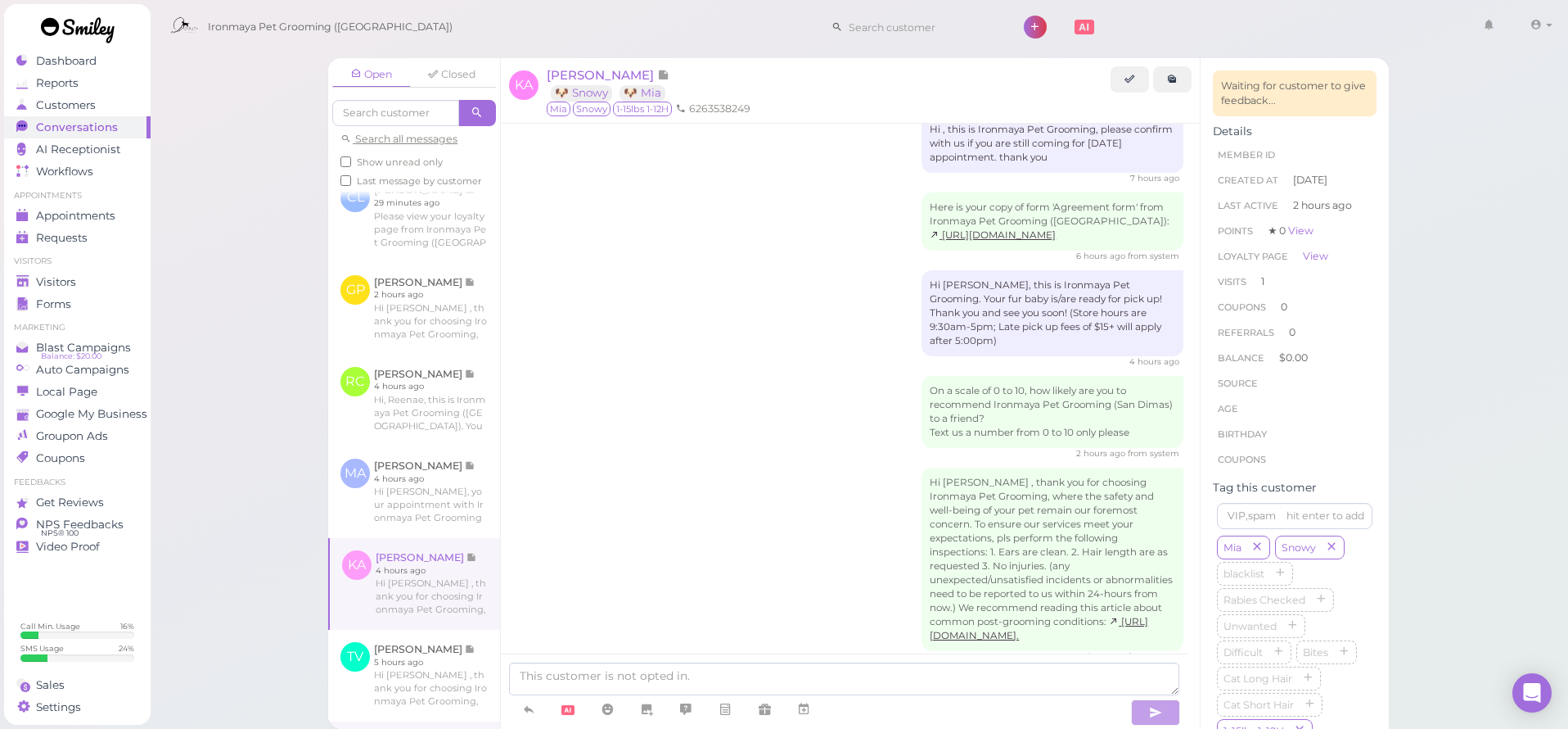
scroll to position [324, 0]
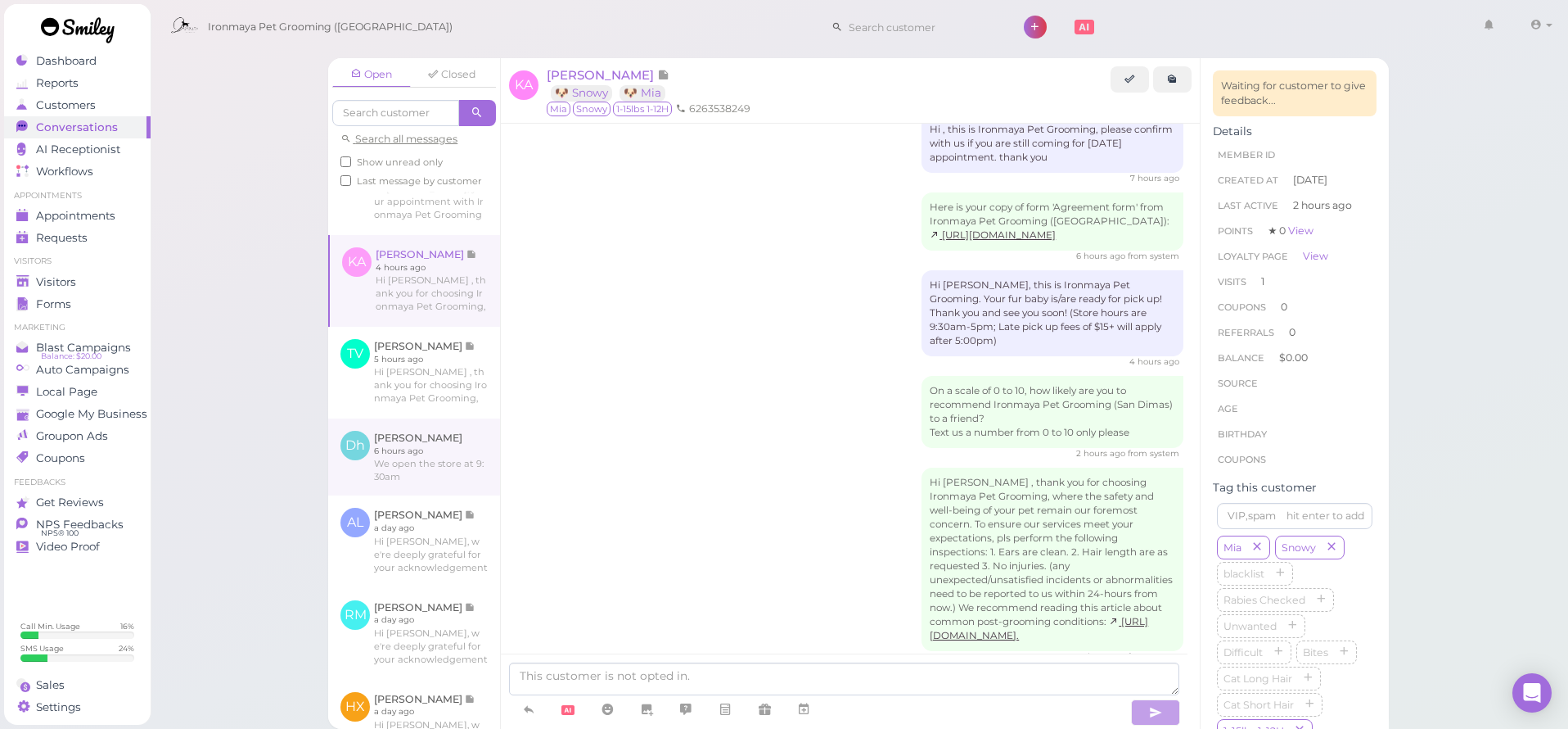
click at [416, 464] on link at bounding box center [414, 456] width 172 height 76
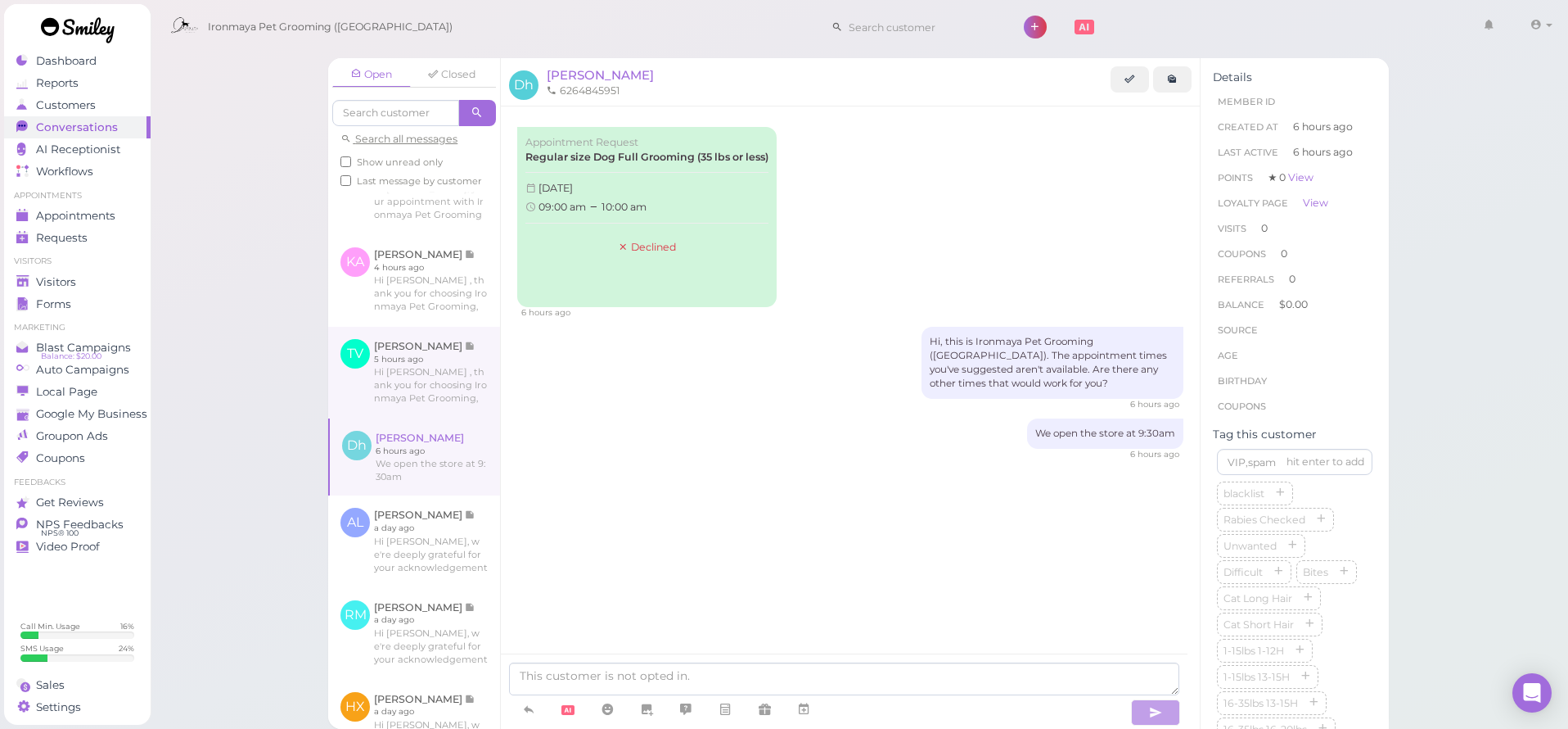
click at [414, 386] on link at bounding box center [414, 372] width 172 height 92
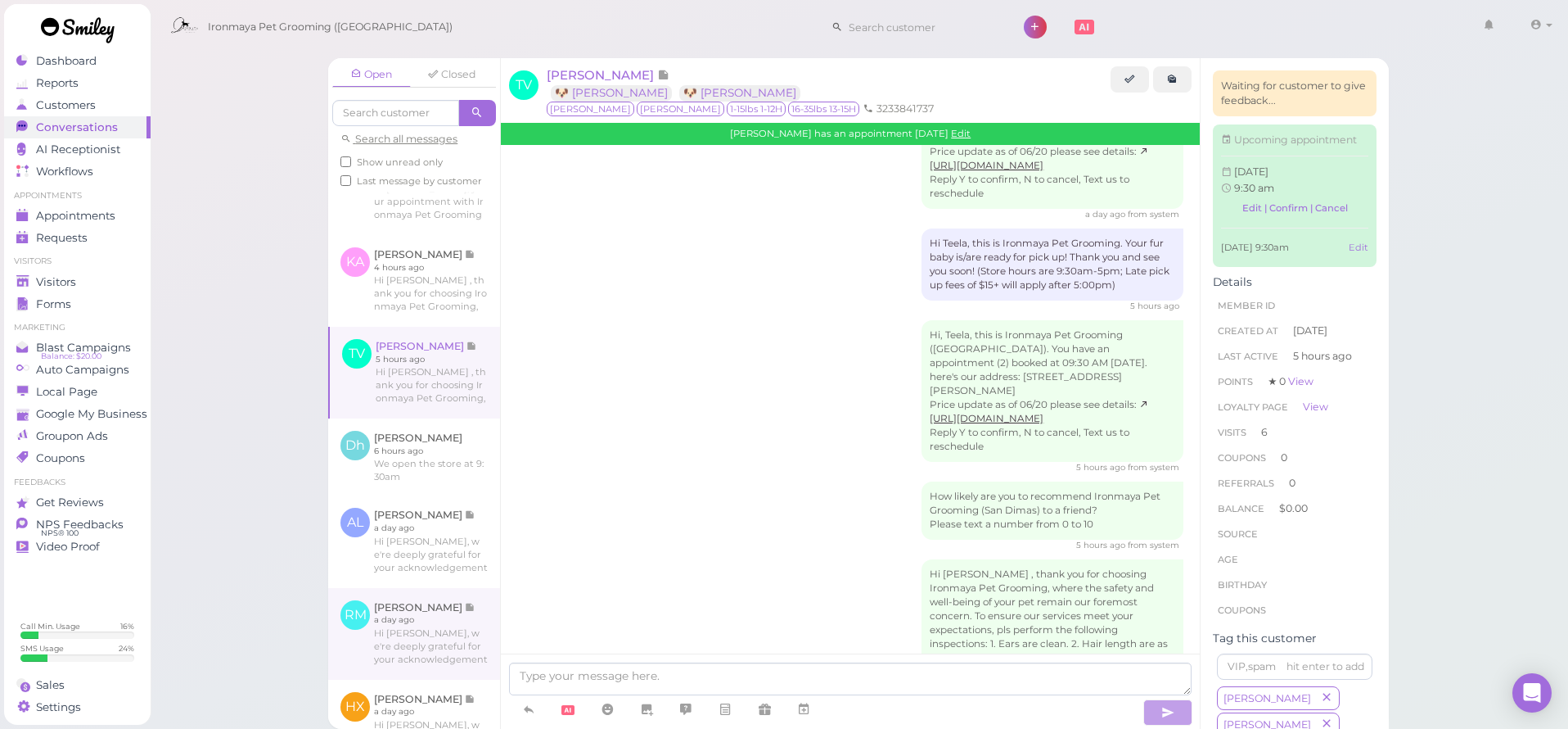
click at [447, 626] on link at bounding box center [414, 633] width 172 height 92
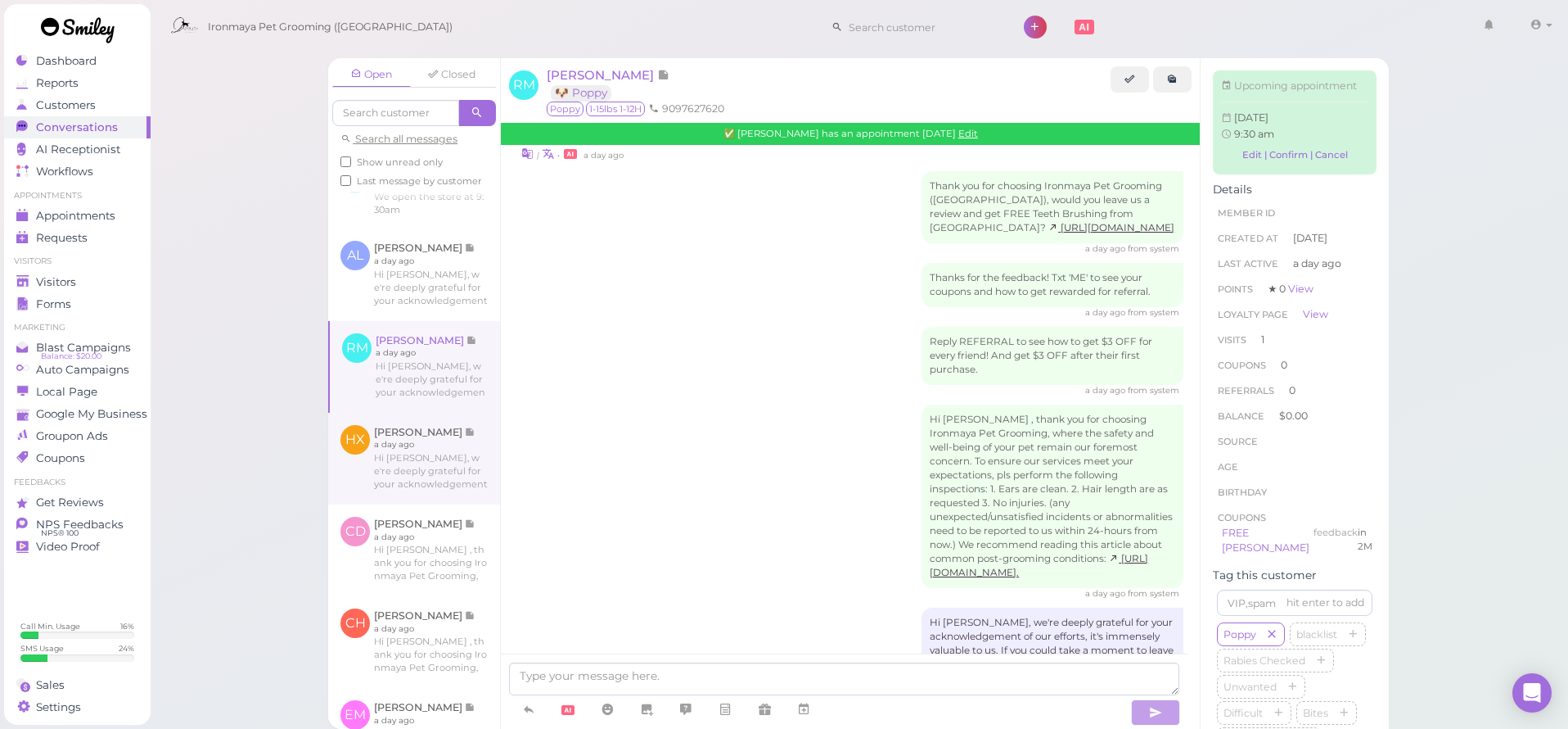
scroll to position [616, 0]
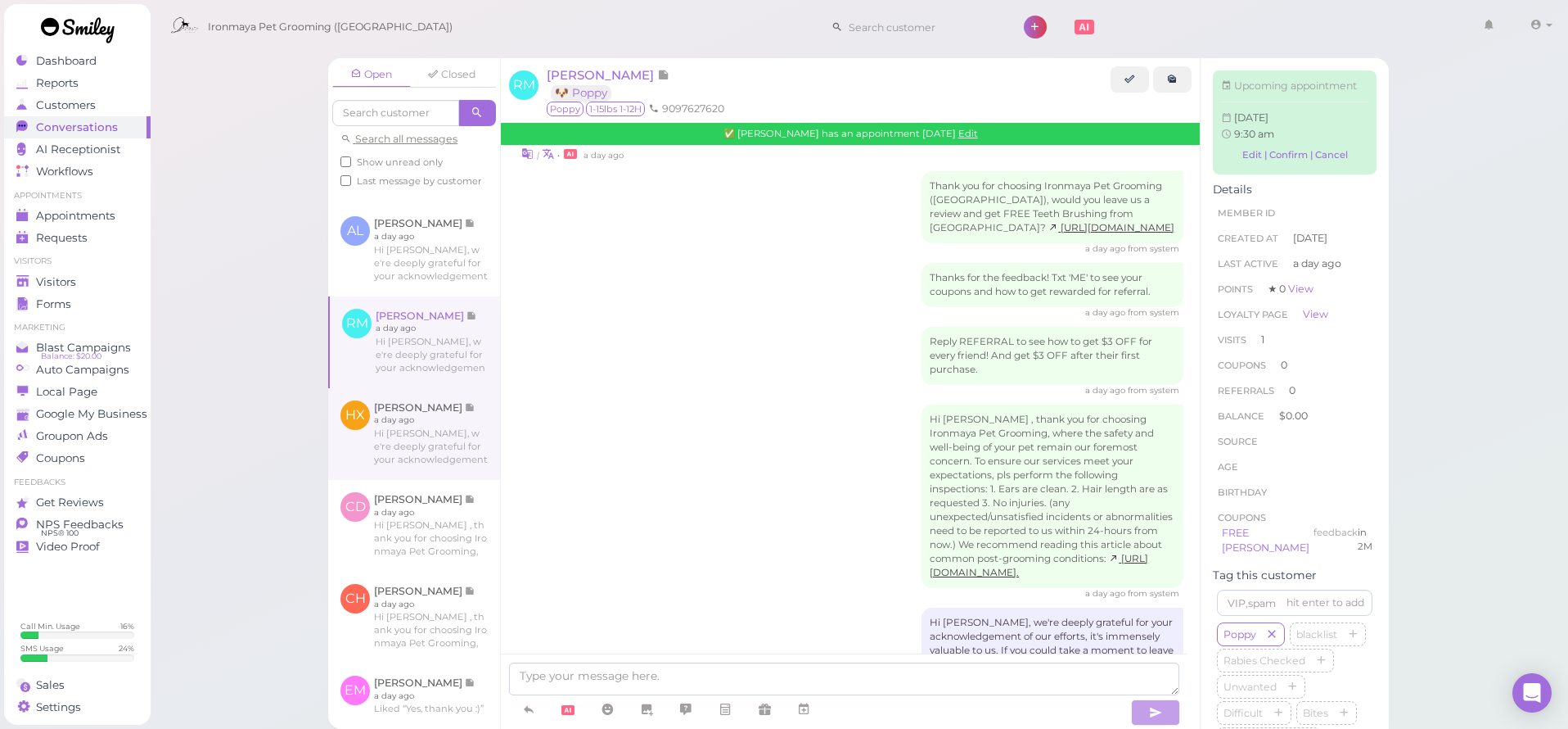
click at [389, 438] on link at bounding box center [414, 434] width 172 height 92
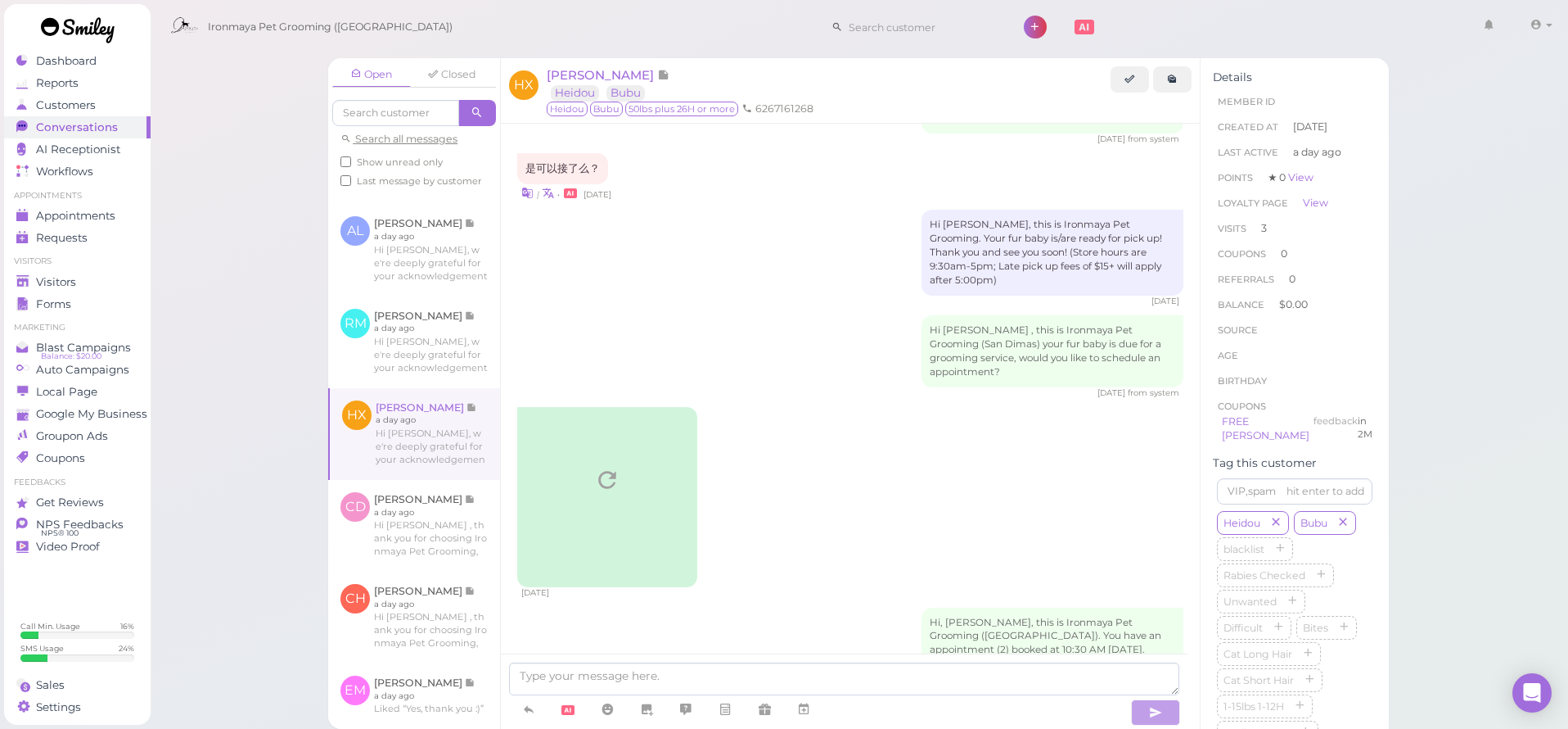
scroll to position [2378, 0]
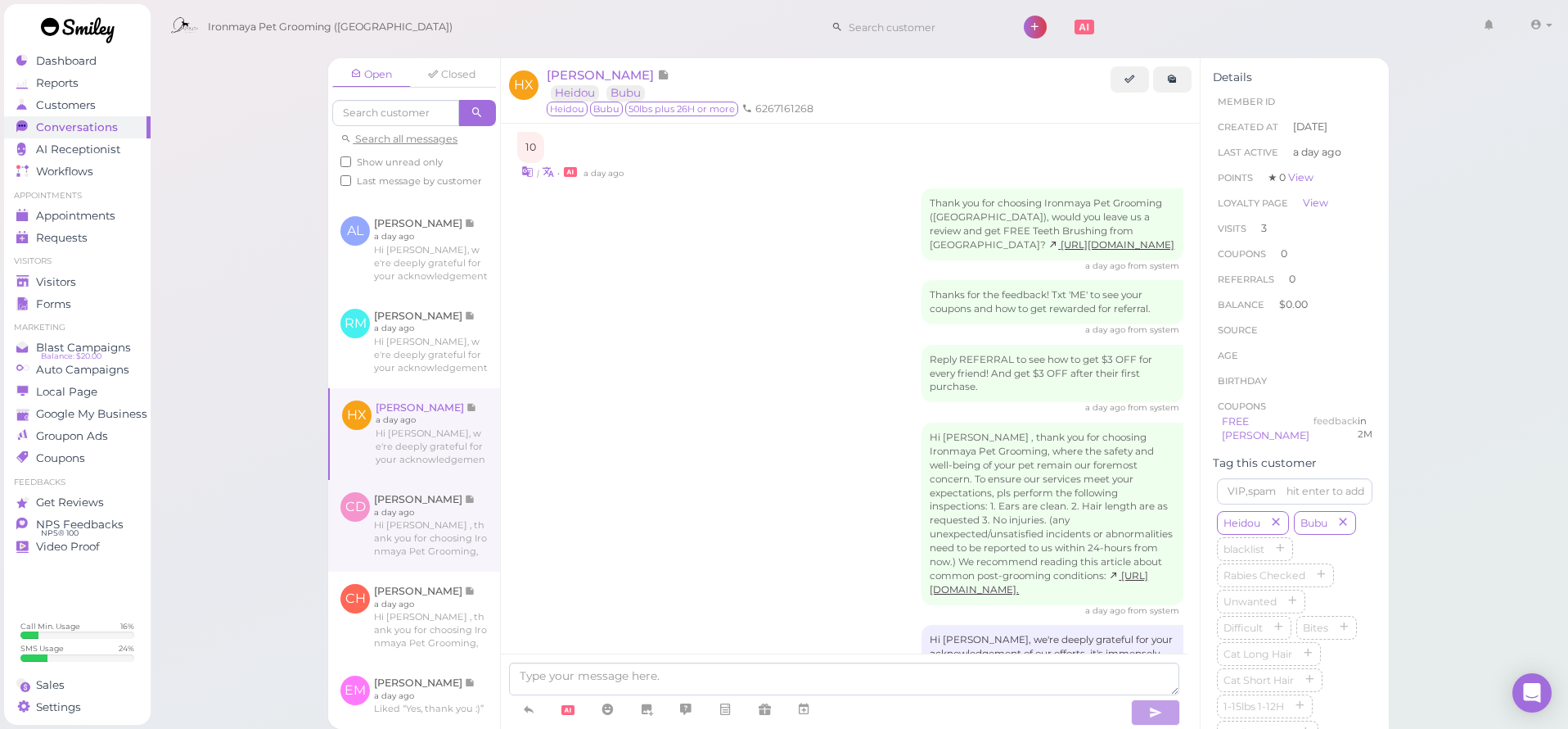
click at [462, 505] on link at bounding box center [414, 525] width 172 height 92
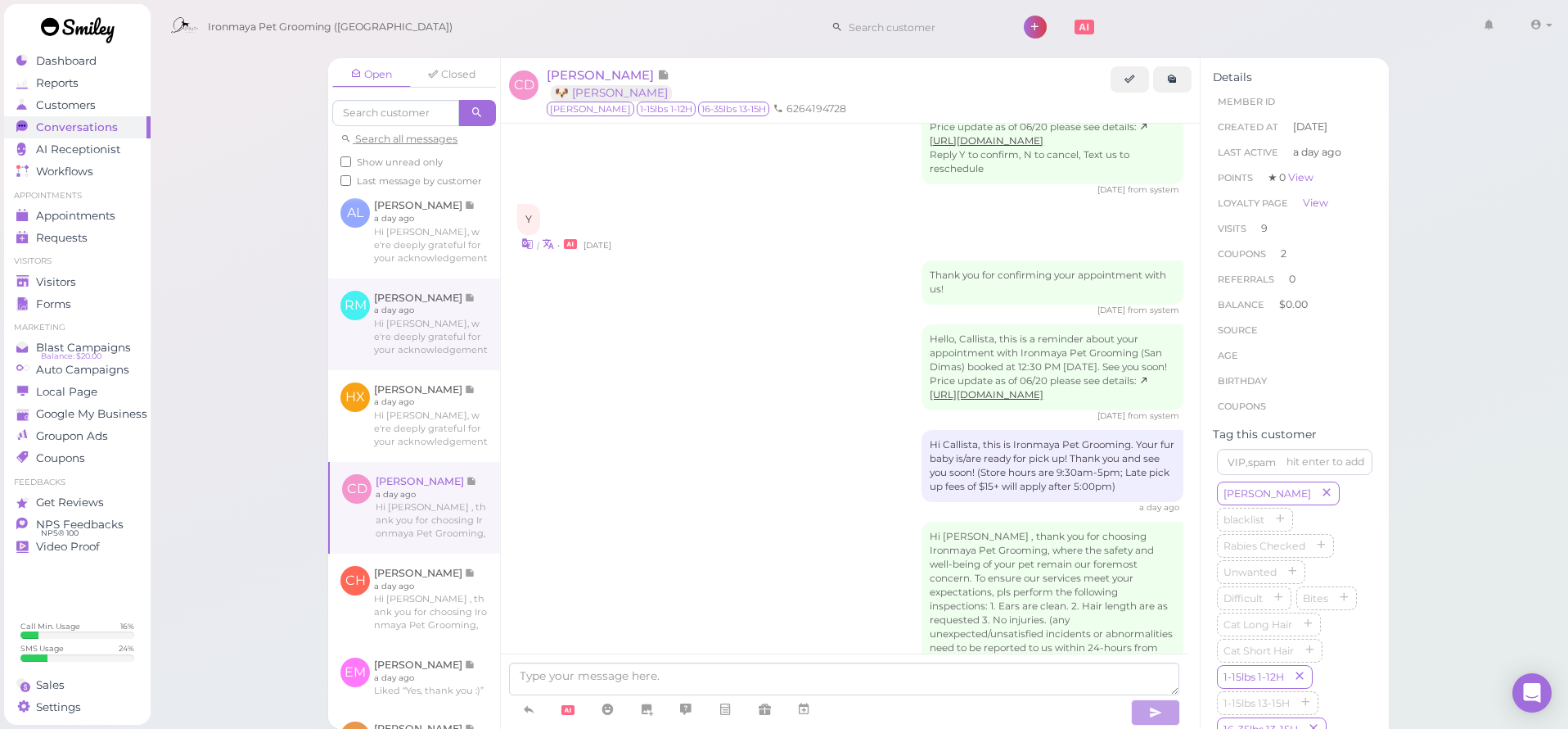
scroll to position [789, 0]
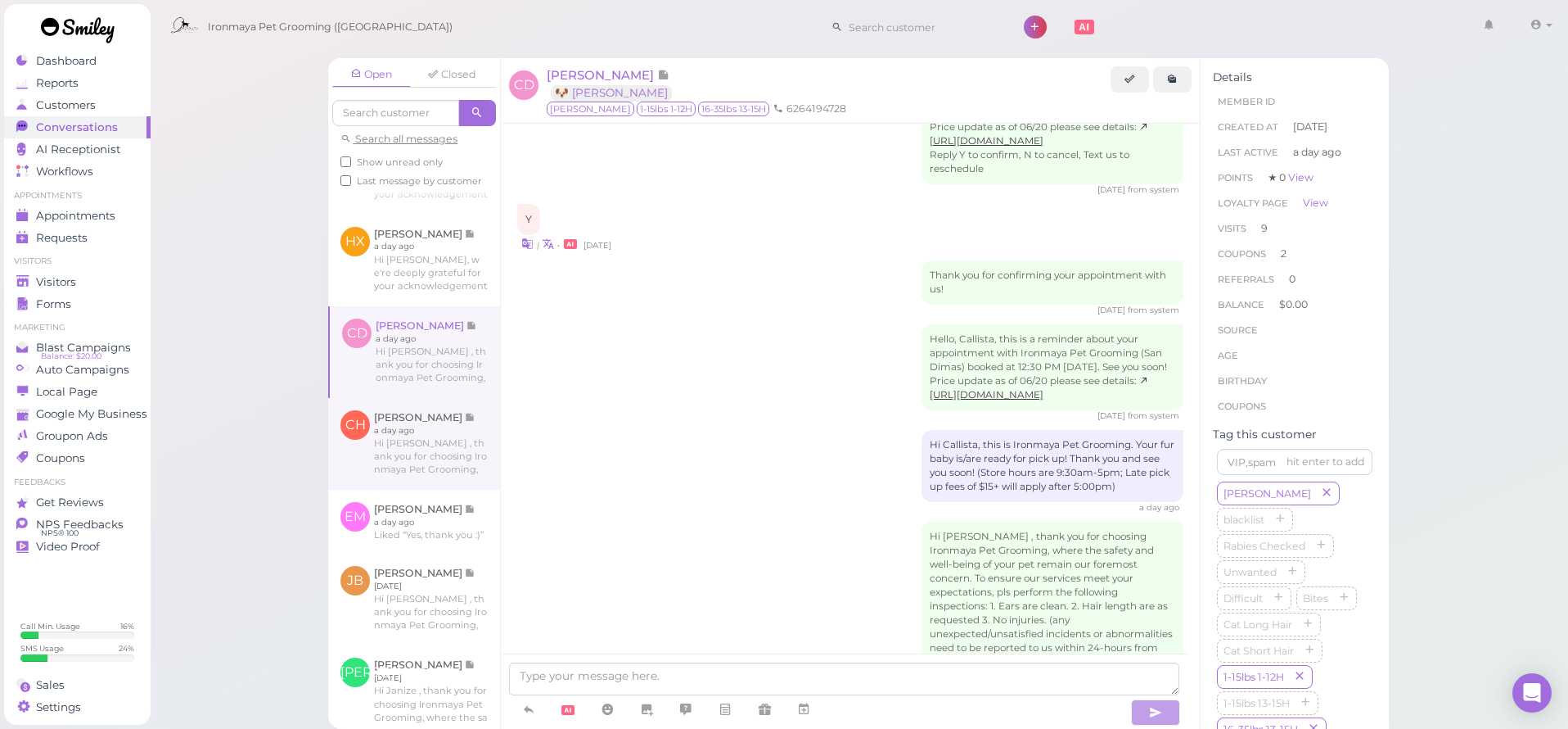
click at [406, 468] on link at bounding box center [414, 443] width 172 height 92
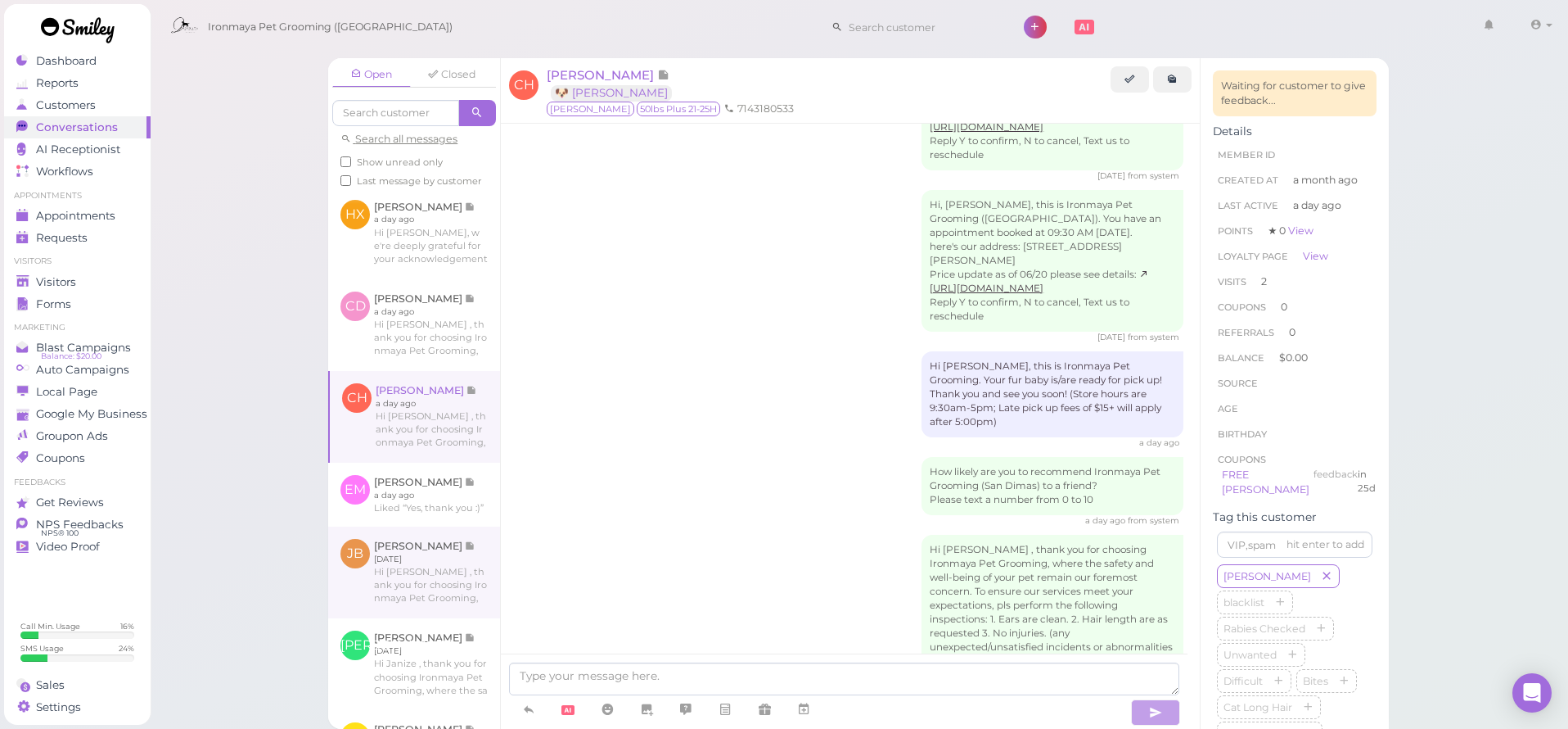
scroll to position [883, 0]
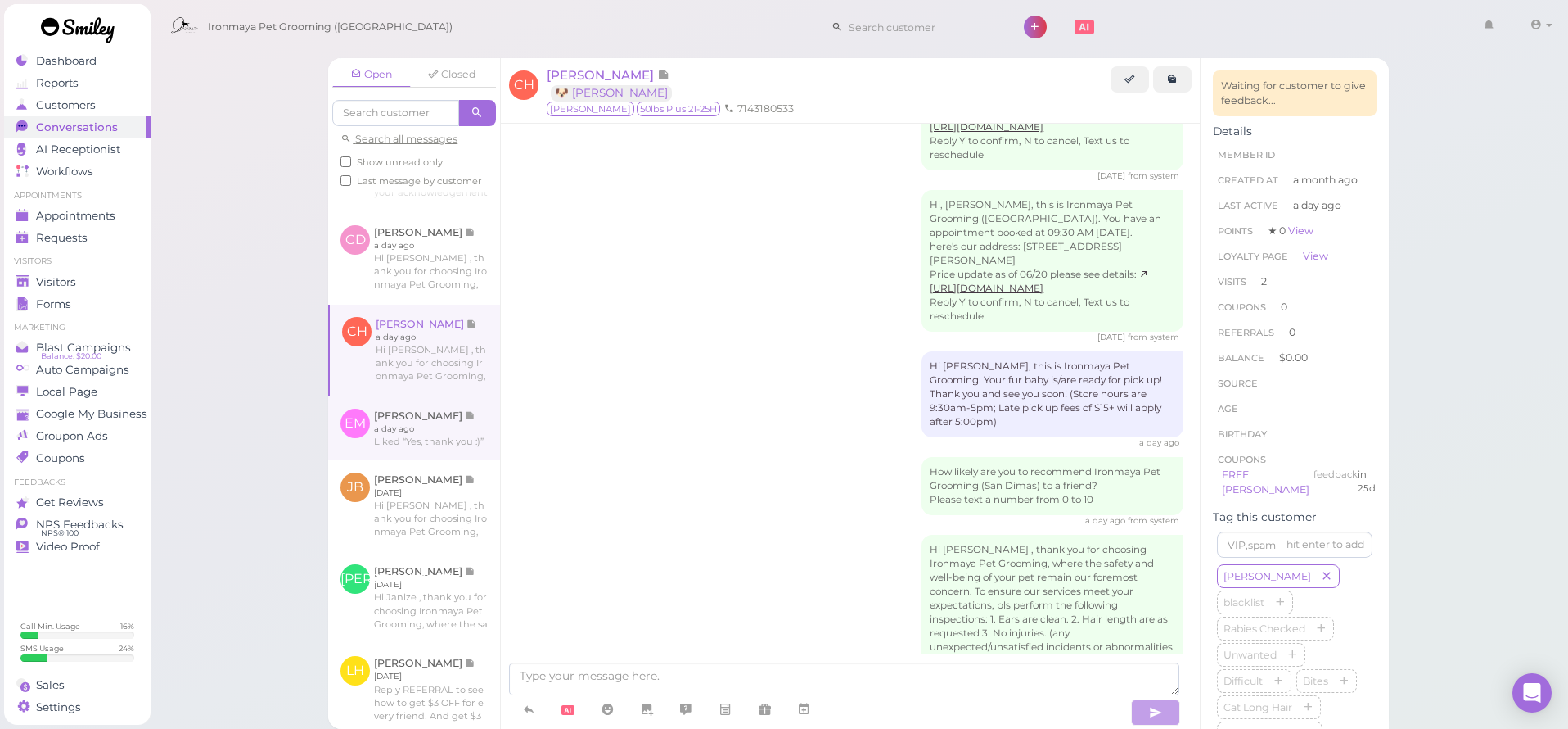
click at [393, 423] on link at bounding box center [414, 428] width 172 height 64
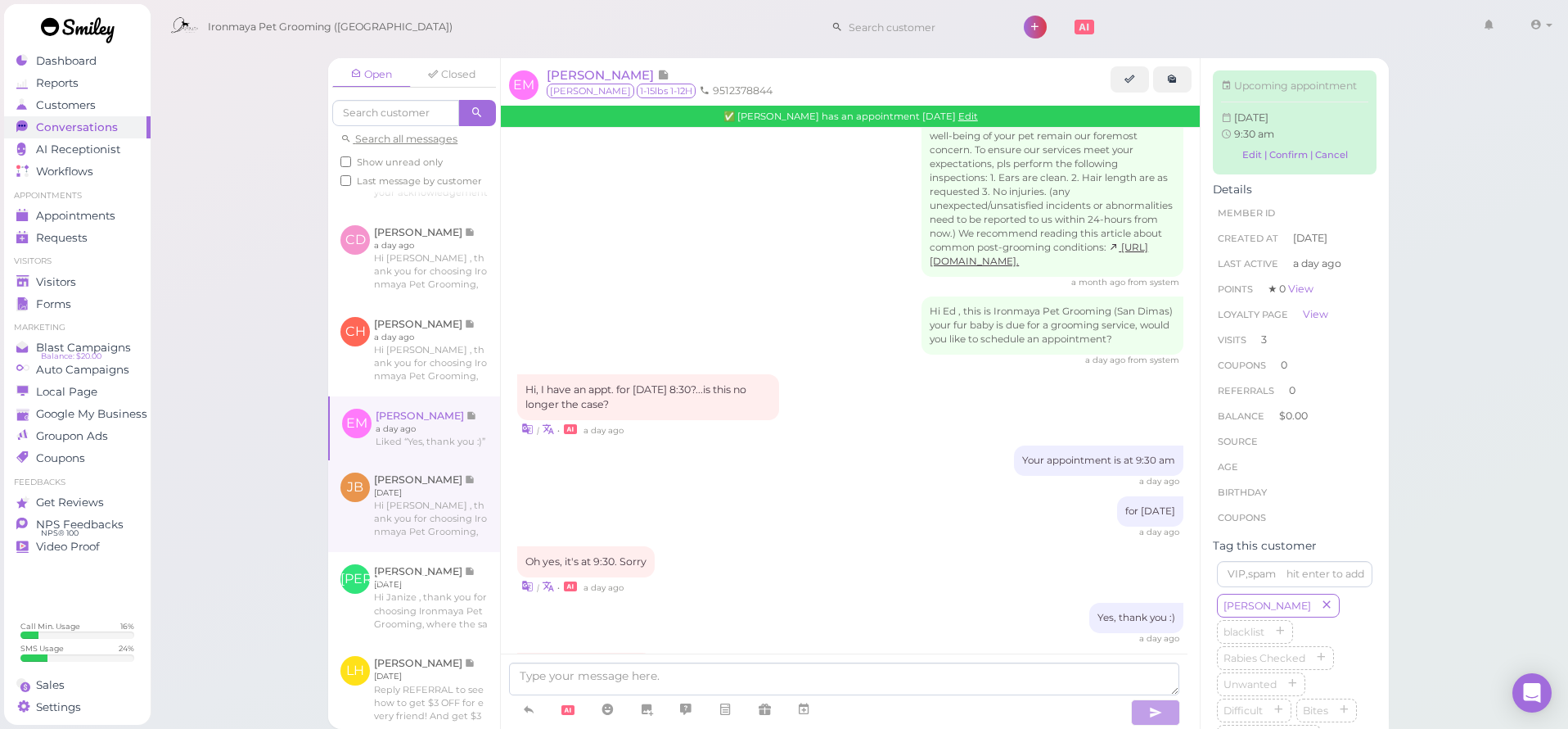
click at [403, 530] on link at bounding box center [414, 505] width 172 height 92
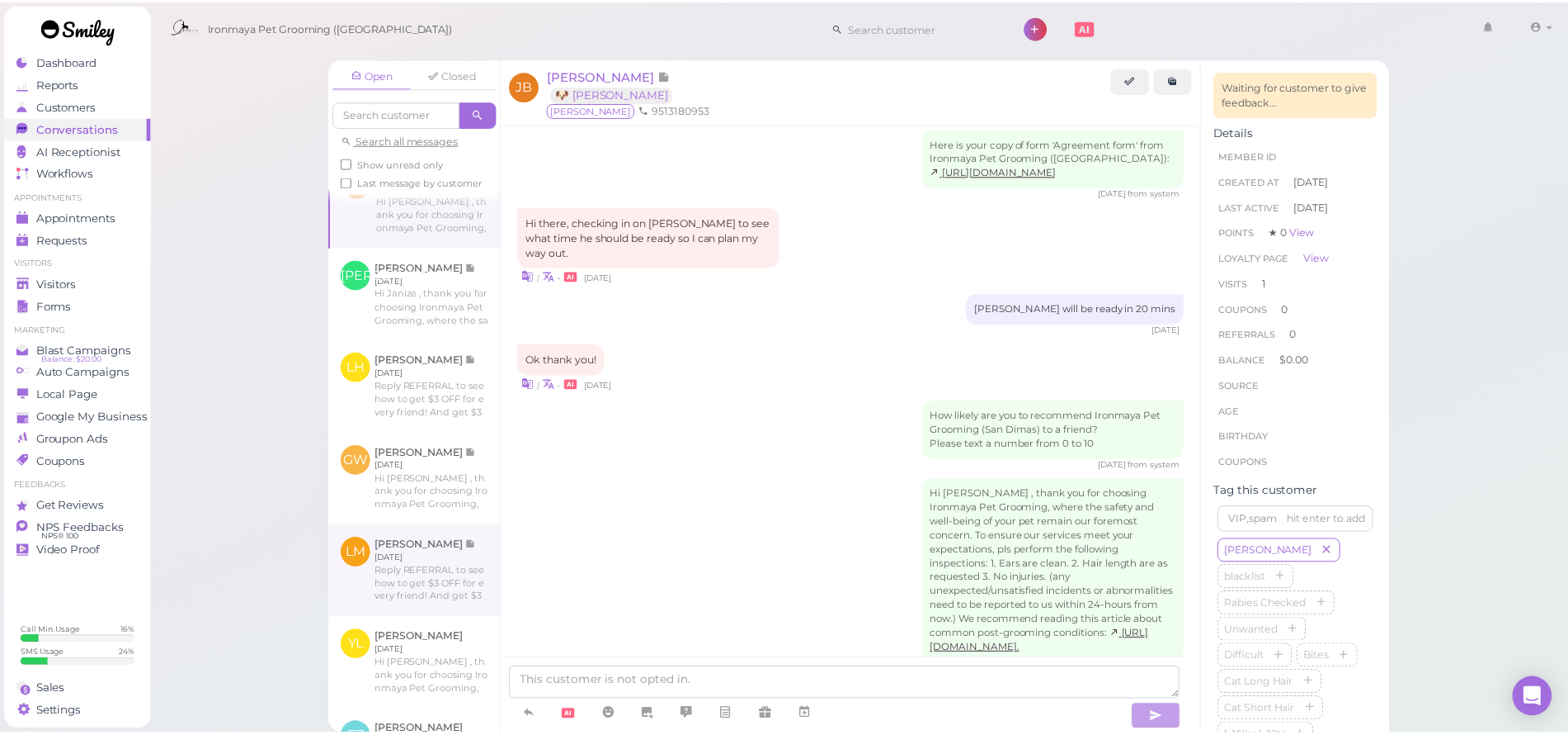
scroll to position [1327, 0]
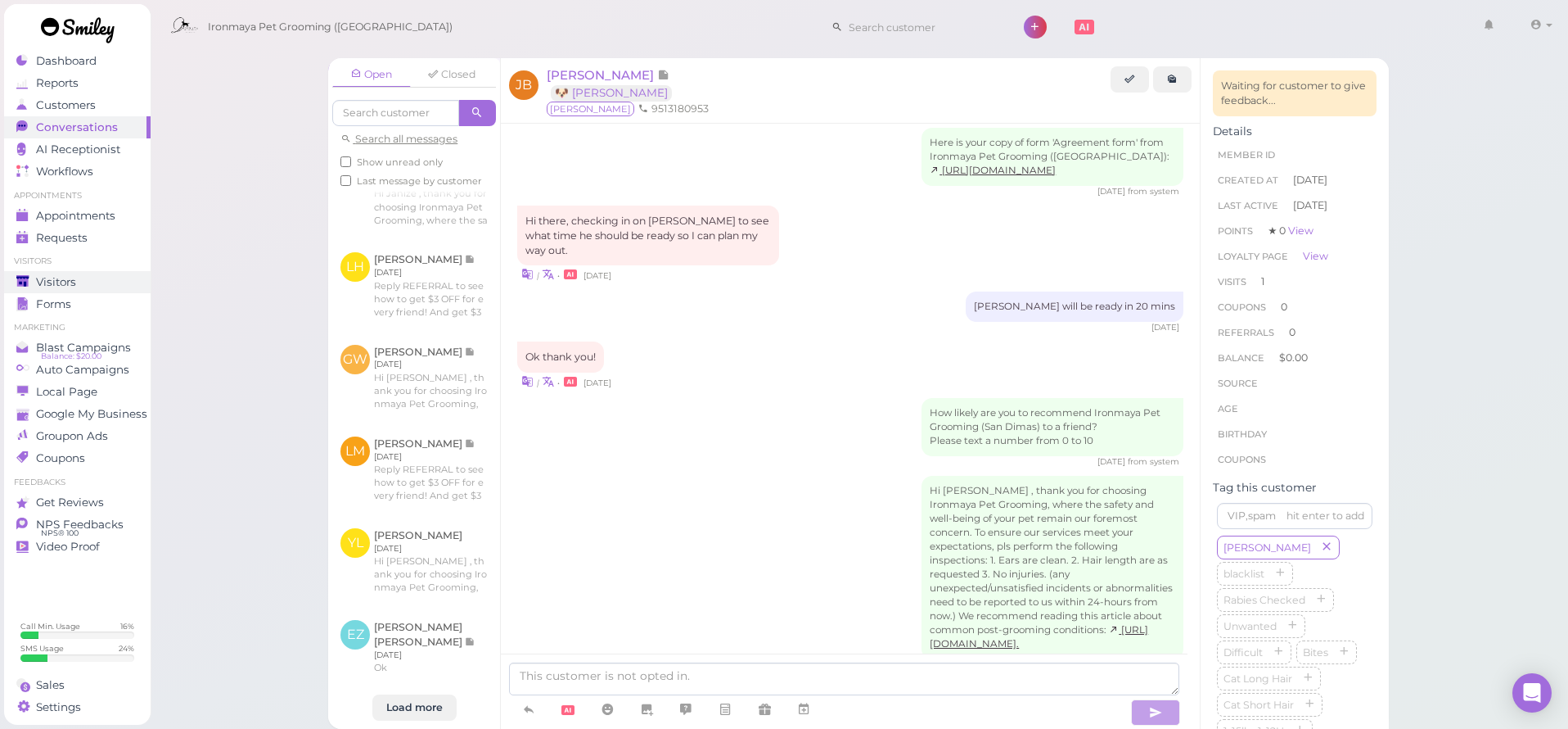
click at [108, 279] on div "Visitors" at bounding box center [75, 282] width 118 height 14
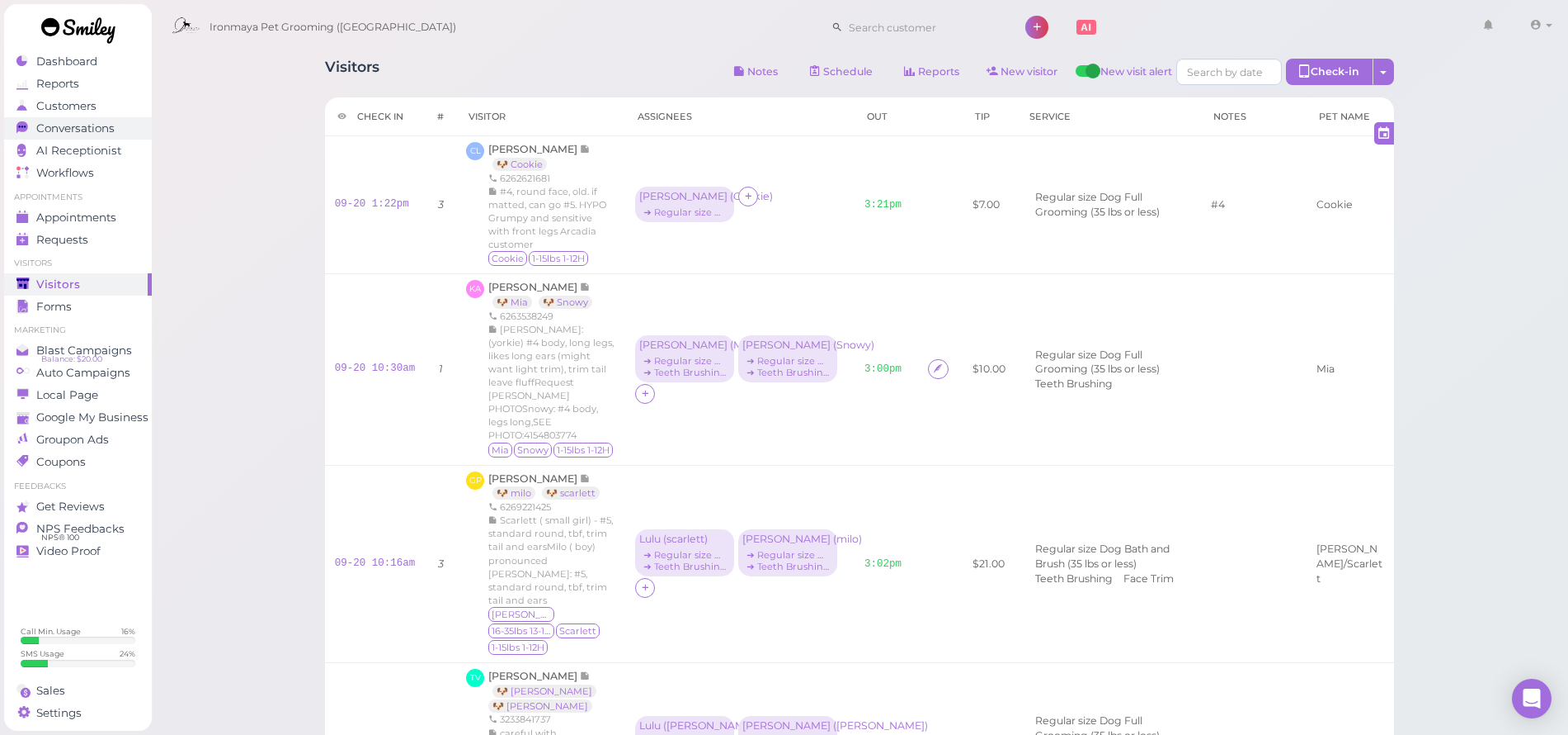
click at [121, 130] on div "Conversations" at bounding box center [76, 128] width 119 height 14
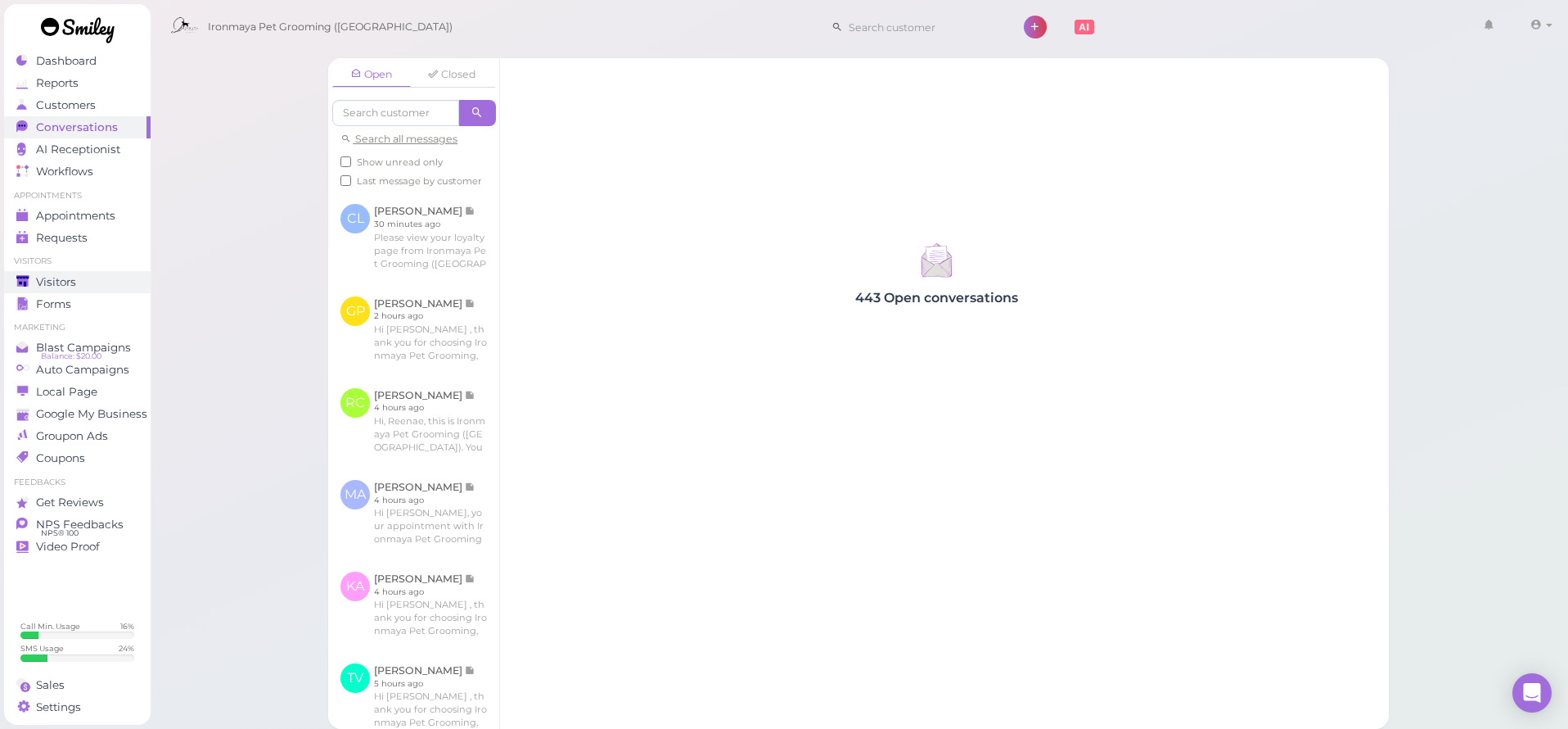
click at [66, 276] on span "Visitors" at bounding box center [55, 282] width 40 height 14
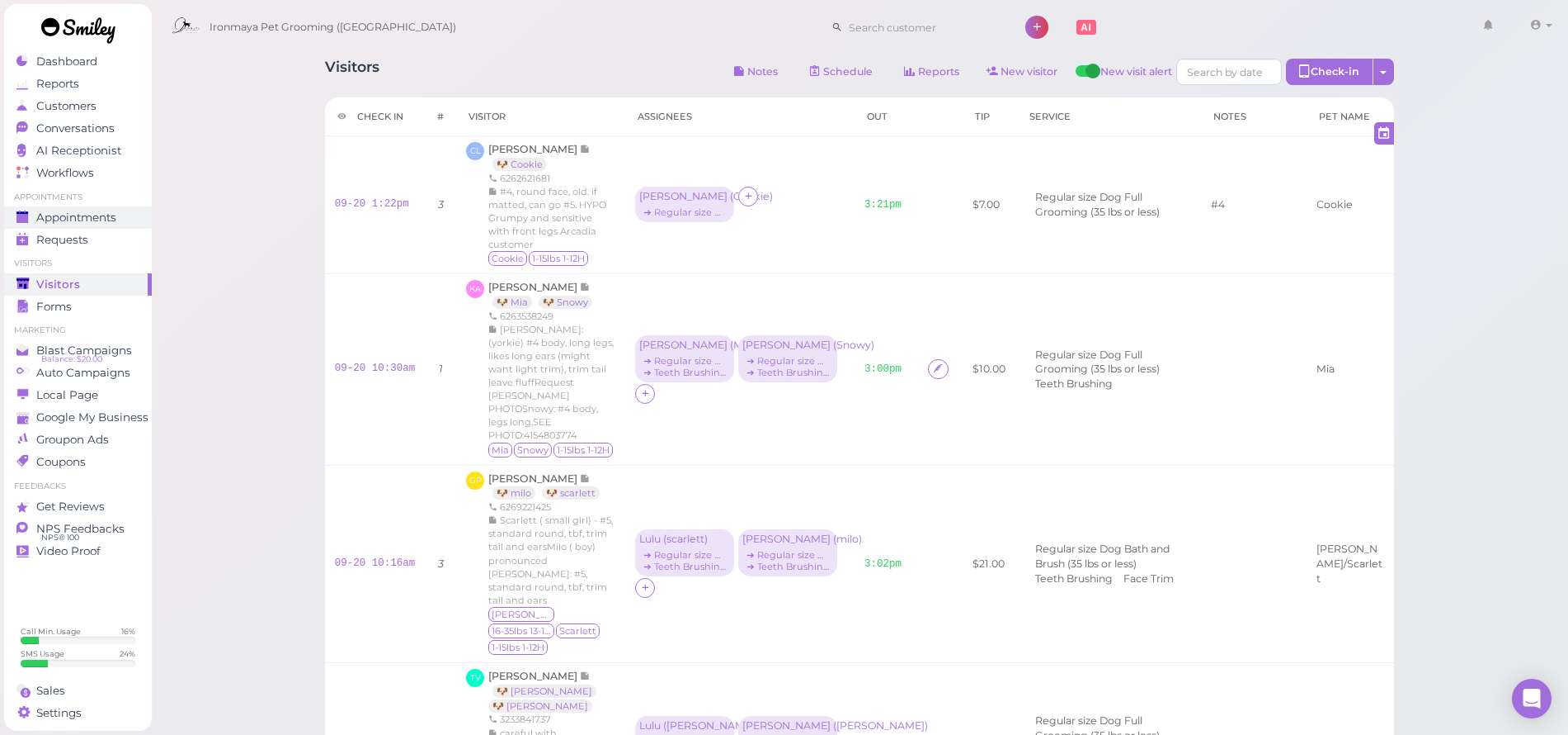
click at [70, 211] on span "Appointments" at bounding box center [76, 218] width 80 height 14
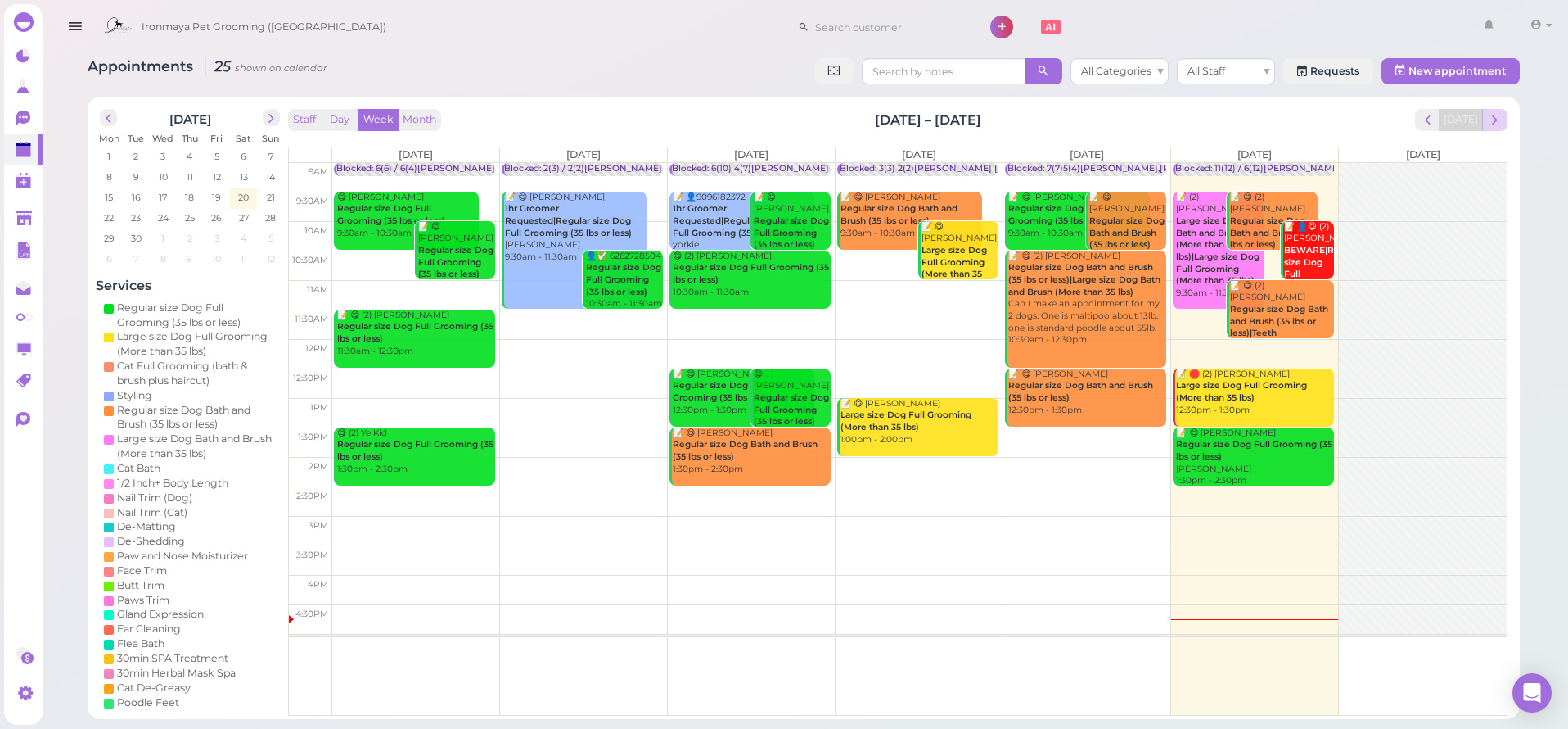
click at [1500, 116] on span "next" at bounding box center [1494, 120] width 15 height 15
